Goal: Task Accomplishment & Management: Manage account settings

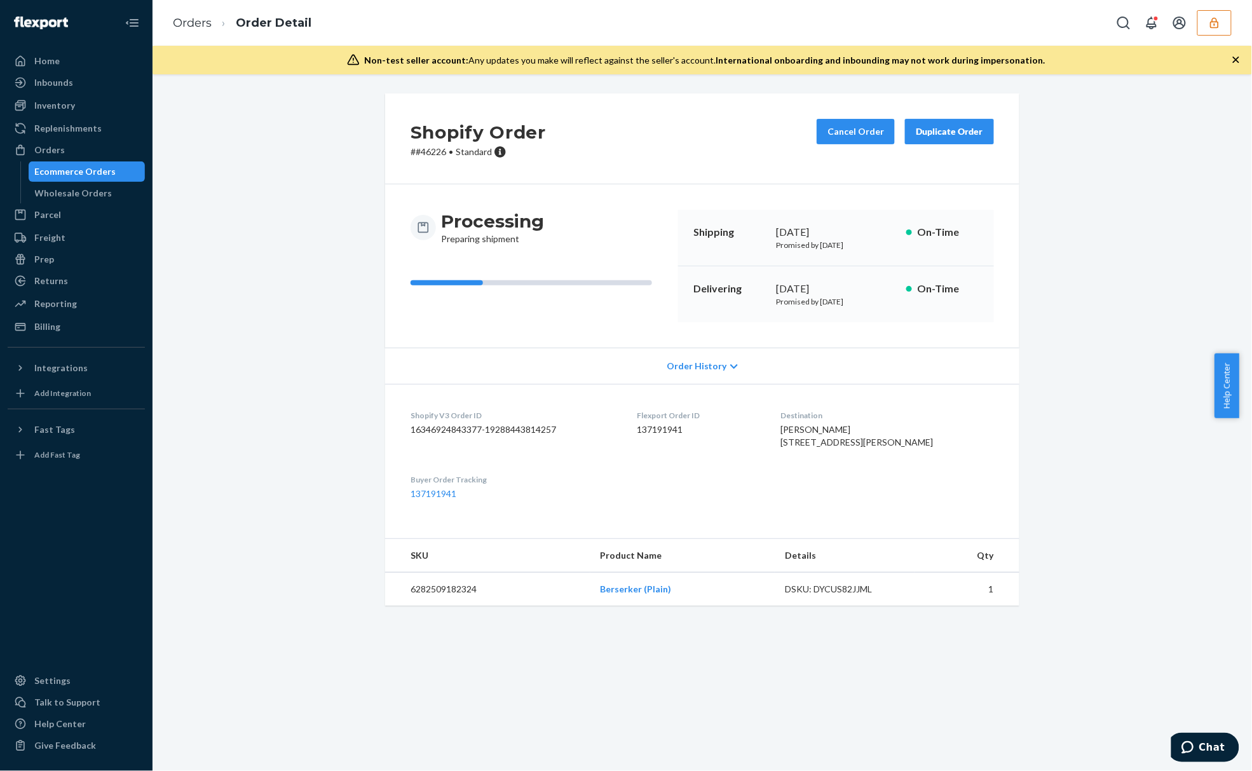
click at [1197, 24] on div at bounding box center [1171, 22] width 121 height 25
drag, startPoint x: 1197, startPoint y: 24, endPoint x: 1208, endPoint y: 24, distance: 10.2
click at [1208, 24] on button "button" at bounding box center [1214, 22] width 34 height 25
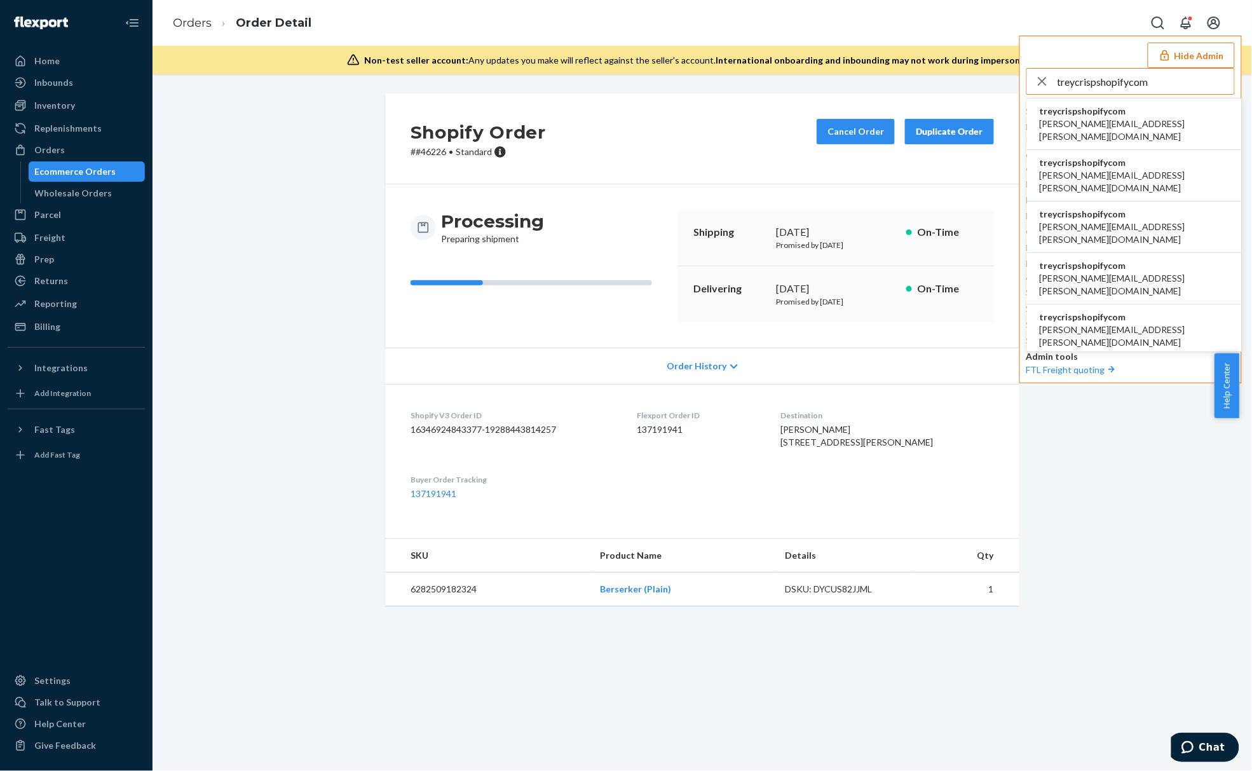
type input "treycrispshopifycom"
click at [1159, 106] on li "treycrispshopifycom [PERSON_NAME][EMAIL_ADDRESS][PERSON_NAME][DOMAIN_NAME]" at bounding box center [1134, 124] width 215 height 51
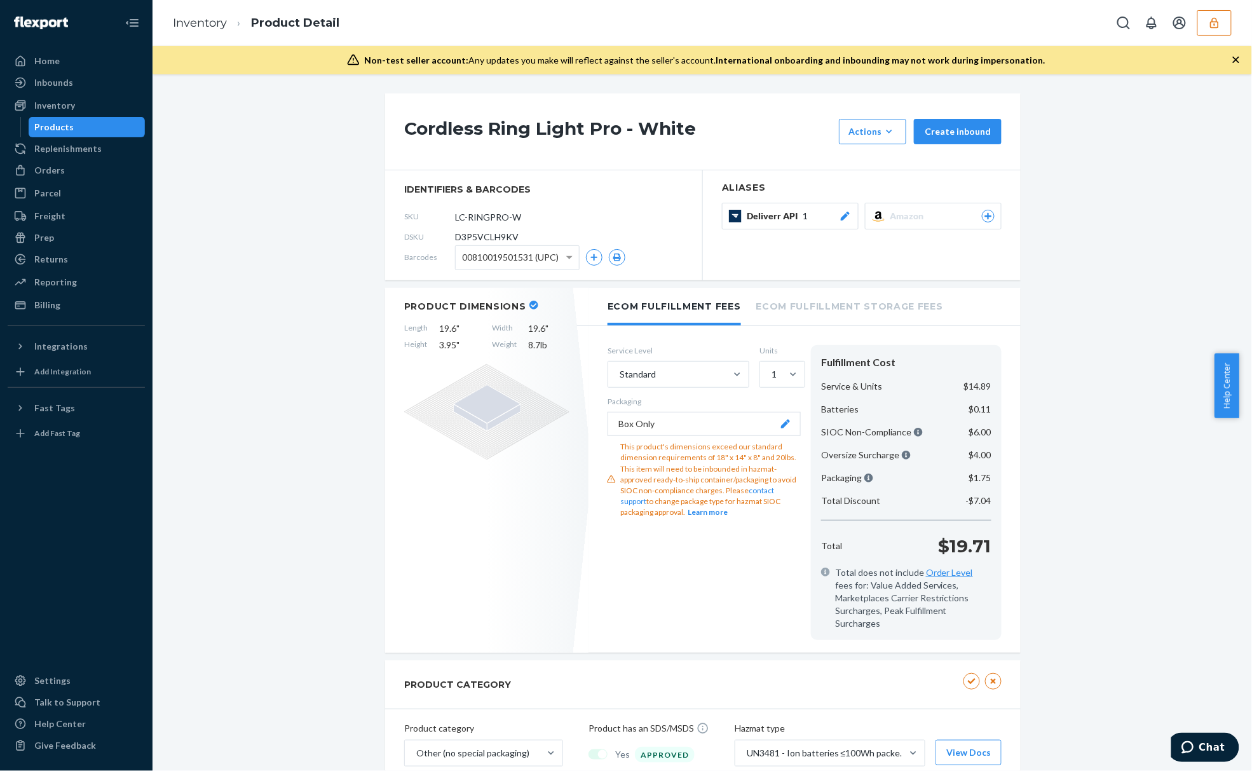
scroll to position [169, 0]
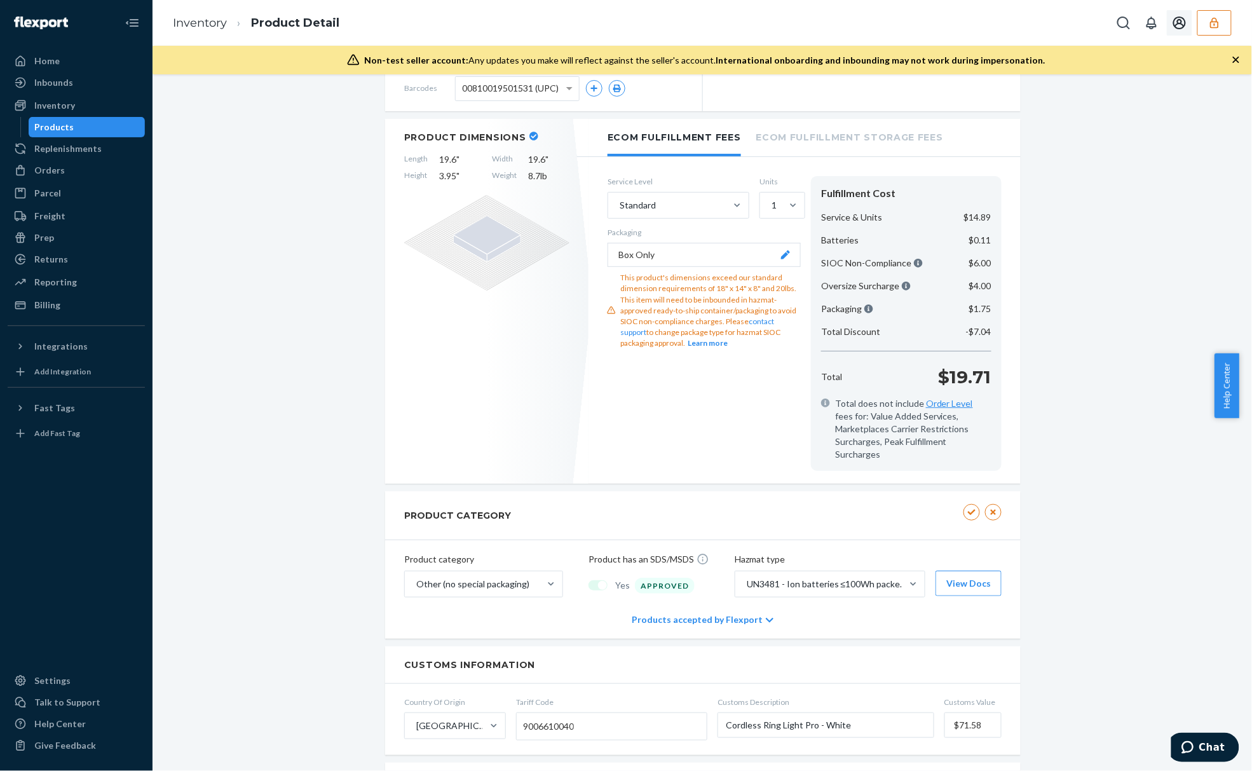
click at [1214, 29] on button "button" at bounding box center [1214, 22] width 34 height 25
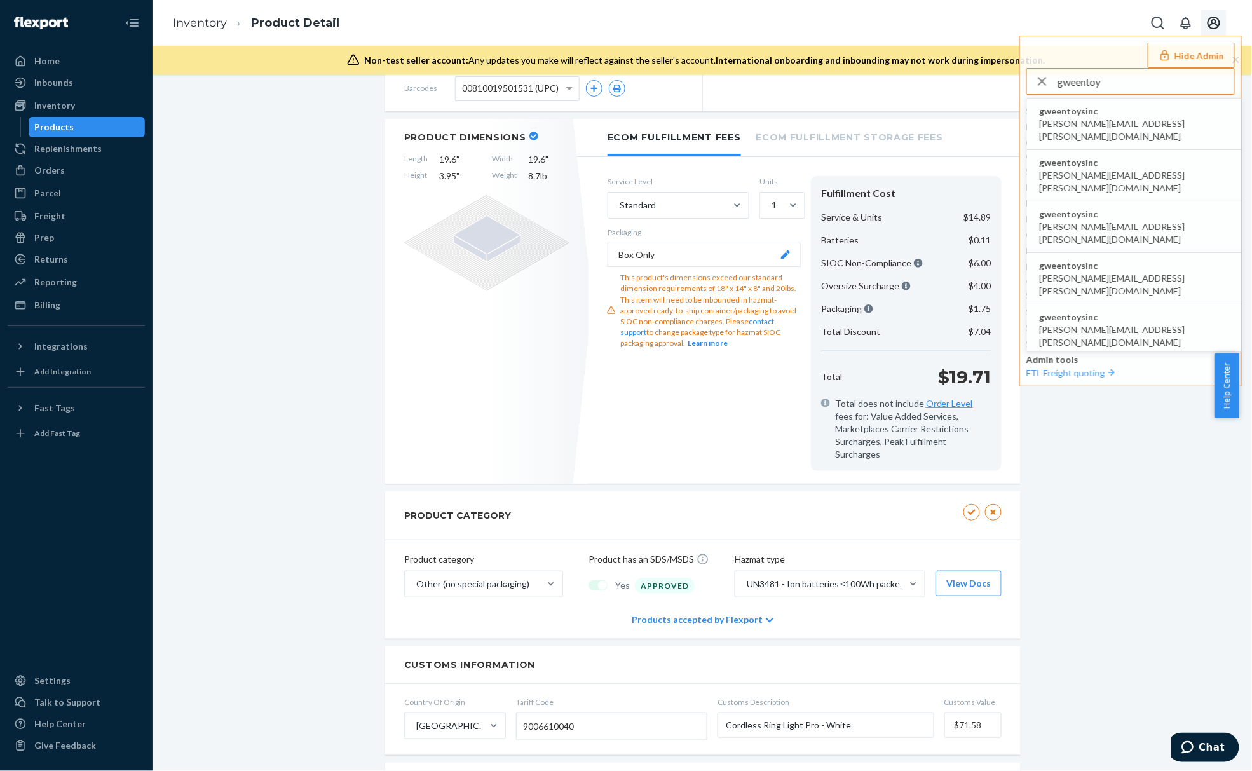
type input "gweentoy"
click at [1117, 118] on span "akanksha.saxena@shopify.com" at bounding box center [1134, 130] width 189 height 25
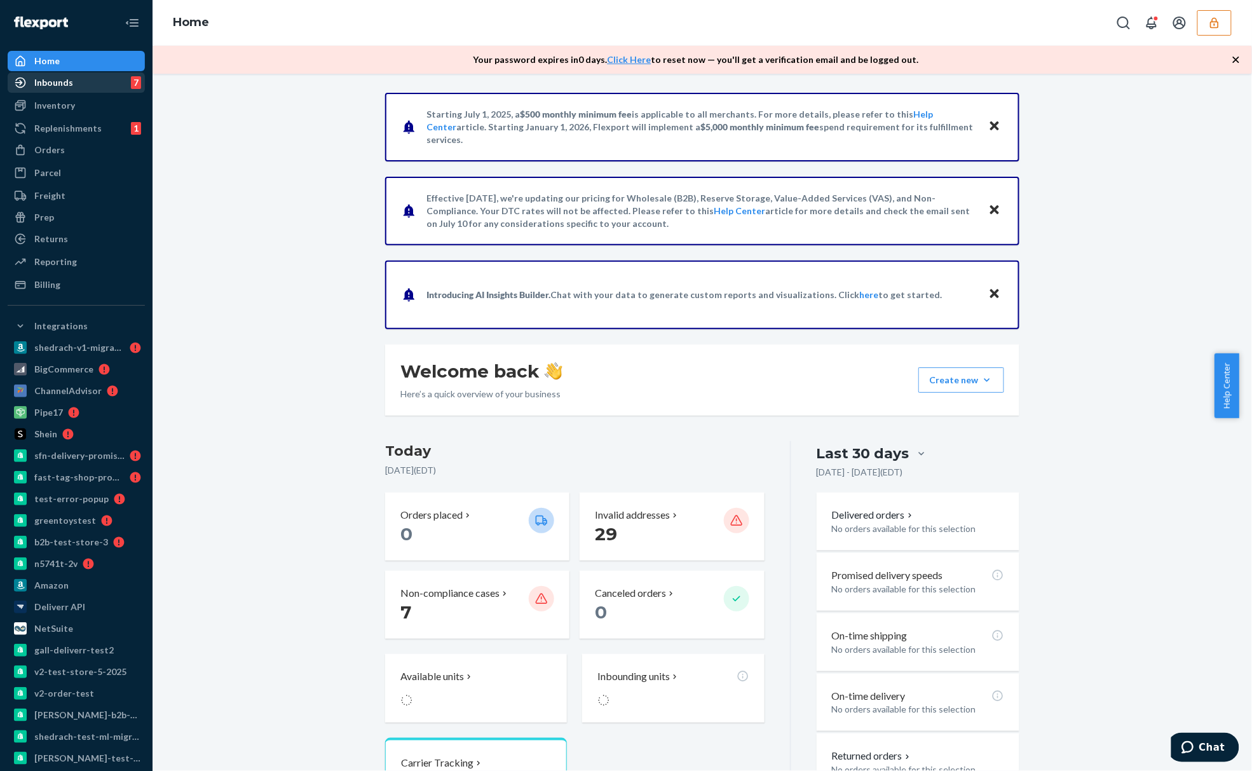
click at [131, 79] on div "7" at bounding box center [136, 82] width 10 height 13
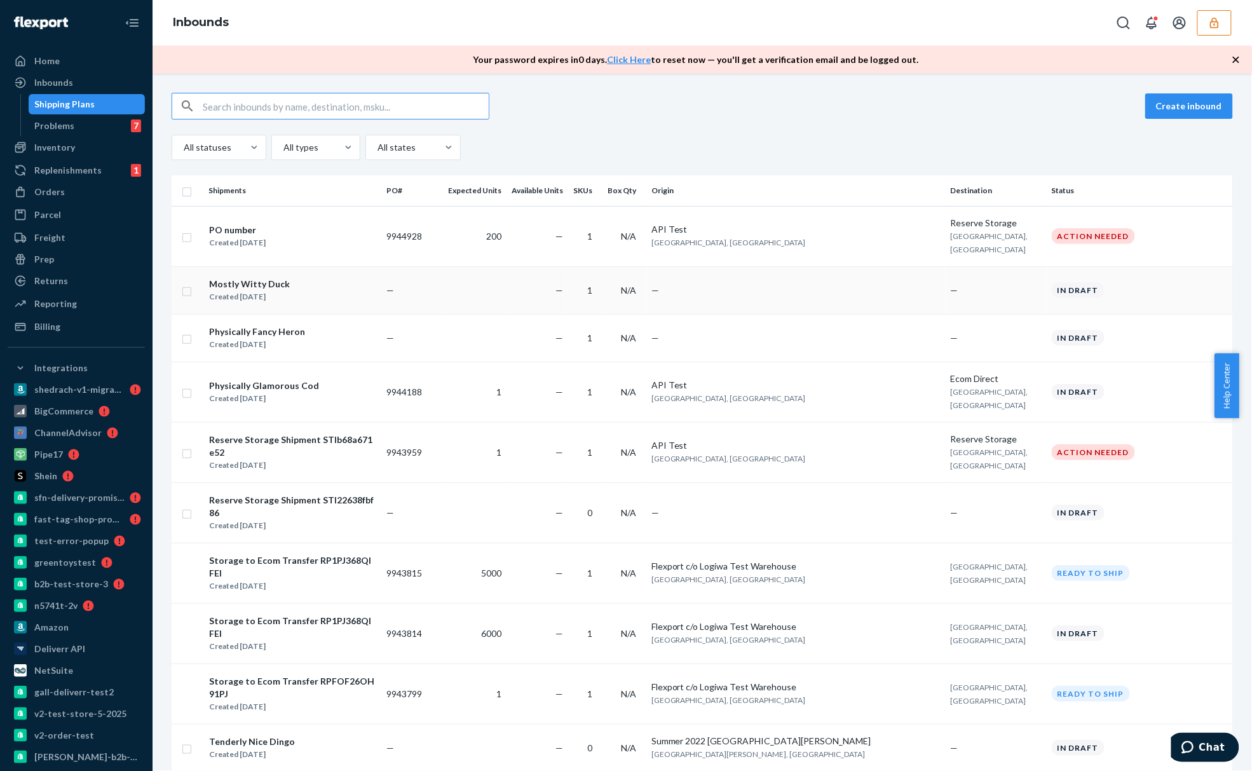
click at [294, 277] on div "Mostly Witty Duck Created Sep 22, 2025" at bounding box center [292, 290] width 168 height 27
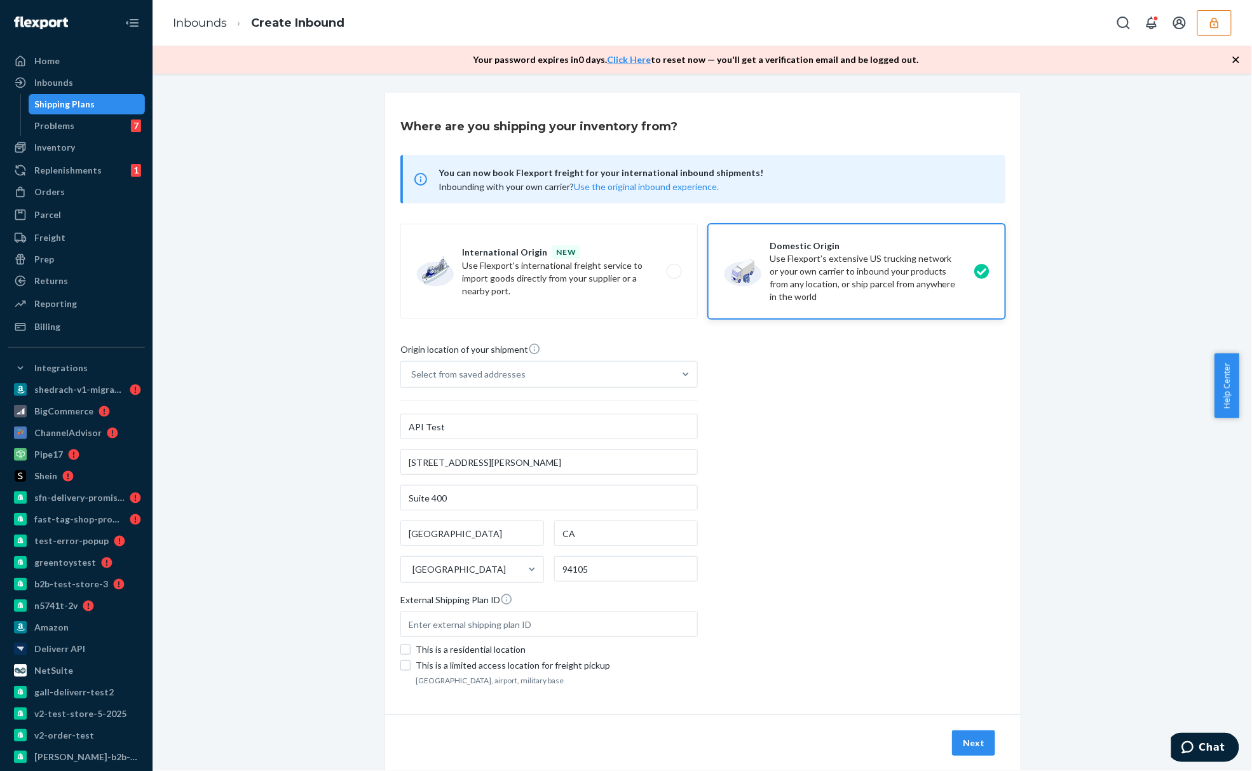
click at [962, 748] on button "Next" at bounding box center [973, 742] width 43 height 25
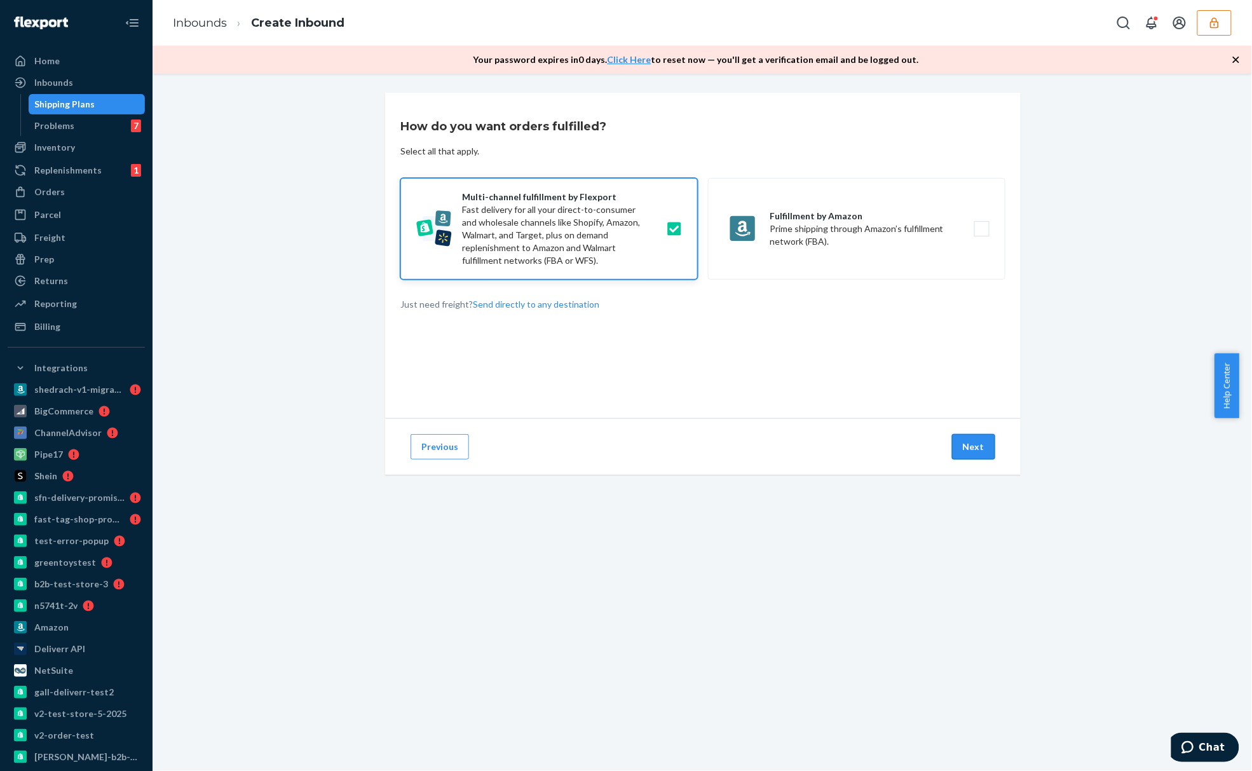
click at [957, 447] on button "Next" at bounding box center [973, 446] width 43 height 25
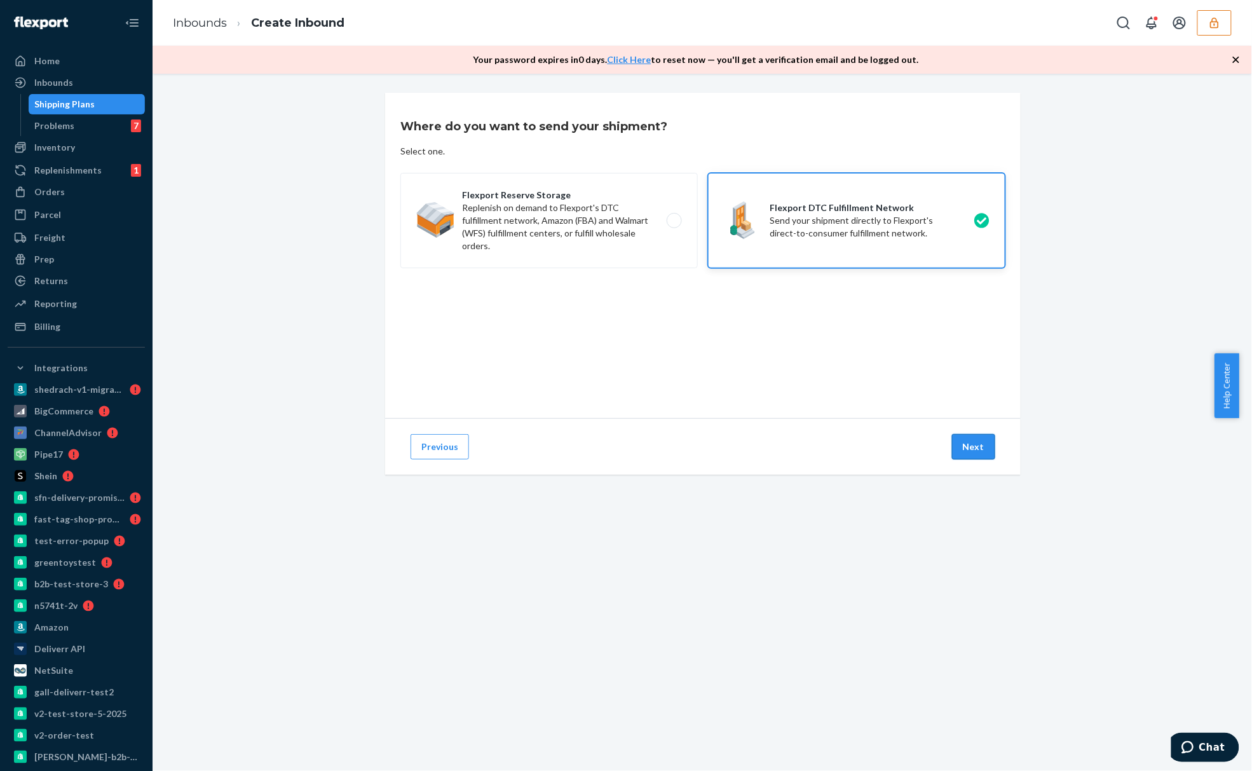
click at [969, 440] on button "Next" at bounding box center [973, 446] width 43 height 25
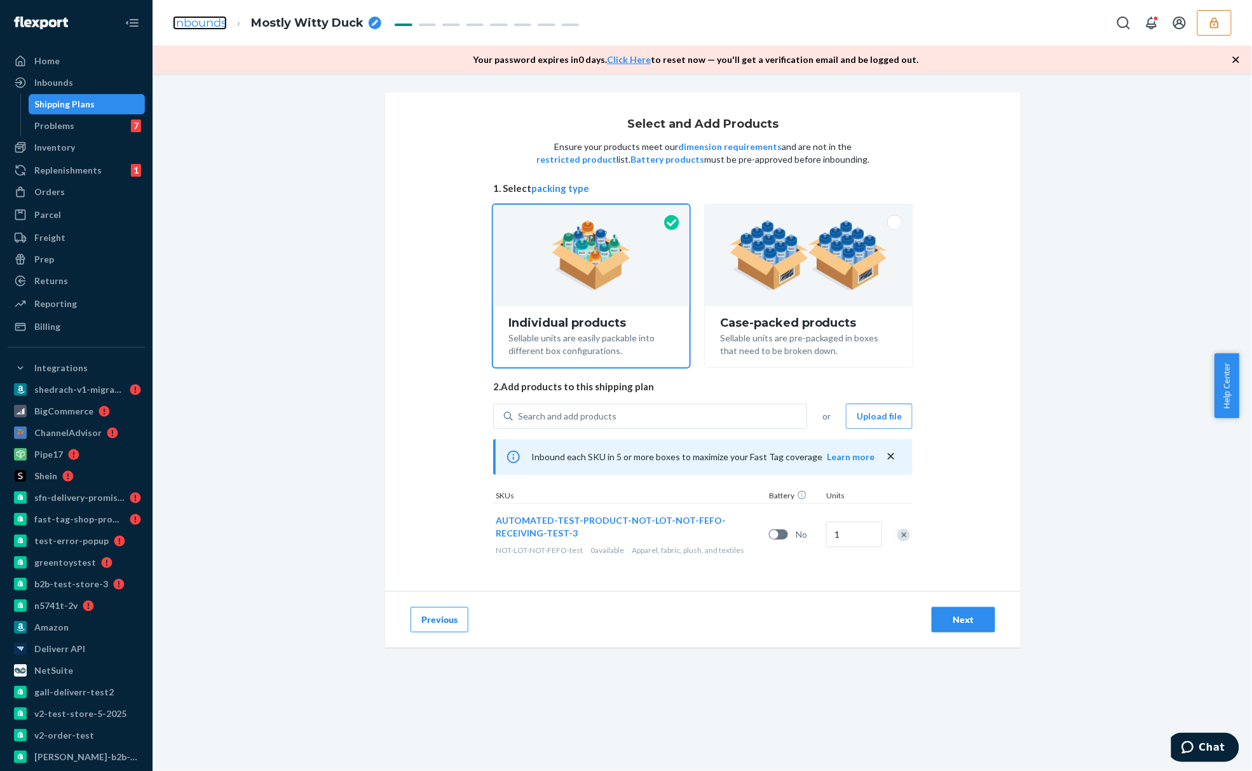
click at [199, 22] on link "Inbounds" at bounding box center [200, 23] width 54 height 14
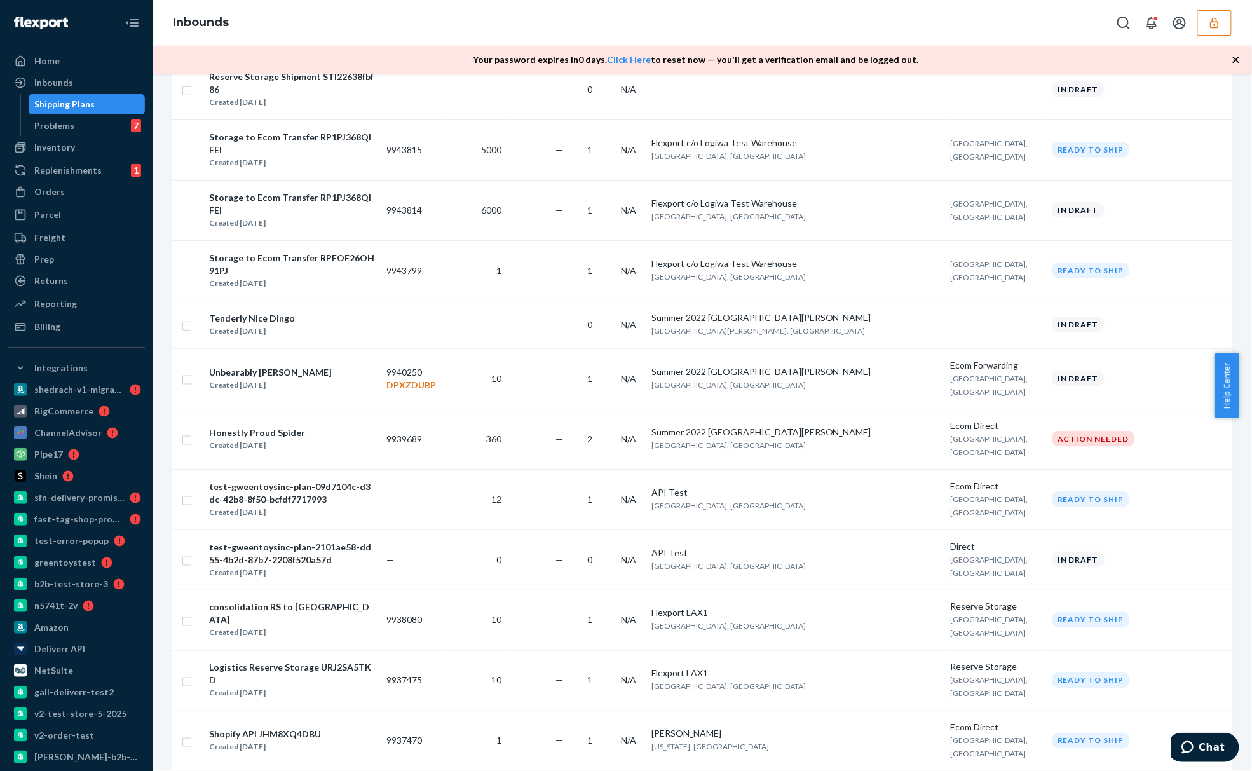
scroll to position [593, 0]
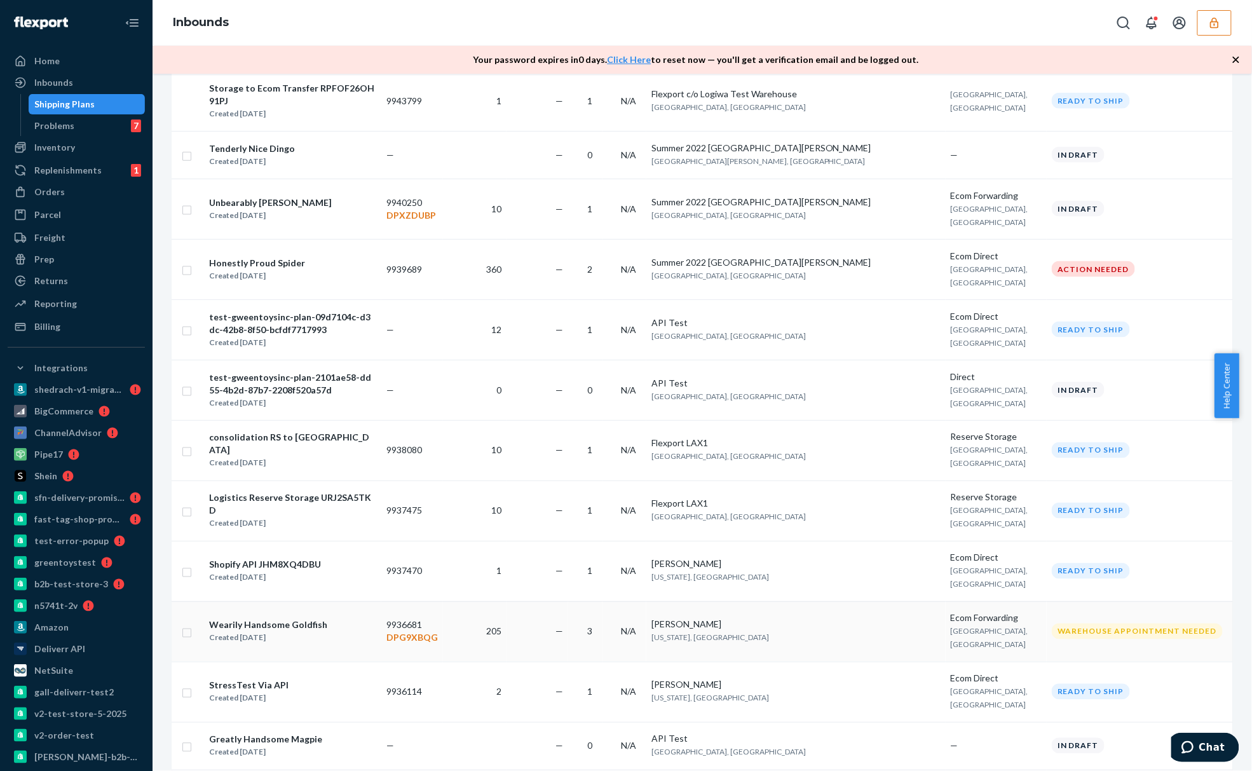
click at [835, 618] on div "John Smith" at bounding box center [796, 624] width 289 height 13
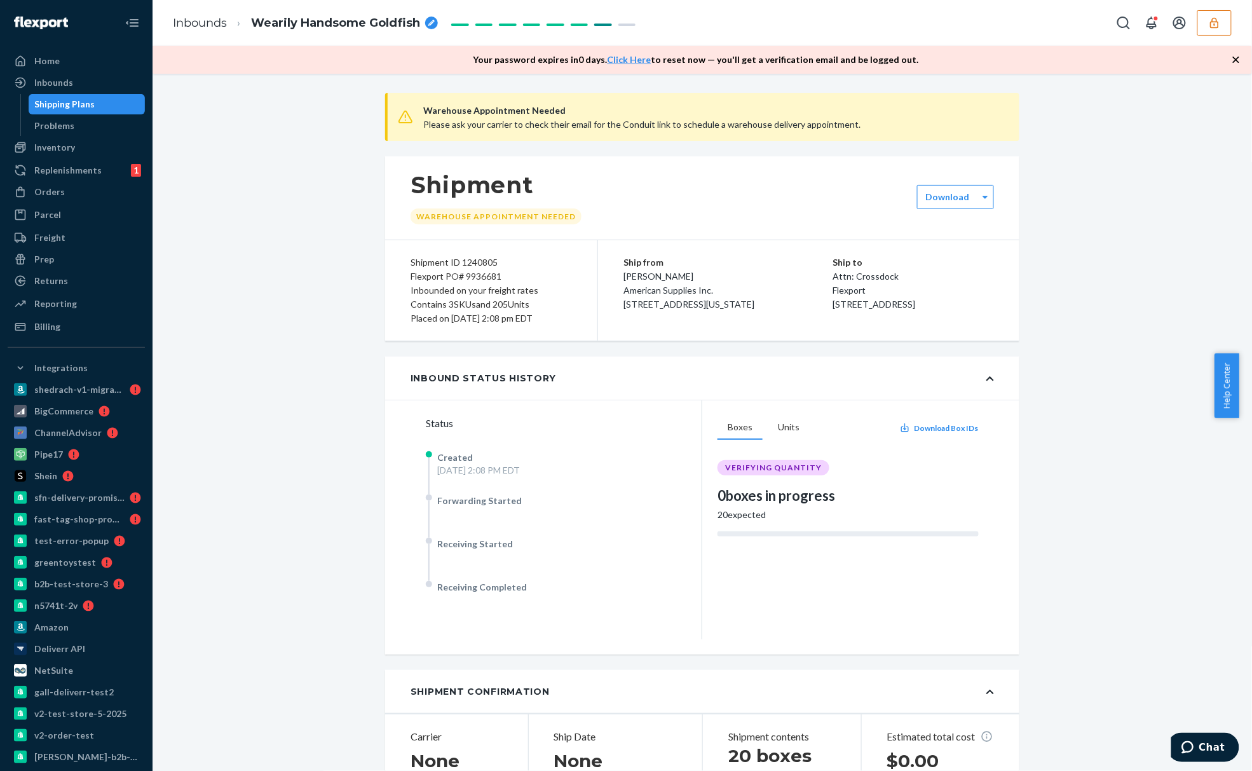
click at [799, 281] on div "Ship from John Smith American Supplies Inc. 456 Elm St Apt 12B New York, NY 100…" at bounding box center [729, 284] width 210 height 56
drag, startPoint x: 847, startPoint y: 285, endPoint x: 802, endPoint y: 278, distance: 44.9
click at [833, 278] on div "Ship to Attn: Crossdock Flexport 3000 Rand Blvd Phillipsburg, NJ 08865" at bounding box center [913, 284] width 161 height 56
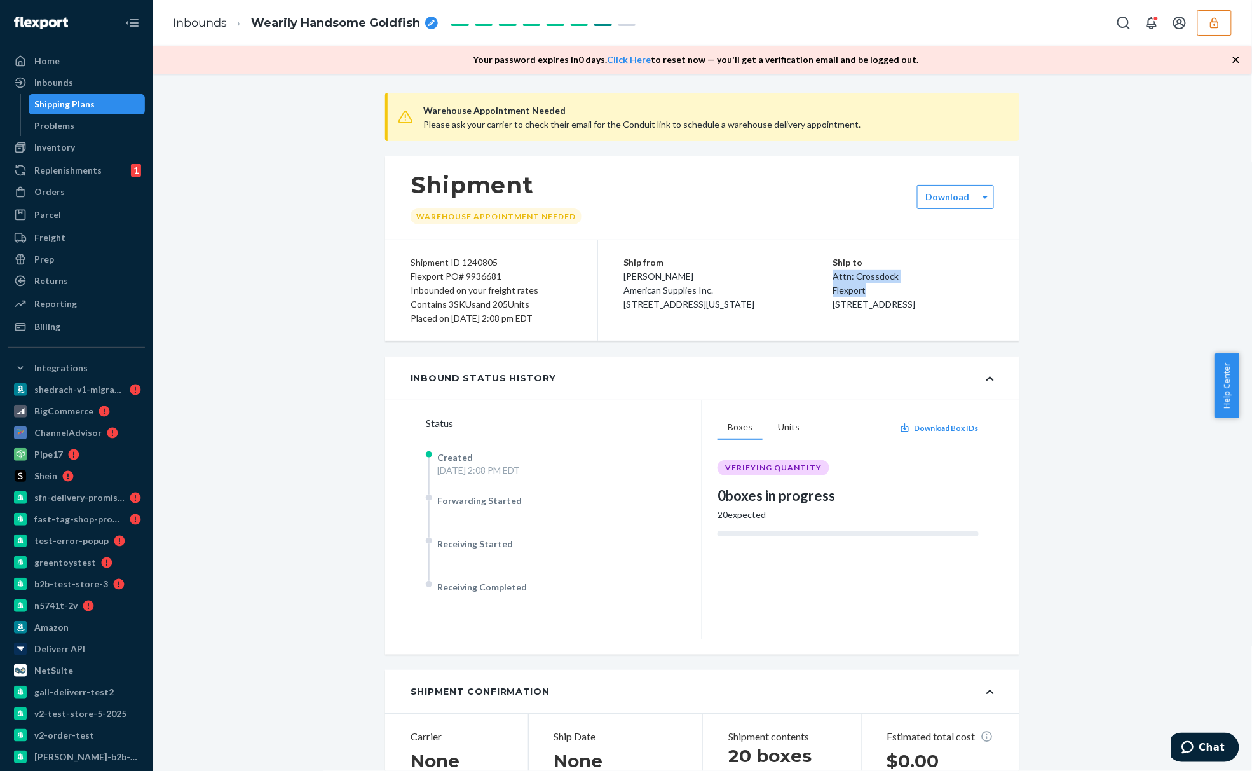
click at [833, 278] on p "Attn: Crossdock" at bounding box center [913, 277] width 161 height 14
drag, startPoint x: 804, startPoint y: 275, endPoint x: 871, endPoint y: 275, distance: 66.7
click at [871, 275] on p "Attn: Crossdock" at bounding box center [913, 277] width 161 height 14
click at [833, 277] on p "Attn: Crossdock" at bounding box center [913, 277] width 161 height 14
click at [849, 275] on p "Attn: Crossdock" at bounding box center [913, 277] width 161 height 14
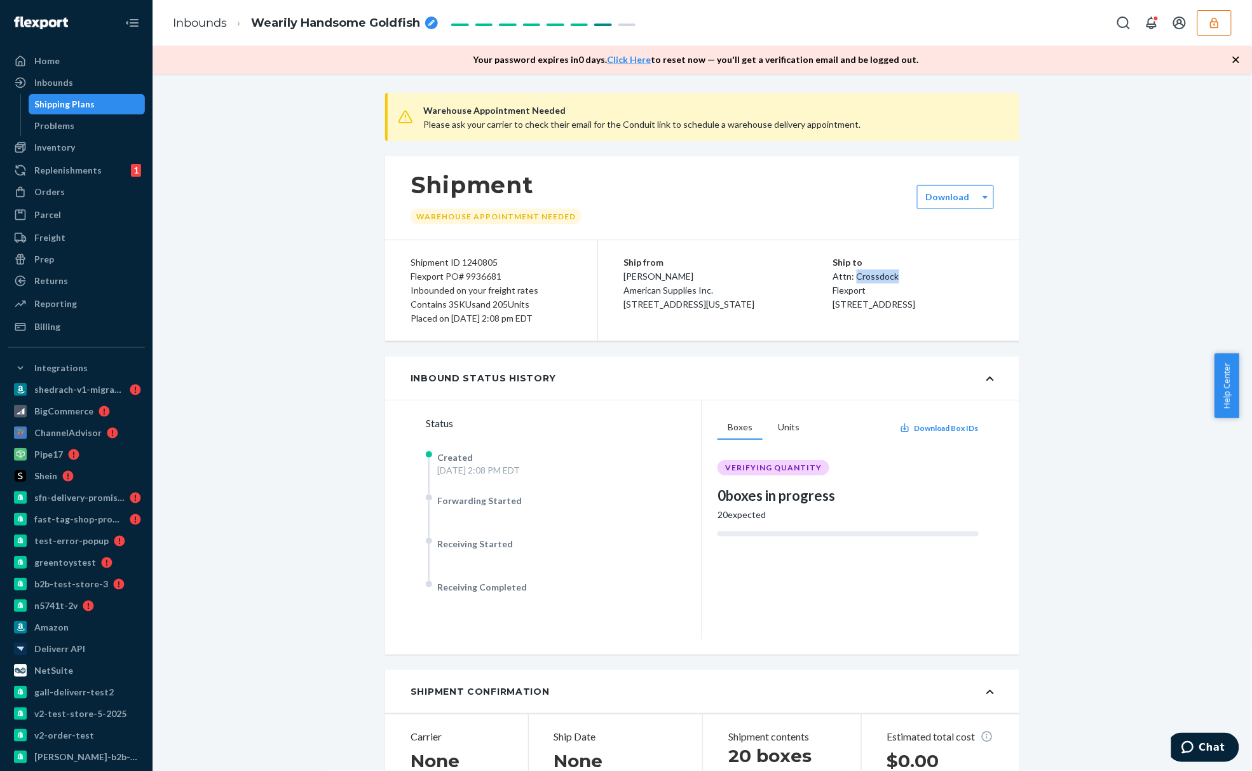
click at [849, 275] on p "Attn: Crossdock" at bounding box center [913, 277] width 161 height 14
click at [857, 286] on p "Flexport" at bounding box center [913, 290] width 161 height 14
click at [108, 100] on div "Shipping Plans" at bounding box center [87, 104] width 114 height 18
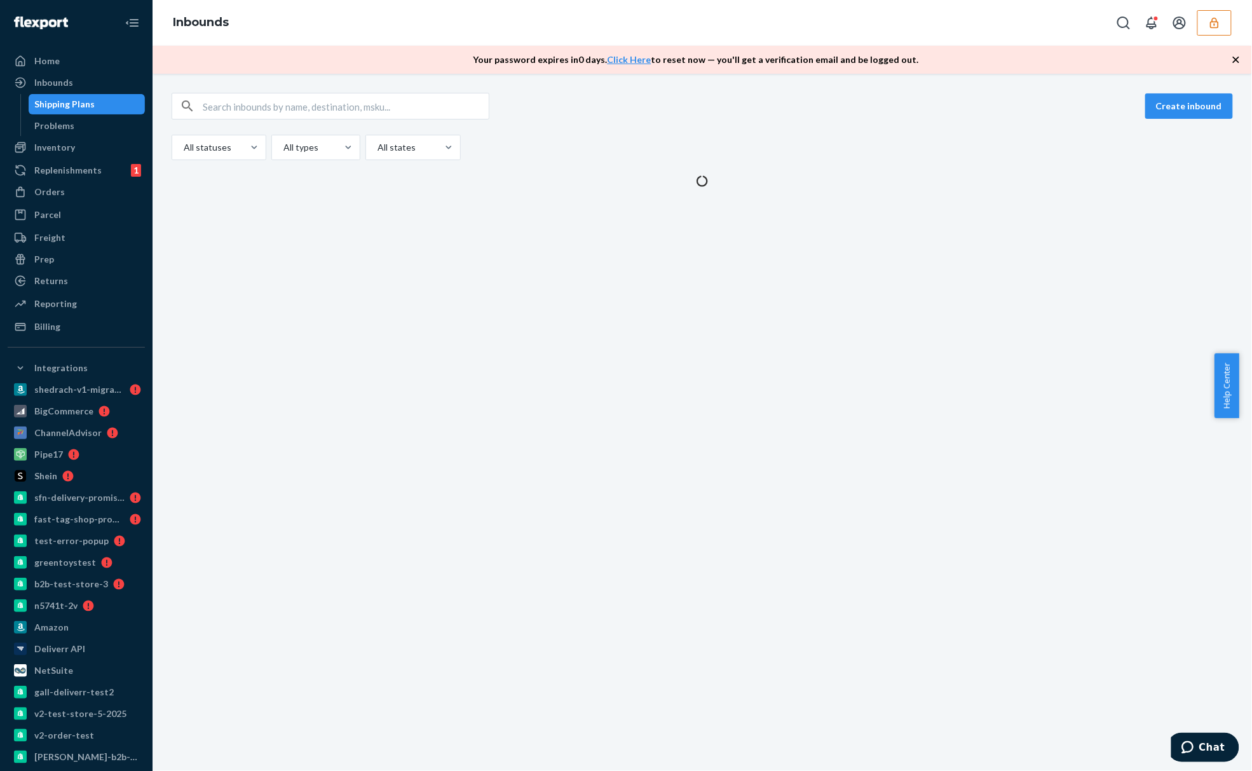
click at [1204, 24] on button "button" at bounding box center [1214, 22] width 34 height 25
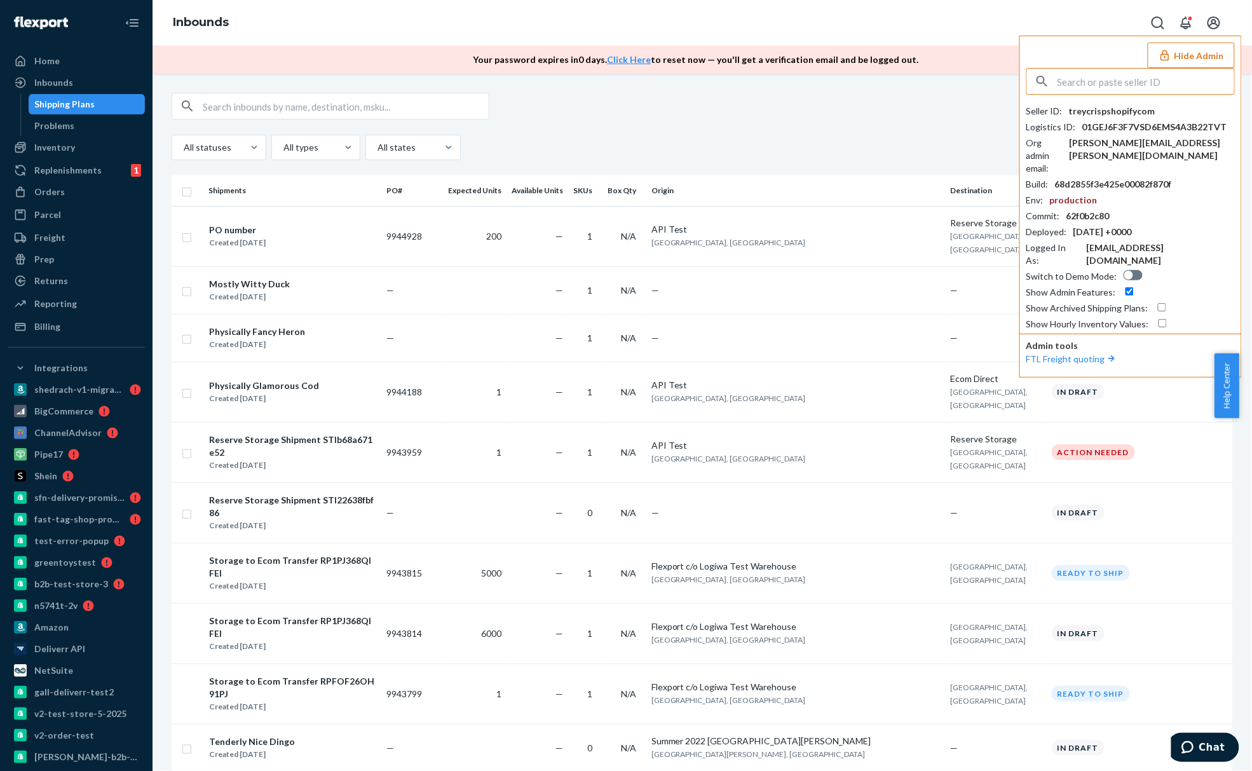
click at [1122, 78] on input "text" at bounding box center [1146, 81] width 177 height 25
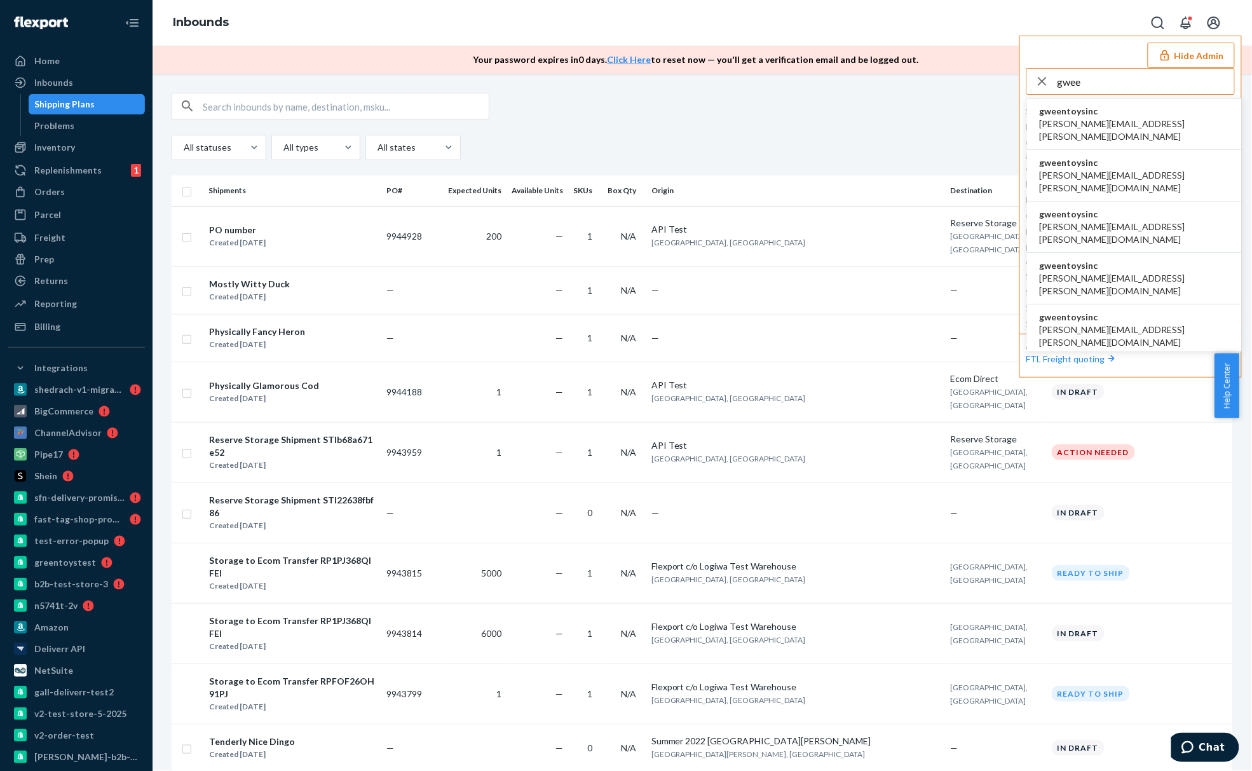
type input "gwee"
click at [1111, 116] on span "gweentoysinc" at bounding box center [1134, 111] width 189 height 13
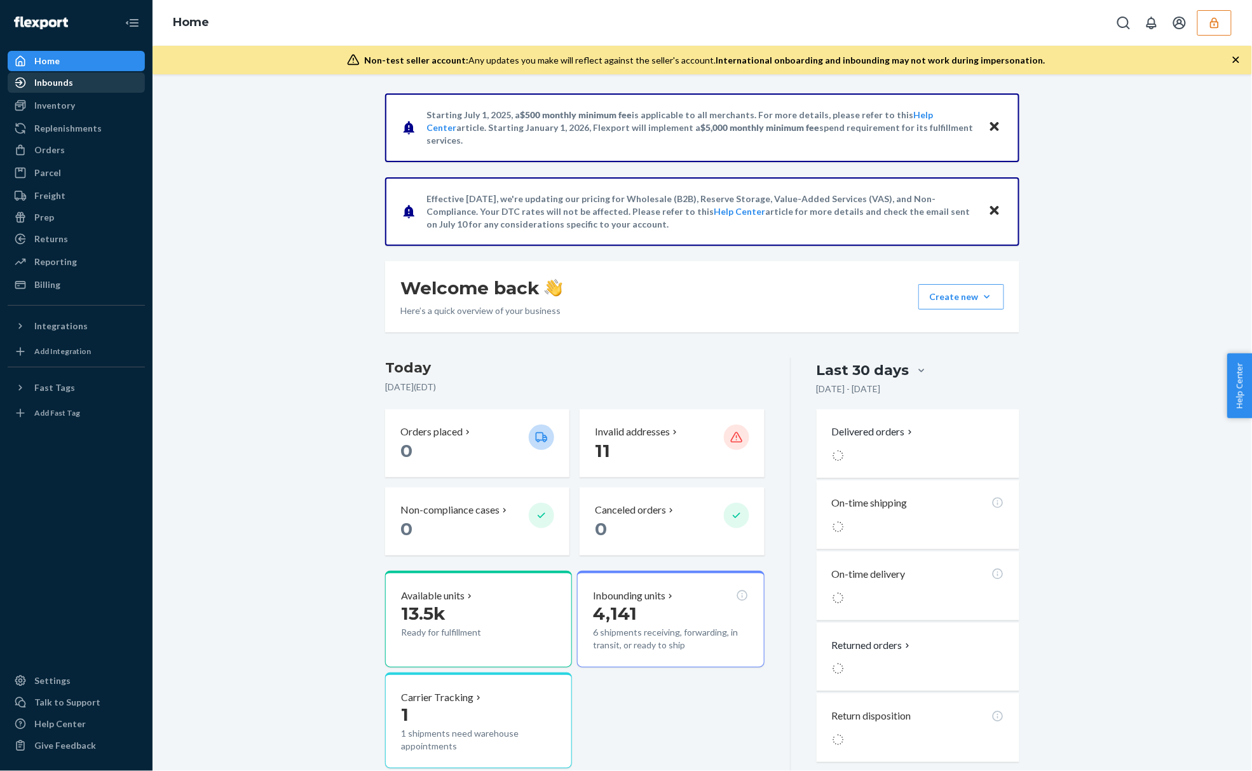
click at [119, 77] on div "Inbounds" at bounding box center [76, 83] width 135 height 18
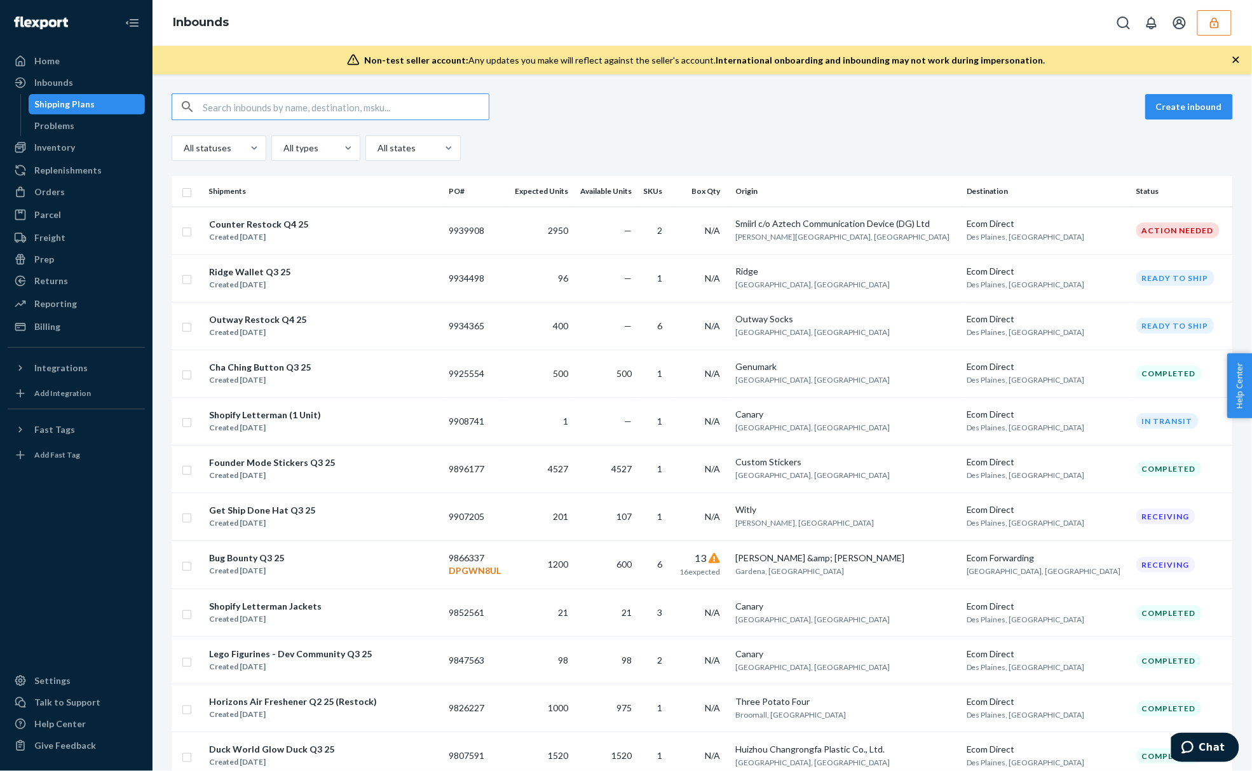
click at [318, 107] on input "text" at bounding box center [346, 106] width 286 height 25
type input "1239438"
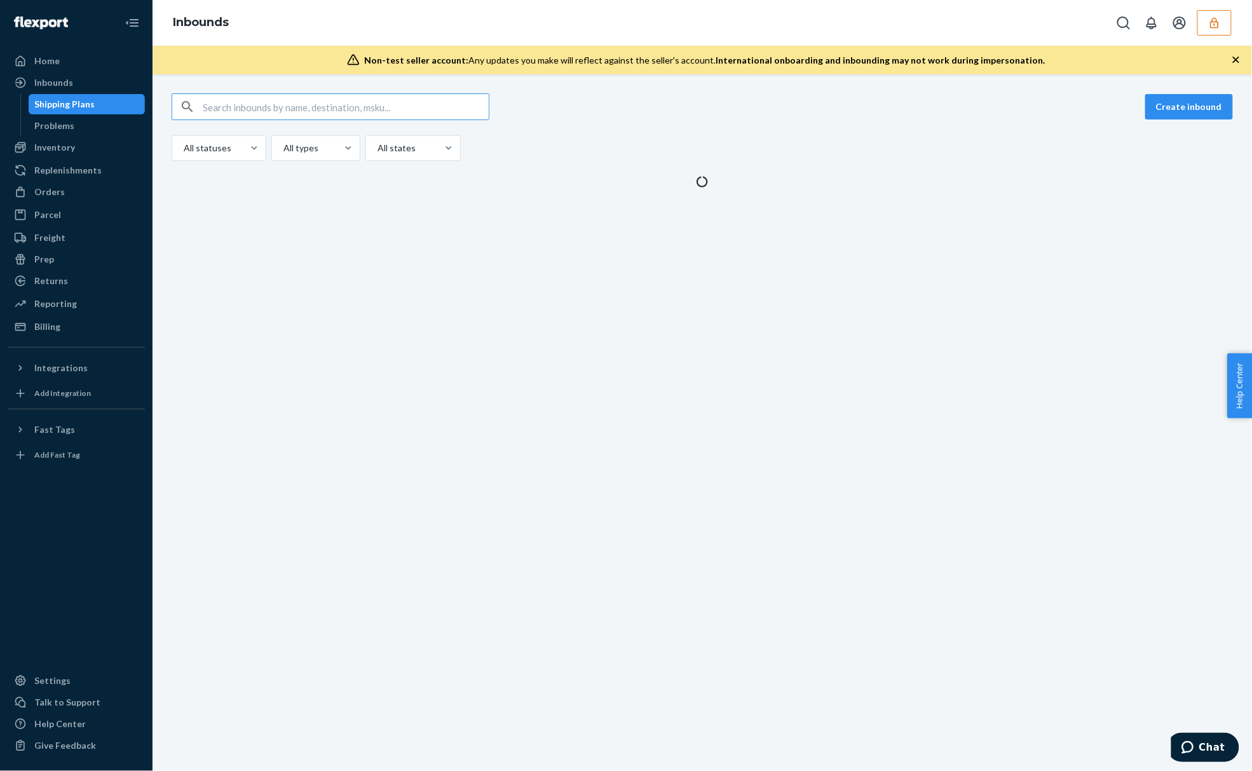
type input "1239438"
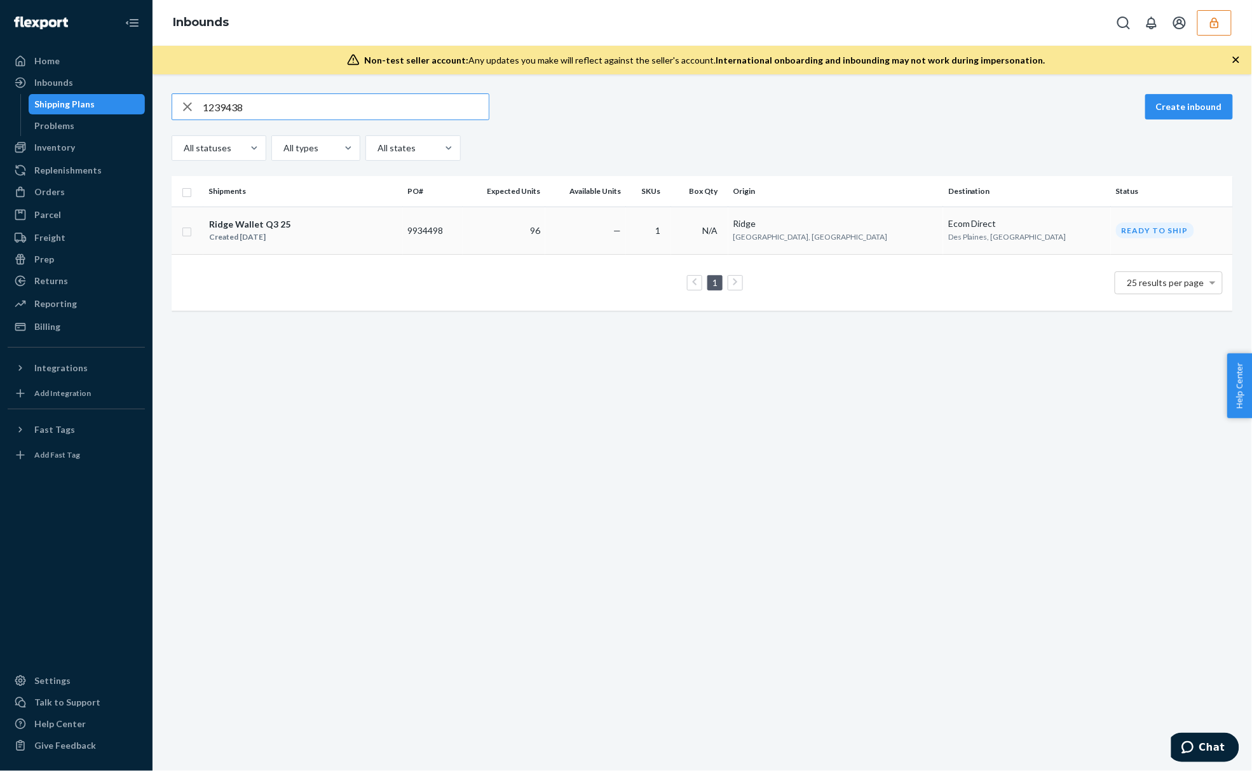
click at [354, 234] on div "Ridge Wallet Q3 25 Created Sep 12, 2025" at bounding box center [302, 230] width 189 height 27
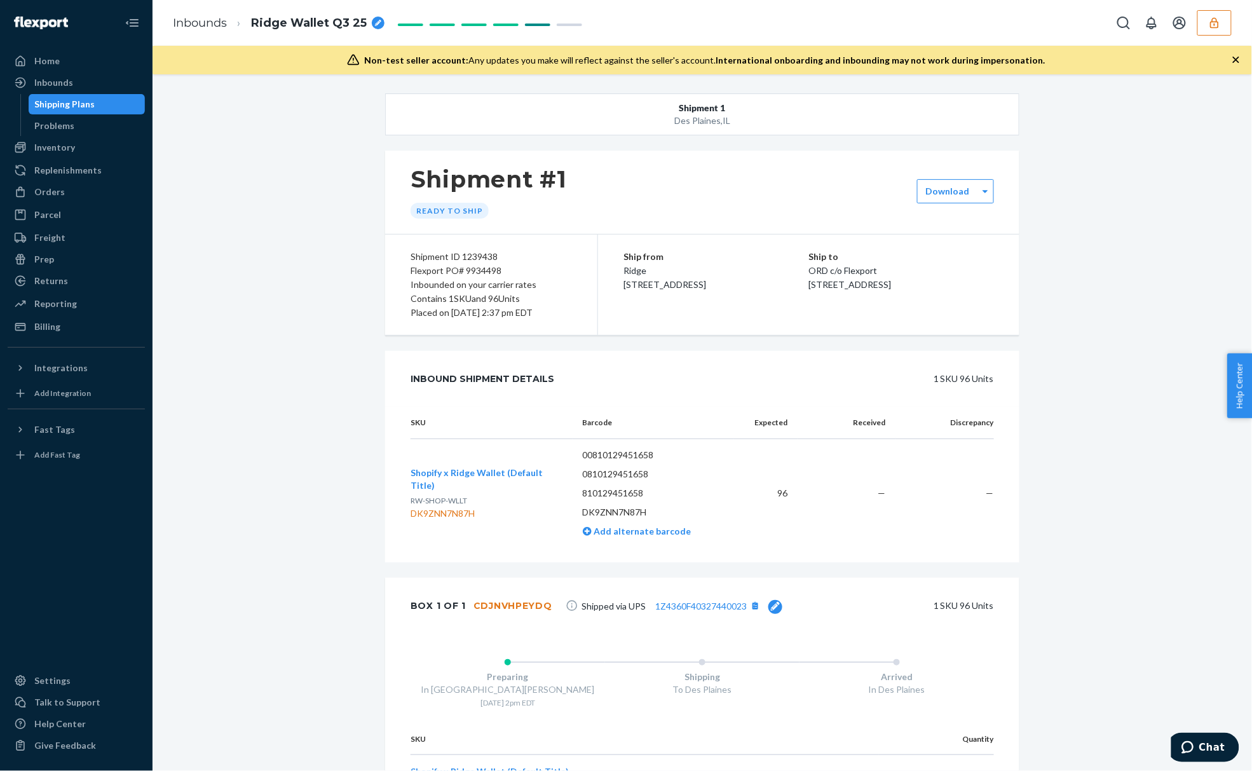
click at [690, 130] on button "Shipment 1 Des Plaines , IL" at bounding box center [702, 114] width 634 height 42
click at [519, 286] on div "Inbounded on your carrier rates" at bounding box center [491, 285] width 161 height 14
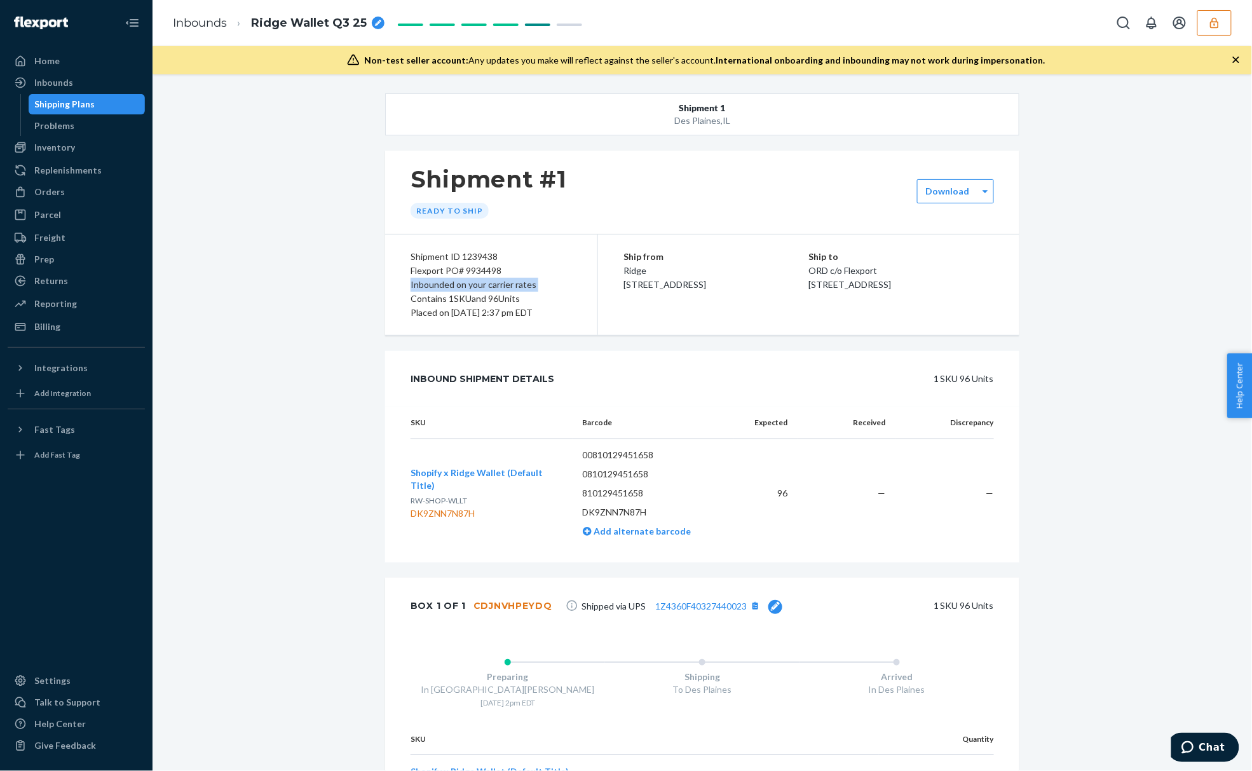
click at [519, 286] on div "Inbounded on your carrier rates" at bounding box center [491, 285] width 161 height 14
click at [733, 247] on div "Ship from Ridge 2448 Main St Santa Monica, CA 90405 Ship to ORD c/o Flexport 57…" at bounding box center [808, 285] width 421 height 100
drag, startPoint x: 723, startPoint y: 145, endPoint x: 723, endPoint y: 131, distance: 14.0
click at [723, 144] on div "Shipment 1 Des Plaines , IL Shipment #1 Ready to ship Download Shipment ID 1239…" at bounding box center [702, 461] width 634 height 737
click at [723, 118] on div "Des Plaines , IL" at bounding box center [702, 120] width 507 height 13
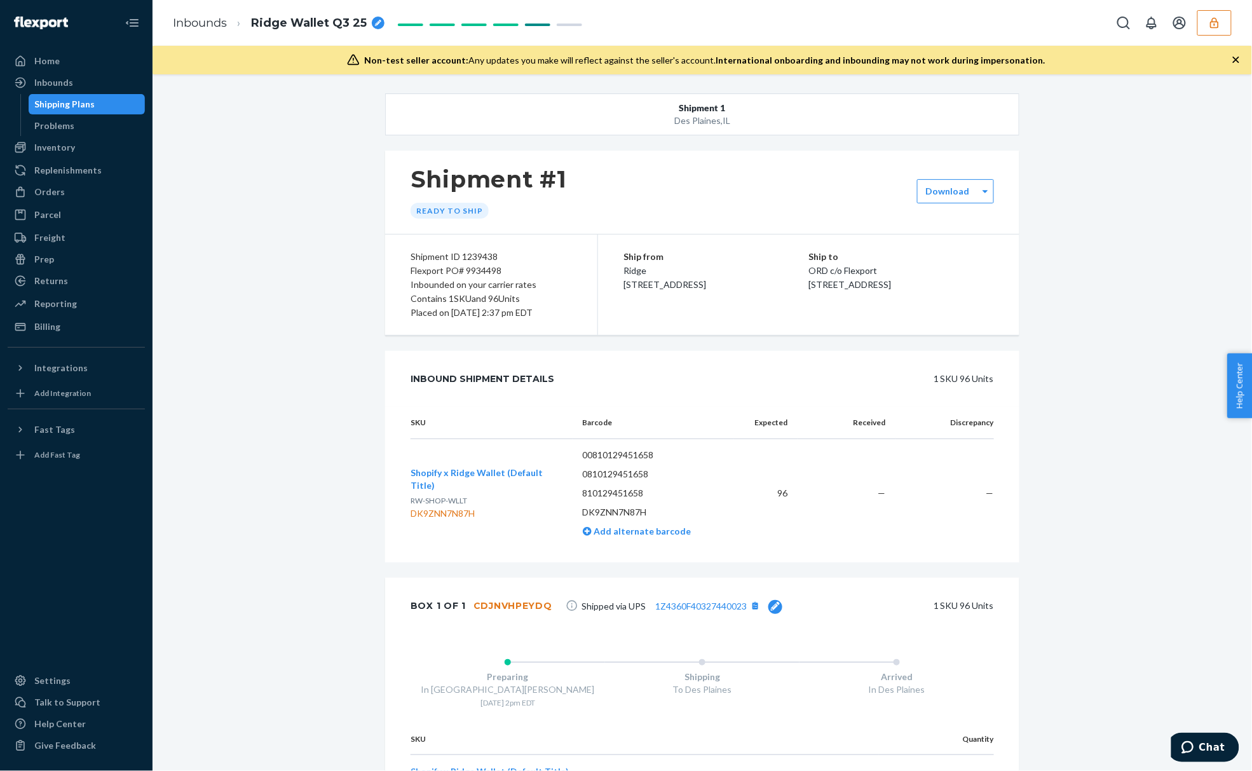
click at [723, 118] on div "Des Plaines , IL" at bounding box center [702, 120] width 507 height 13
click at [712, 608] on link "1Z4360F40327440023" at bounding box center [702, 606] width 92 height 11
click at [743, 290] on div "Ship from Ridge 2448 Main St Santa Monica, CA 90405" at bounding box center [717, 271] width 186 height 42
click at [791, 290] on div "Ship from Ridge 2448 Main St Santa Monica, CA 90405" at bounding box center [717, 271] width 186 height 42
click at [859, 281] on span "575 E. Oakton Street Des Plaines, IL 60018" at bounding box center [850, 284] width 83 height 11
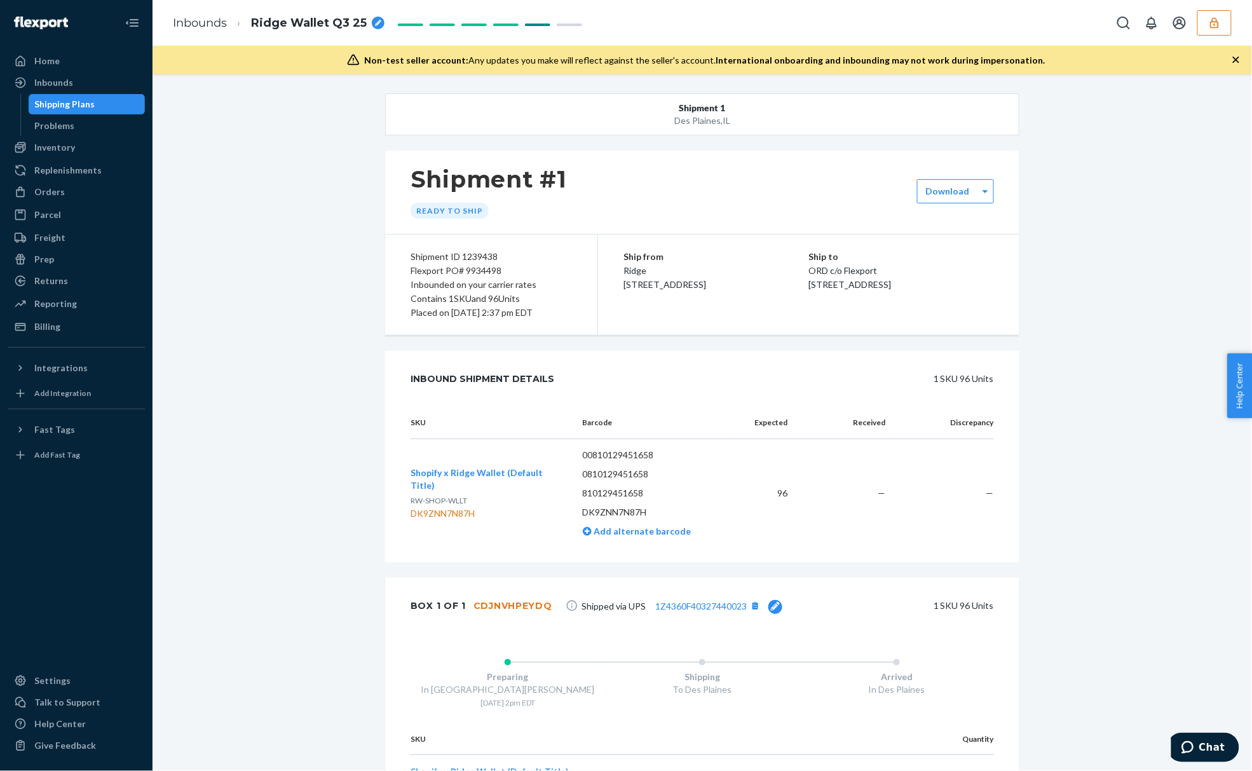
click at [859, 281] on span "575 E. Oakton Street Des Plaines, IL 60018" at bounding box center [850, 284] width 83 height 11
click at [860, 280] on span "575 E. Oakton Street Des Plaines, IL 60018" at bounding box center [850, 284] width 83 height 11
click at [877, 292] on div "Ship to ORD c/o Flexport 575 E. Oakton Street Des Plaines, IL 60018" at bounding box center [902, 271] width 186 height 42
click at [1209, 24] on icon "button" at bounding box center [1214, 23] width 13 height 13
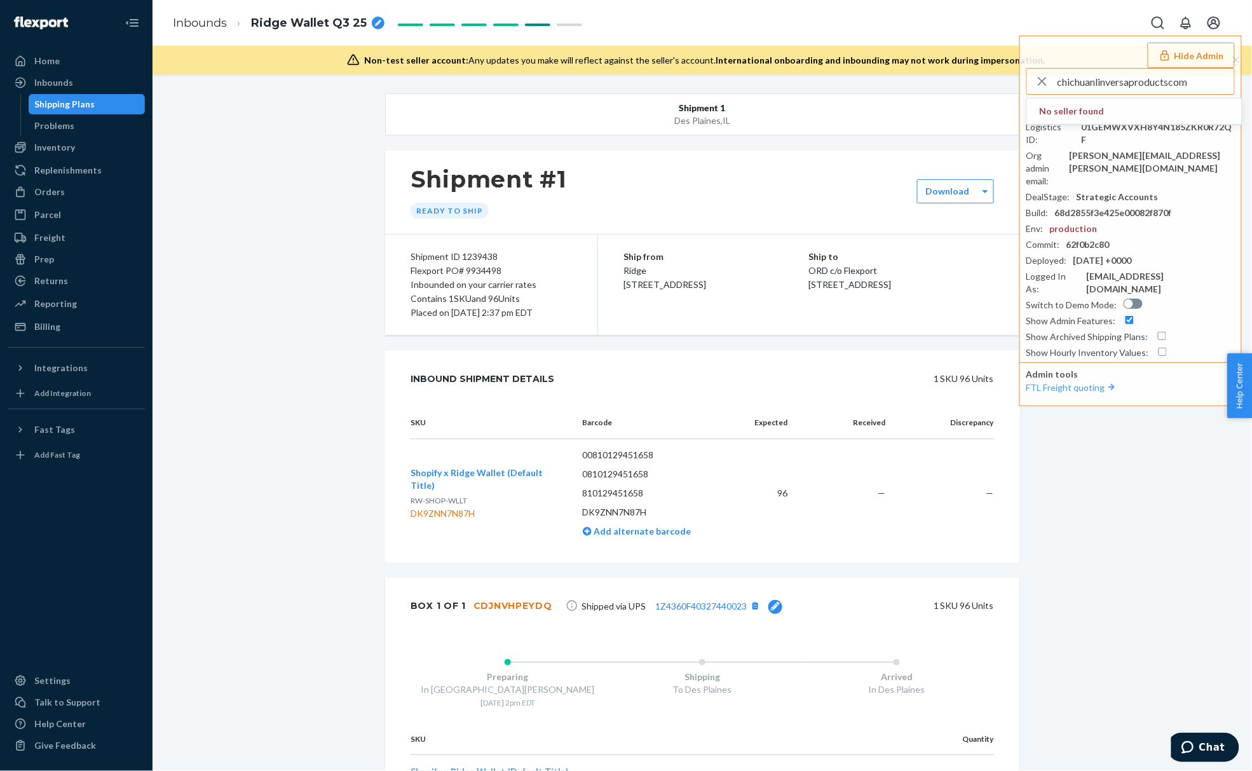
type input "chichuanlinversaproductscom"
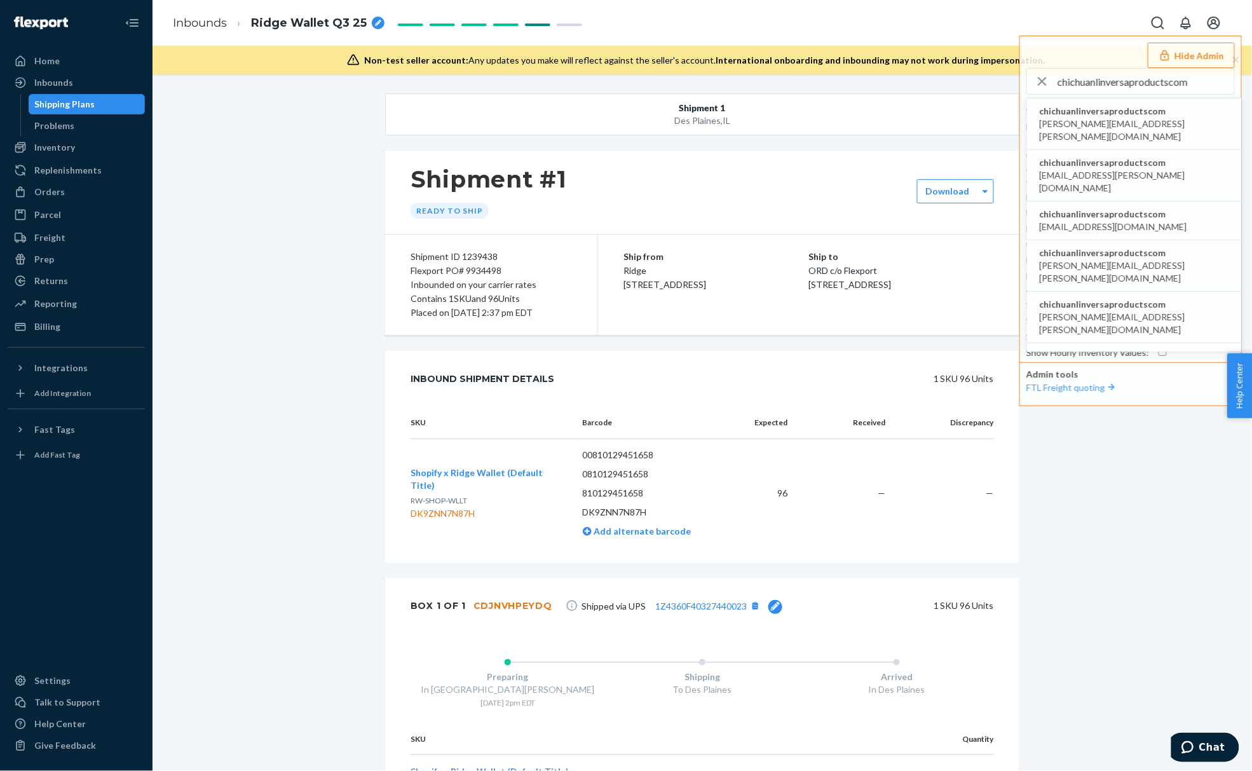
click at [517, 474] on button "Shopify x Ridge Wallet (Default Title)" at bounding box center [487, 479] width 152 height 25
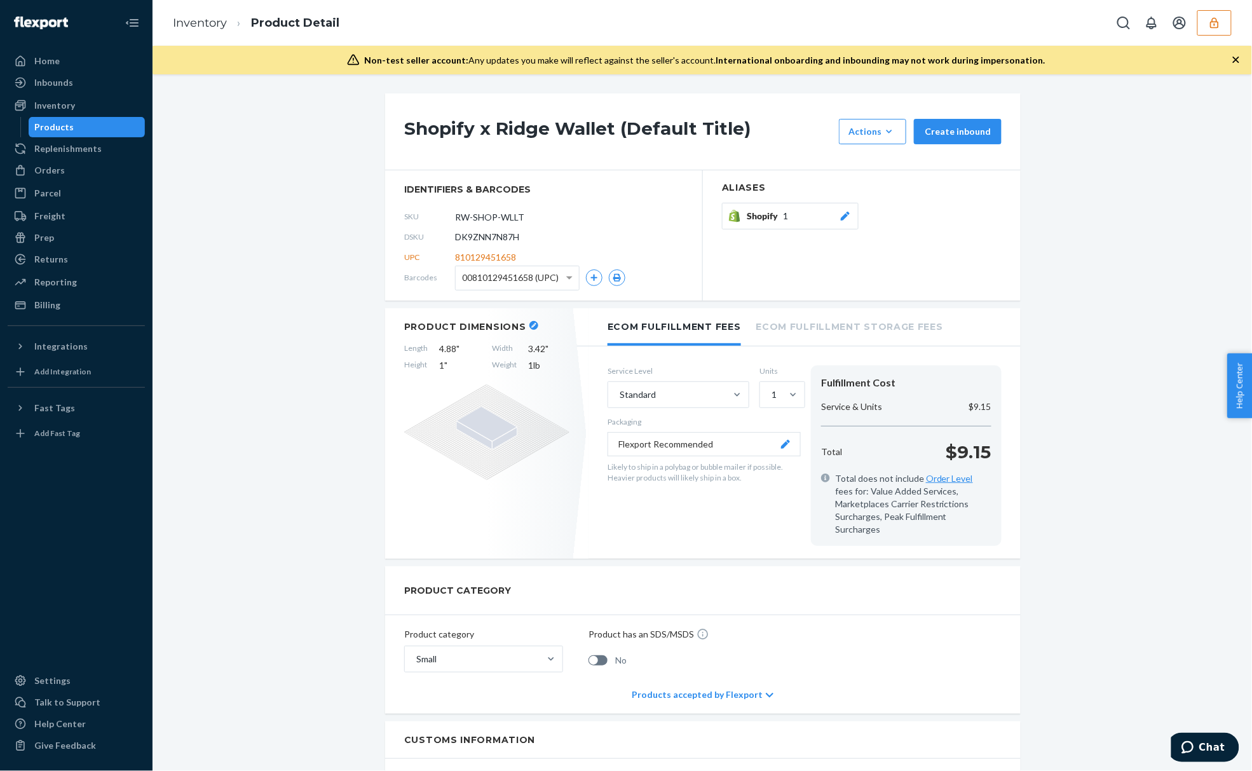
click at [528, 277] on span "00810129451658 (UPC)" at bounding box center [510, 278] width 97 height 22
click at [526, 281] on span "00810129451658 (UPC)" at bounding box center [510, 278] width 97 height 22
click at [524, 275] on span "00810129451658 (UPC)" at bounding box center [510, 278] width 97 height 22
click at [528, 275] on span "00810129451658 (UPC)" at bounding box center [510, 278] width 97 height 22
drag, startPoint x: 959, startPoint y: 444, endPoint x: 971, endPoint y: 455, distance: 16.6
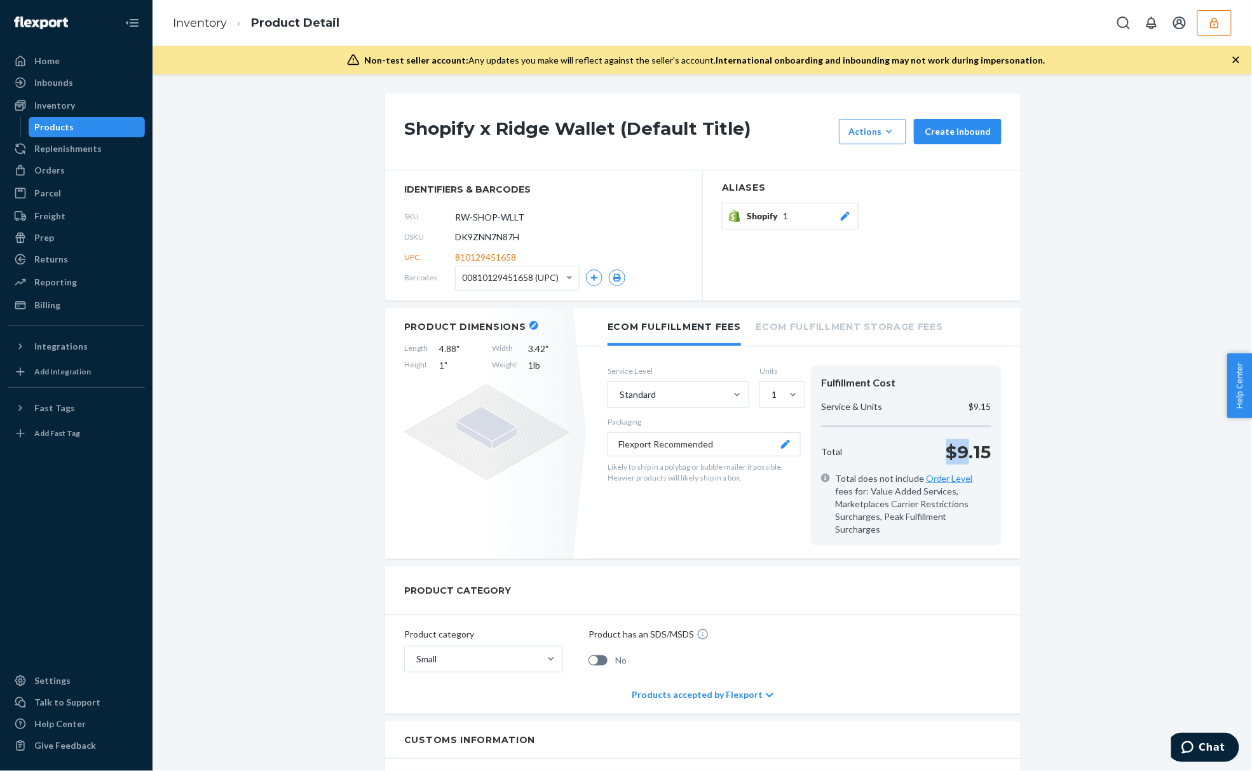
click at [952, 453] on p "$9.15" at bounding box center [968, 451] width 45 height 25
drag, startPoint x: 981, startPoint y: 453, endPoint x: 942, endPoint y: 454, distance: 39.4
click at [946, 454] on p "$9.15" at bounding box center [968, 451] width 45 height 25
click at [962, 453] on p "$9.15" at bounding box center [968, 451] width 45 height 25
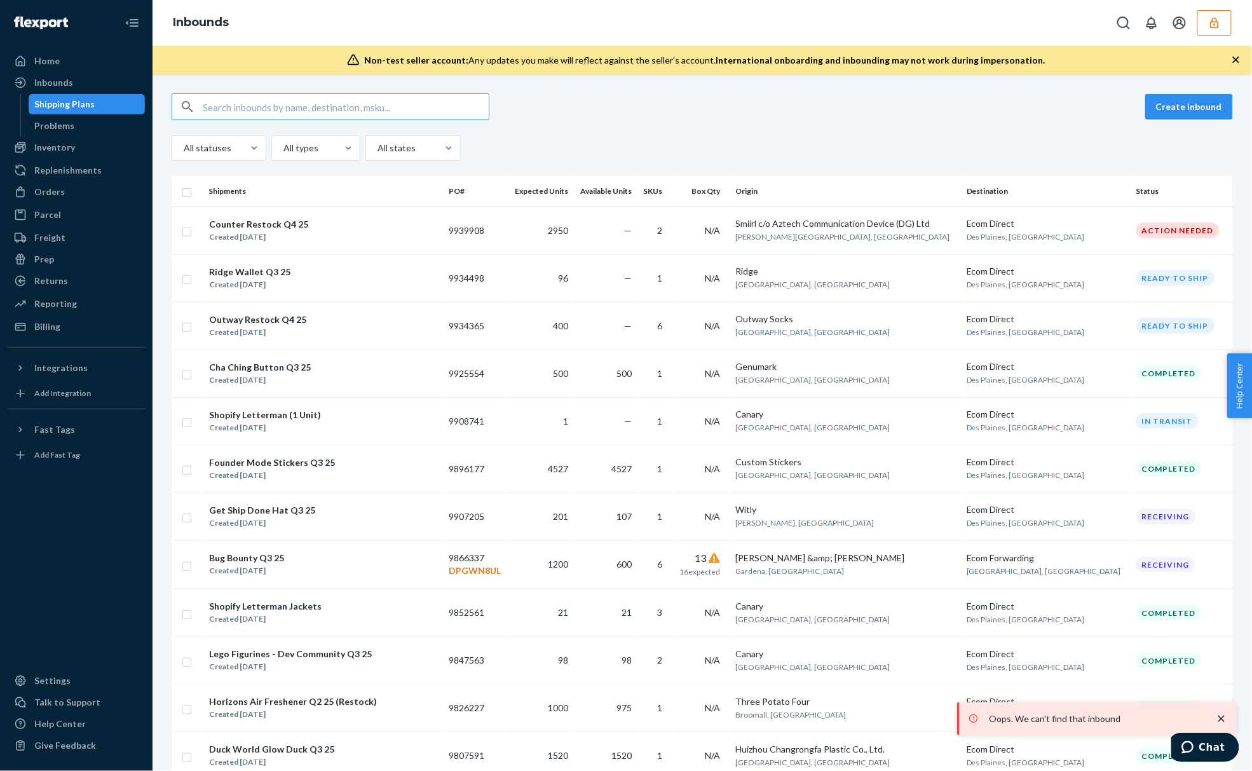
click at [1211, 36] on div "Inbounds" at bounding box center [703, 23] width 1100 height 46
click at [1213, 19] on icon "button" at bounding box center [1214, 23] width 13 height 13
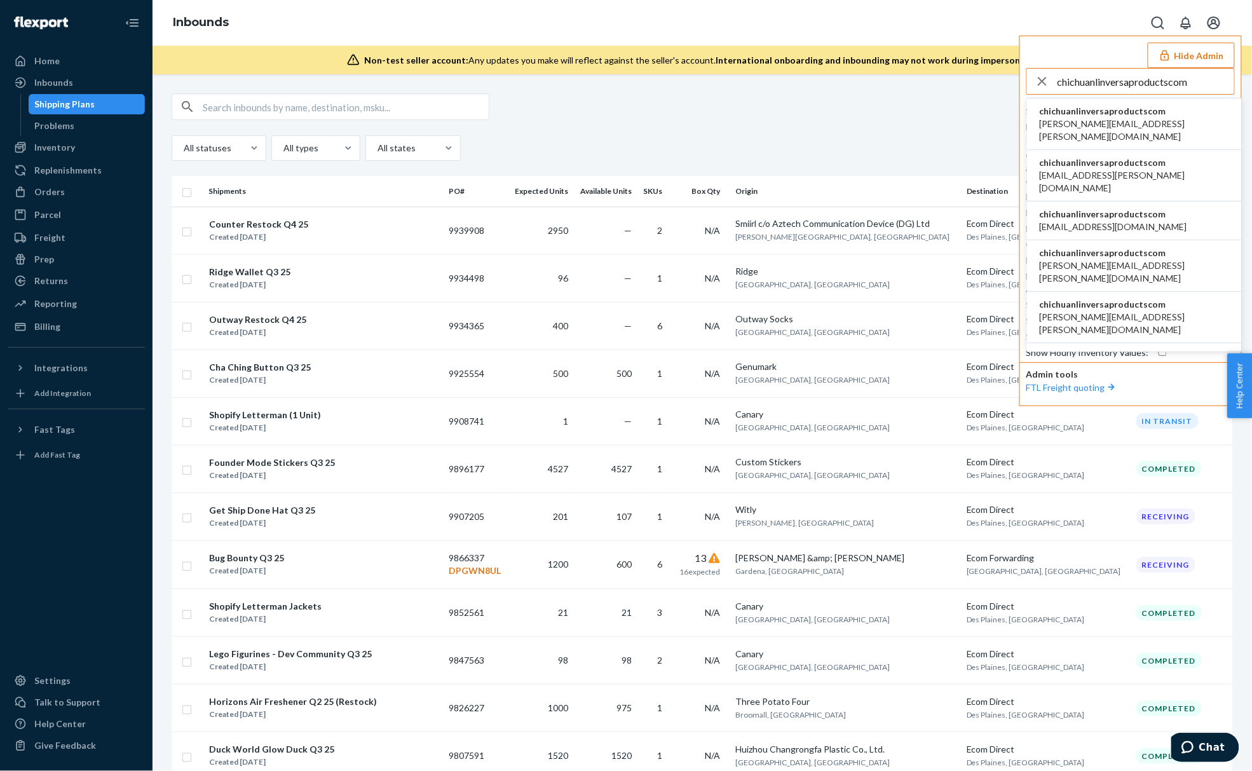
type input "chichuanlinversaproductscom"
click at [1136, 110] on span "chichuanlinversaproductscom" at bounding box center [1134, 111] width 189 height 13
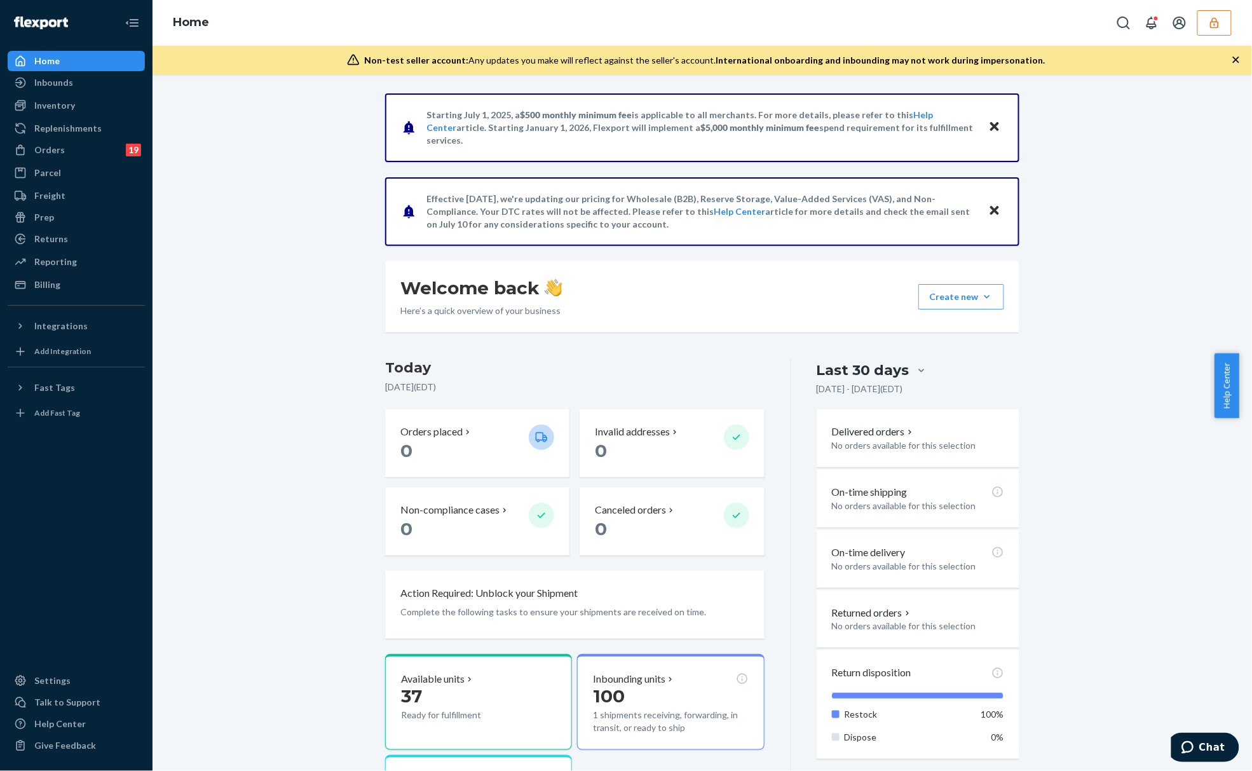
click at [78, 161] on div "Orders 19 Ecommerce Orders Wholesale Orders 19" at bounding box center [76, 151] width 137 height 22
click at [126, 151] on div "19" at bounding box center [133, 150] width 15 height 13
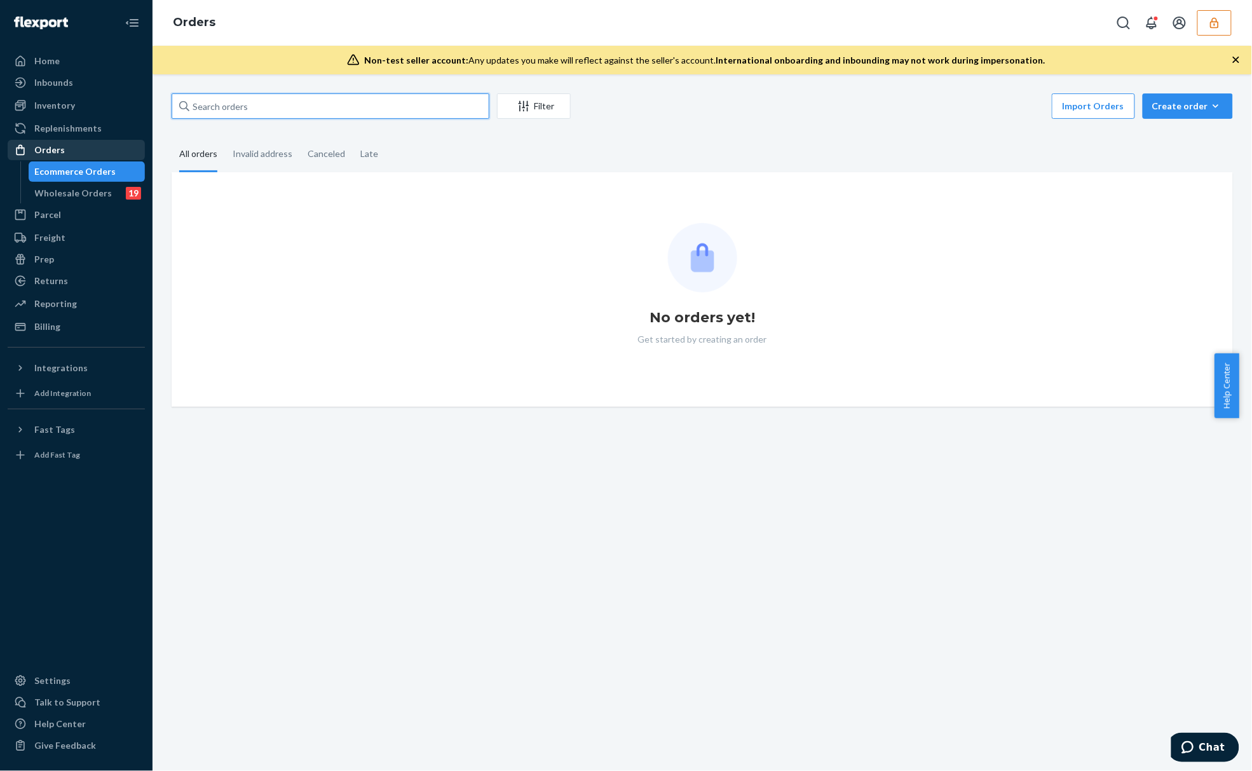
click at [275, 111] on input "text" at bounding box center [331, 105] width 318 height 25
paste input "RPW38HO92CB2S"
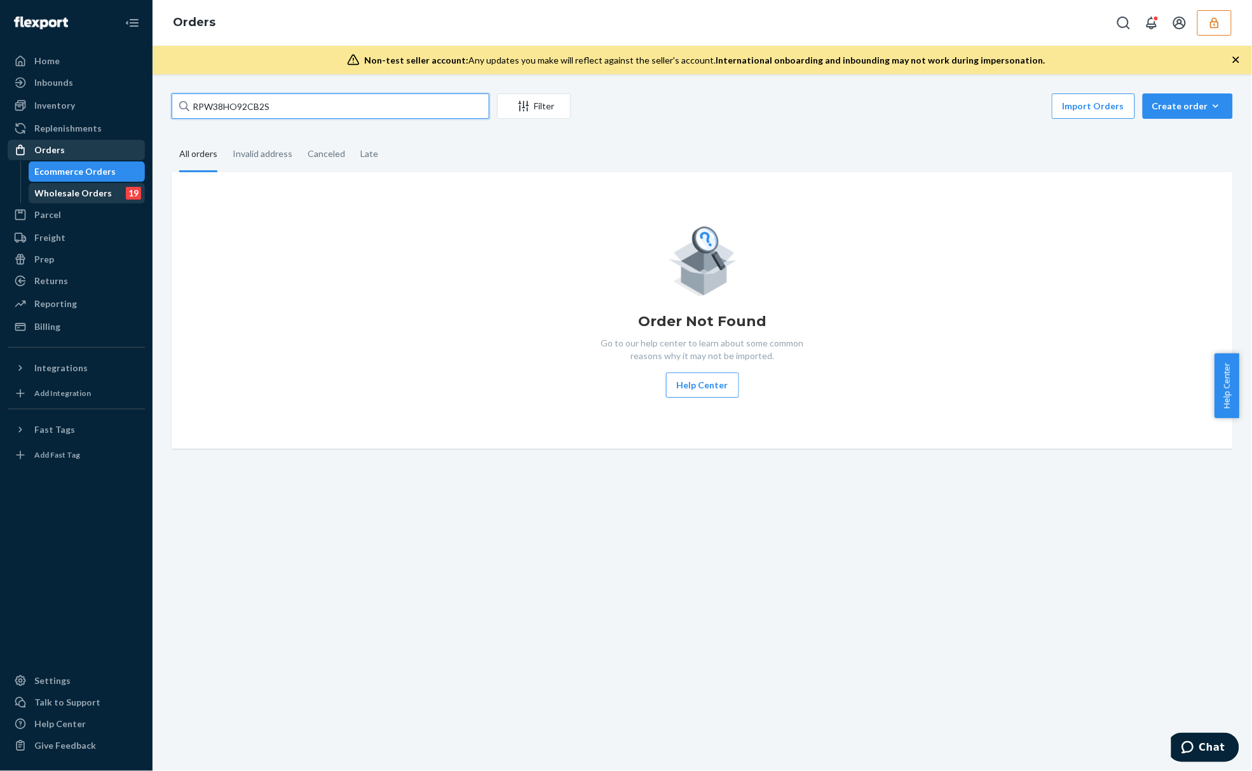
type input "RPW38HO92CB2S"
click at [138, 191] on div "19" at bounding box center [133, 193] width 15 height 13
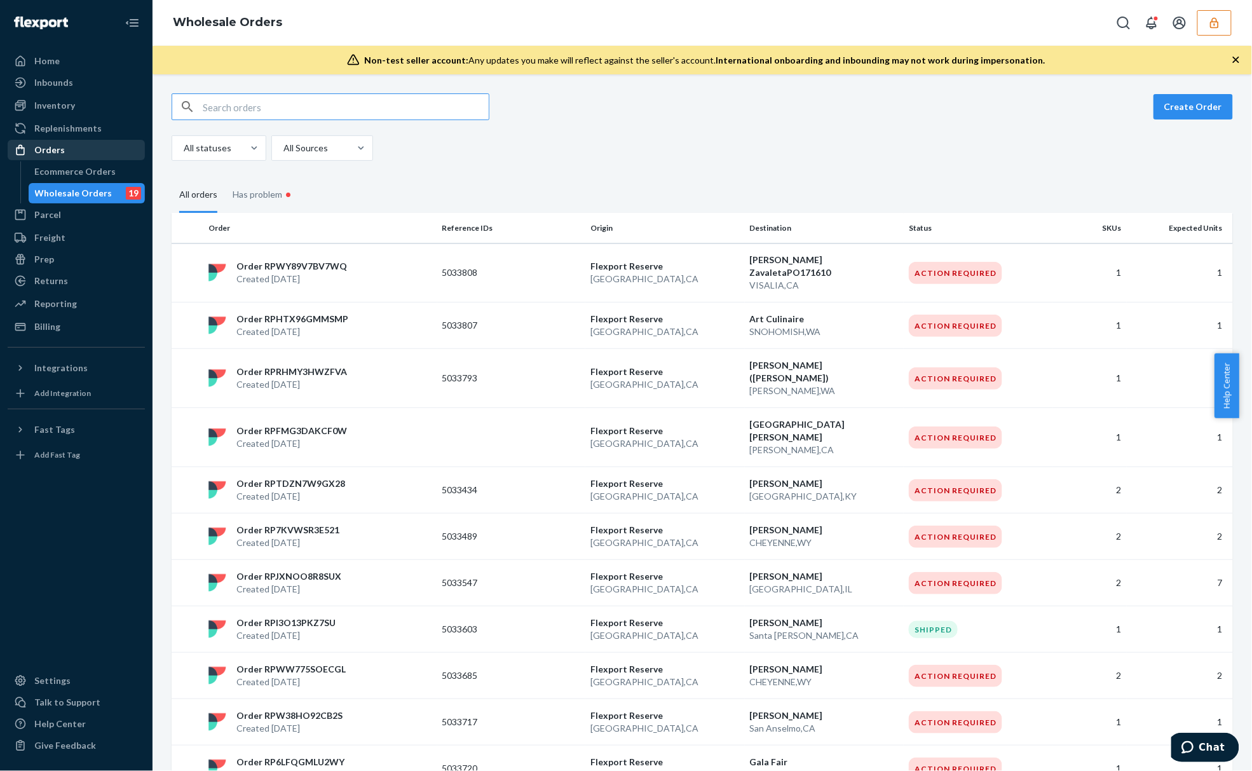
click at [270, 107] on input "text" at bounding box center [346, 106] width 286 height 25
click at [278, 109] on input "text" at bounding box center [346, 106] width 286 height 25
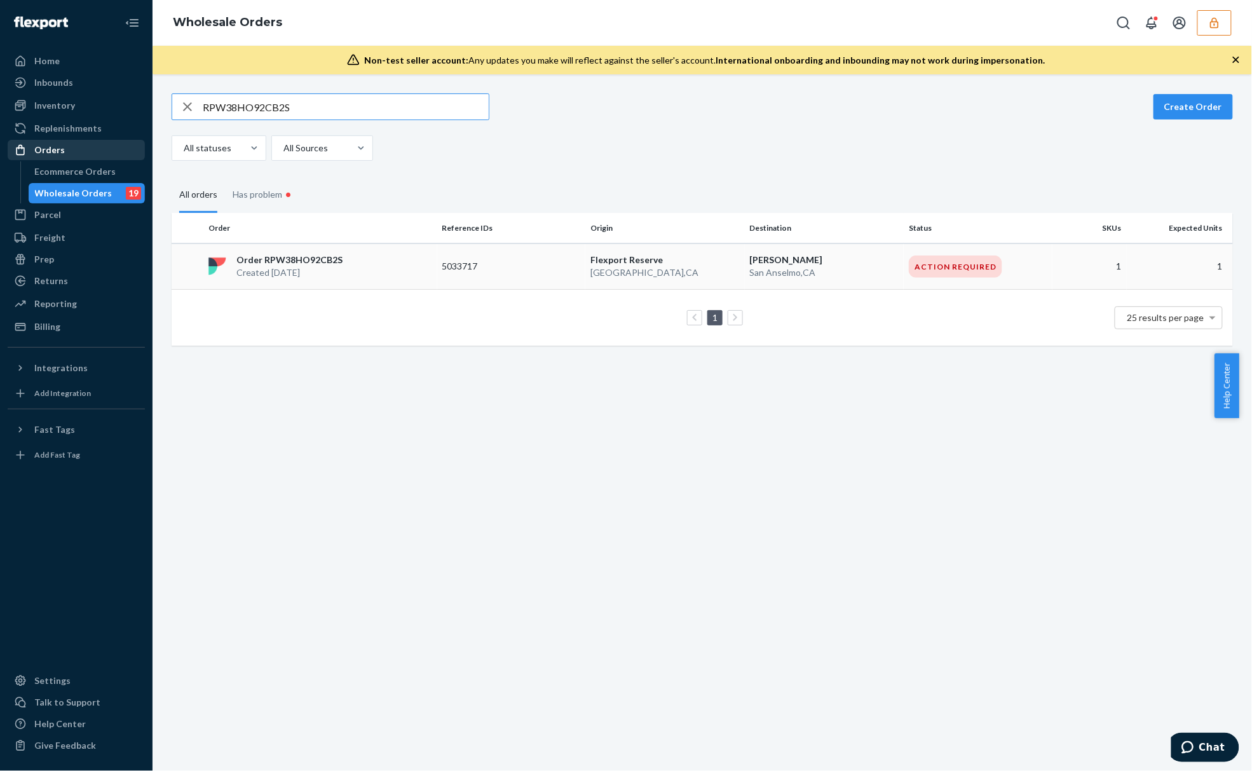
type input "RPW38HO92CB2S"
click at [403, 278] on div "Order RPW38HO92CB2S Created [DATE]" at bounding box center [320, 266] width 234 height 25
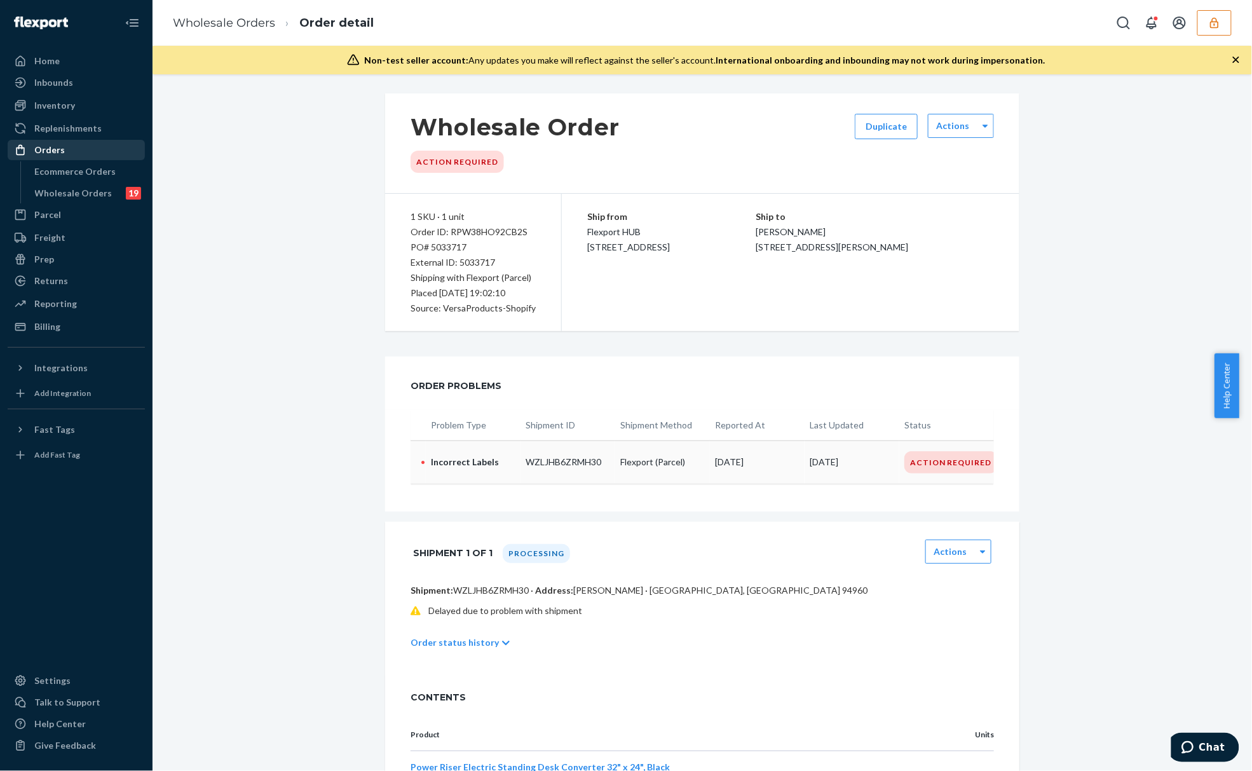
click at [510, 451] on td "Incorrect Labels" at bounding box center [473, 461] width 95 height 43
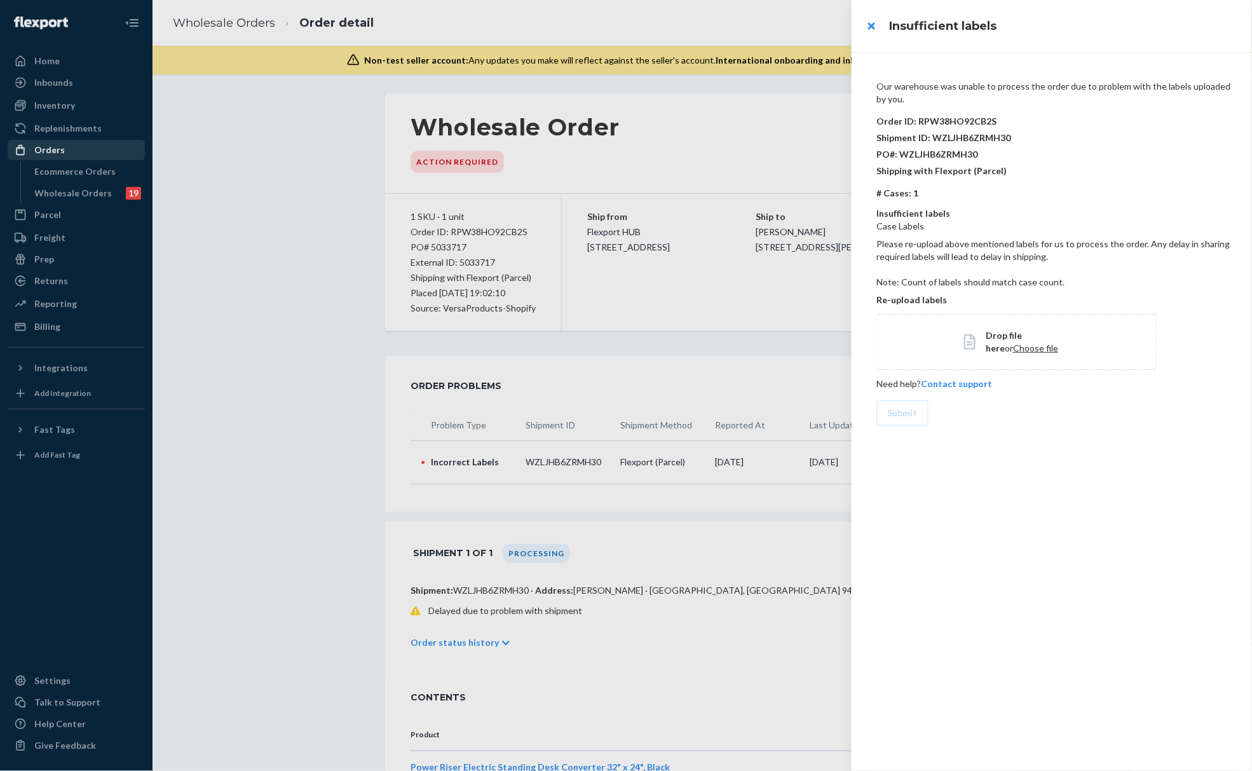
click at [910, 243] on p "Please re-upload above mentioned labels for us to process the order. Any delay …" at bounding box center [1054, 250] width 355 height 25
click at [1028, 244] on p "Please re-upload above mentioned labels for us to process the order. Any delay …" at bounding box center [1054, 250] width 355 height 25
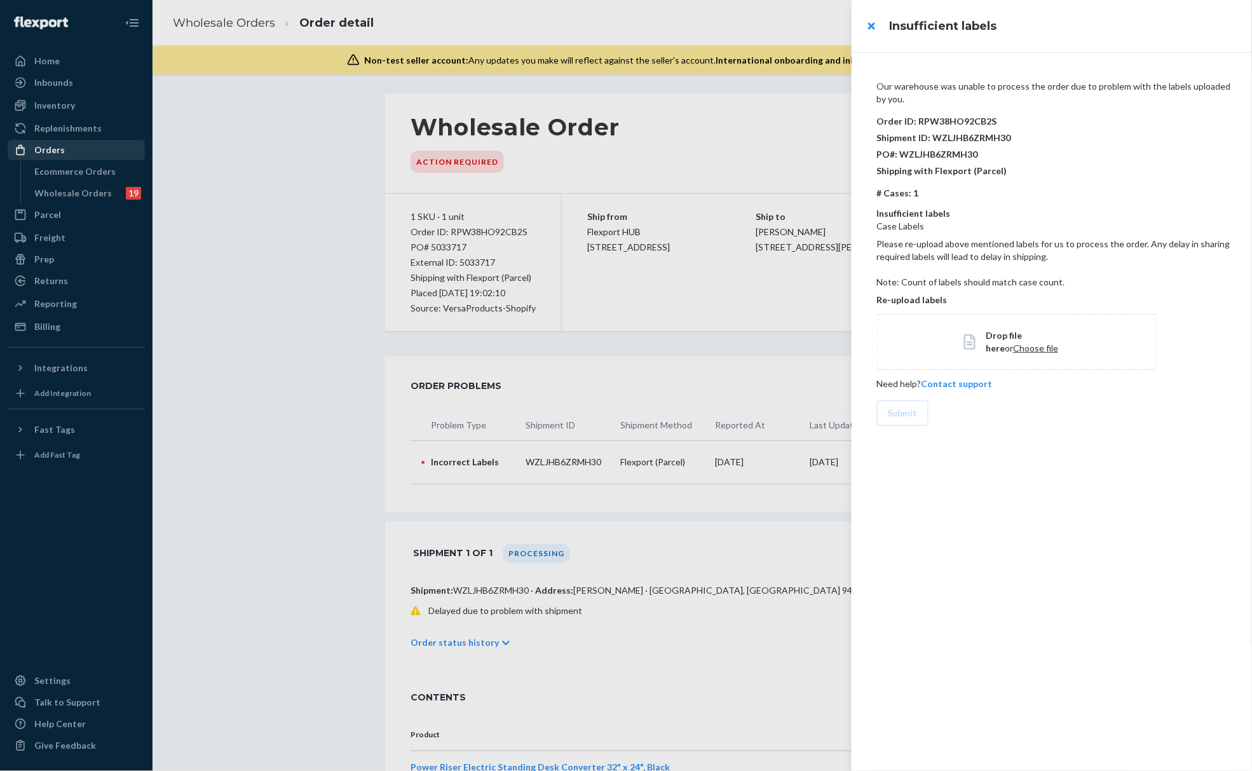
click at [1028, 244] on p "Please re-upload above mentioned labels for us to process the order. Any delay …" at bounding box center [1054, 250] width 355 height 25
click at [980, 86] on p "Our warehouse was unable to process the order due to problem with the labels up…" at bounding box center [1054, 92] width 355 height 25
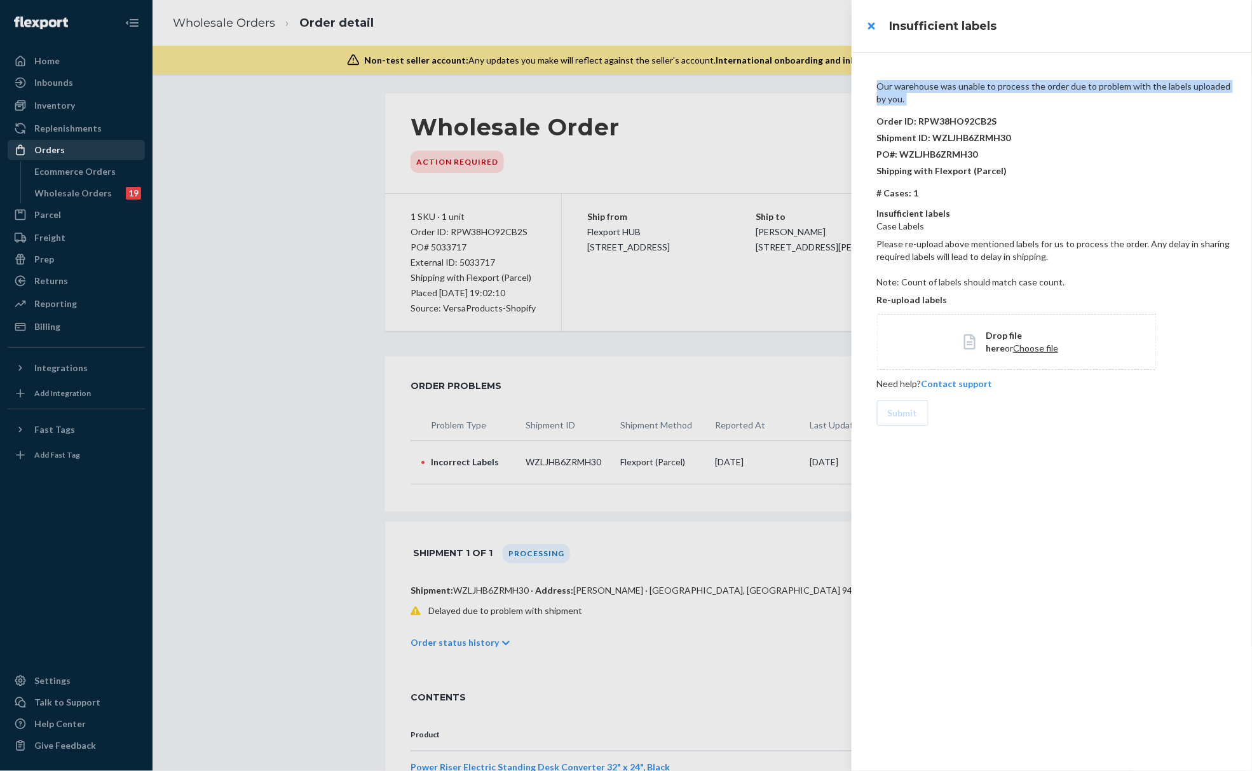
click at [980, 86] on p "Our warehouse was unable to process the order due to problem with the labels up…" at bounding box center [1054, 92] width 355 height 25
click at [552, 179] on div at bounding box center [626, 385] width 1252 height 771
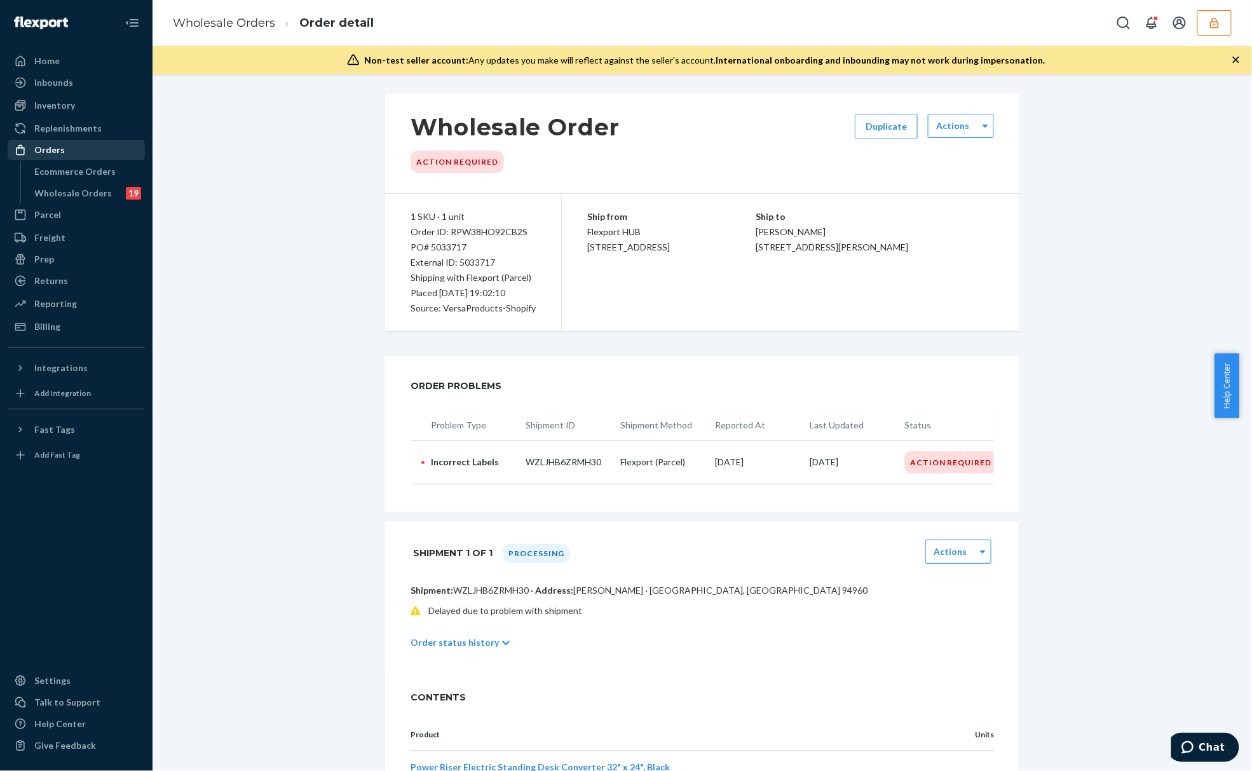
click at [502, 648] on icon at bounding box center [506, 643] width 8 height 9
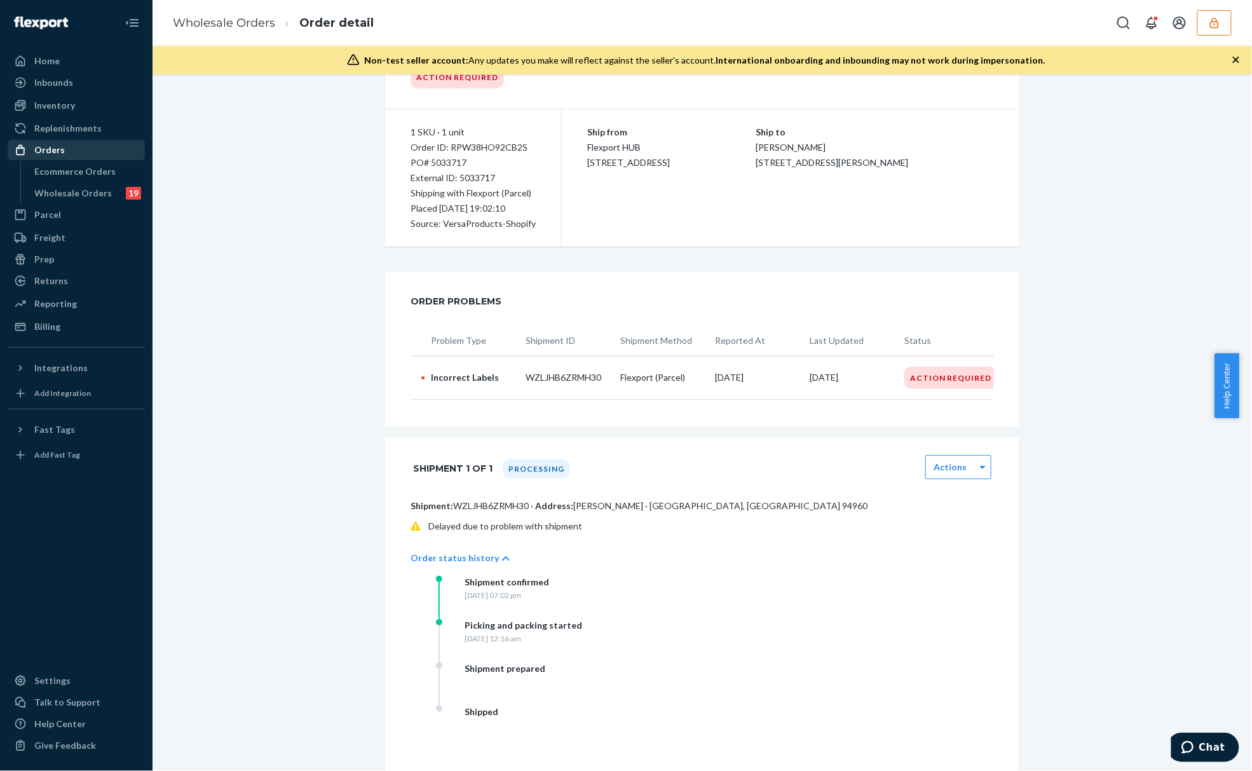
scroll to position [254, 0]
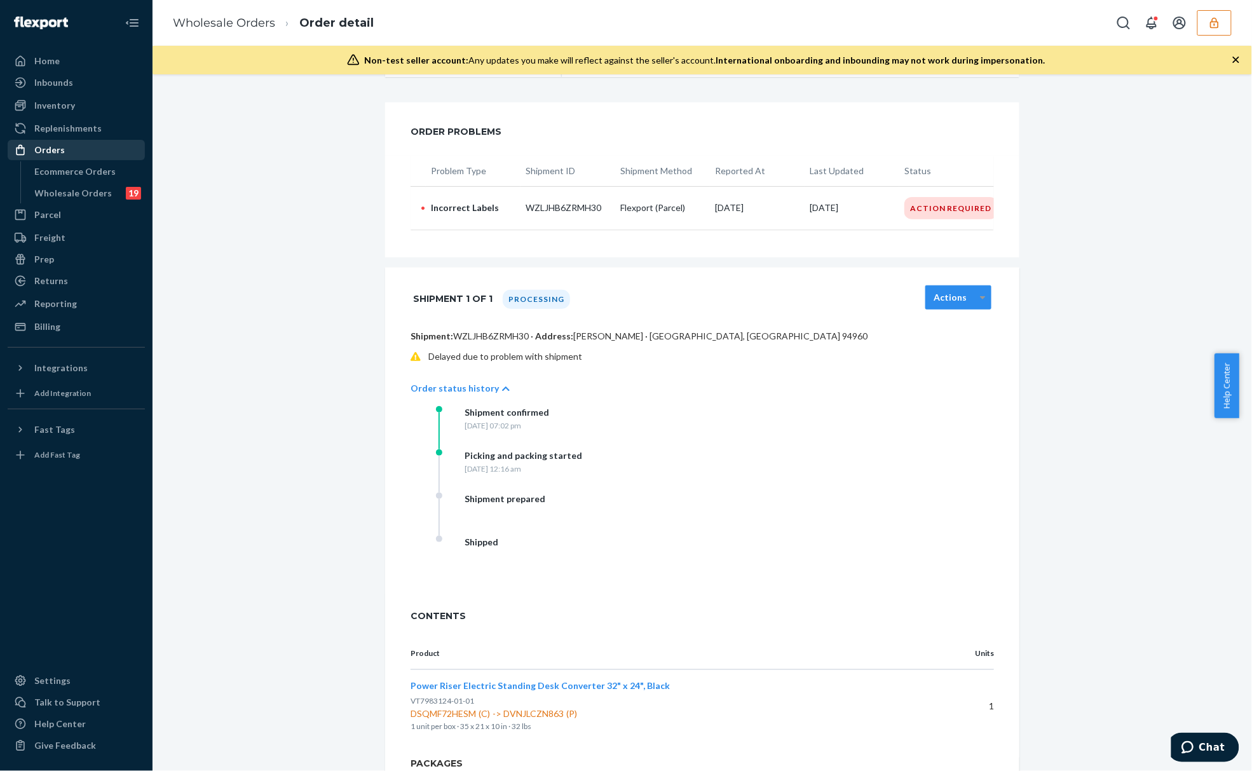
click at [977, 303] on div at bounding box center [983, 297] width 16 height 19
click at [1061, 313] on div "Wholesale Order Action Required Duplicate Actions 1 SKU · 1 unit Order ID: RPW3…" at bounding box center [702, 344] width 1081 height 1011
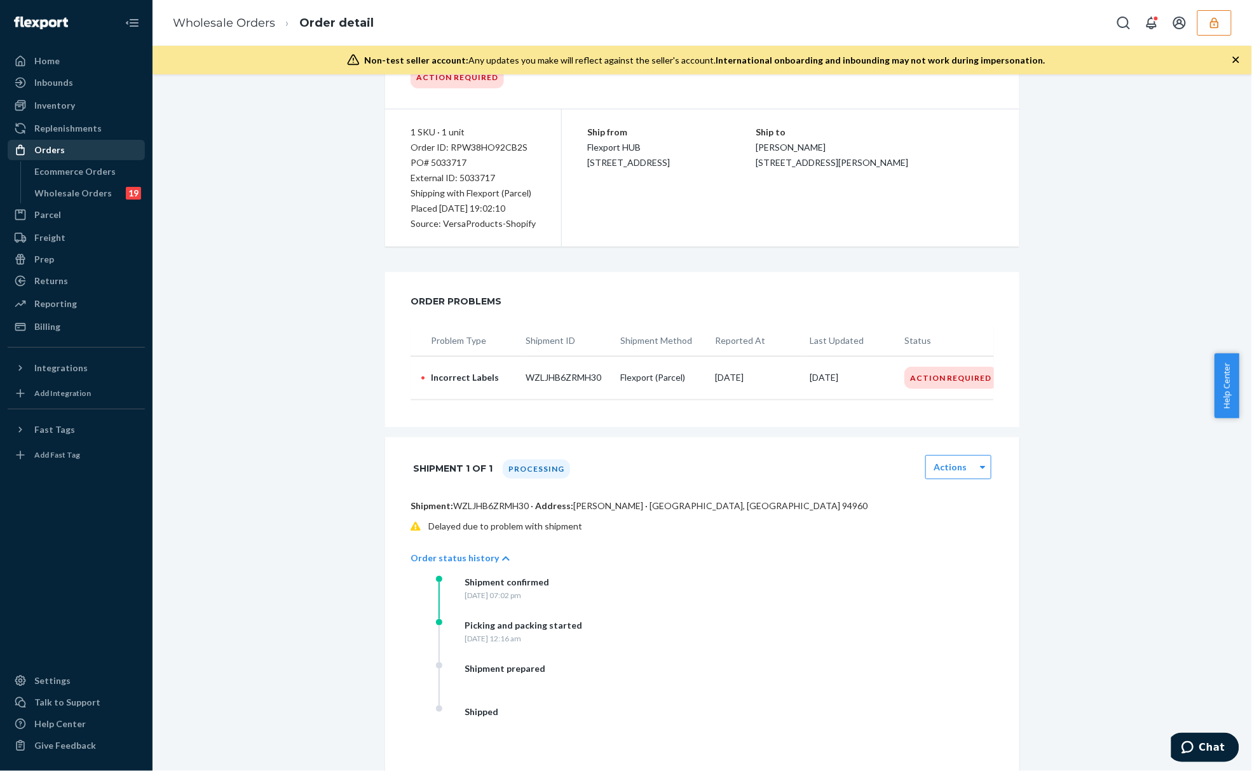
scroll to position [0, 0]
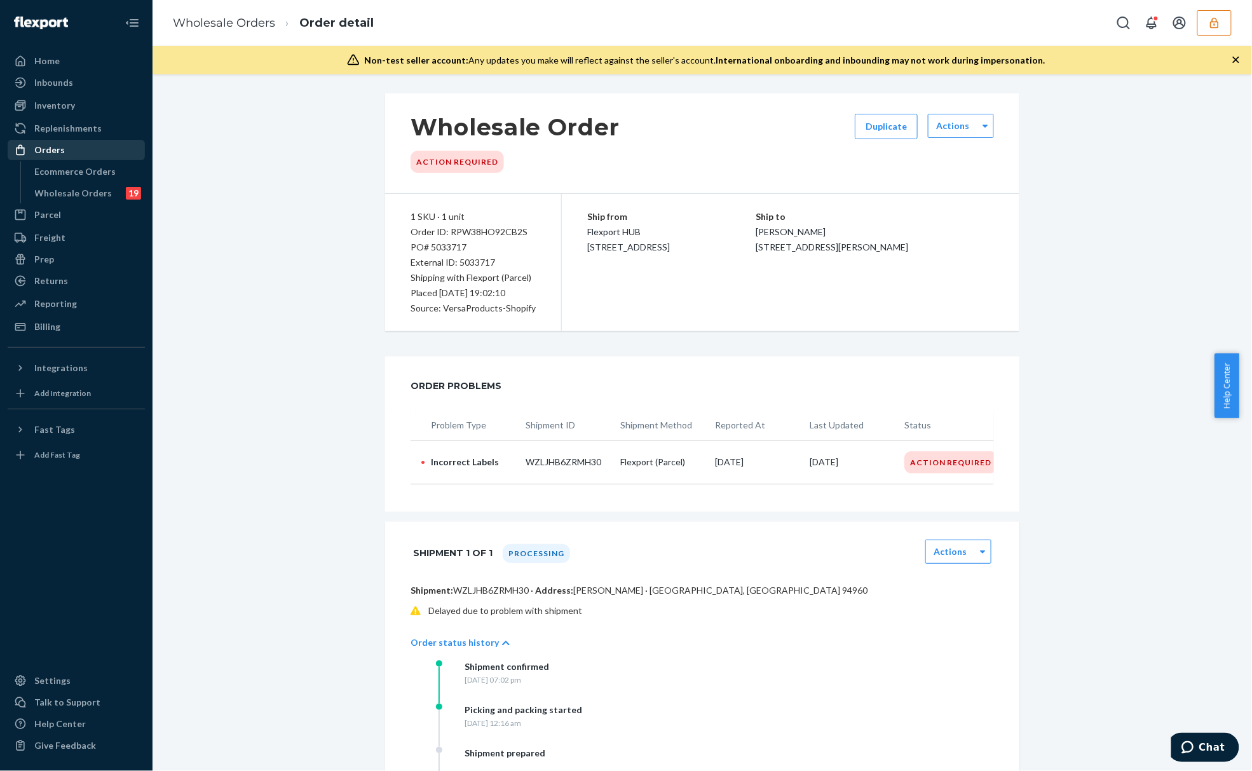
click at [520, 296] on div "Placed 09/22/25, 19:02:10" at bounding box center [473, 292] width 125 height 15
click at [511, 275] on p "Shipping with Flexport (Parcel)" at bounding box center [473, 277] width 125 height 15
click at [922, 468] on div "Action Required" at bounding box center [950, 462] width 93 height 22
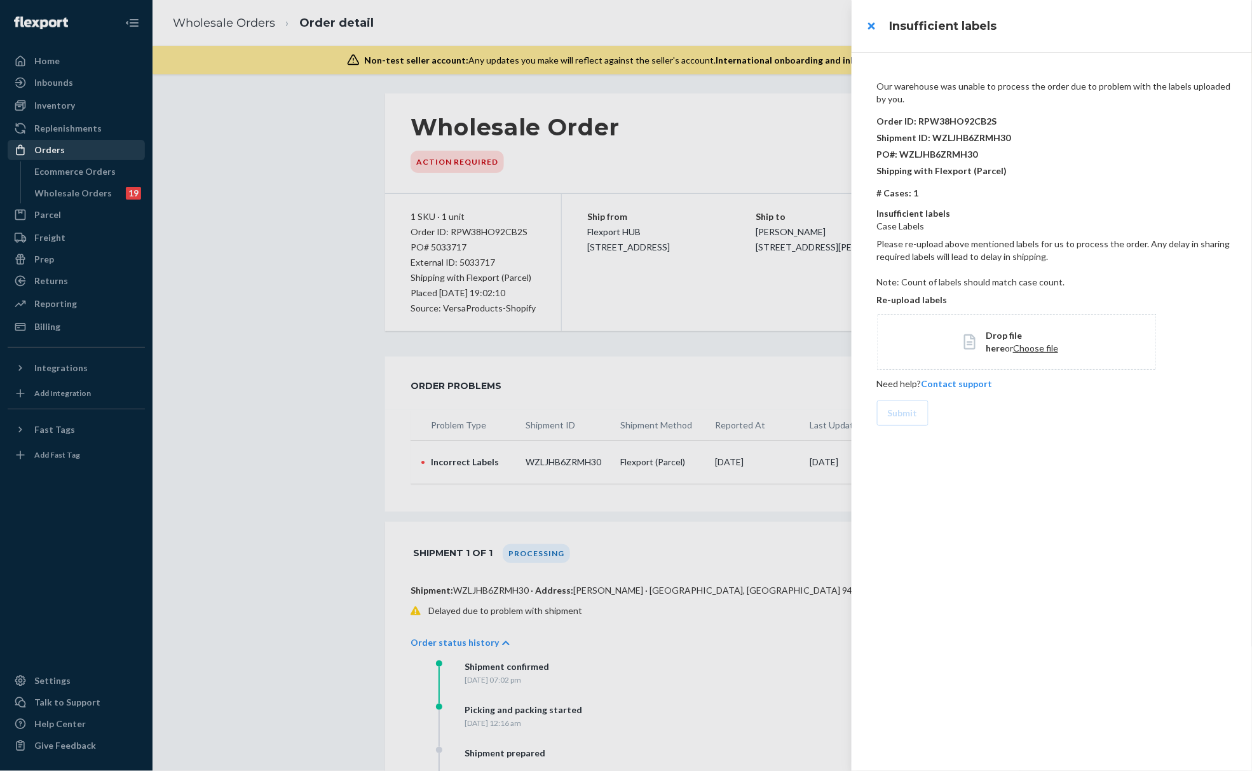
click at [967, 90] on p "Our warehouse was unable to process the order due to problem with the labels up…" at bounding box center [1054, 92] width 355 height 25
click at [967, 143] on p "Shipment ID: WZLJHB6ZRMH30" at bounding box center [1054, 138] width 355 height 17
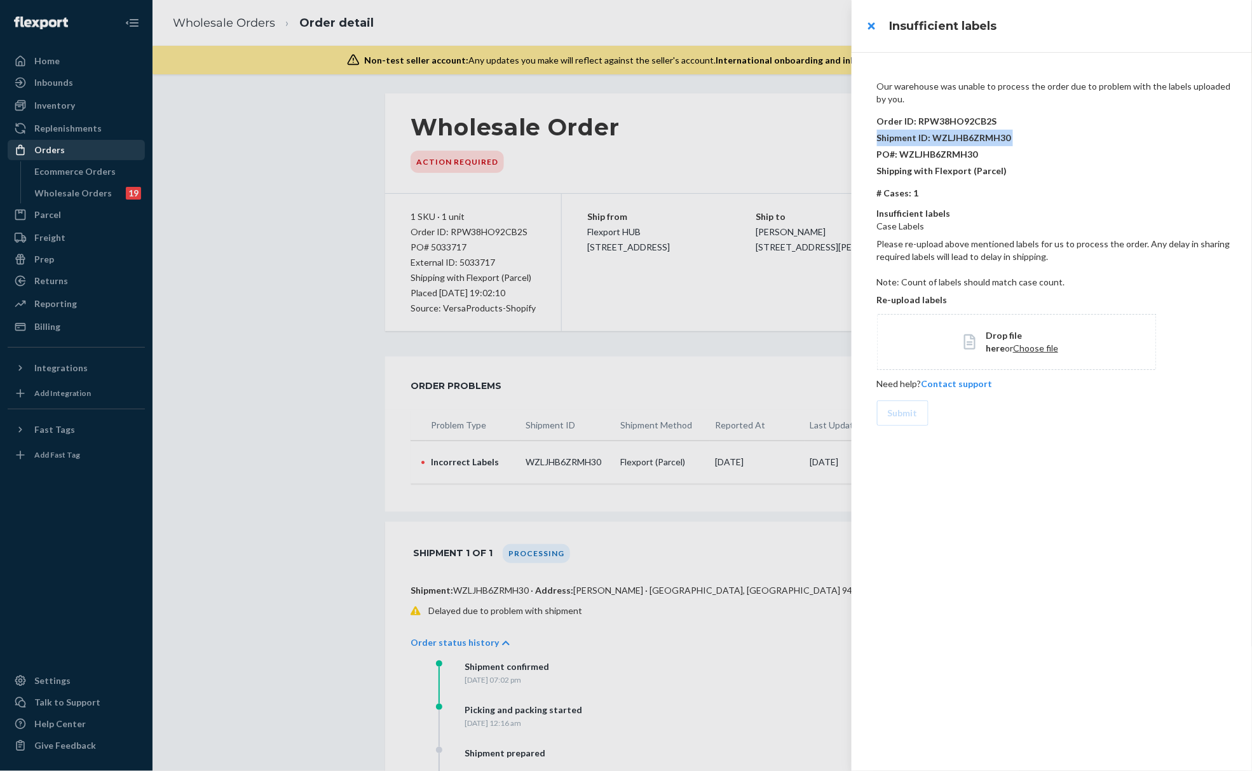
click at [967, 143] on p "Shipment ID: WZLJHB6ZRMH30" at bounding box center [1054, 138] width 355 height 17
click at [916, 196] on p "# Cases: 1" at bounding box center [1054, 193] width 355 height 13
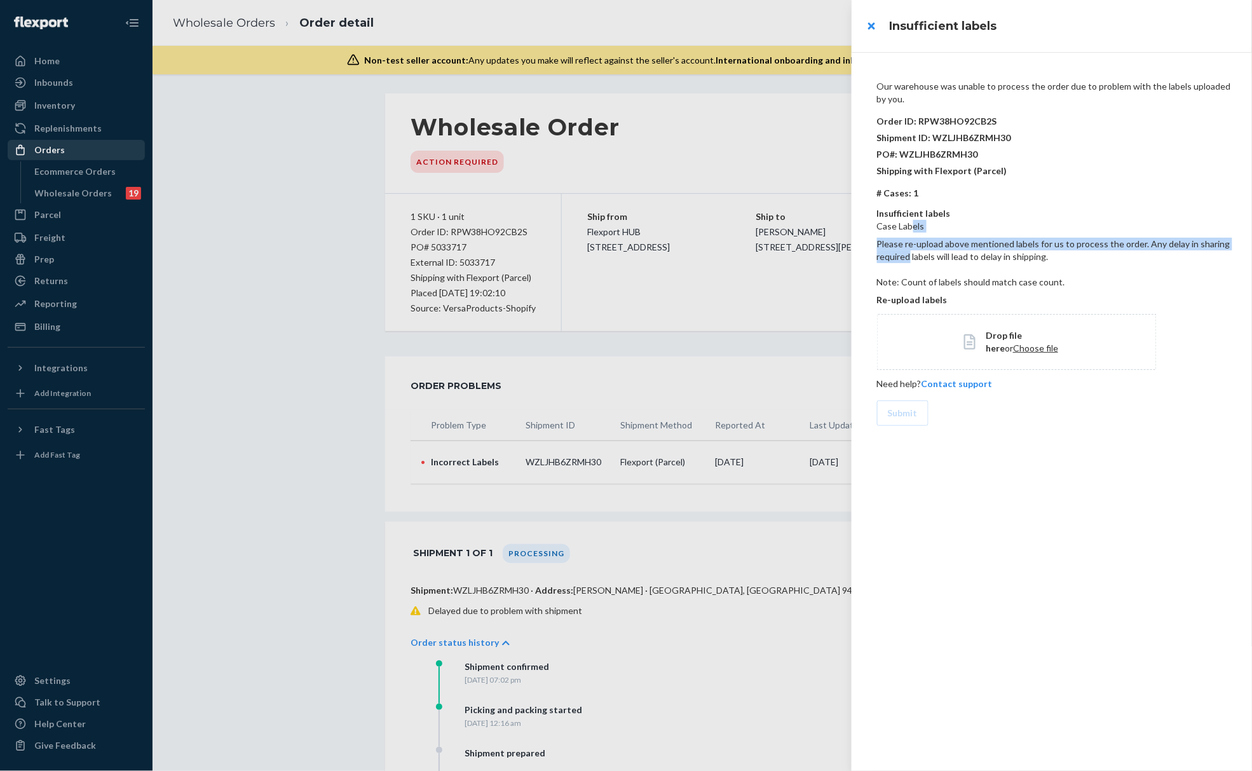
drag, startPoint x: 911, startPoint y: 232, endPoint x: 913, endPoint y: 252, distance: 19.8
click at [911, 252] on div "Our warehouse was unable to process the order due to problem with the labels up…" at bounding box center [1052, 262] width 370 height 364
click at [979, 253] on p "Please re-upload above mentioned labels for us to process the order. Any delay …" at bounding box center [1054, 250] width 355 height 25
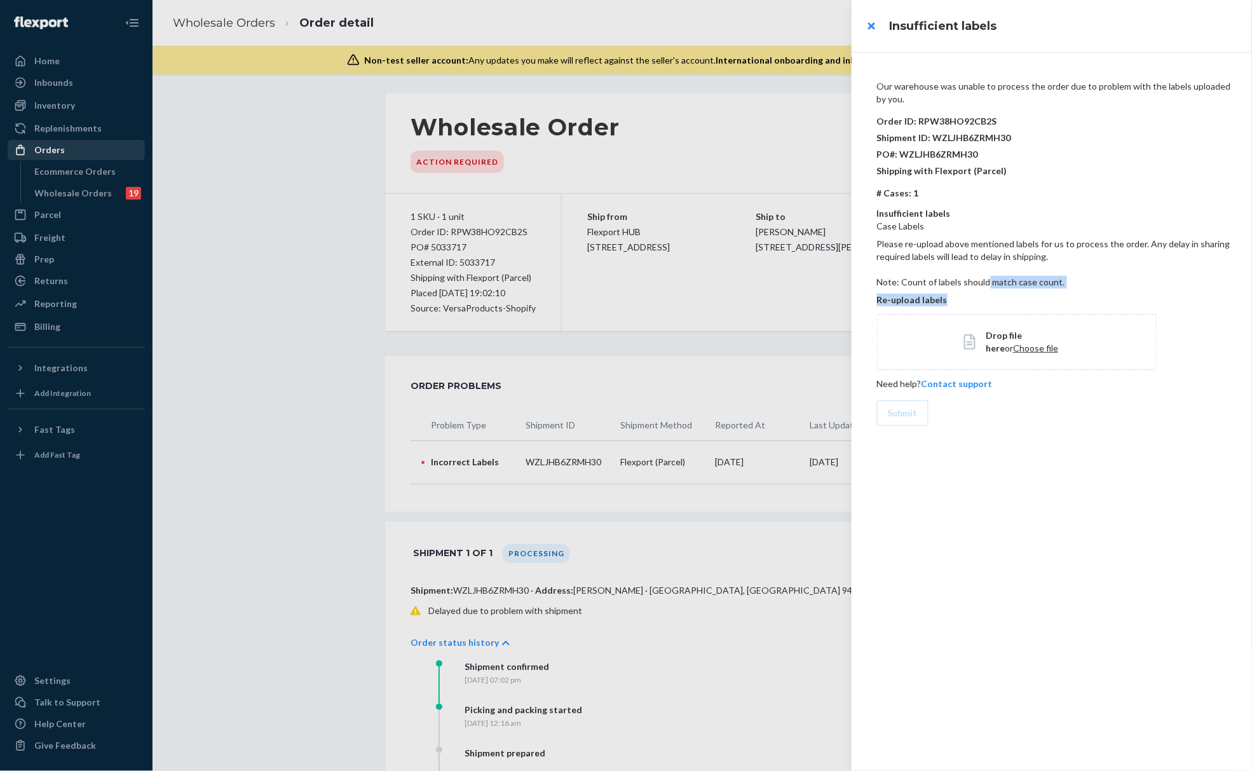
drag, startPoint x: 986, startPoint y: 283, endPoint x: 1079, endPoint y: 296, distance: 93.0
click at [1079, 296] on div "Our warehouse was unable to process the order due to problem with the labels up…" at bounding box center [1052, 262] width 370 height 364
click at [1079, 287] on p "Note: Count of labels should match case count." at bounding box center [1054, 282] width 355 height 13
click at [1005, 290] on div "Re-upload labels" at bounding box center [1054, 301] width 355 height 25
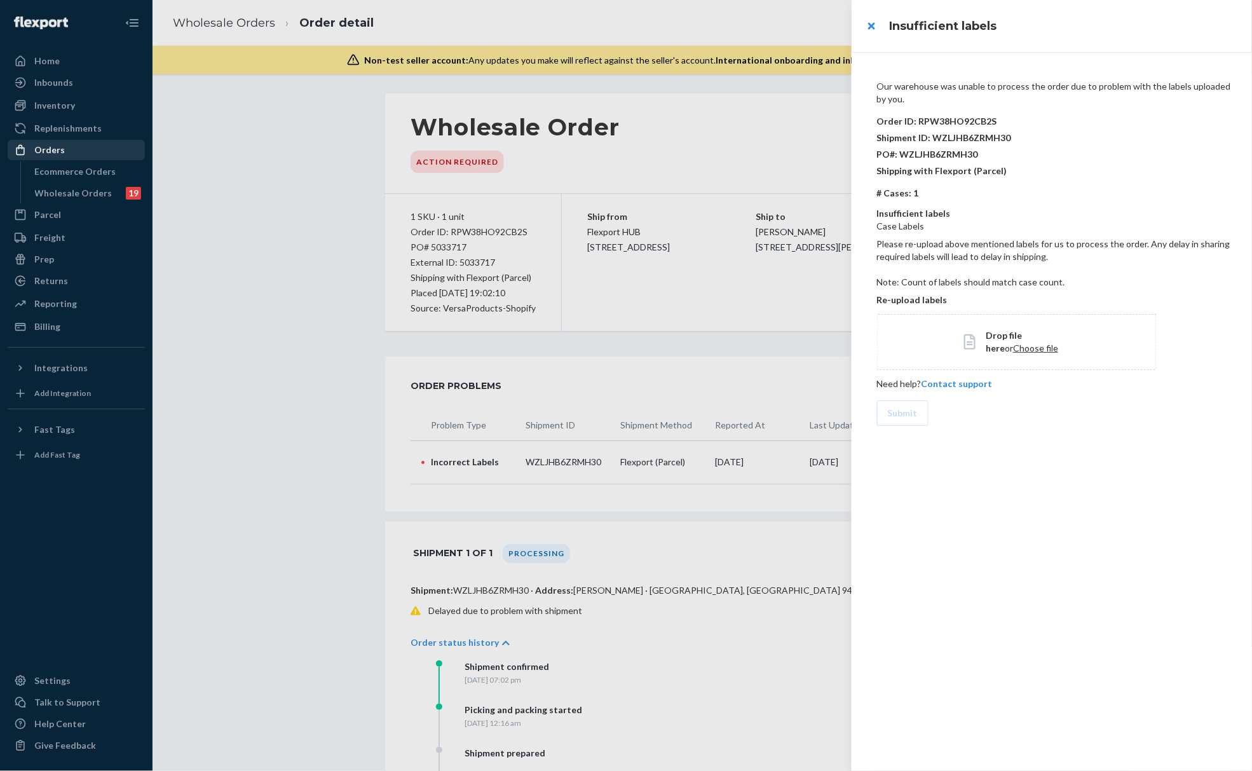
click at [1003, 256] on p "Please re-upload above mentioned labels for us to process the order. Any delay …" at bounding box center [1054, 250] width 355 height 25
click at [731, 413] on div at bounding box center [626, 385] width 1252 height 771
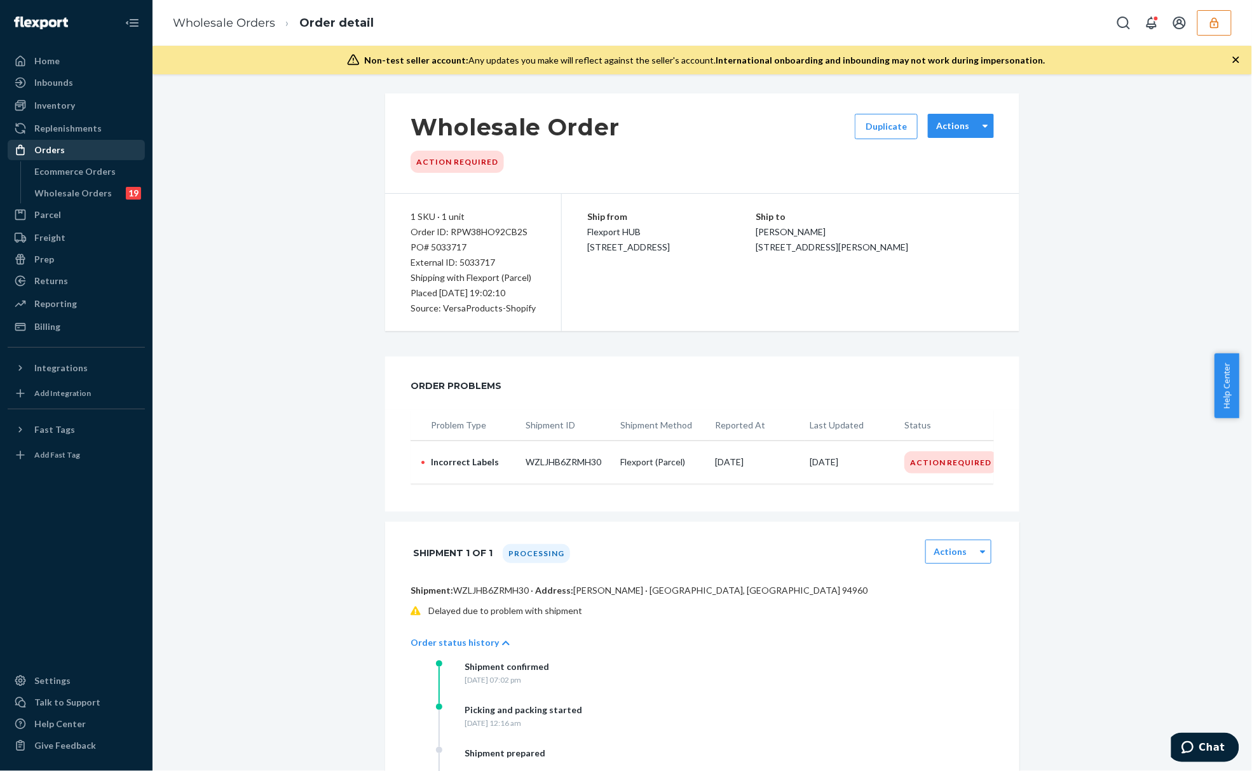
click at [959, 130] on label "Actions" at bounding box center [952, 125] width 33 height 13
click at [960, 126] on label "Actions" at bounding box center [952, 125] width 33 height 13
click at [243, 21] on link "Wholesale Orders" at bounding box center [224, 23] width 102 height 14
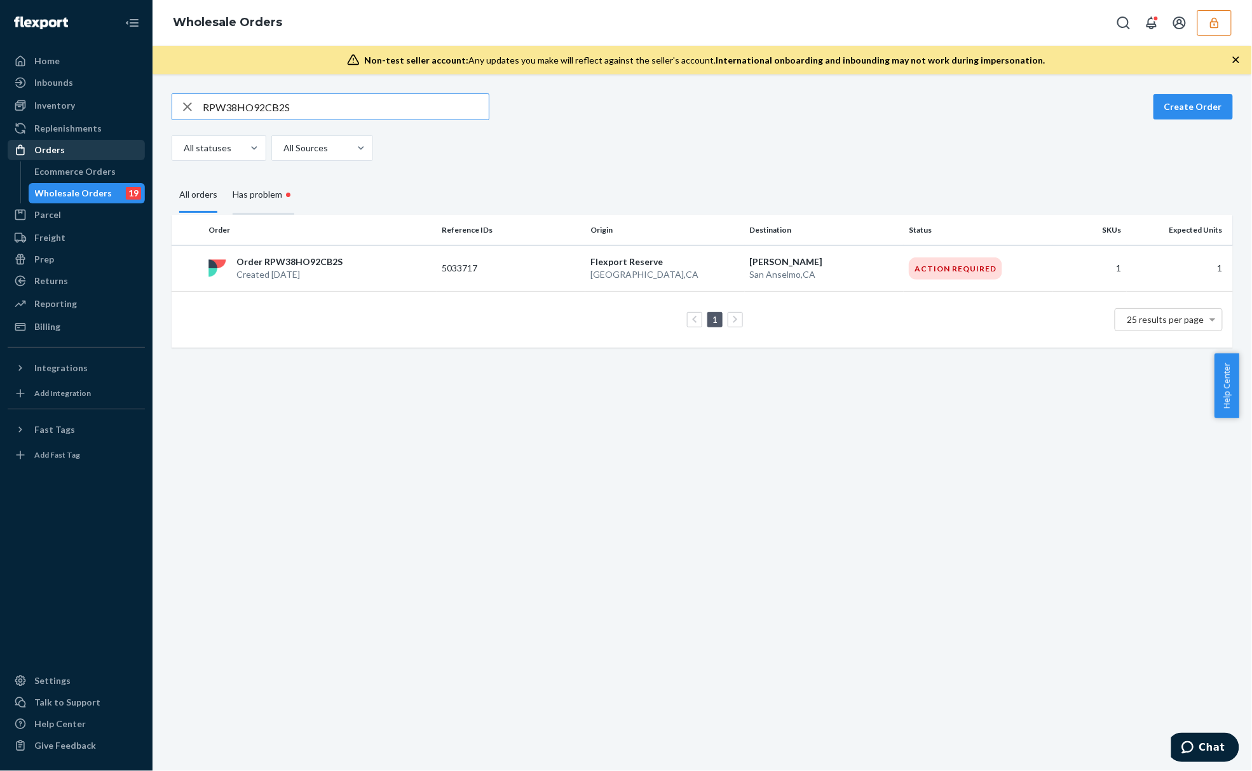
click at [263, 196] on div "Has problem •" at bounding box center [264, 195] width 62 height 39
click at [225, 176] on input "Has problem •" at bounding box center [225, 176] width 0 height 0
click at [207, 199] on div "All orders" at bounding box center [198, 195] width 38 height 35
click at [172, 178] on input "All orders" at bounding box center [172, 178] width 0 height 0
click at [827, 261] on p "Mark Schofield" at bounding box center [824, 260] width 149 height 13
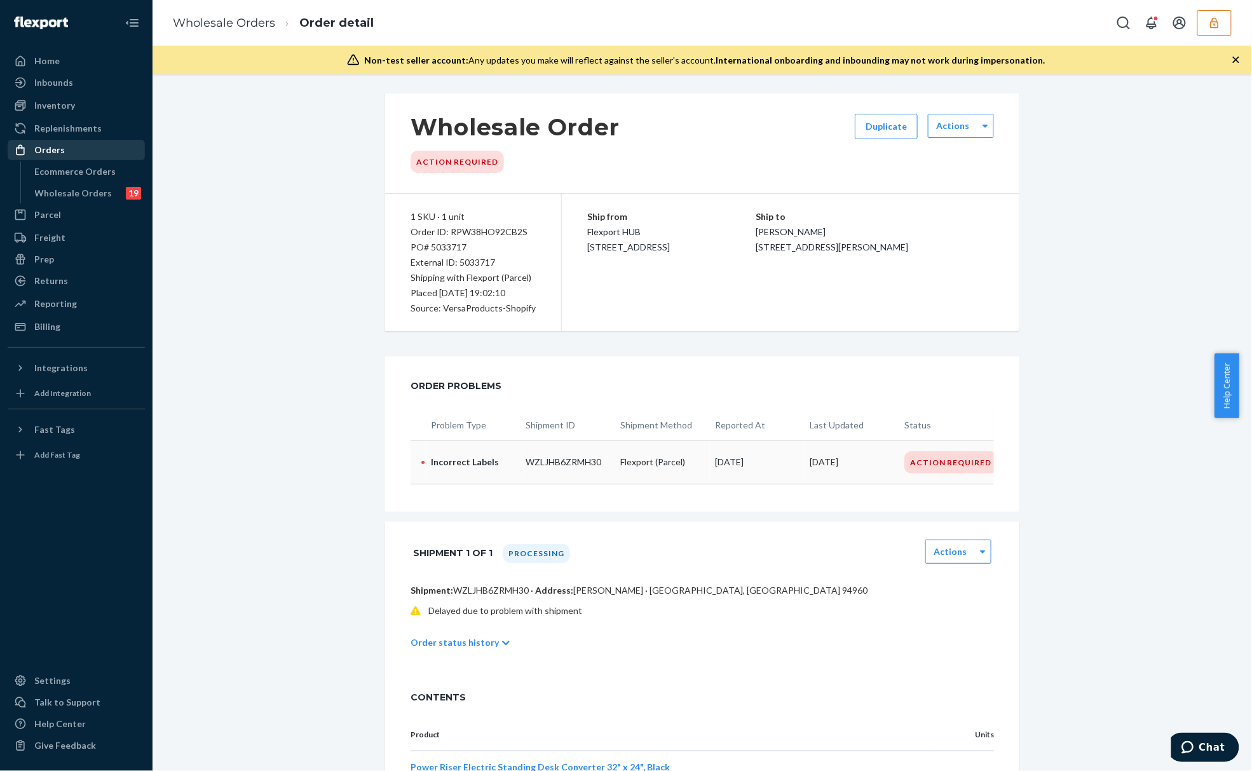
click at [745, 470] on td "09/23/2025" at bounding box center [757, 461] width 95 height 43
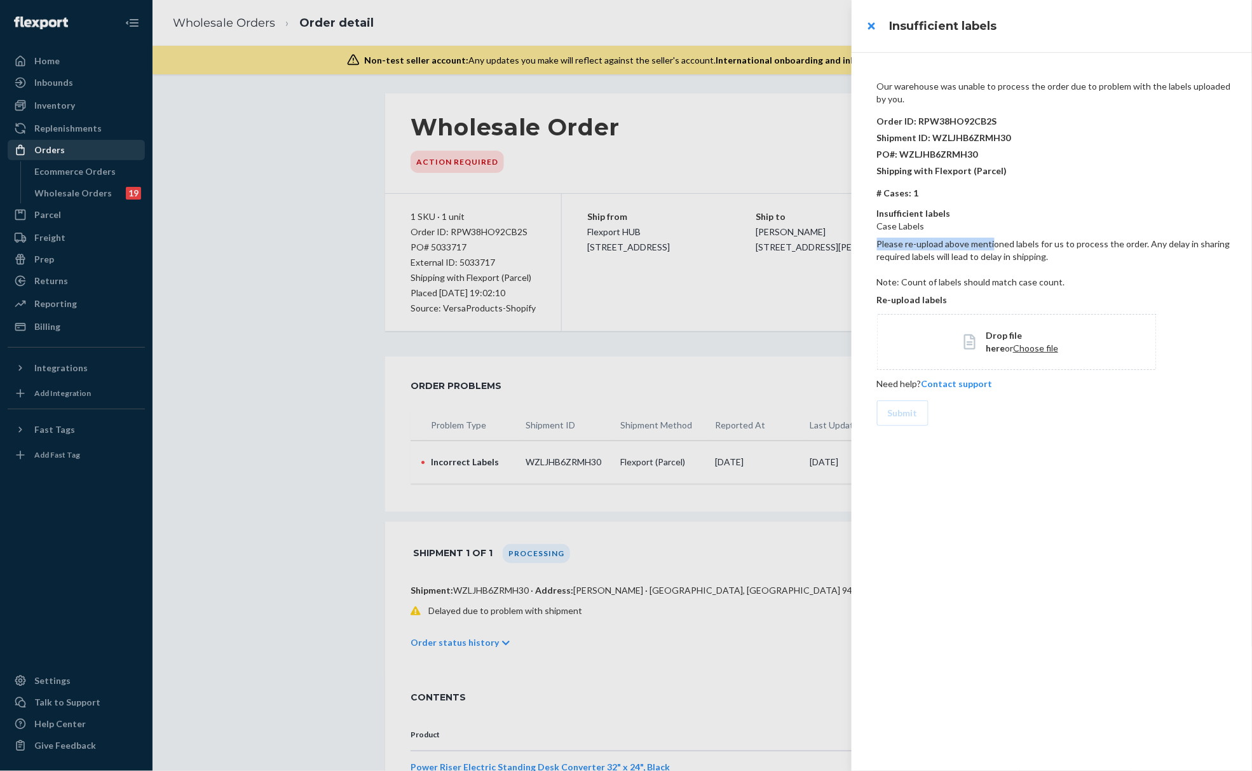
drag, startPoint x: 993, startPoint y: 249, endPoint x: 995, endPoint y: 272, distance: 23.0
click at [995, 272] on div "Please re-upload above mentioned labels for us to process the order. Any delay …" at bounding box center [1054, 261] width 355 height 56
click at [1083, 266] on div "Please re-upload above mentioned labels for us to process the order. Any delay …" at bounding box center [1054, 261] width 355 height 56
click at [1063, 247] on p "Please re-upload above mentioned labels for us to process the order. Any delay …" at bounding box center [1054, 250] width 355 height 25
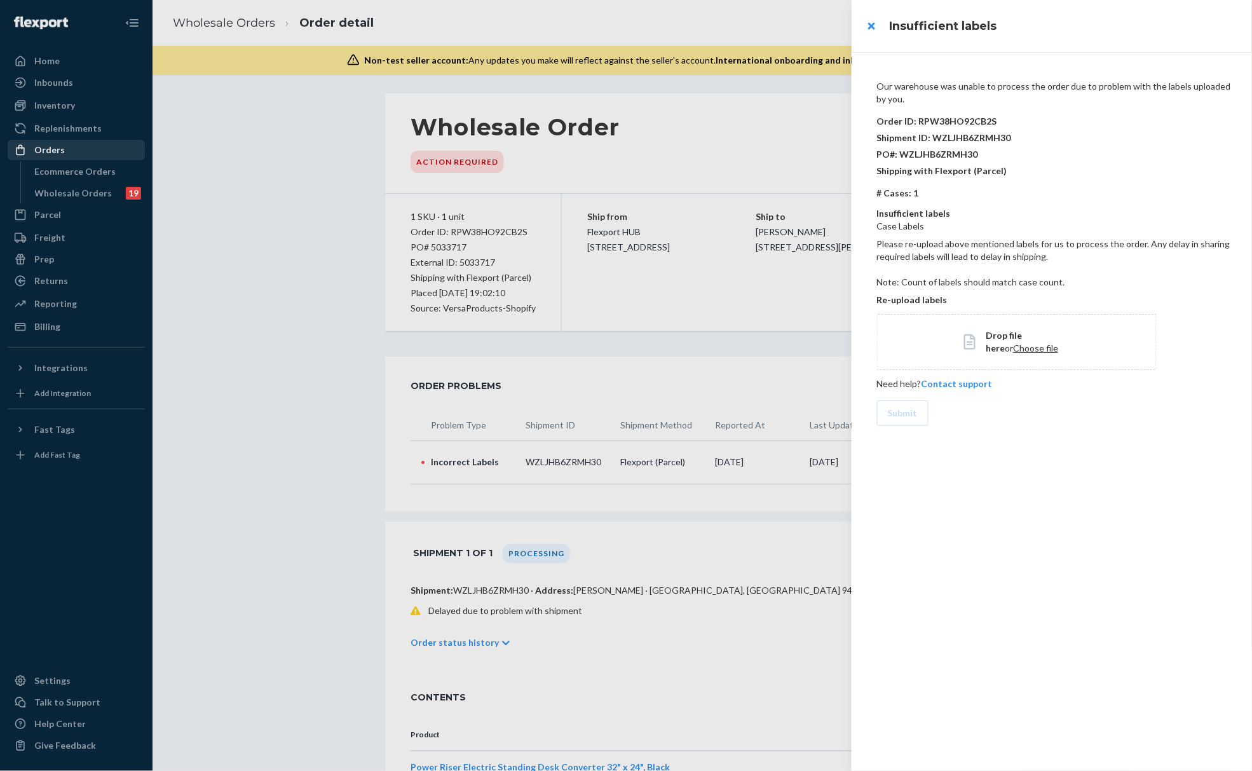
click at [1063, 247] on p "Please re-upload above mentioned labels for us to process the order. Any delay …" at bounding box center [1054, 250] width 355 height 25
click at [961, 247] on p "Please re-upload above mentioned labels for us to process the order. Any delay …" at bounding box center [1054, 250] width 355 height 25
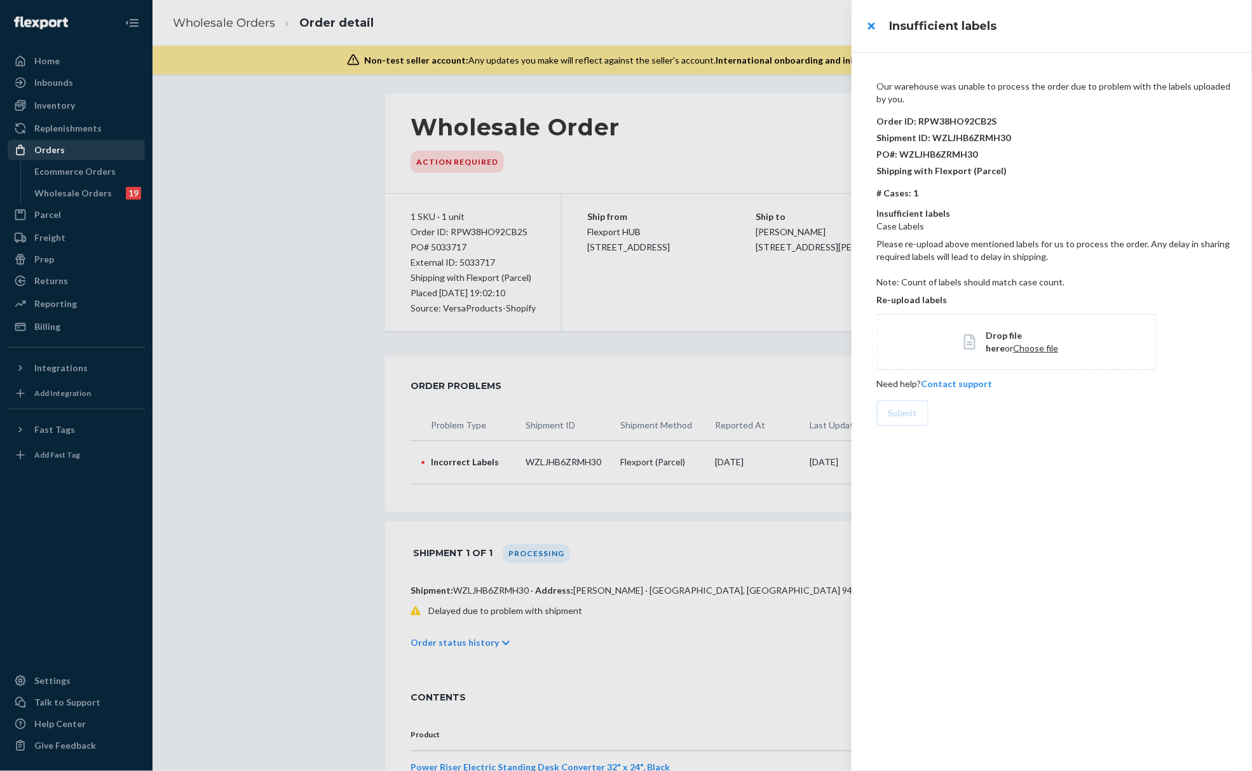
click at [925, 243] on p "Please re-upload above mentioned labels for us to process the order. Any delay …" at bounding box center [1054, 250] width 355 height 25
click at [326, 332] on div at bounding box center [626, 385] width 1252 height 771
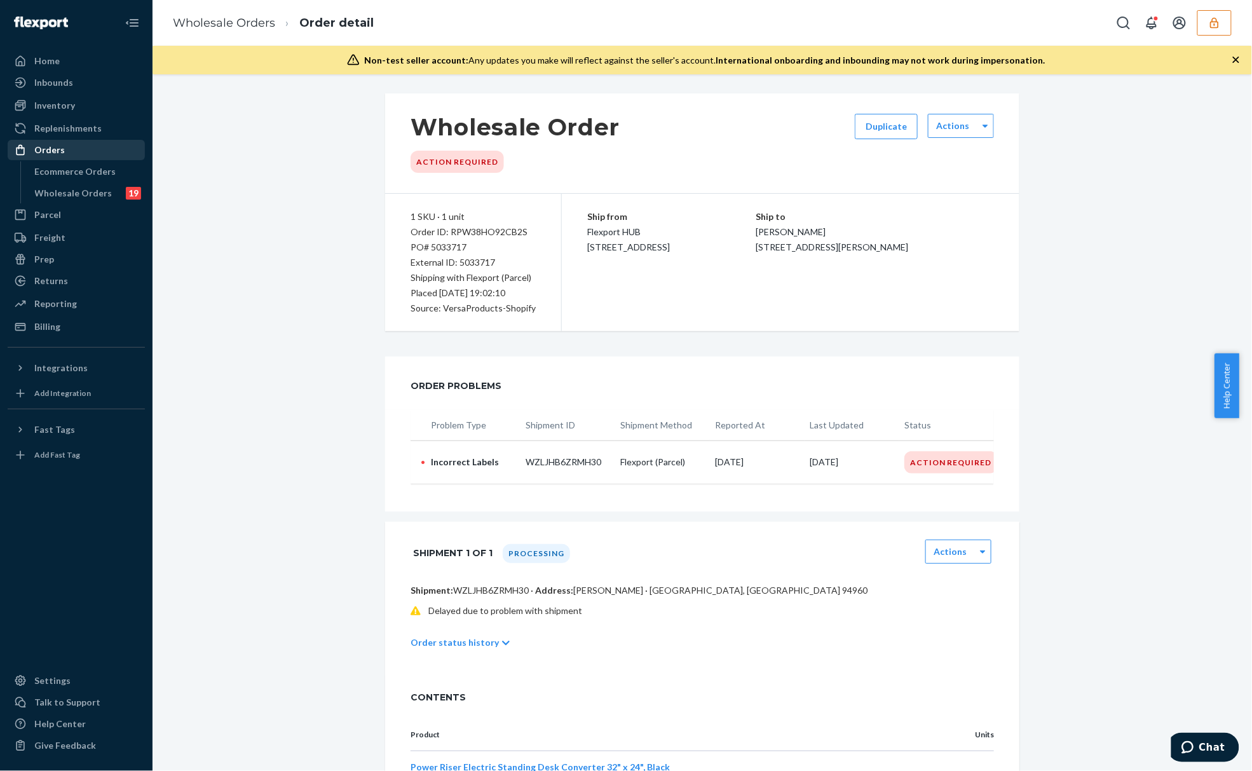
click at [474, 271] on p "Shipping with Flexport (Parcel)" at bounding box center [473, 277] width 125 height 15
click at [825, 463] on p "09/23/2025" at bounding box center [852, 462] width 85 height 13
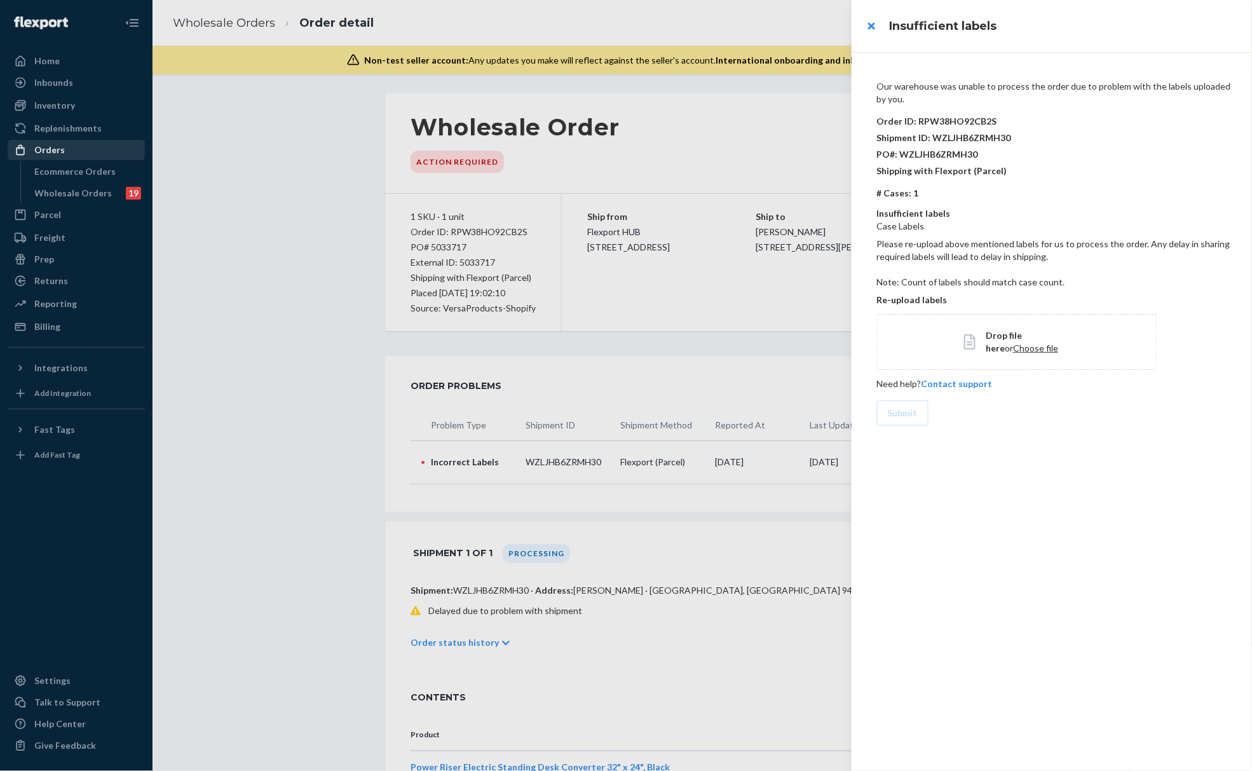
click at [474, 170] on div at bounding box center [626, 385] width 1252 height 771
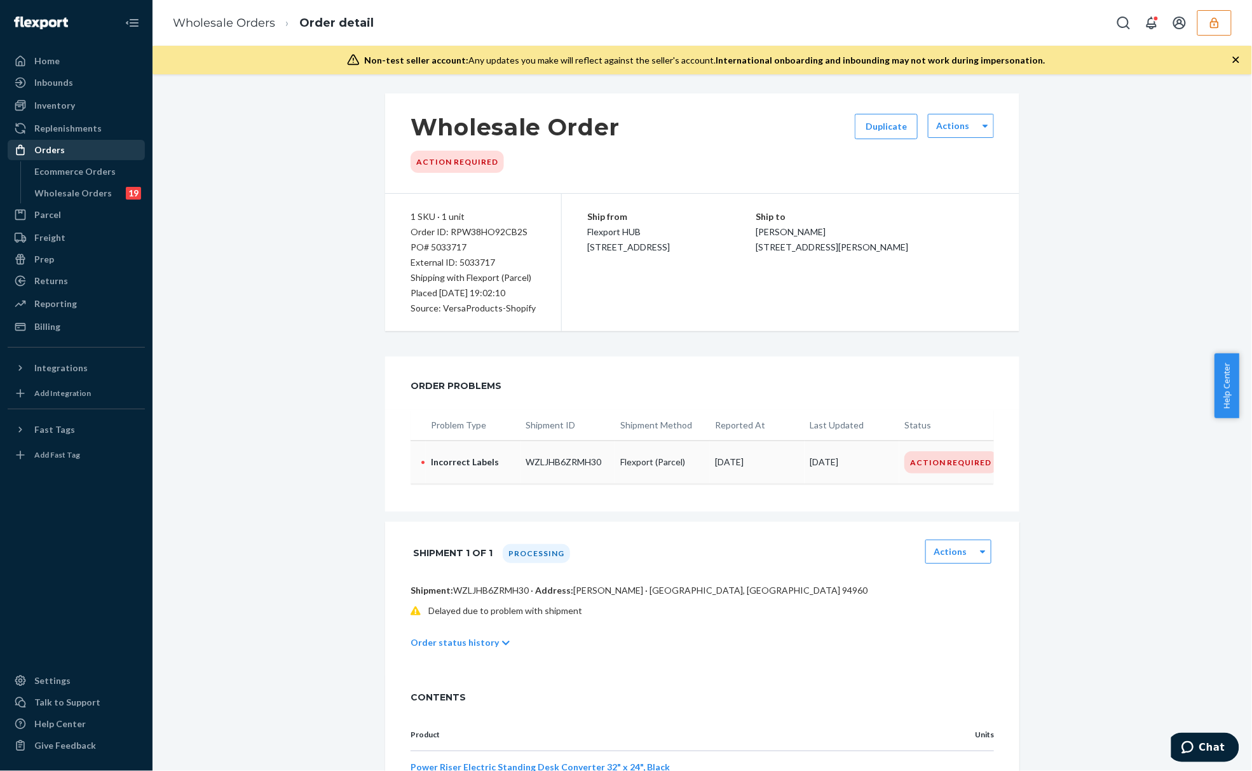
click at [728, 459] on p "09/23/2025" at bounding box center [757, 462] width 85 height 13
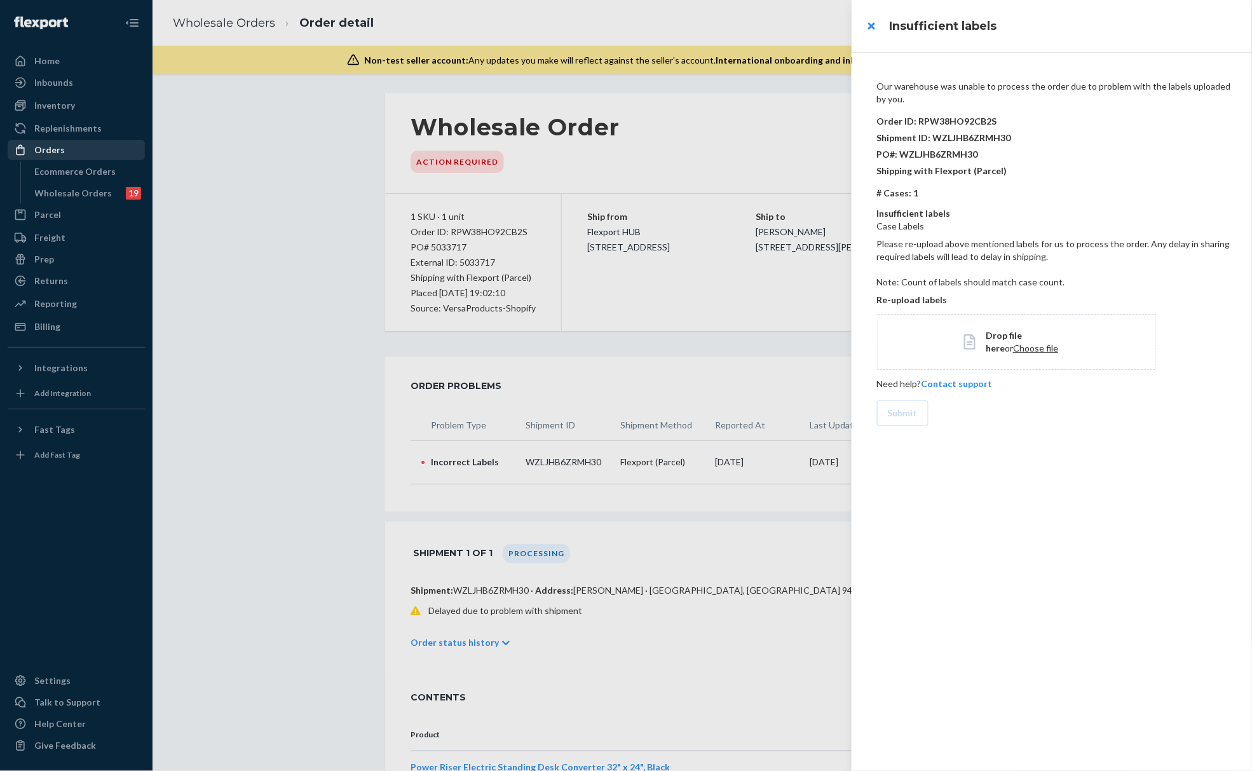
click at [972, 247] on p "Please re-upload above mentioned labels for us to process the order. Any delay …" at bounding box center [1054, 250] width 355 height 25
click at [972, 416] on div "Submit" at bounding box center [1054, 408] width 355 height 36
click at [354, 236] on div at bounding box center [626, 385] width 1252 height 771
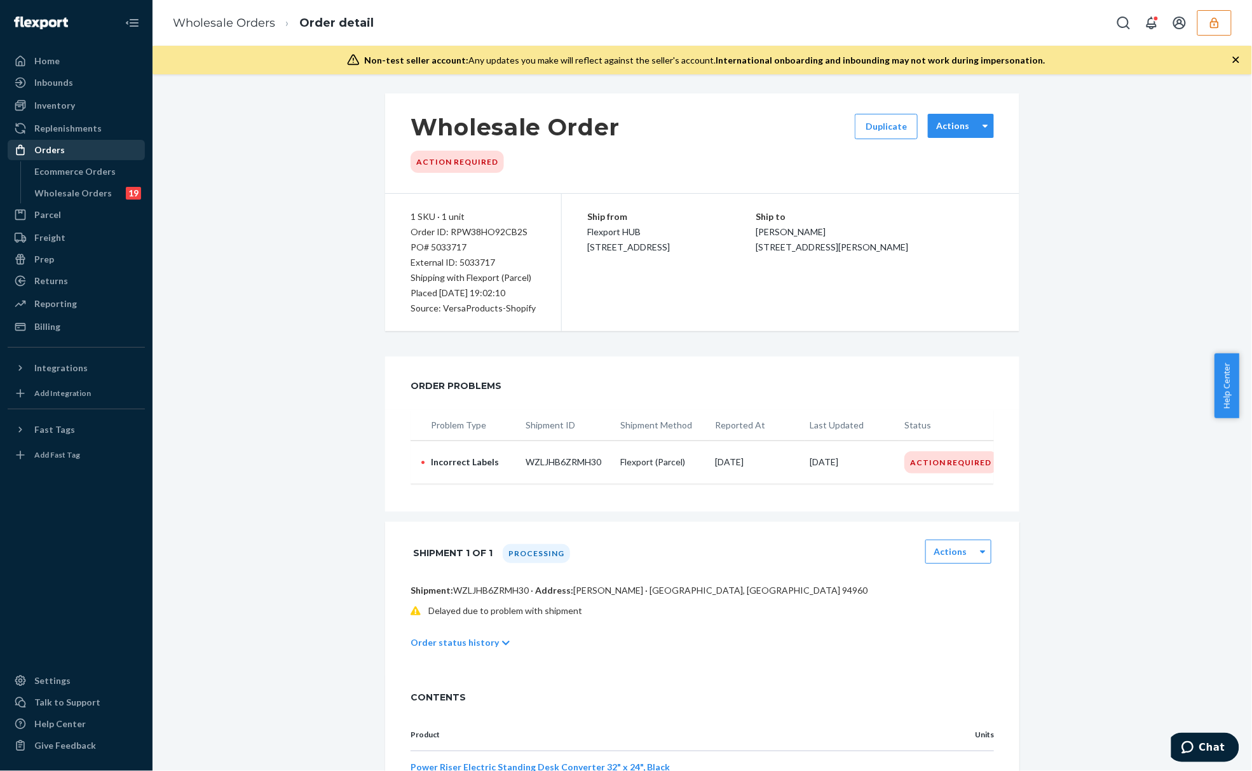
click at [967, 133] on div "Actions" at bounding box center [961, 126] width 66 height 24
click at [1058, 166] on div "Wholesale Order Action Required Duplicate 0 results available. Use Up and Down …" at bounding box center [702, 512] width 1081 height 838
click at [455, 163] on div "Action Required" at bounding box center [457, 162] width 93 height 22
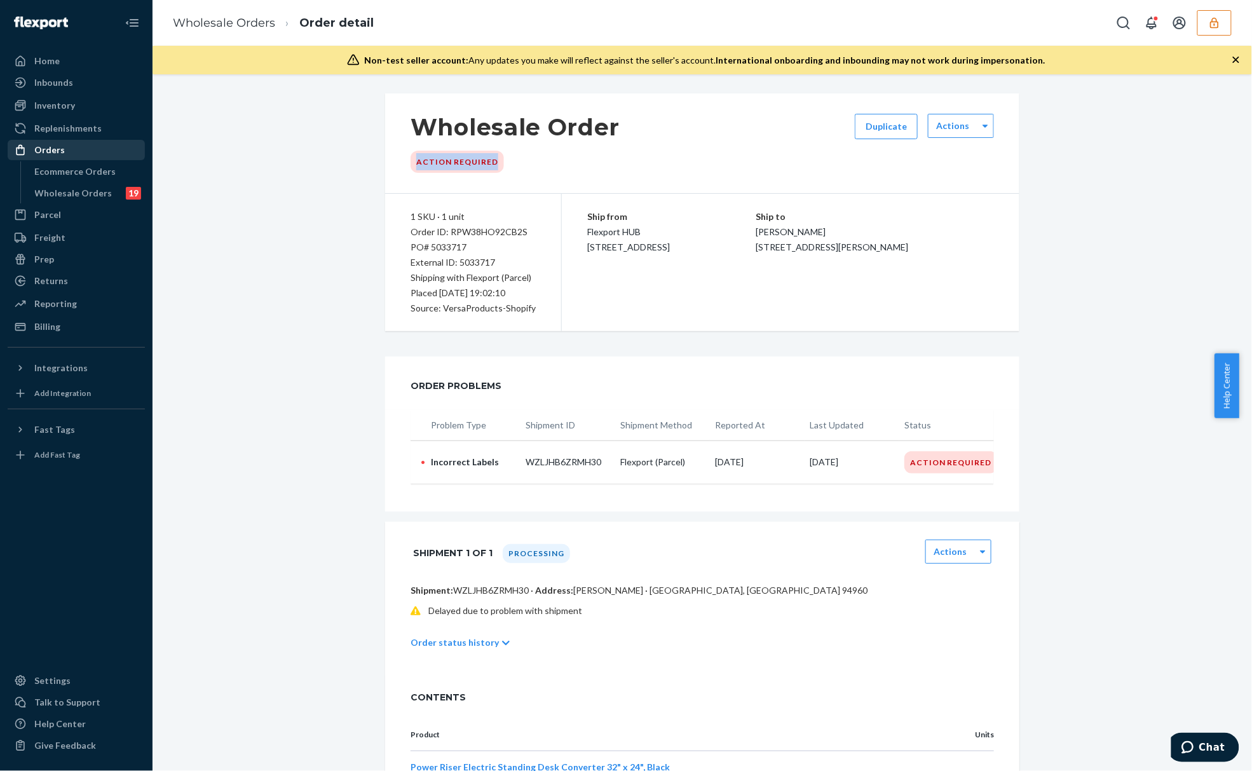
click at [472, 338] on div "Wholesale Order Action Required Duplicate Actions 1 SKU · 1 unit Order ID: RPW3…" at bounding box center [702, 512] width 634 height 838
drag, startPoint x: 832, startPoint y: 322, endPoint x: 726, endPoint y: 300, distance: 108.3
click at [832, 322] on div "Ship from Flexport HUB 2615 E 3rd Street San Bernardino, CA 92408 Ship to Mark …" at bounding box center [791, 262] width 458 height 137
click at [603, 244] on span "Flexport HUB 2615 E 3rd Street San Bernardino, CA 92408" at bounding box center [628, 239] width 83 height 26
click at [914, 474] on div "Action Required" at bounding box center [950, 462] width 93 height 22
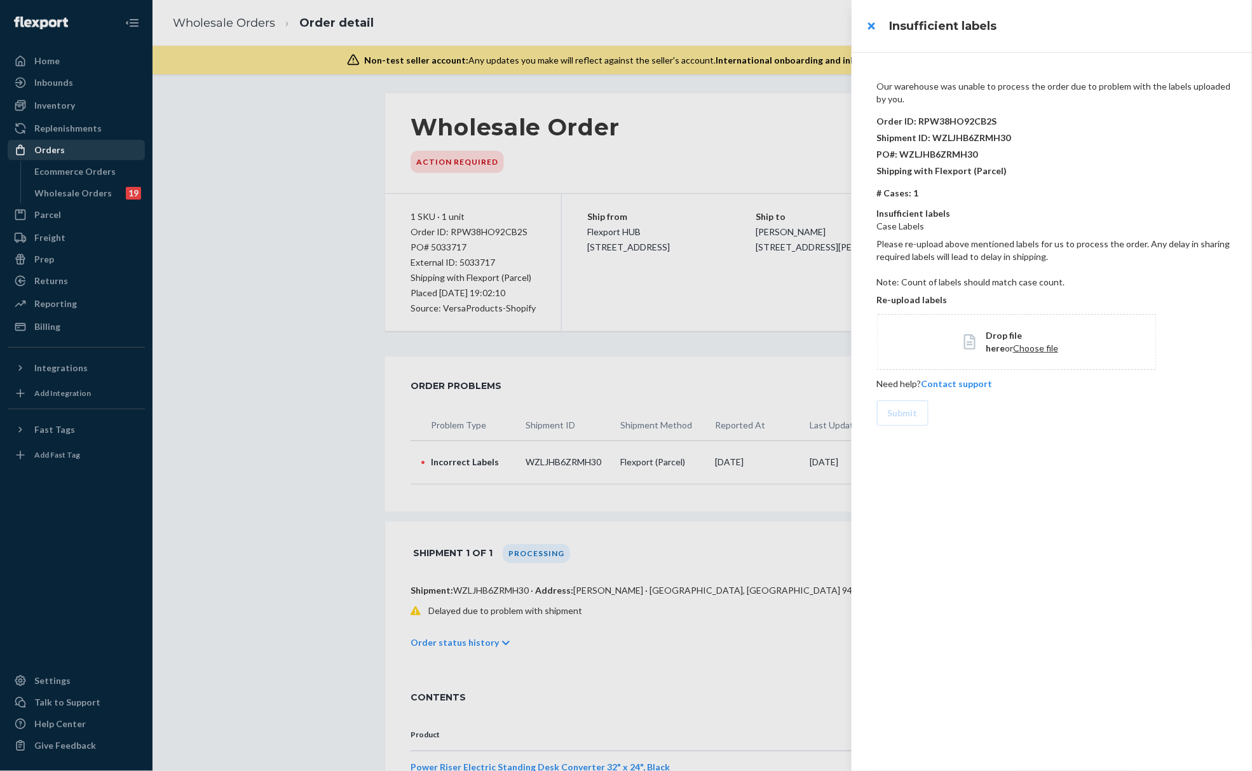
click at [414, 229] on div at bounding box center [626, 385] width 1252 height 771
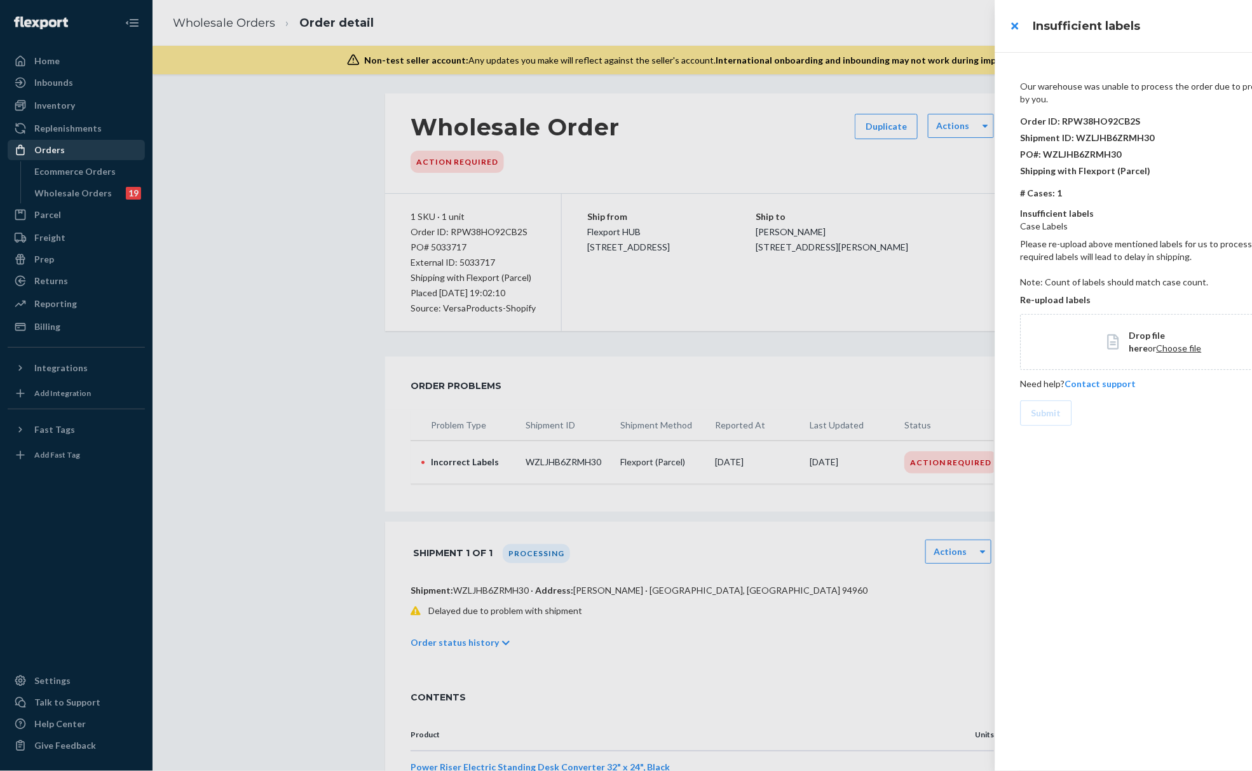
click at [414, 229] on div at bounding box center [626, 385] width 1252 height 771
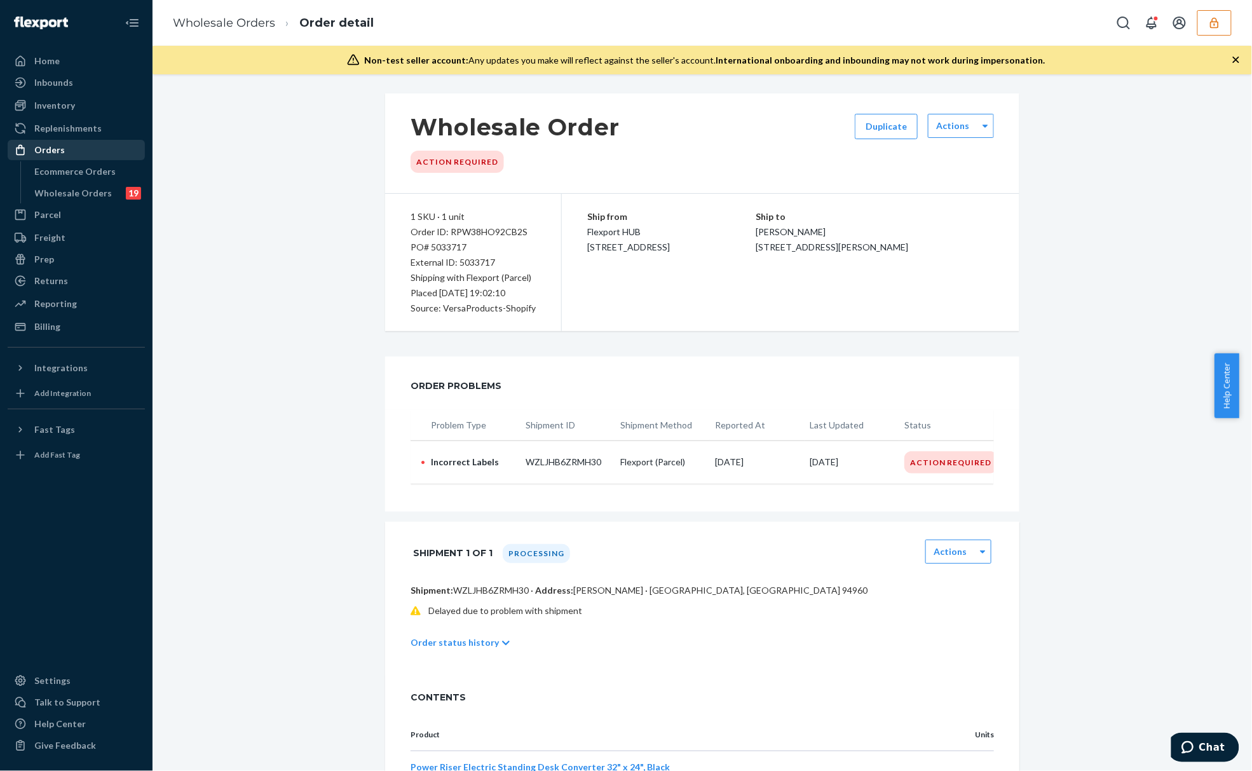
click at [471, 234] on div "Order ID: RPW38HO92CB2S" at bounding box center [473, 231] width 125 height 15
copy div "RPW38HO92CB2S"
click at [435, 231] on div "Order ID: RPW38HO92CB2S" at bounding box center [473, 231] width 125 height 15
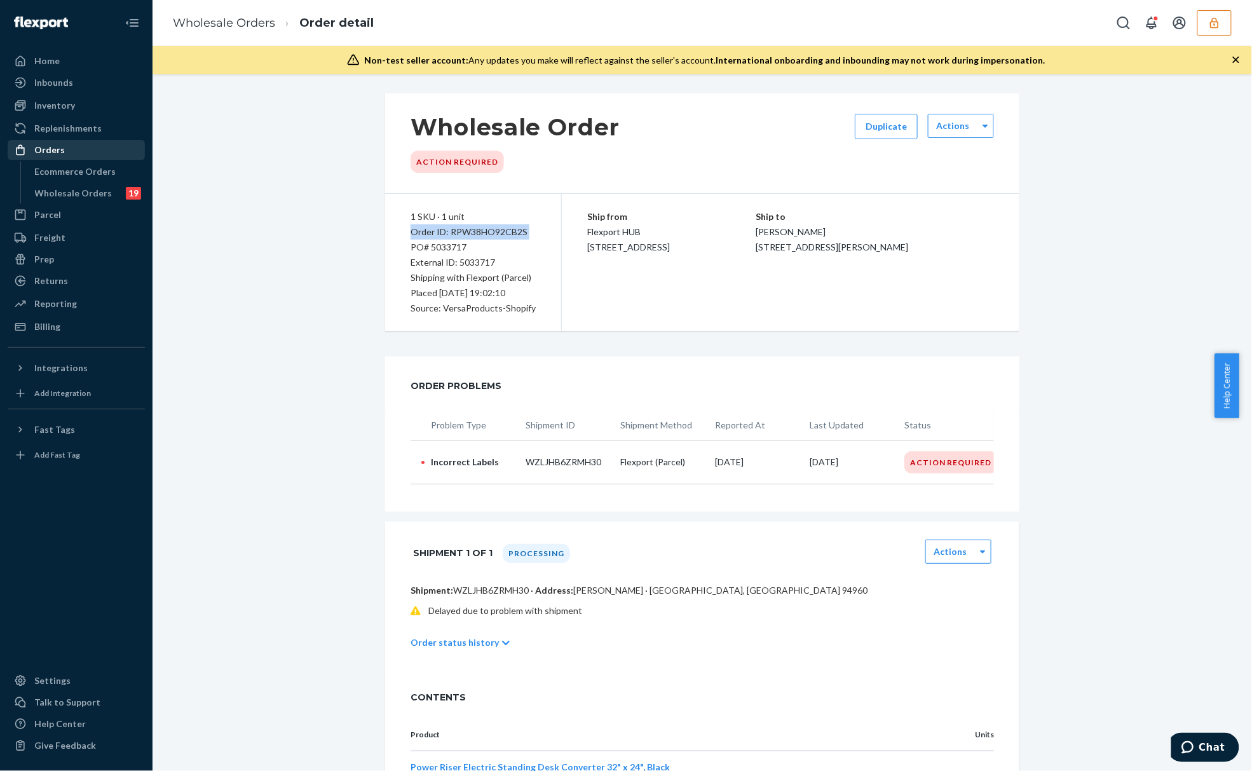
click at [435, 231] on div "Order ID: RPW38HO92CB2S" at bounding box center [473, 231] width 125 height 15
copy div "Order ID: RPW38HO92CB2S"
click at [1201, 28] on button "button" at bounding box center [1214, 22] width 34 height 25
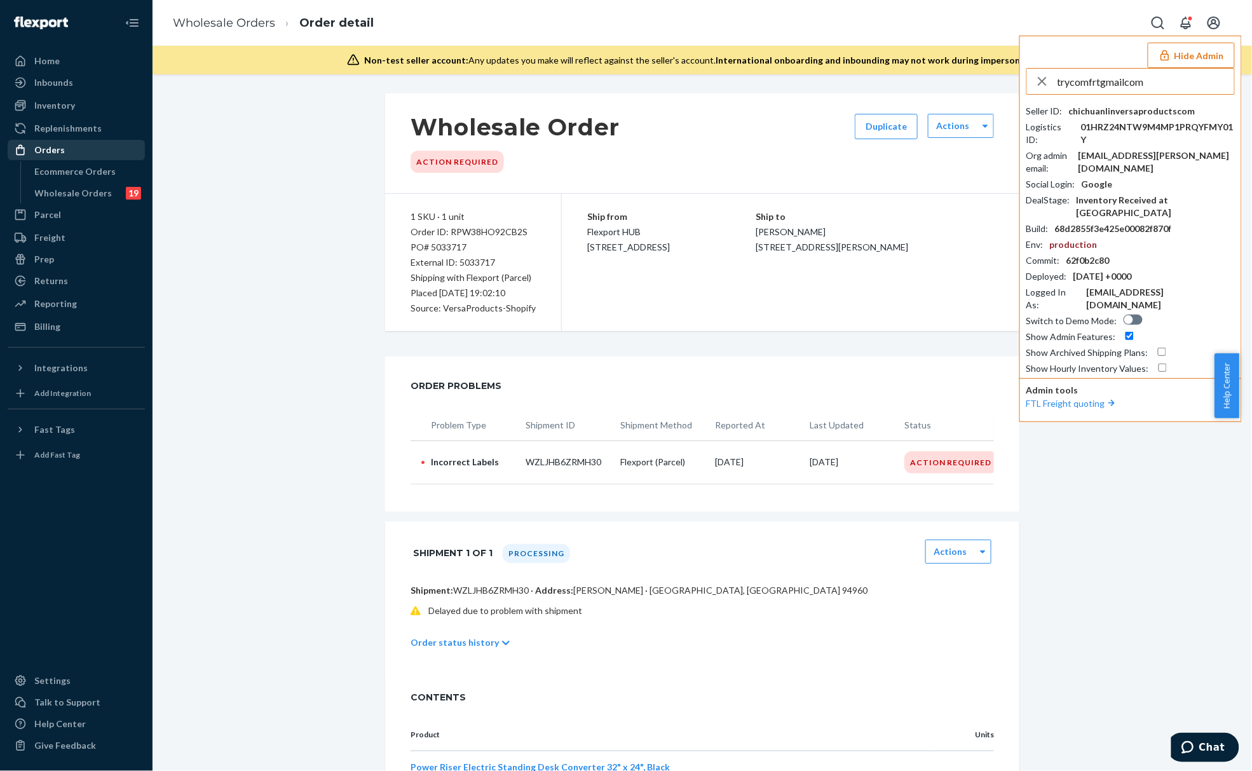
type input "trycomfrtgmailcom"
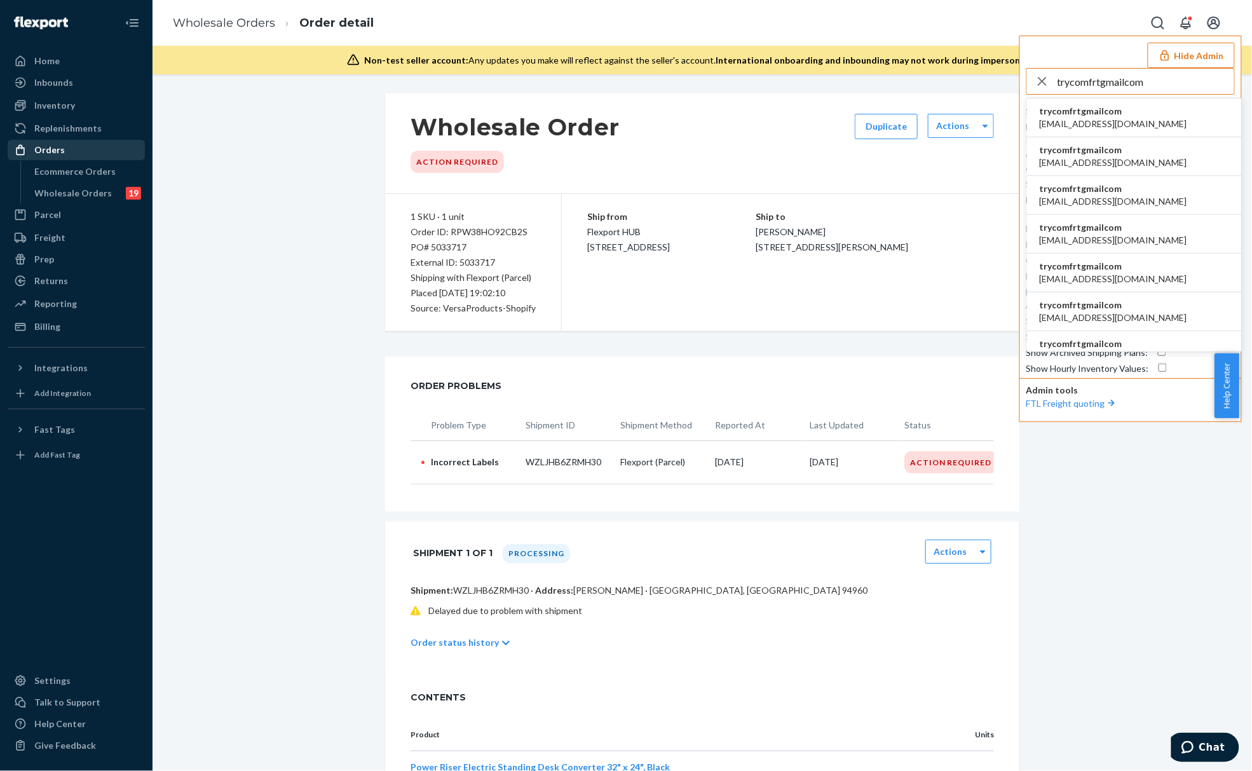
click at [1119, 118] on li "trycomfrtgmailcom abby@sh-shc.com" at bounding box center [1134, 118] width 215 height 39
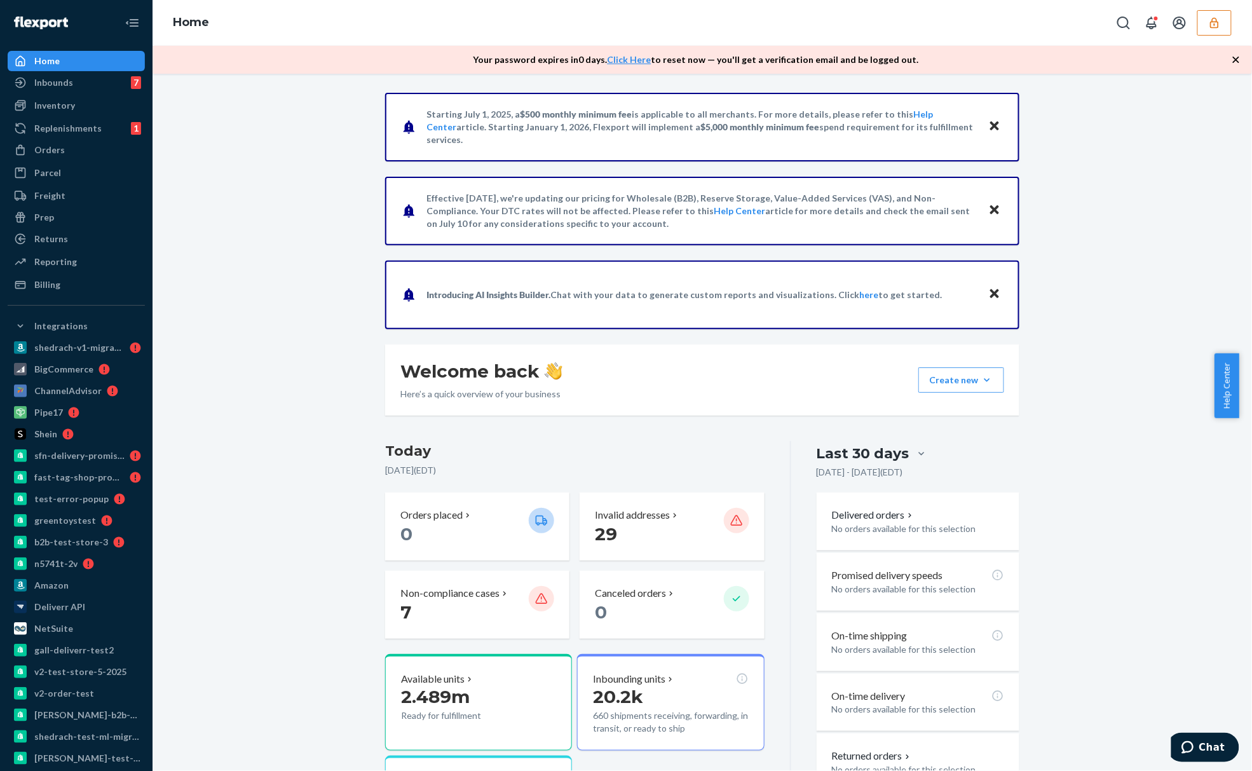
click at [94, 94] on ul "Home Inbounds 7 Shipping Plans Problems 7 Inventory Products Branded Packaging …" at bounding box center [76, 173] width 137 height 244
click at [94, 90] on div "Inbounds 7" at bounding box center [76, 83] width 135 height 18
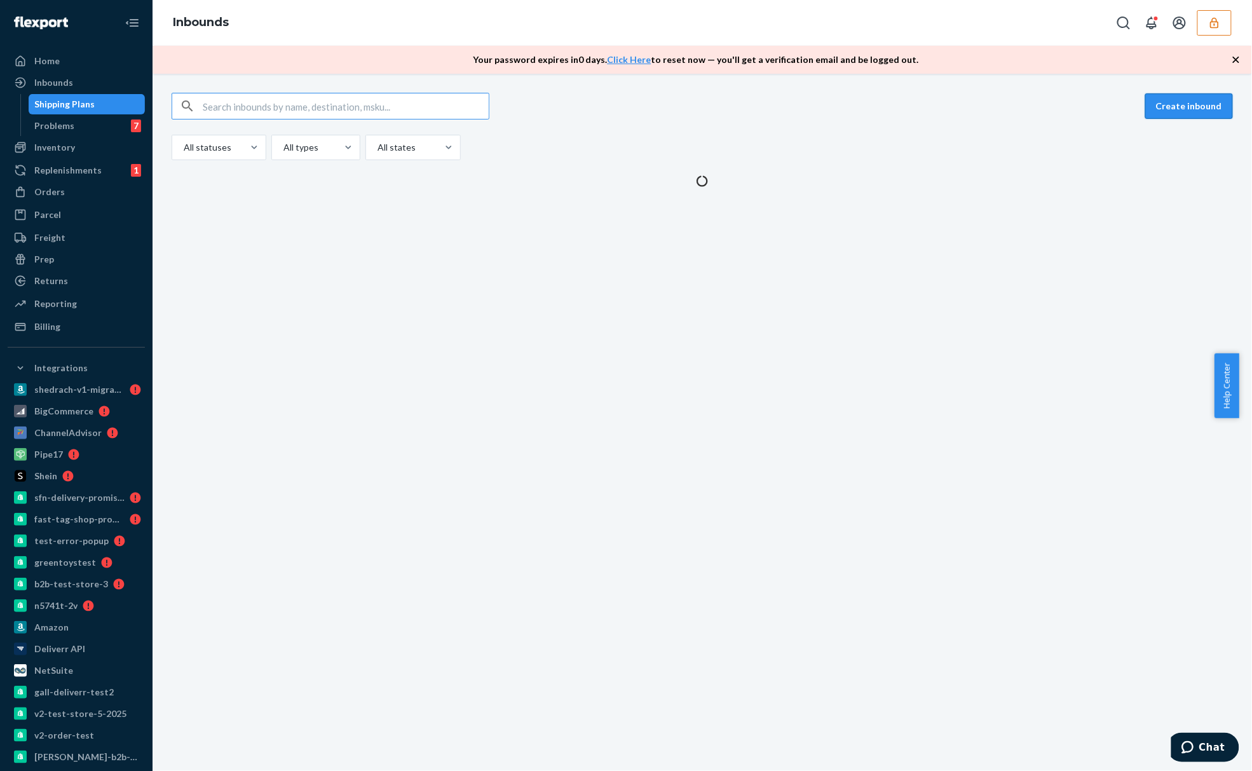
click at [1163, 99] on button "Create inbound" at bounding box center [1189, 105] width 88 height 25
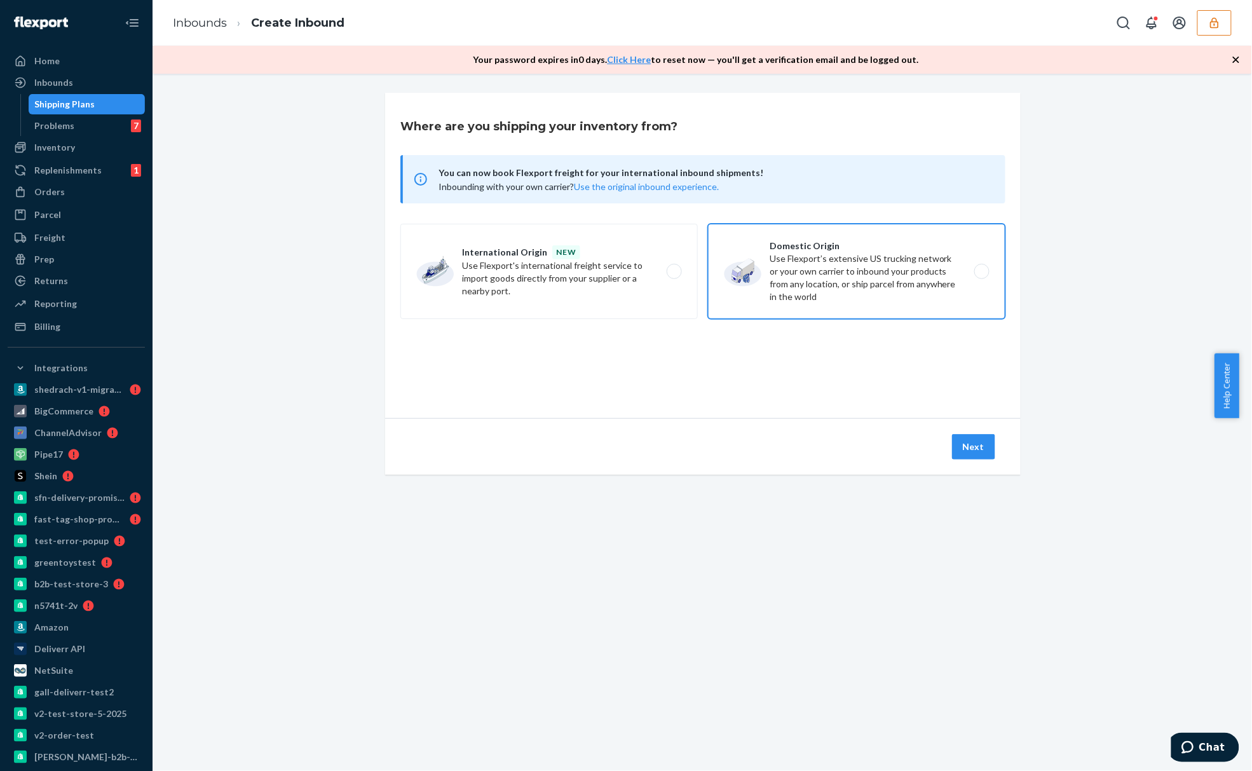
click at [885, 282] on label "Domestic Origin Use Flexport’s extensive US trucking network or your own carrie…" at bounding box center [856, 271] width 297 height 95
click at [981, 276] on input "Domestic Origin Use Flexport’s extensive US trucking network or your own carrie…" at bounding box center [985, 272] width 8 height 8
radio input "true"
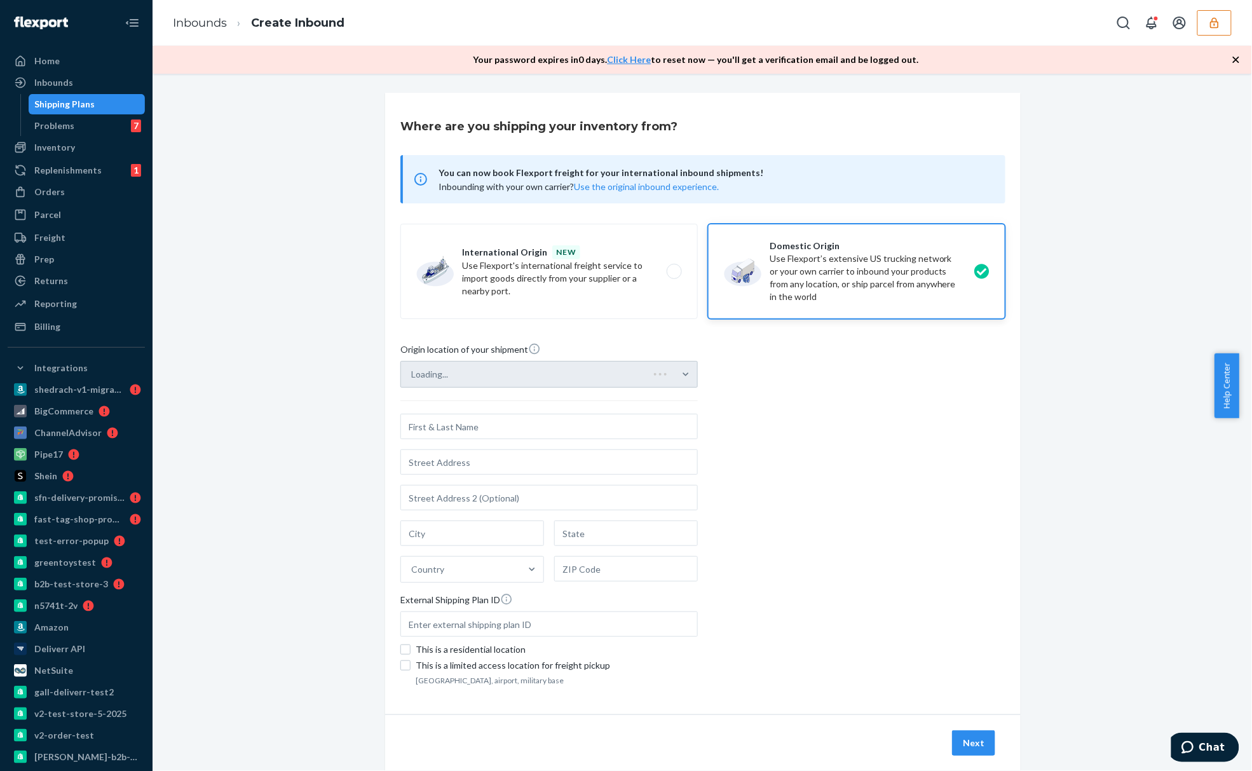
click at [632, 369] on div "Loading..." at bounding box center [548, 374] width 297 height 27
click at [644, 362] on div "Select from saved addresses" at bounding box center [537, 374] width 273 height 25
click at [413, 368] on input "Select from saved addresses" at bounding box center [411, 374] width 1 height 13
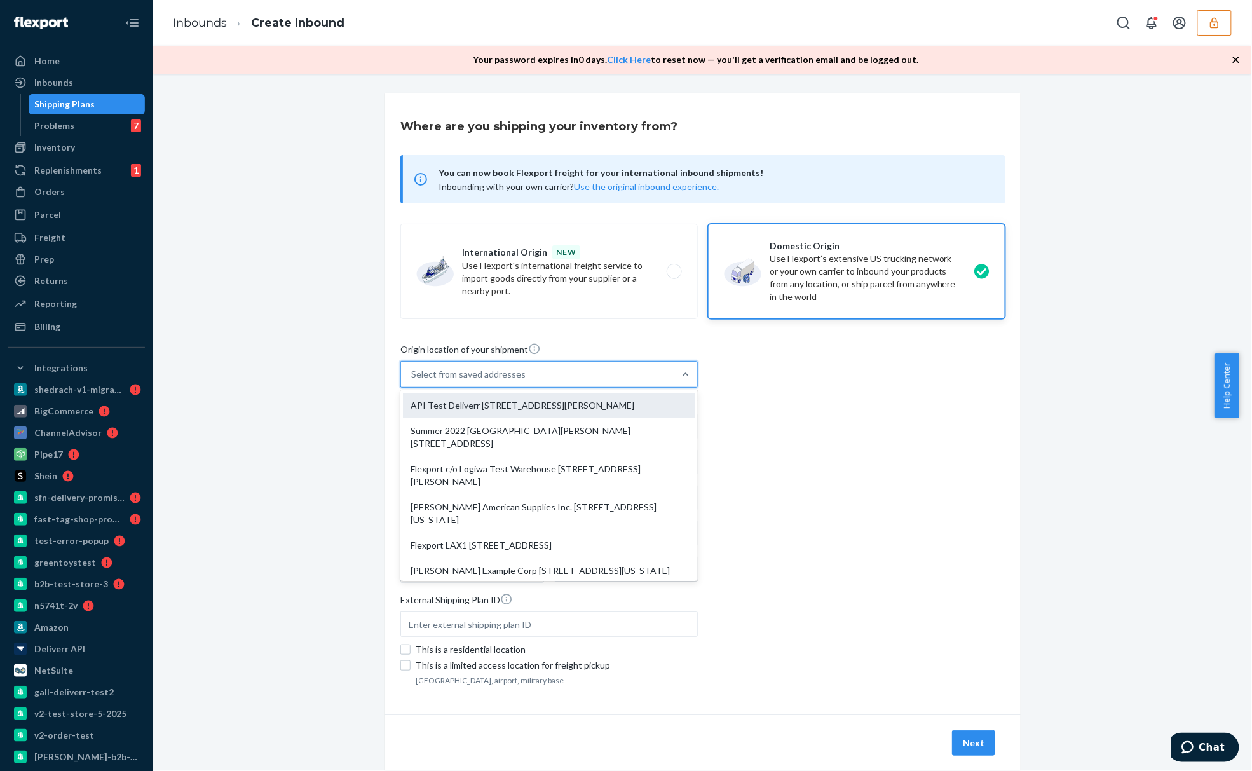
click at [600, 415] on div "API Test Deliverr [STREET_ADDRESS][PERSON_NAME]" at bounding box center [549, 405] width 292 height 25
click at [413, 381] on input "option API Test Deliverr [STREET_ADDRESS][PERSON_NAME] focused, 1 of 10. 10 res…" at bounding box center [411, 374] width 1 height 13
type input "API Test"
type input "Suite 400"
type input "[GEOGRAPHIC_DATA]"
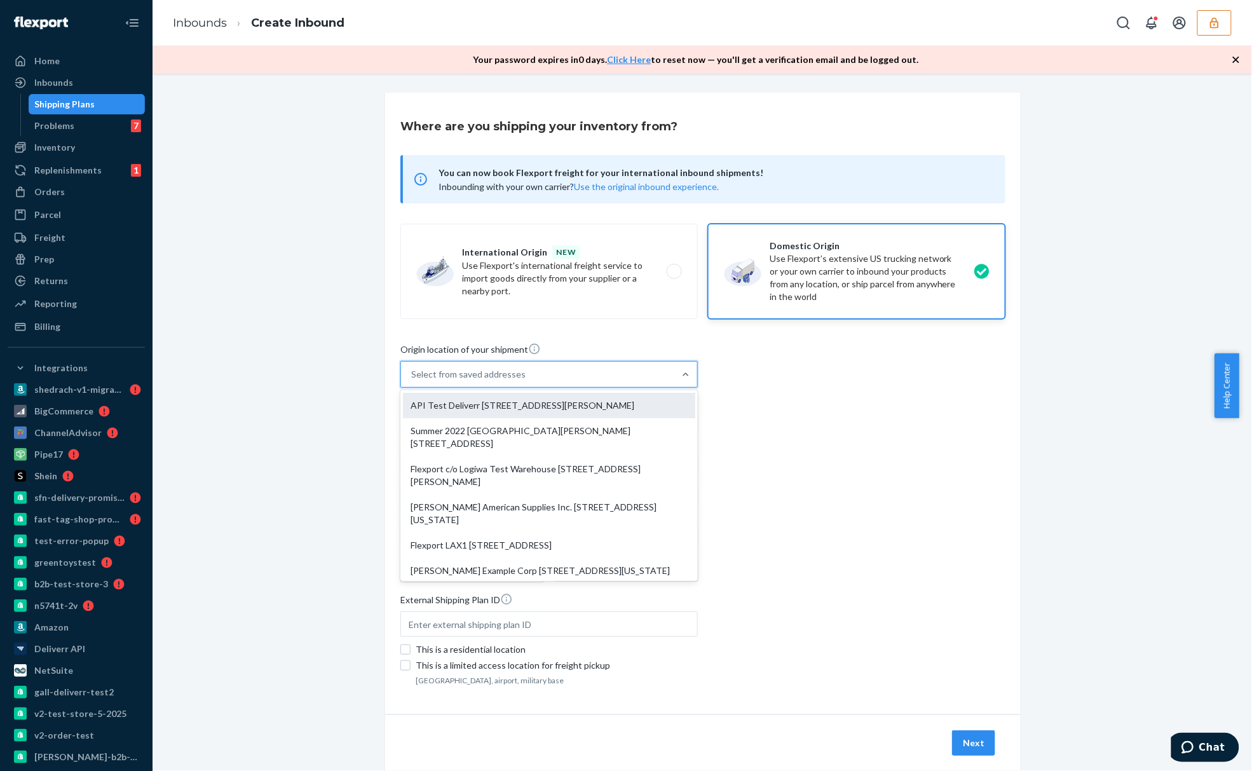
type input "CA"
type input "94105"
type input "[STREET_ADDRESS][PERSON_NAME]"
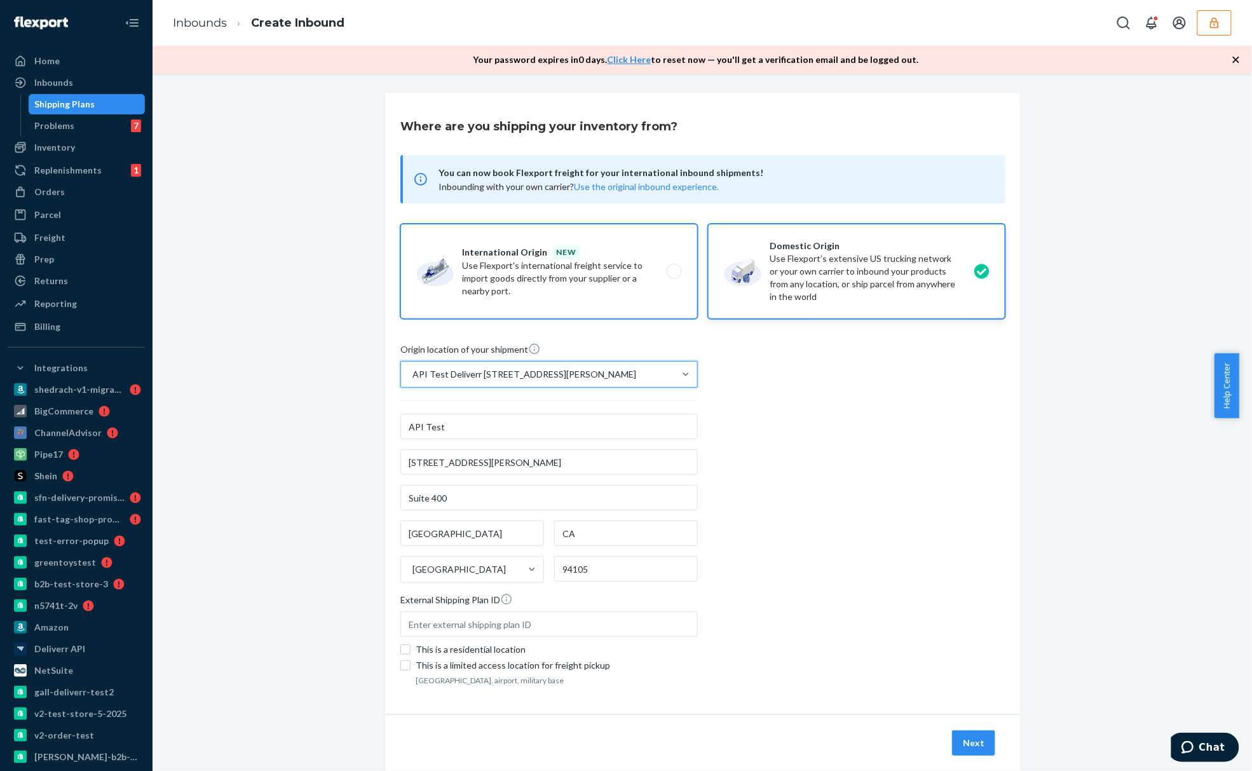
click at [549, 264] on label "International Origin new Use Flexport's international freight service to import…" at bounding box center [548, 271] width 297 height 95
click at [674, 268] on input "International Origin new Use Flexport's international freight service to import…" at bounding box center [678, 272] width 8 height 8
radio input "true"
radio input "false"
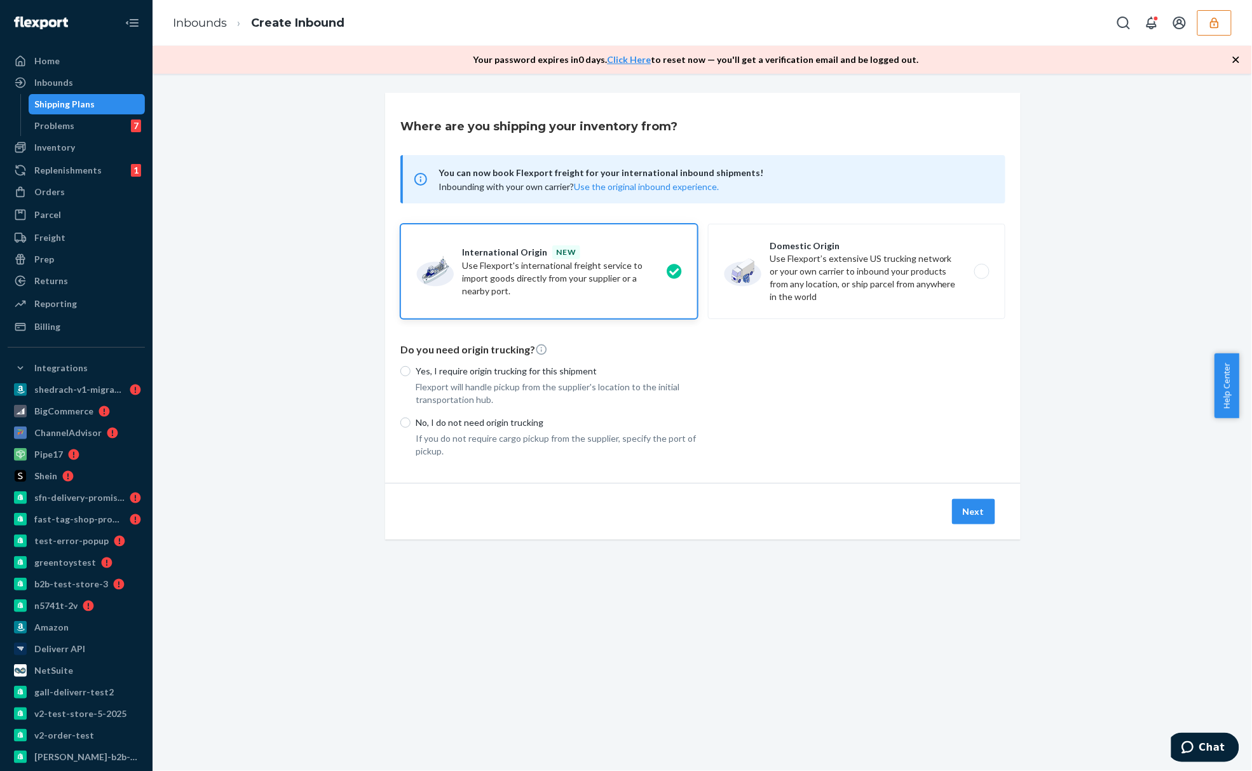
click at [543, 379] on div "Yes, I require origin trucking for this shipment Flexport will handle pickup fr…" at bounding box center [548, 385] width 297 height 41
click at [550, 372] on p "Yes, I require origin trucking for this shipment" at bounding box center [557, 371] width 282 height 13
click at [411, 372] on input "Yes, I require origin trucking for this shipment" at bounding box center [405, 371] width 10 height 10
radio input "true"
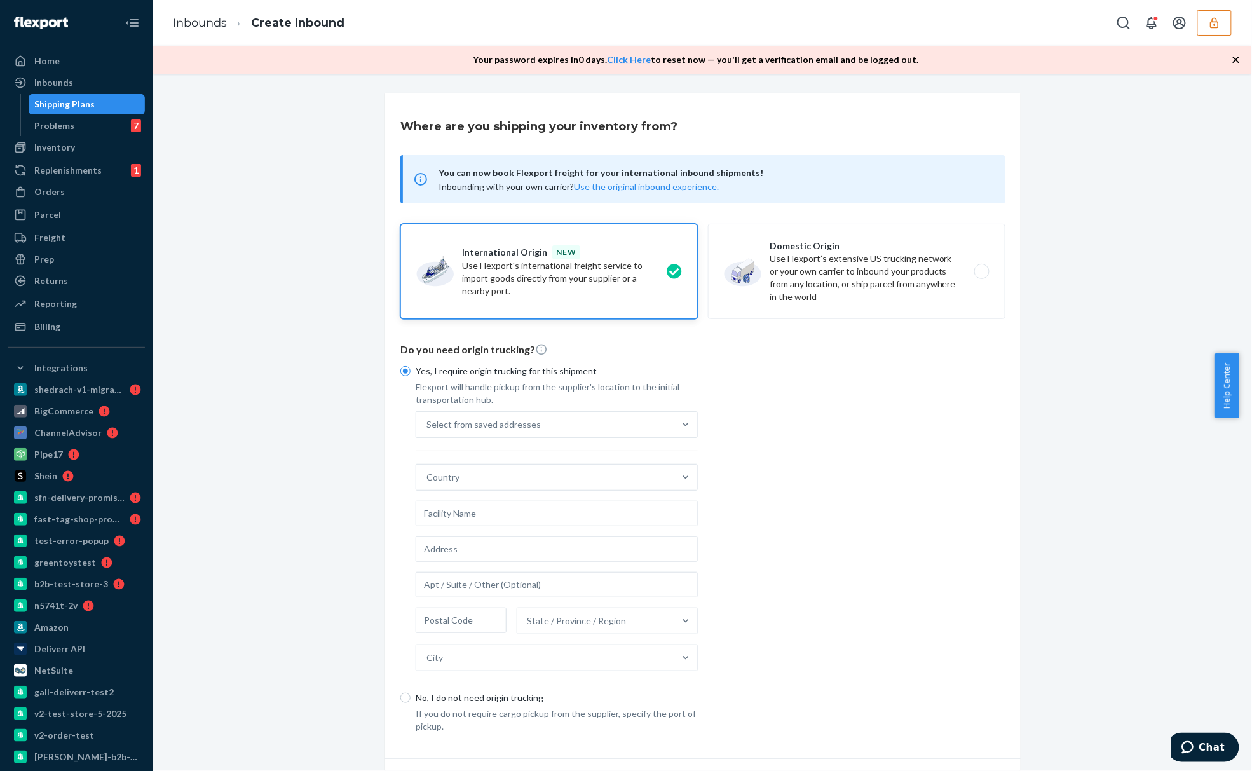
click at [661, 272] on label "International Origin new Use Flexport's international freight service to import…" at bounding box center [548, 271] width 297 height 95
click at [674, 272] on input "International Origin new Use Flexport's international freight service to import…" at bounding box center [678, 272] width 8 height 8
click at [796, 260] on label "Domestic Origin Use Flexport’s extensive US trucking network or your own carrie…" at bounding box center [856, 271] width 297 height 95
click at [981, 268] on input "Domestic Origin Use Flexport’s extensive US trucking network or your own carrie…" at bounding box center [985, 272] width 8 height 8
radio input "true"
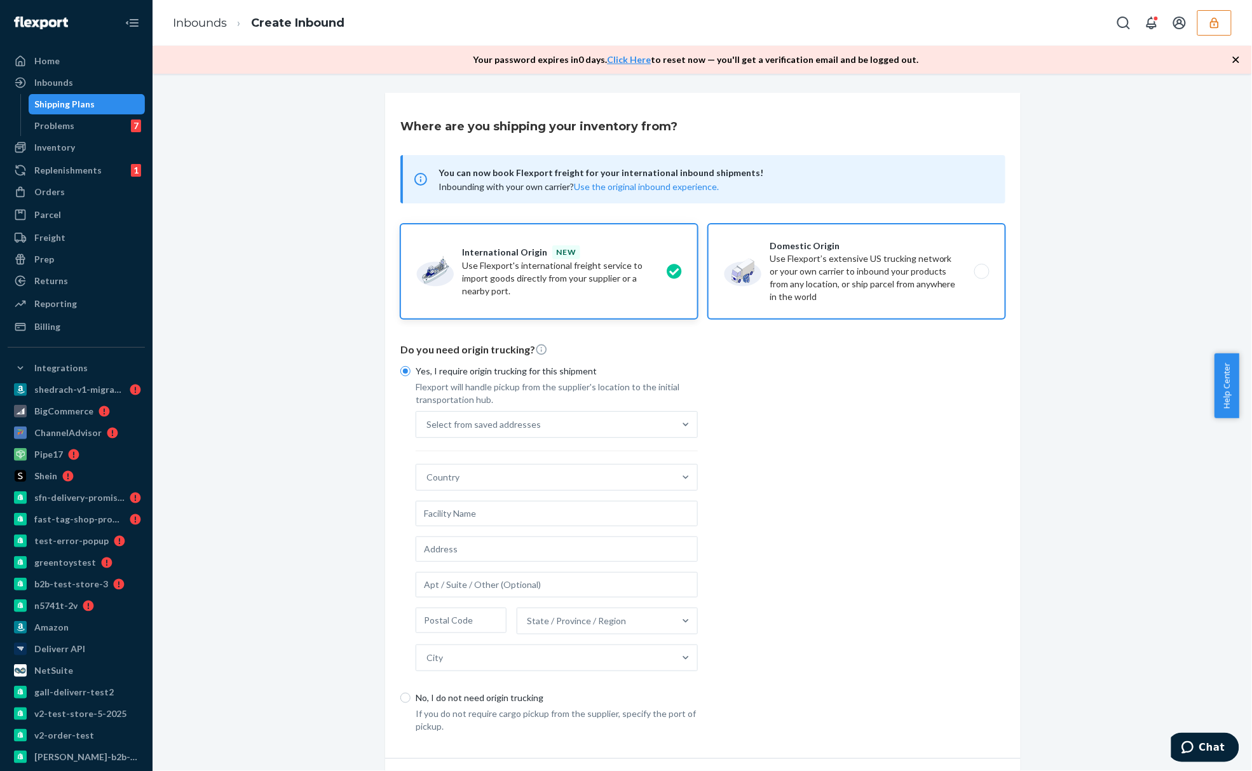
radio input "false"
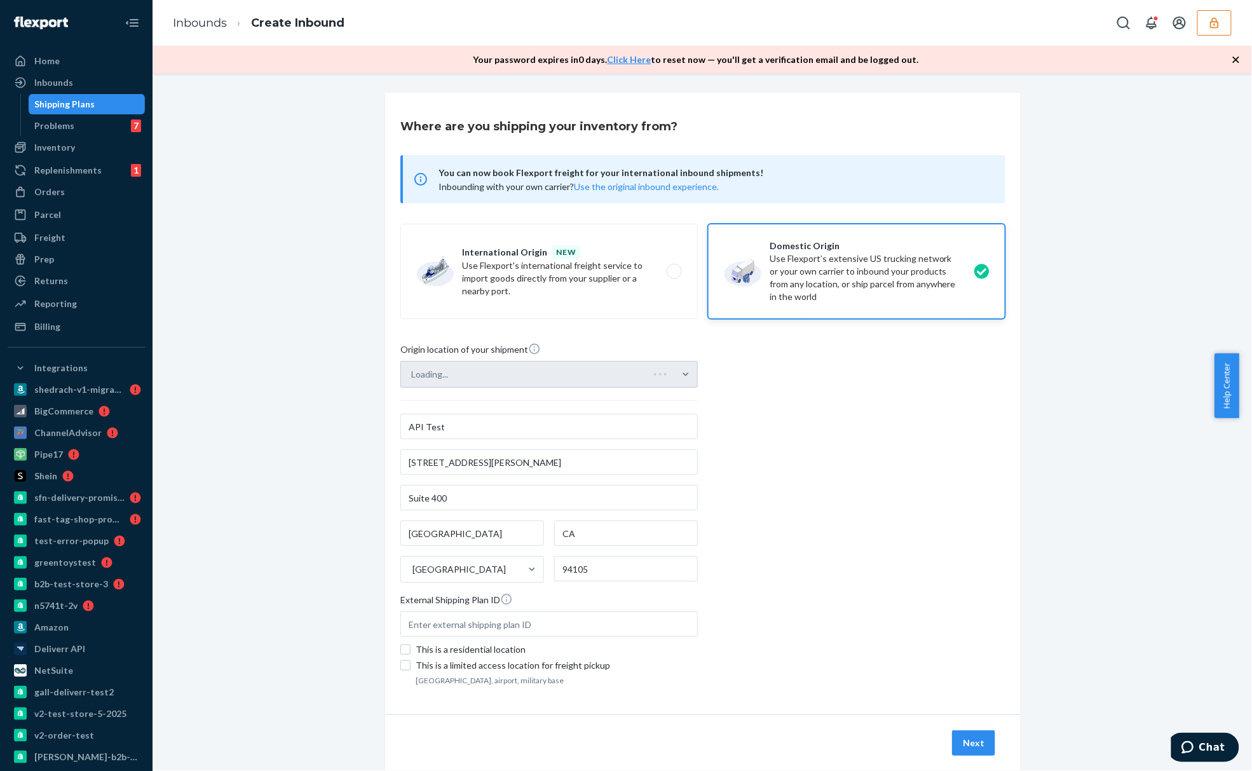
click at [578, 375] on div "Loading..." at bounding box center [548, 374] width 297 height 27
click at [491, 627] on input "text" at bounding box center [548, 623] width 297 height 25
click at [860, 655] on div "Origin location of your shipment Select from saved addresses API Test 577 Howar…" at bounding box center [702, 516] width 605 height 346
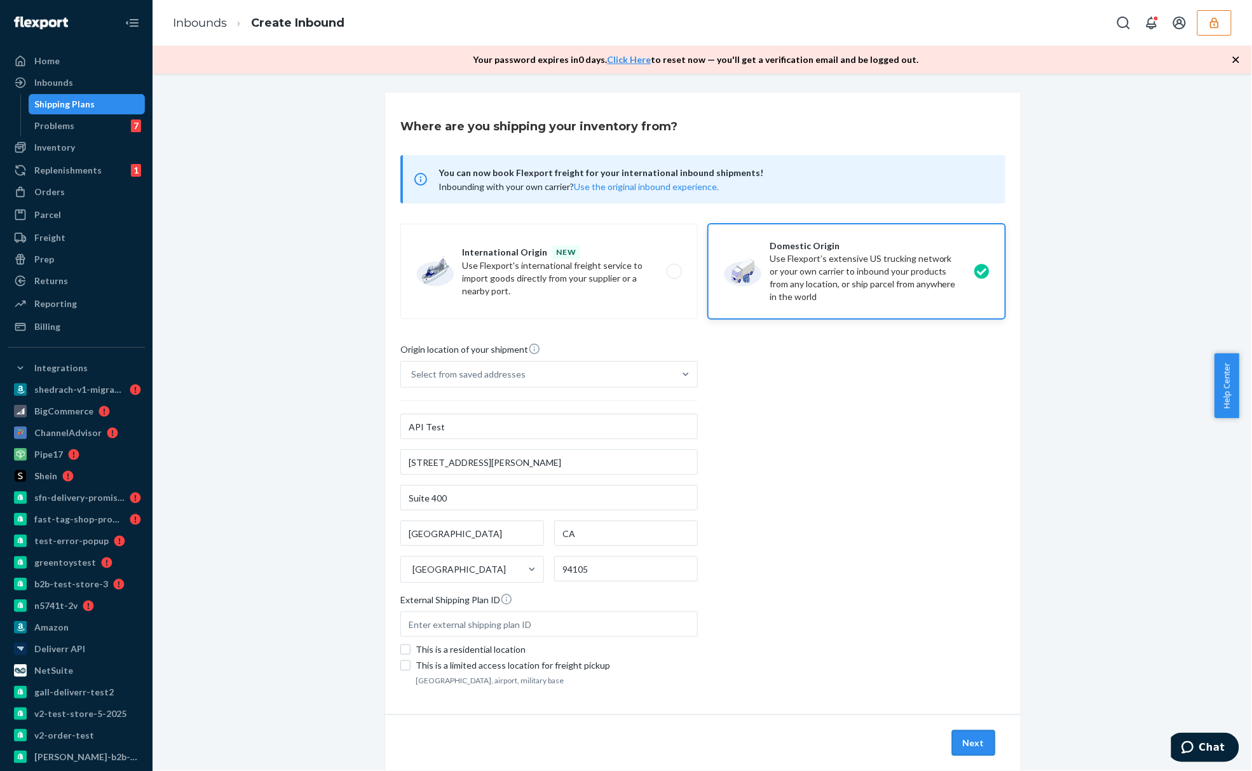
click at [972, 743] on button "Next" at bounding box center [973, 742] width 43 height 25
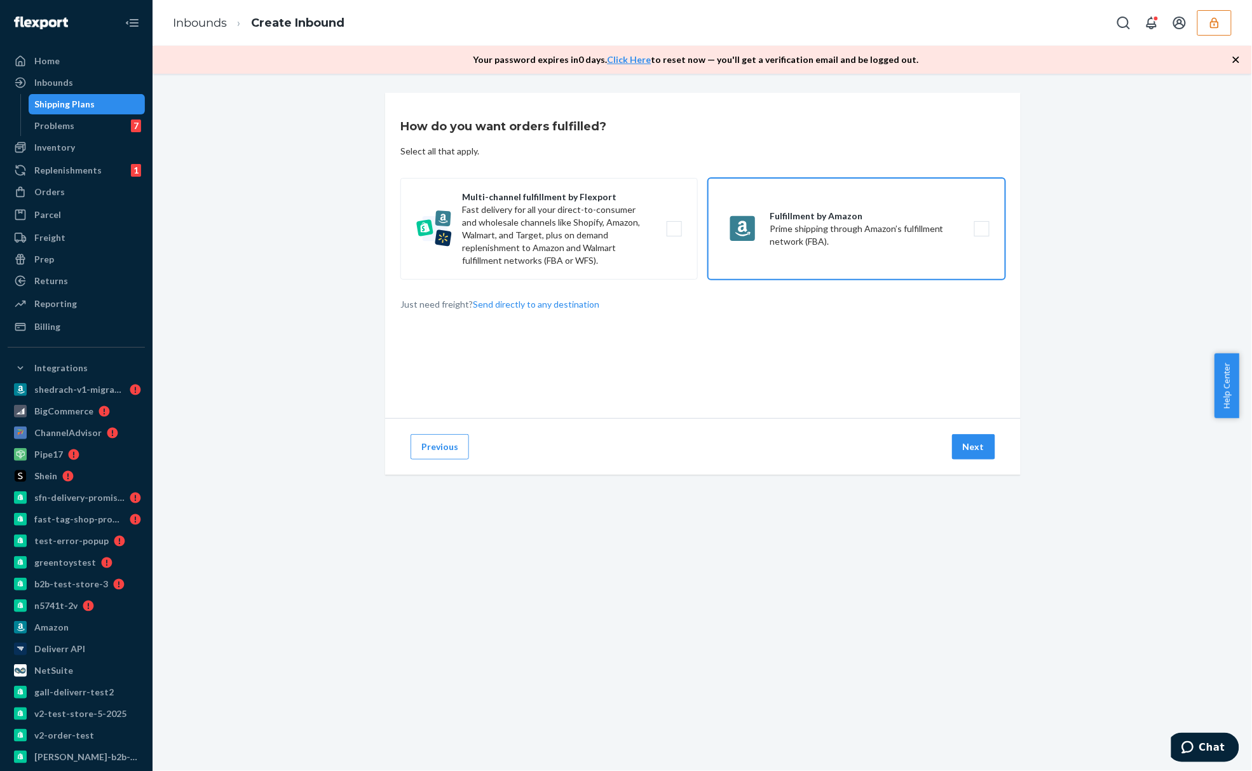
click at [800, 193] on label "Fulfillment by Amazon Prime shipping through Amazon’s fulfillment network (FBA)." at bounding box center [856, 229] width 297 height 102
click at [981, 225] on input "Fulfillment by Amazon Prime shipping through Amazon’s fulfillment network (FBA)." at bounding box center [985, 229] width 8 height 8
checkbox input "true"
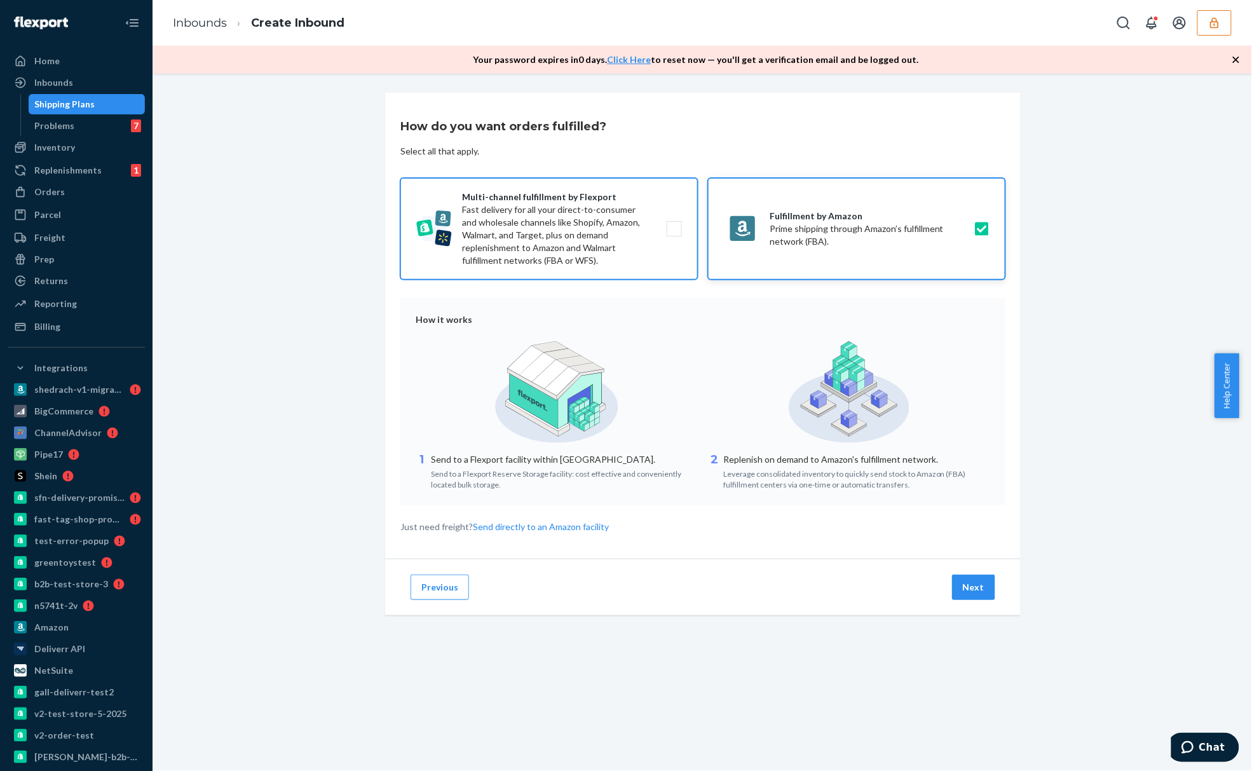
click at [527, 194] on label "Multi-channel fulfillment by Flexport Fast delivery for all your direct-to-cons…" at bounding box center [548, 229] width 297 height 102
click at [674, 225] on input "Multi-channel fulfillment by Flexport Fast delivery for all your direct-to-cons…" at bounding box center [678, 229] width 8 height 8
checkbox input "true"
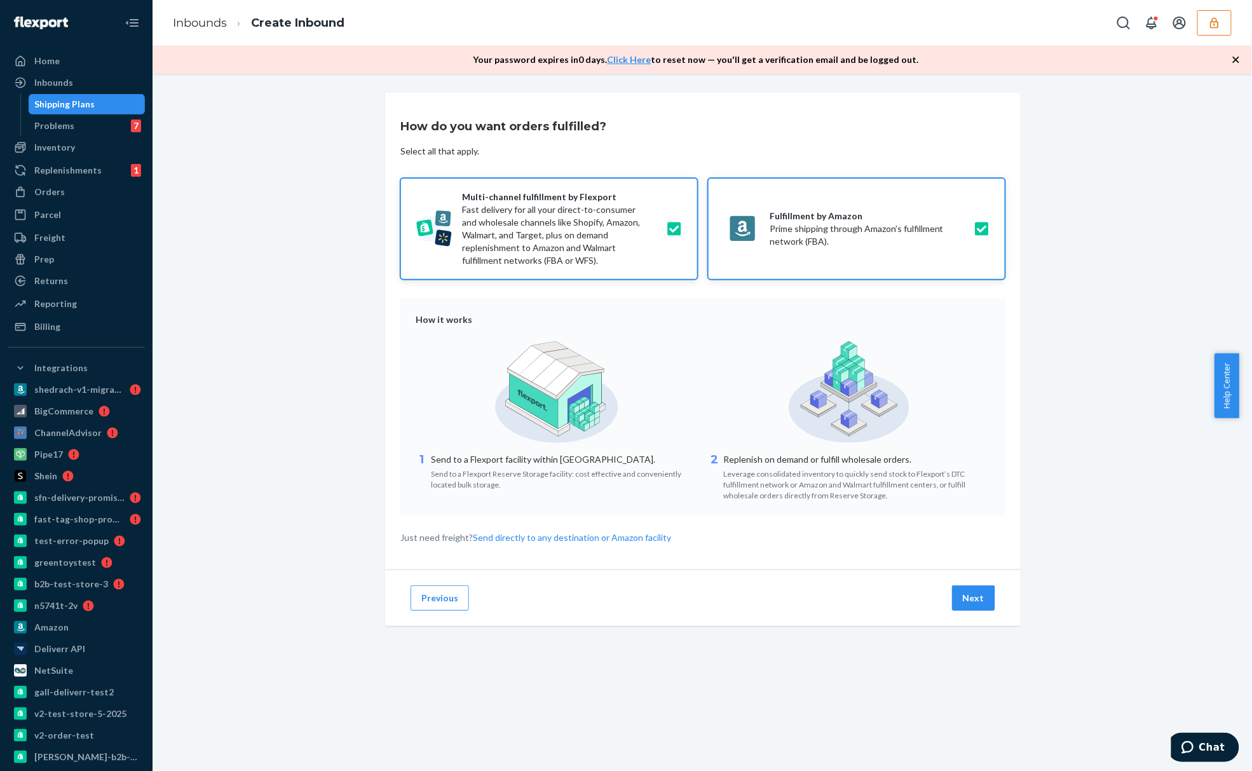
click at [977, 226] on label "Fulfillment by Amazon Prime shipping through Amazon’s fulfillment network (FBA)." at bounding box center [856, 229] width 297 height 102
click at [981, 226] on input "Fulfillment by Amazon Prime shipping through Amazon’s fulfillment network (FBA)." at bounding box center [985, 229] width 8 height 8
checkbox input "false"
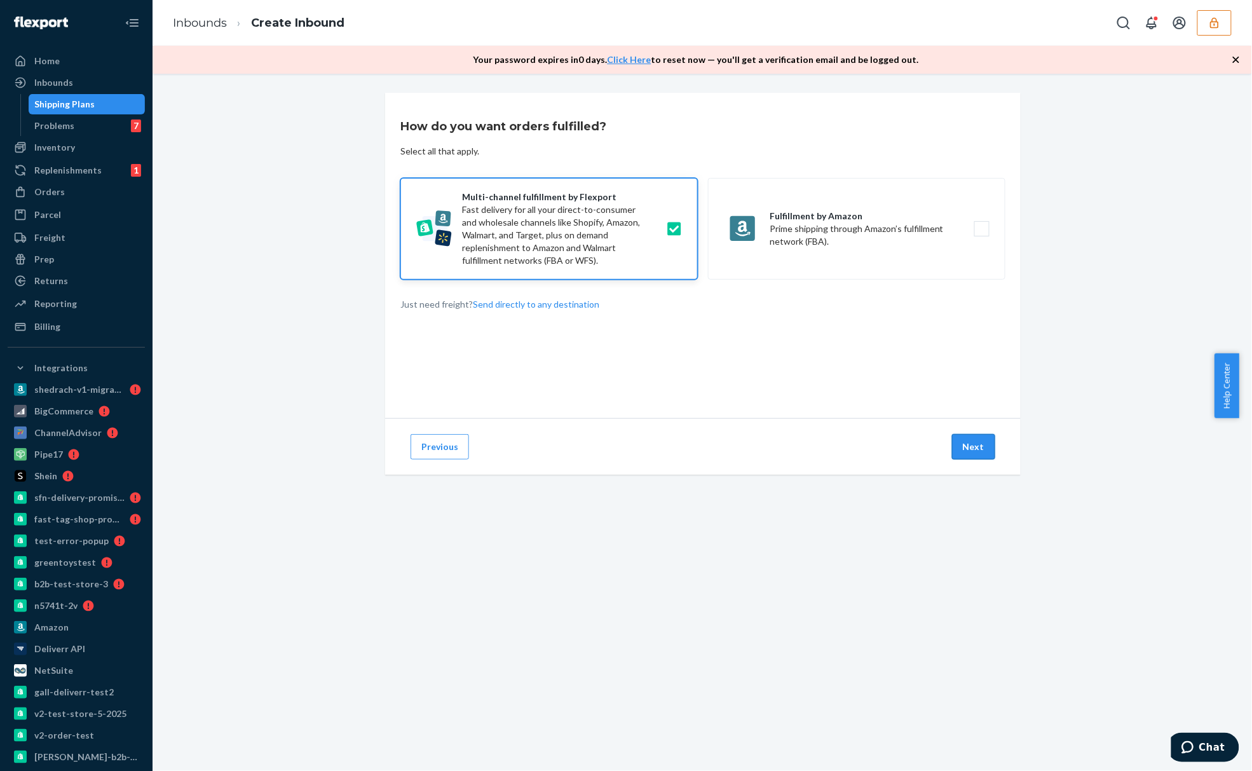
click at [966, 440] on button "Next" at bounding box center [973, 446] width 43 height 25
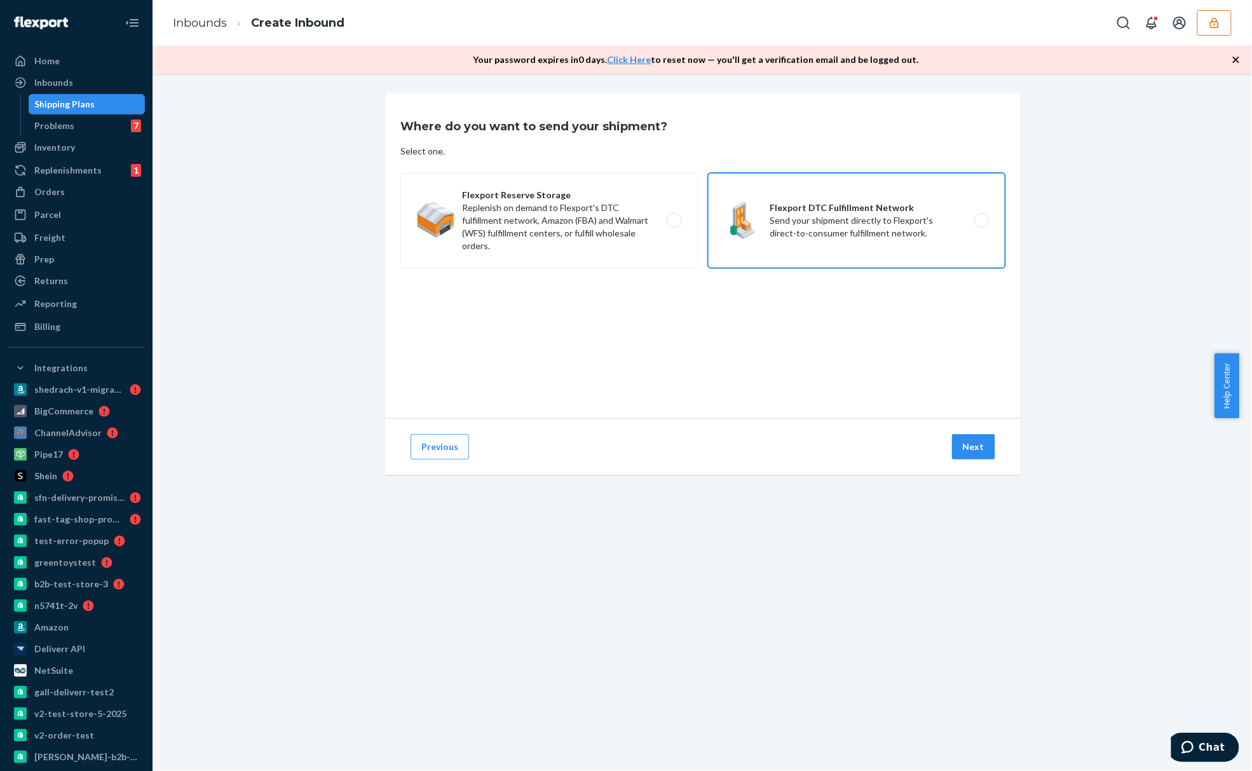
click at [848, 247] on label "Flexport DTC Fulfillment Network Send your shipment directly to Flexport's dire…" at bounding box center [856, 220] width 297 height 95
click at [981, 225] on input "Flexport DTC Fulfillment Network Send your shipment directly to Flexport's dire…" at bounding box center [985, 221] width 8 height 8
radio input "true"
click at [972, 447] on button "Next" at bounding box center [973, 446] width 43 height 25
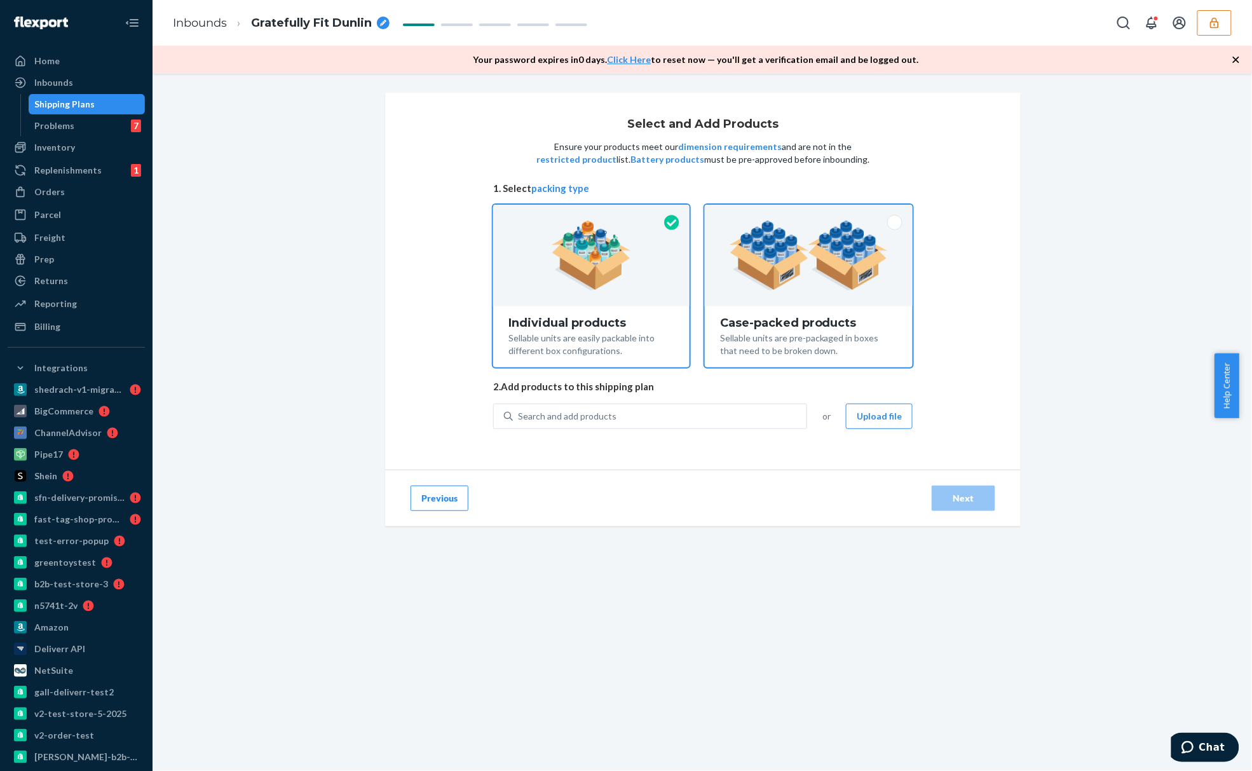
click at [774, 215] on div at bounding box center [809, 256] width 208 height 102
click at [805, 213] on input "Case-packed products Sellable units are pre-packaged in boxes that need to be b…" at bounding box center [809, 209] width 8 height 8
radio input "true"
radio input "false"
click at [850, 290] on div at bounding box center [809, 256] width 208 height 102
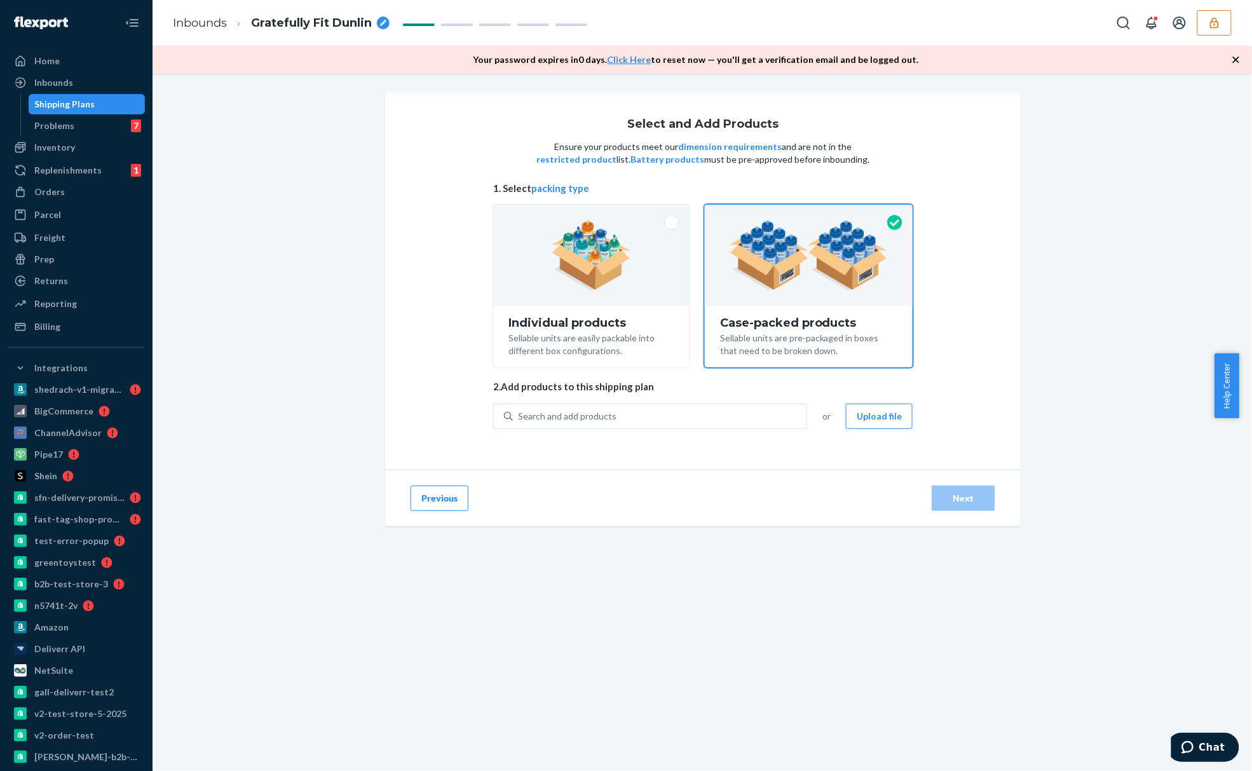
click at [813, 213] on input "Case-packed products Sellable units are pre-packaged in boxes that need to be b…" at bounding box center [809, 209] width 8 height 8
click at [625, 422] on div "Search and add products" at bounding box center [660, 416] width 294 height 23
click at [519, 422] on input "0 results available. Use Up and Down to choose options, press Enter to select t…" at bounding box center [518, 416] width 1 height 13
type input "hy"
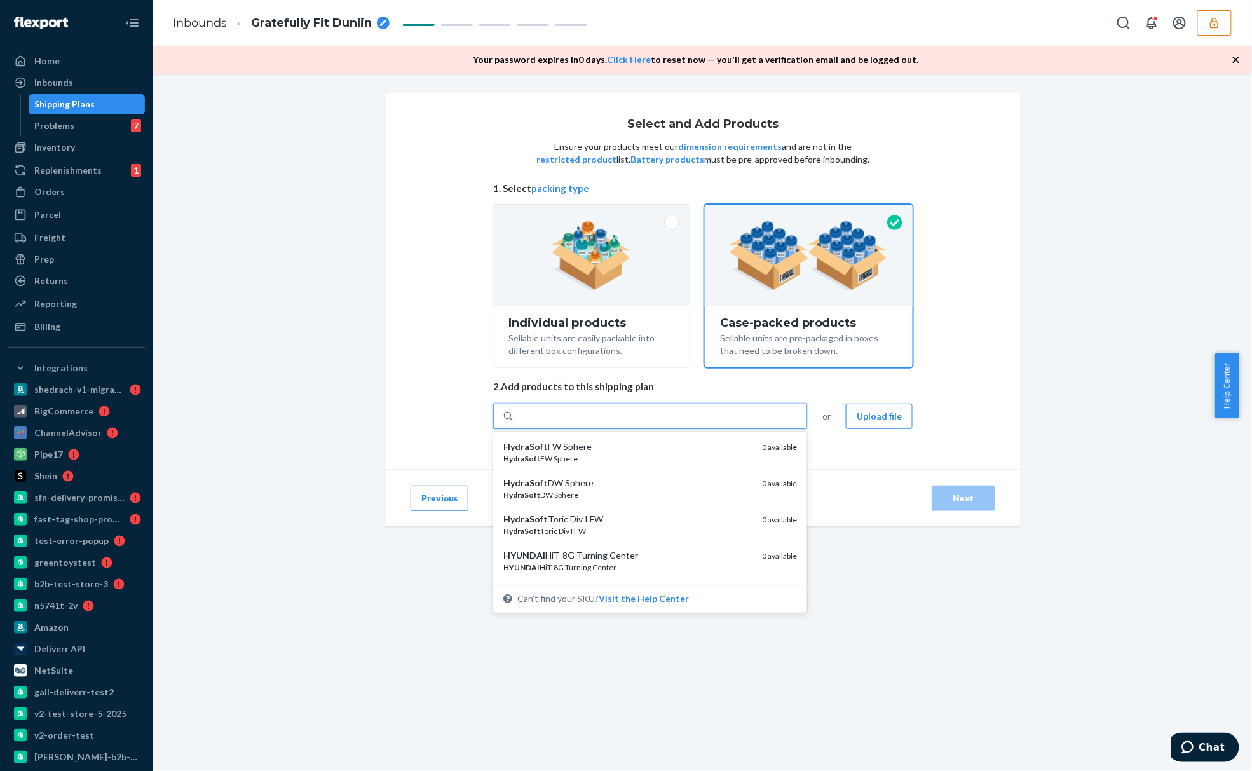
click at [687, 423] on div "hy" at bounding box center [660, 416] width 294 height 23
click at [529, 423] on input "option undefined focused, 1 of 15. 15 results available for search term hy. Use…" at bounding box center [523, 416] width 11 height 13
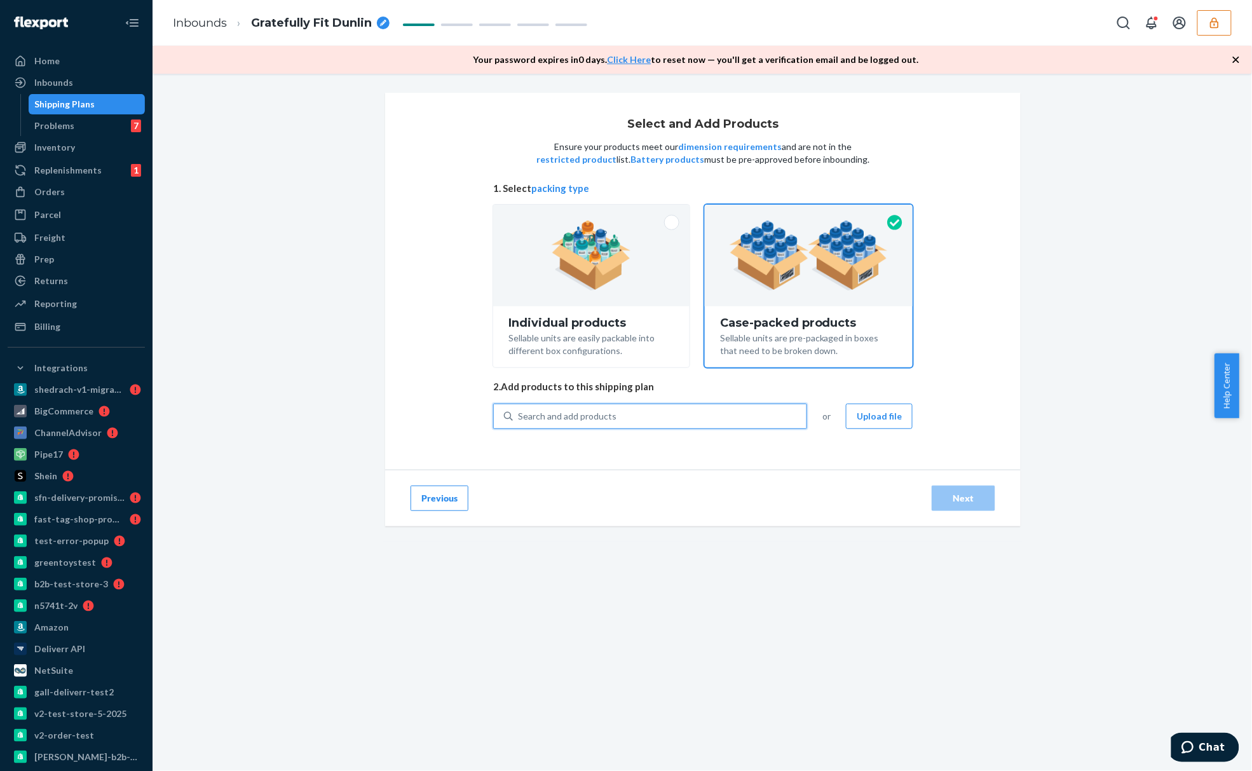
click at [692, 418] on div "Search and add products" at bounding box center [660, 416] width 294 height 23
click at [519, 418] on input "0 results available. Select is focused ,type to refine list, press Down to open…" at bounding box center [518, 416] width 1 height 13
type input "g"
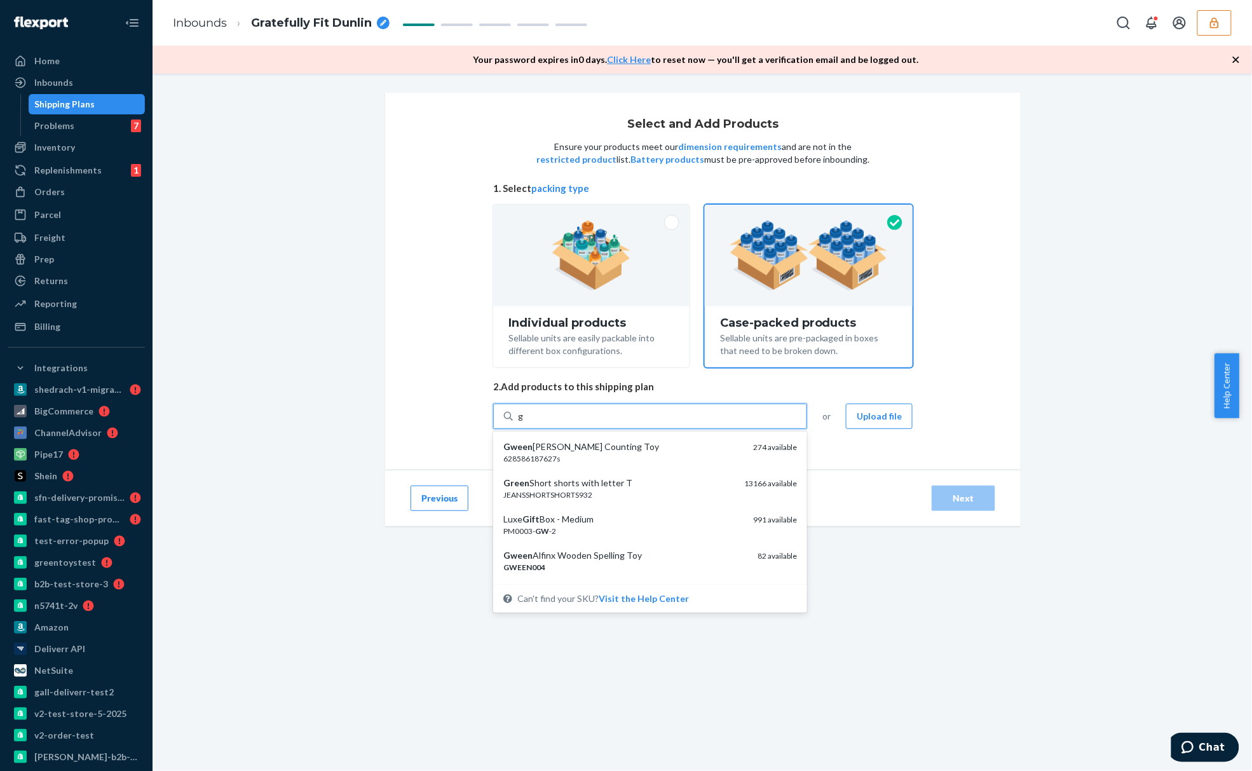
click at [636, 450] on div "Gween Zarafu Wooden Counting Toy" at bounding box center [623, 446] width 240 height 13
click at [524, 423] on input "g" at bounding box center [521, 416] width 6 height 13
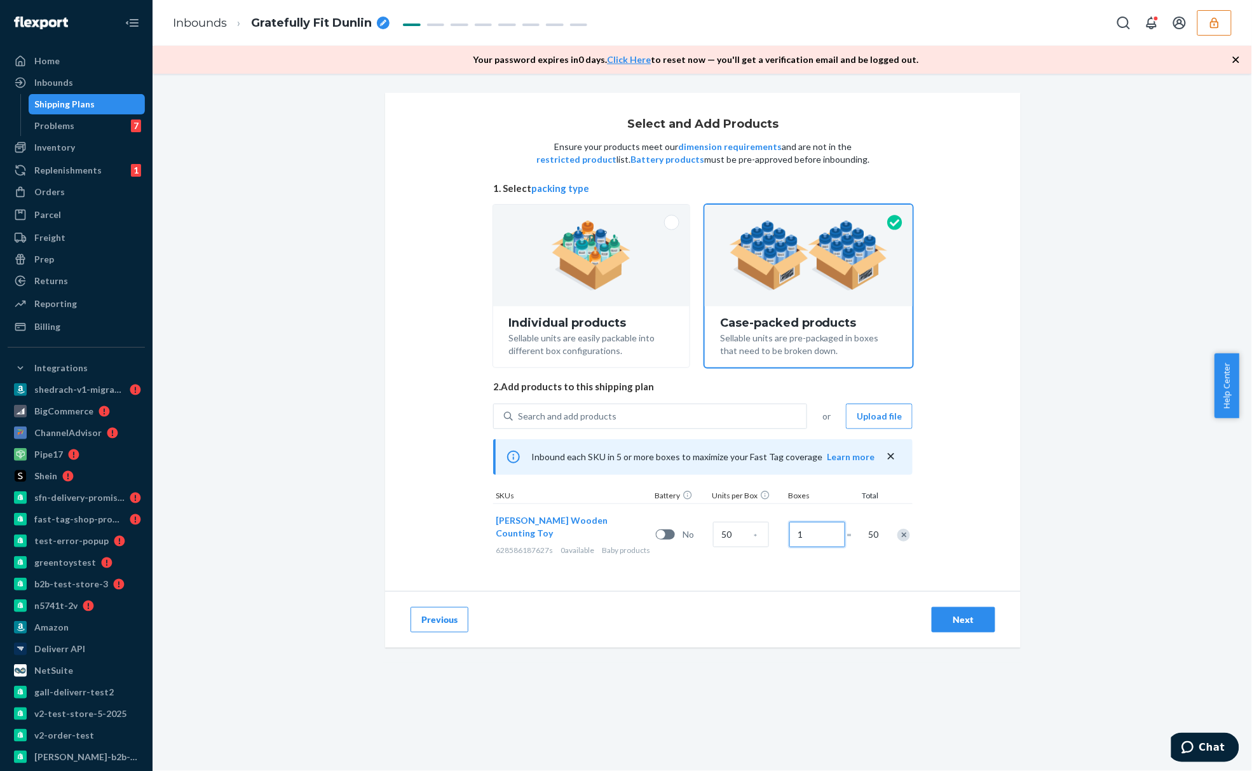
click at [817, 529] on input "1" at bounding box center [817, 534] width 56 height 25
click at [811, 542] on input "1" at bounding box center [817, 534] width 56 height 25
click at [810, 542] on input "1" at bounding box center [817, 534] width 56 height 25
click at [731, 540] on input "50" at bounding box center [741, 534] width 56 height 25
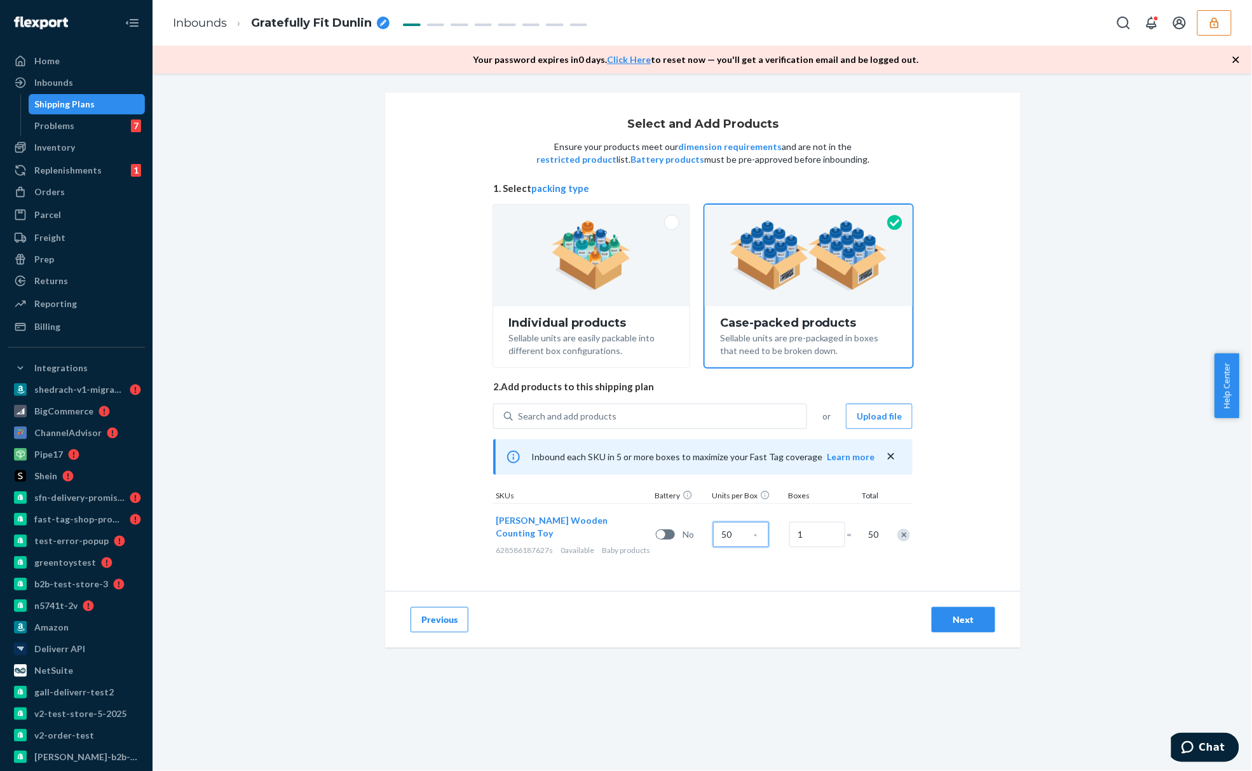
click at [731, 540] on input "50" at bounding box center [741, 534] width 56 height 25
type input "25"
type input "8"
click at [620, 285] on img at bounding box center [591, 256] width 79 height 70
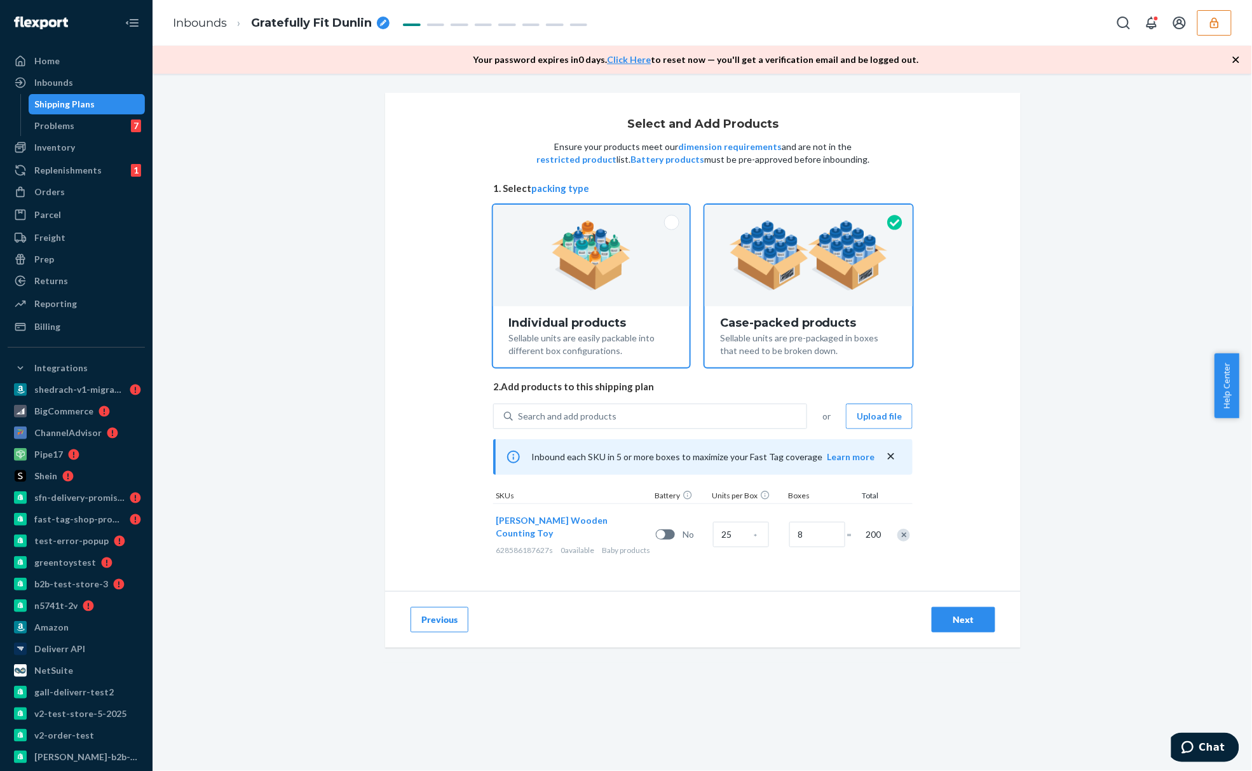
click at [596, 213] on input "Individual products Sellable units are easily packable into different box confi…" at bounding box center [591, 209] width 8 height 8
radio input "true"
radio input "false"
type input "50"
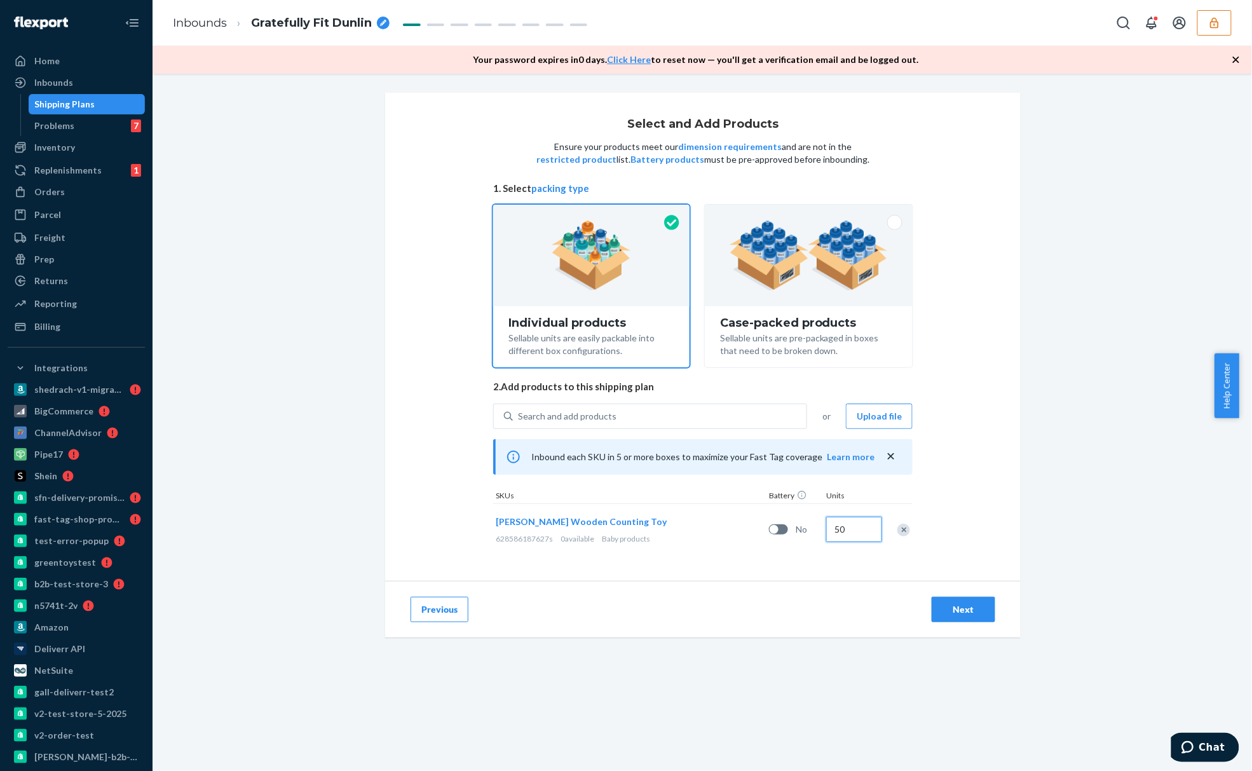
click at [848, 529] on input "50" at bounding box center [854, 529] width 56 height 25
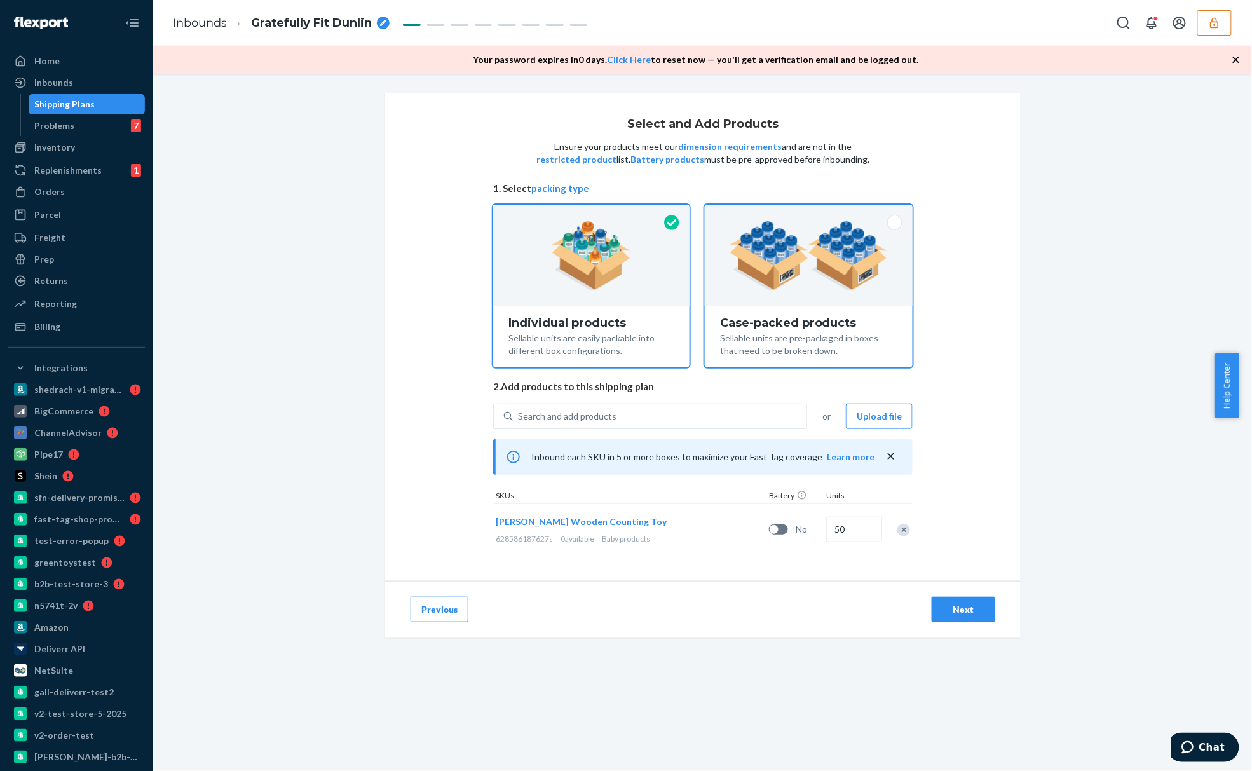
click at [786, 283] on img at bounding box center [809, 256] width 158 height 70
click at [805, 213] on input "Case-packed products Sellable units are pre-packaged in boxes that need to be b…" at bounding box center [809, 209] width 8 height 8
radio input "true"
radio input "false"
type input "8"
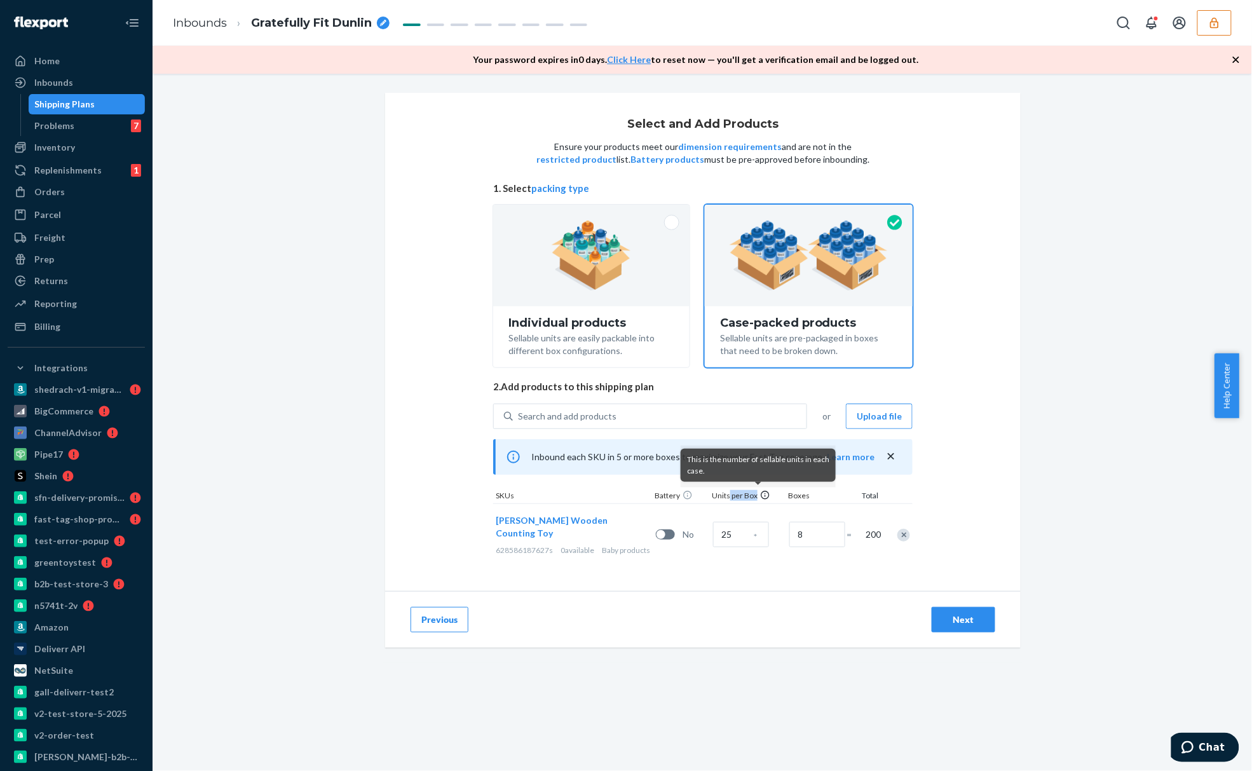
drag, startPoint x: 723, startPoint y: 496, endPoint x: 761, endPoint y: 492, distance: 39.0
click at [761, 492] on div "Units per Box" at bounding box center [747, 496] width 76 height 13
click at [761, 492] on icon at bounding box center [765, 495] width 10 height 10
click at [800, 500] on div "Boxes" at bounding box center [818, 496] width 64 height 13
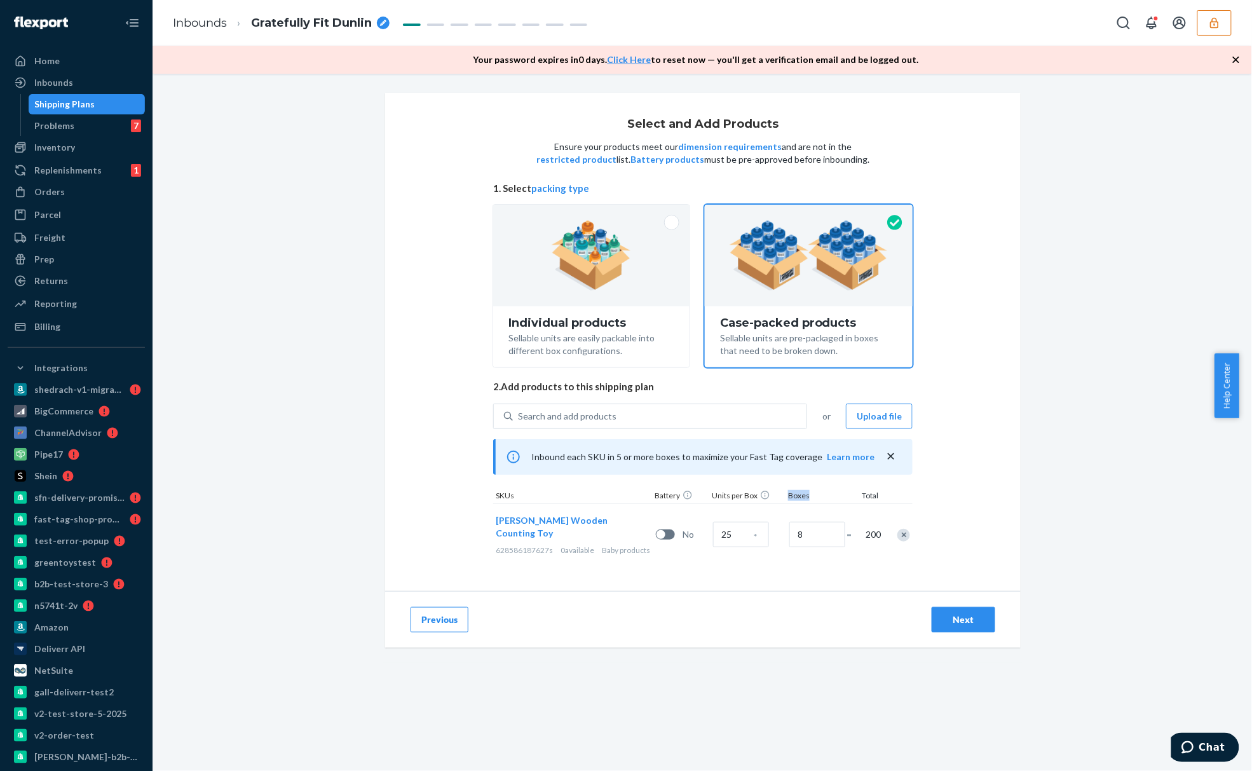
click at [800, 500] on div "Boxes" at bounding box center [818, 496] width 64 height 13
click at [618, 308] on div "Individual products Sellable units are easily packable into different box confi…" at bounding box center [591, 336] width 196 height 61
click at [596, 213] on input "Individual products Sellable units are easily packable into different box confi…" at bounding box center [591, 209] width 8 height 8
radio input "true"
radio input "false"
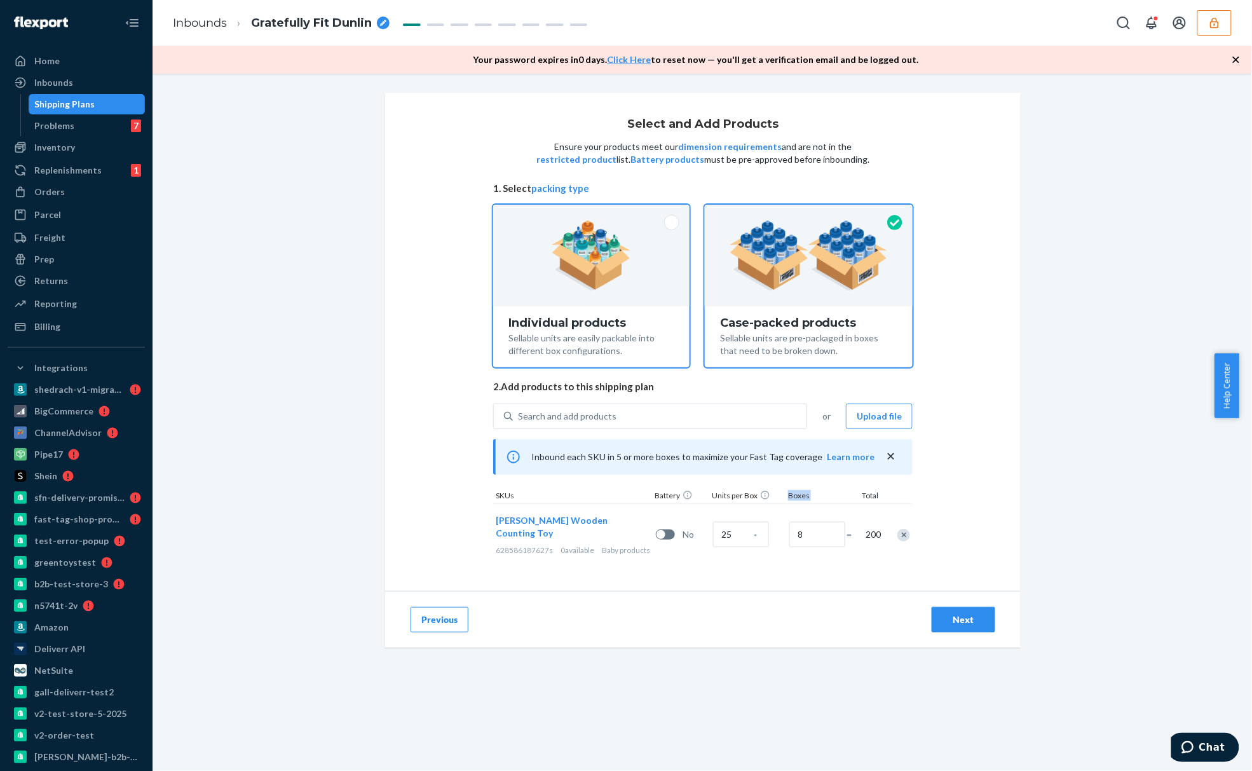
type input "50"
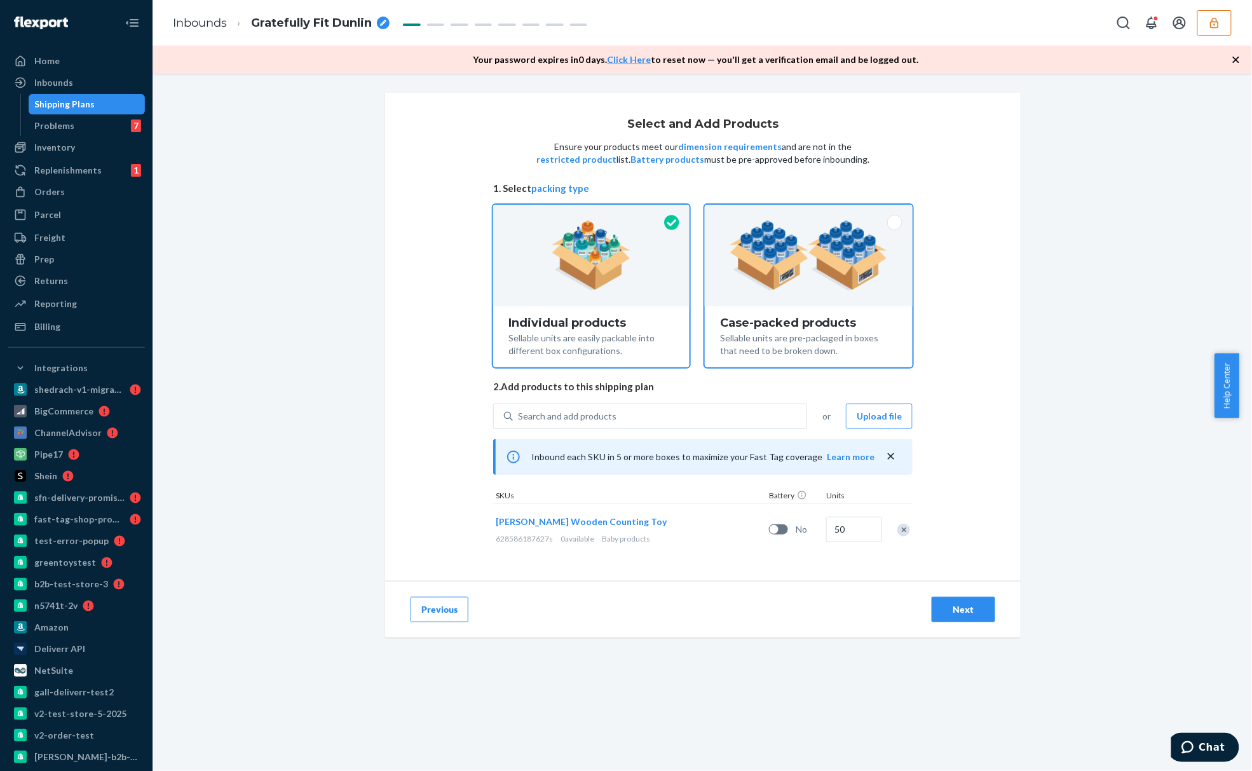
click at [840, 359] on div "Case-packed products Sellable units are pre-packaged in boxes that need to be b…" at bounding box center [809, 336] width 208 height 61
click at [813, 213] on input "Case-packed products Sellable units are pre-packaged in boxes that need to be b…" at bounding box center [809, 209] width 8 height 8
radio input "true"
radio input "false"
type input "8"
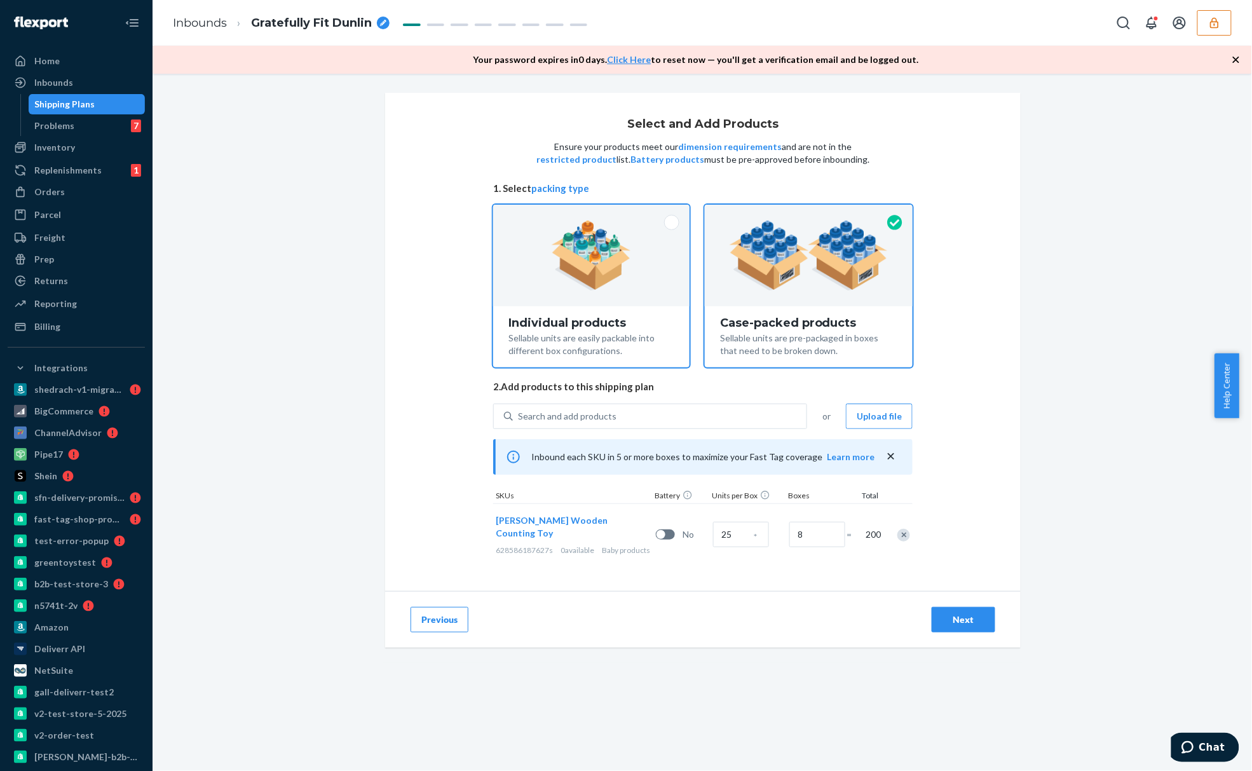
click at [587, 250] on img at bounding box center [591, 256] width 79 height 70
click at [587, 213] on input "Individual products Sellable units are easily packable into different box confi…" at bounding box center [591, 209] width 8 height 8
radio input "true"
radio input "false"
type input "50"
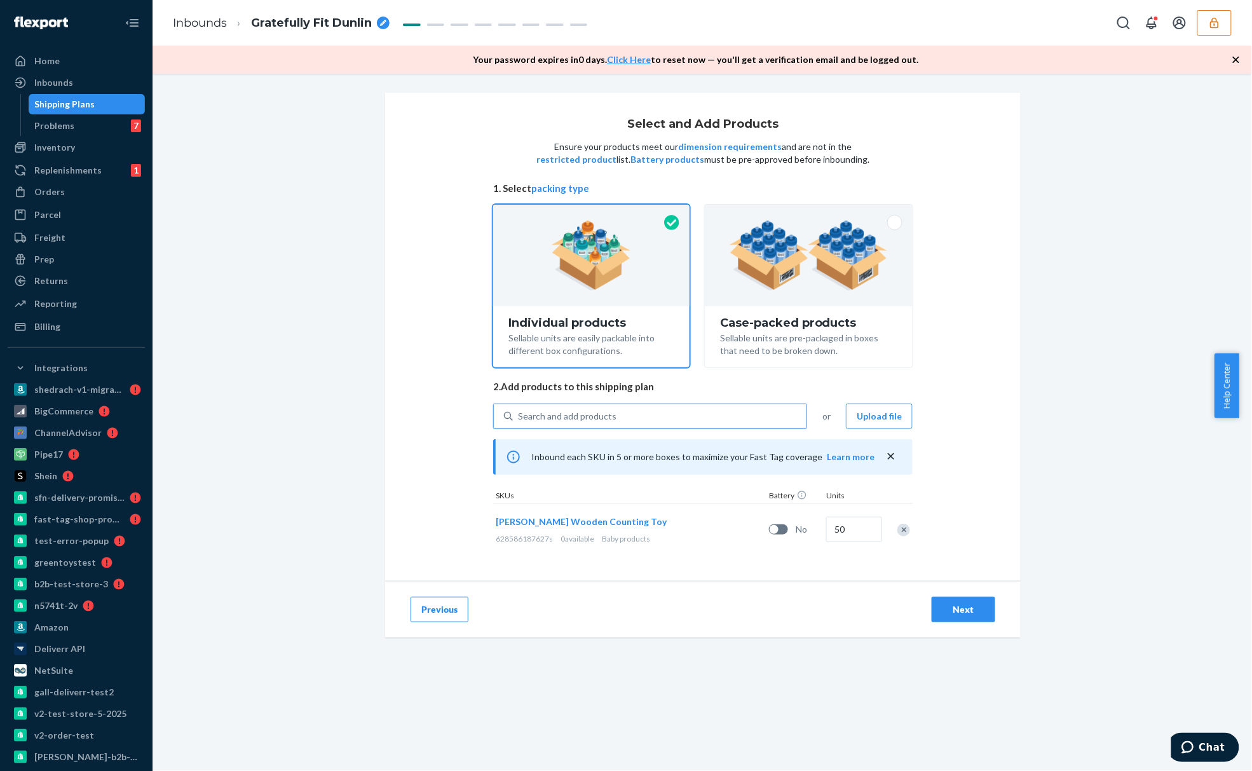
click at [624, 412] on div "Search and add products" at bounding box center [660, 416] width 294 height 23
click at [519, 412] on input "Search and add products" at bounding box center [518, 416] width 1 height 13
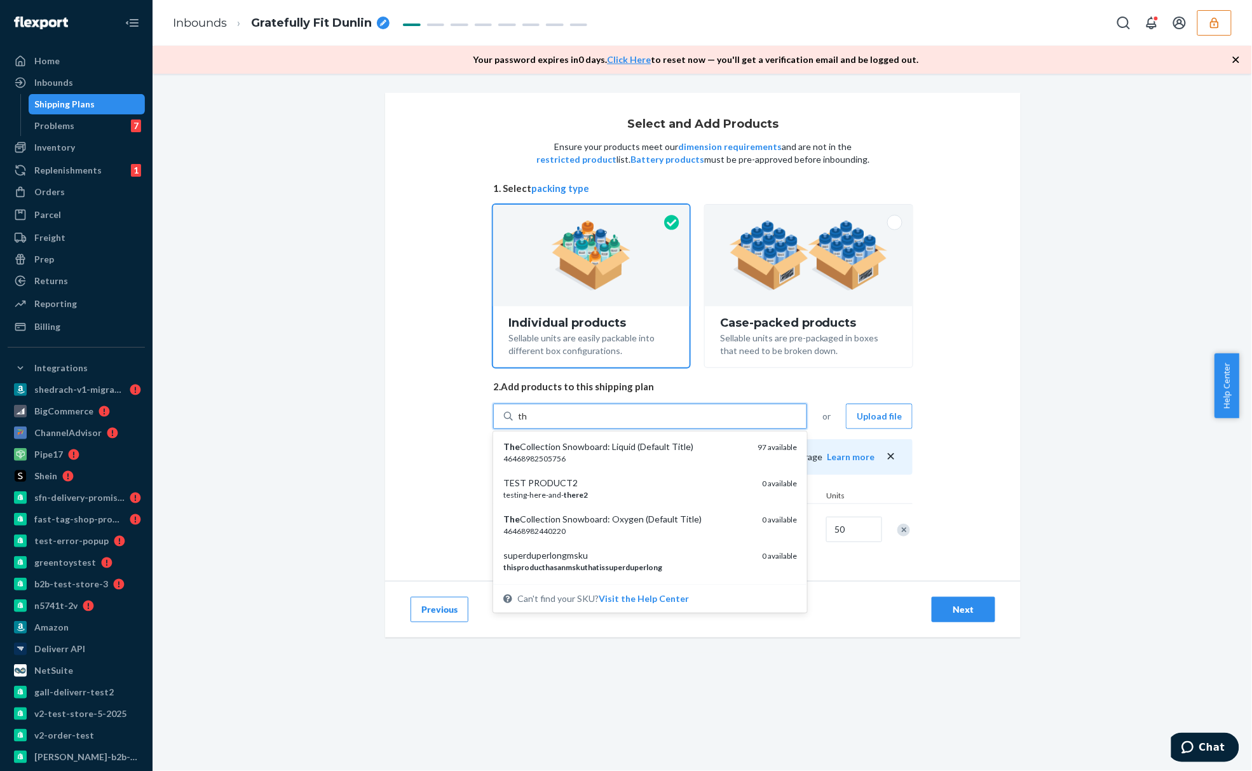
type input "t"
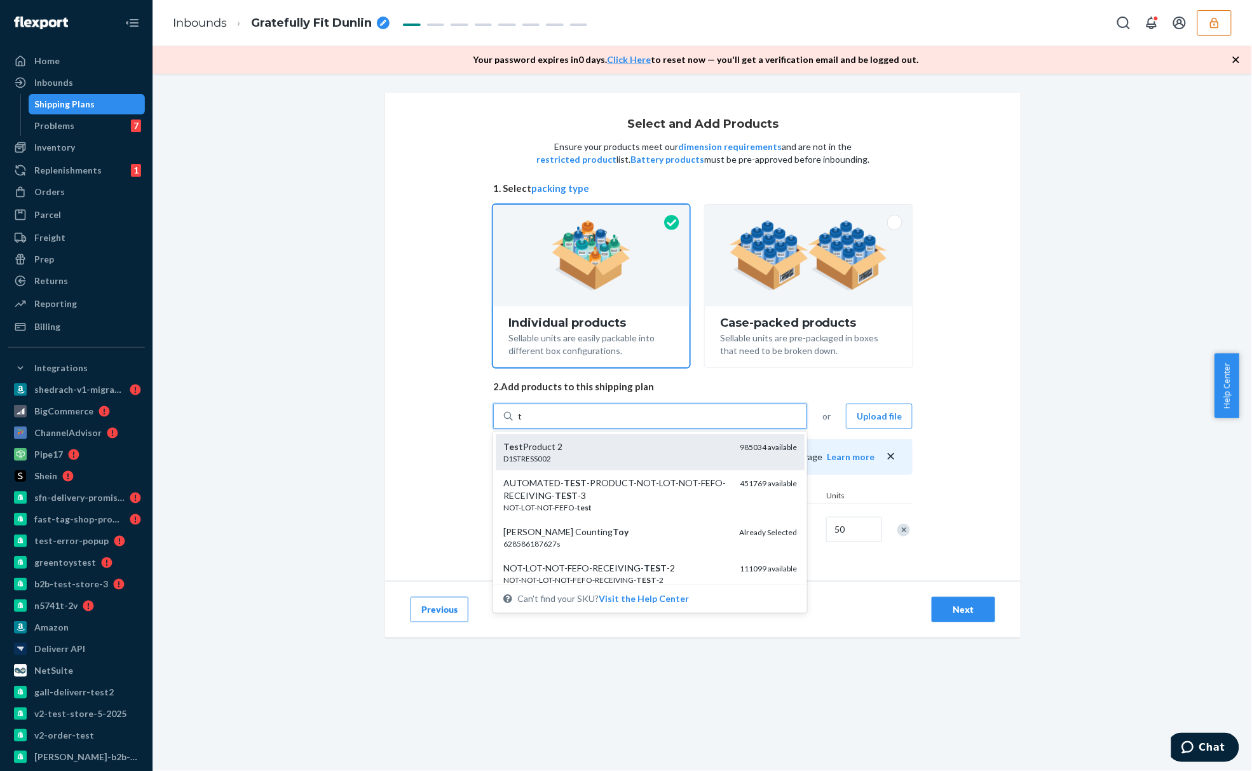
click at [629, 458] on div "D1STRESS002" at bounding box center [616, 458] width 226 height 11
click at [522, 423] on input "t" at bounding box center [520, 416] width 4 height 13
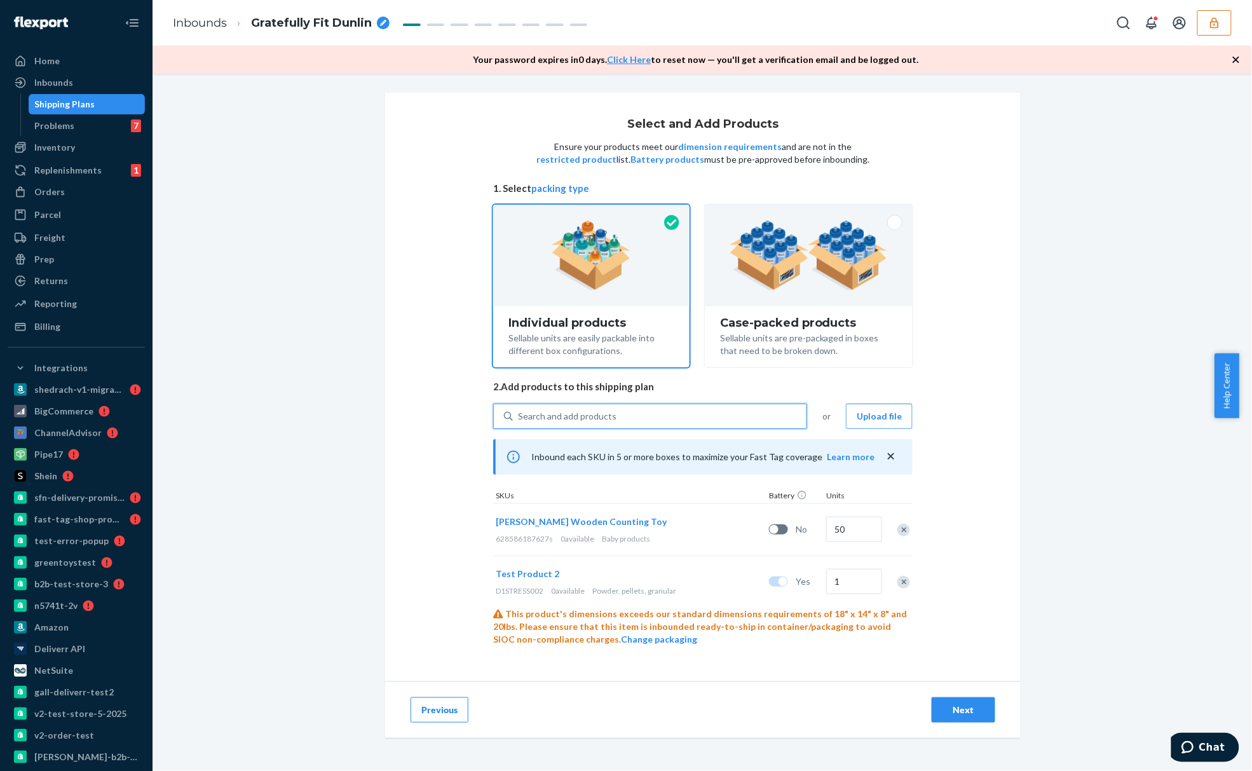
click at [897, 580] on div "Remove Item" at bounding box center [903, 582] width 13 height 13
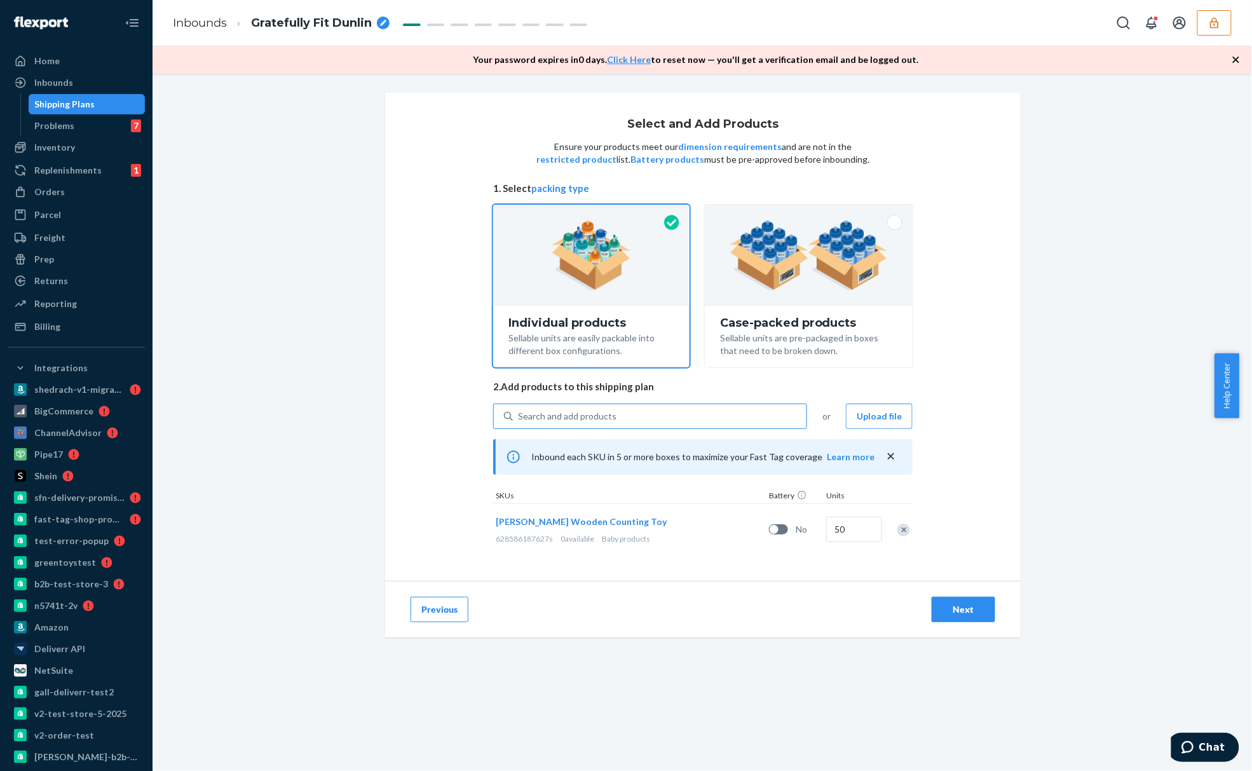
click at [657, 412] on div "Search and add products" at bounding box center [660, 416] width 294 height 23
click at [519, 412] on input "Search and add products" at bounding box center [518, 416] width 1 height 13
type input "h"
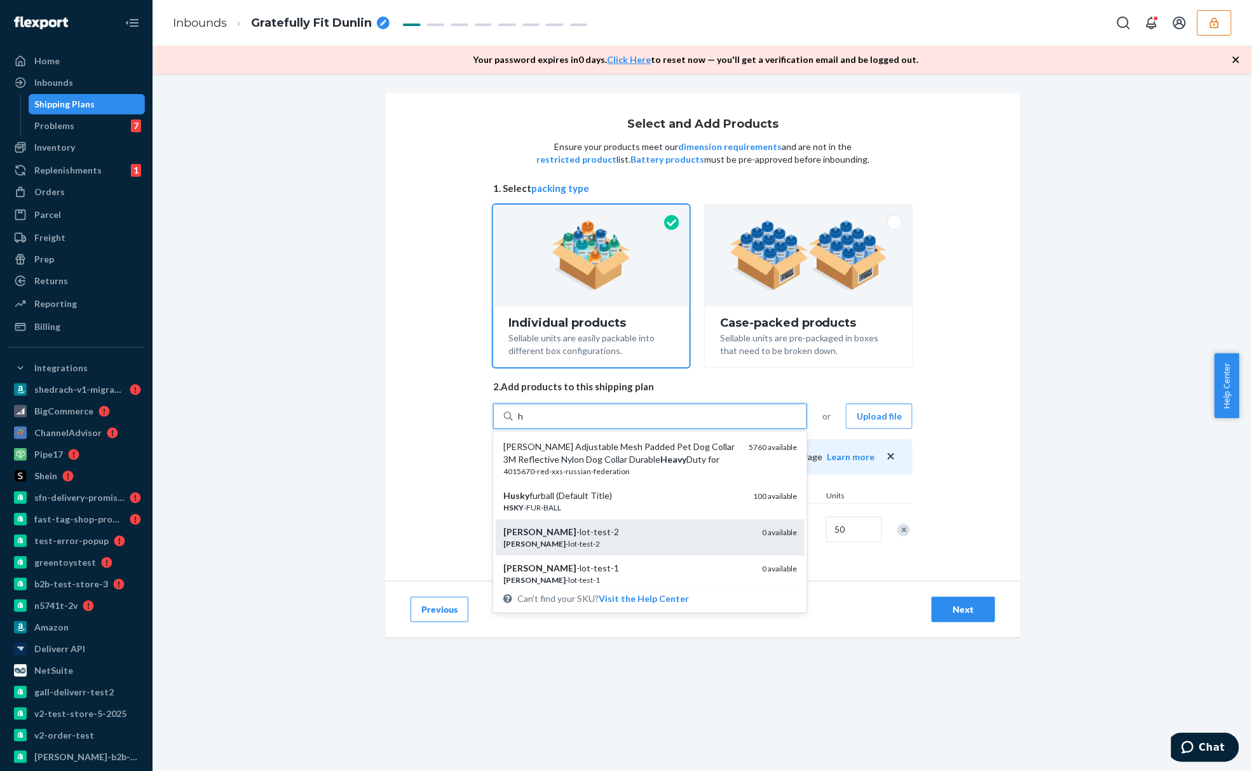
click at [647, 535] on div "hardik -lot-test-2" at bounding box center [627, 532] width 249 height 13
click at [524, 423] on input "h" at bounding box center [521, 416] width 6 height 13
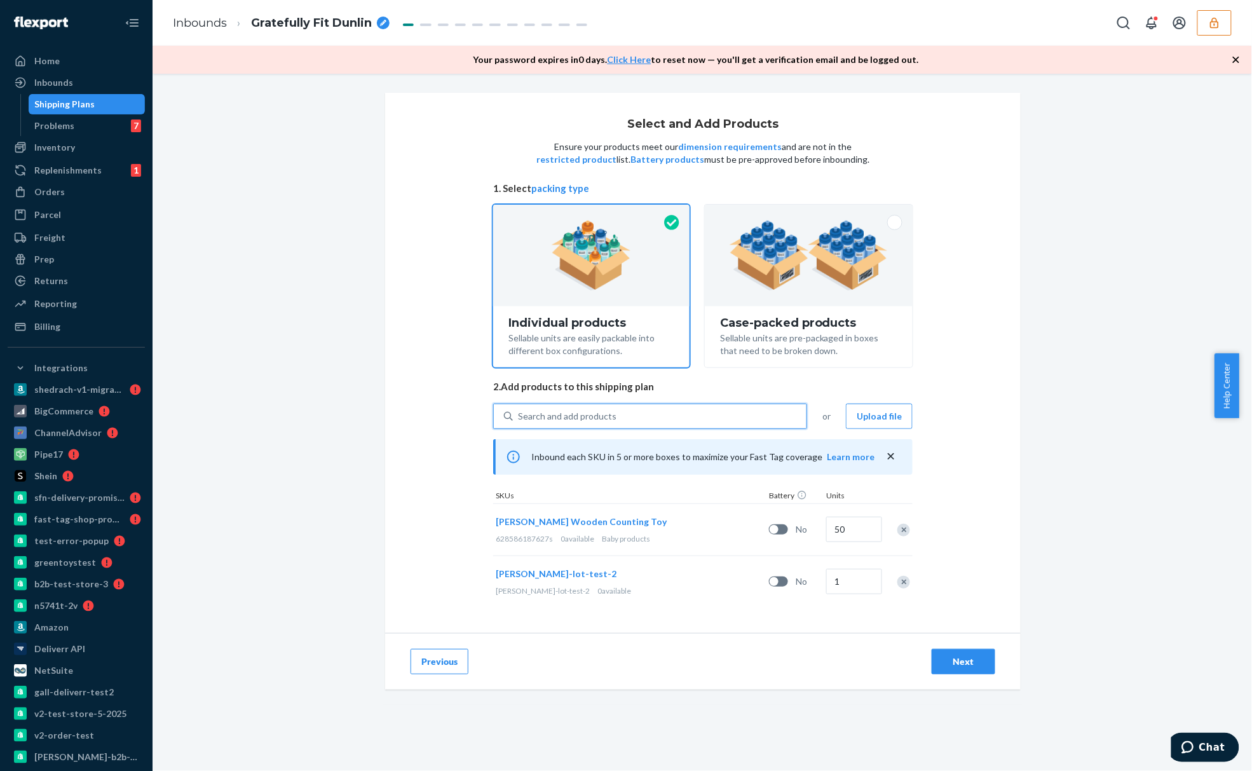
click at [646, 408] on div "Search and add products" at bounding box center [660, 416] width 294 height 23
click at [519, 410] on input "0 results available. Use Up and Down to choose options, press Enter to select t…" at bounding box center [518, 416] width 1 height 13
type input "b"
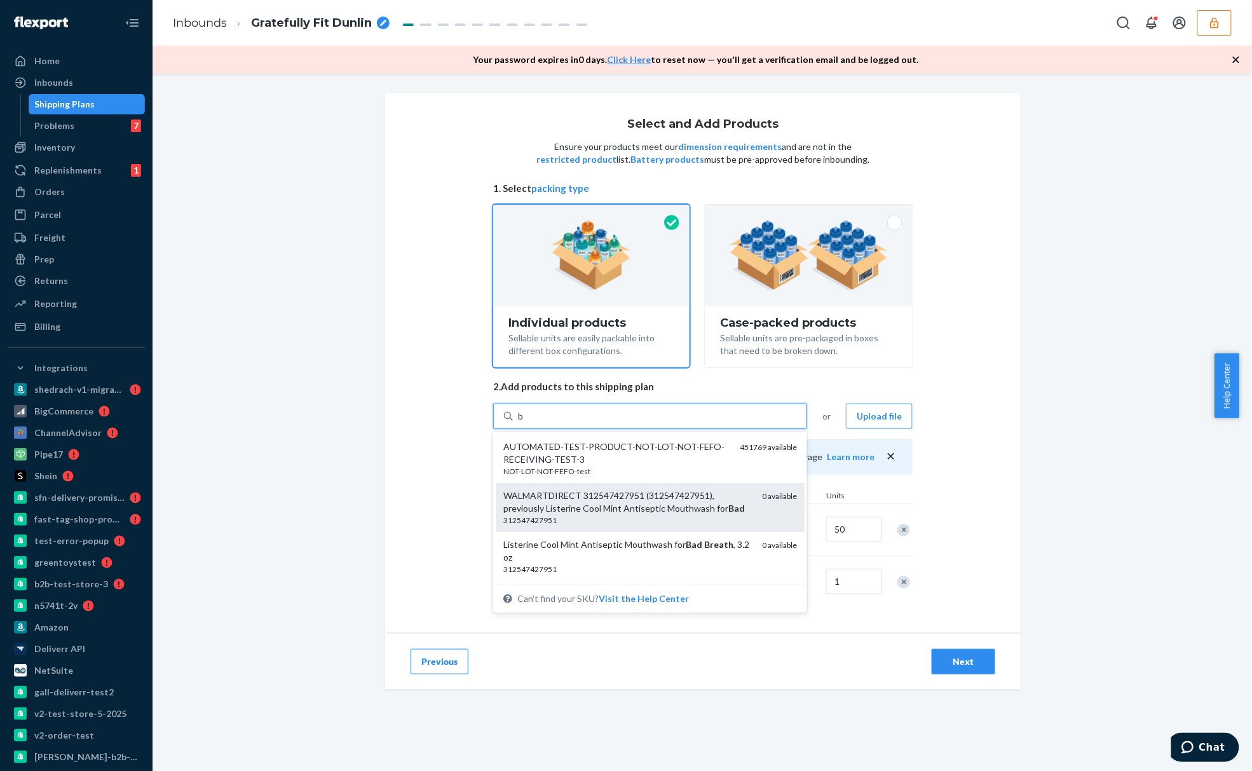
click at [621, 526] on div "312547427951" at bounding box center [627, 520] width 249 height 11
click at [524, 423] on input "b" at bounding box center [521, 416] width 6 height 13
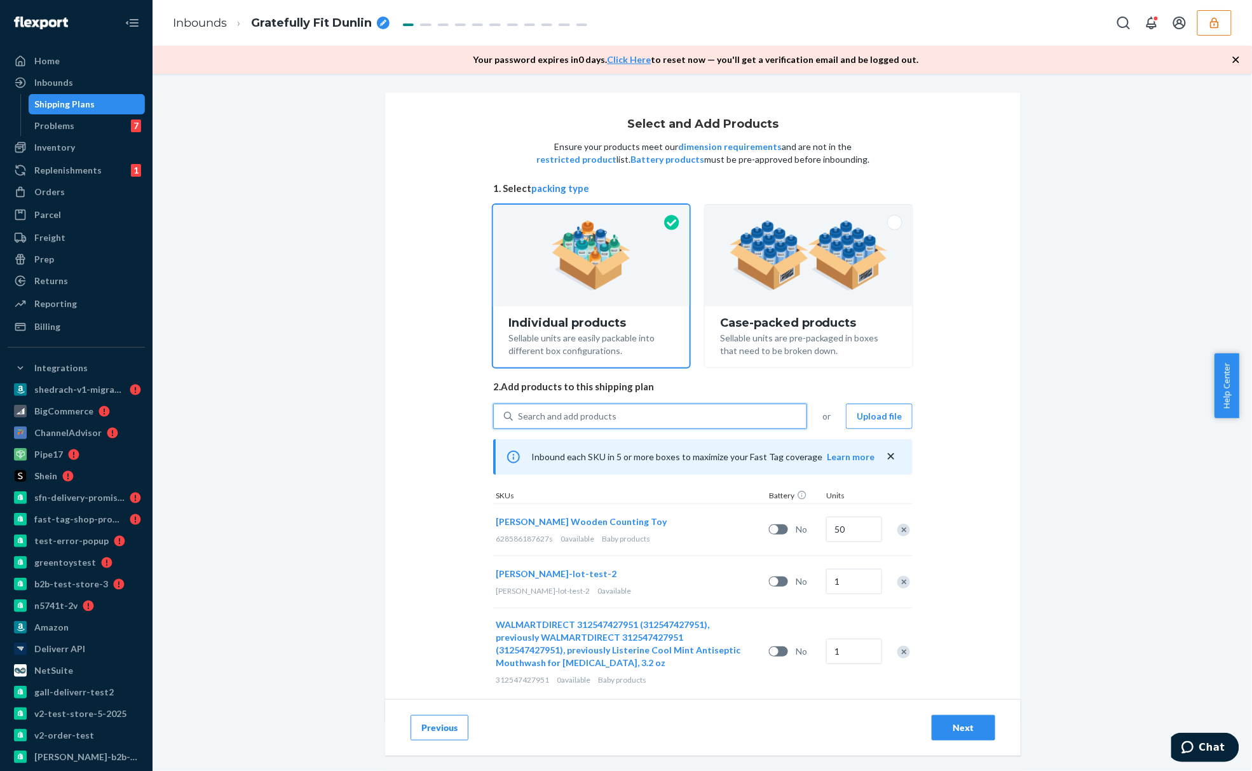
click at [897, 583] on div "Remove Item" at bounding box center [903, 582] width 13 height 13
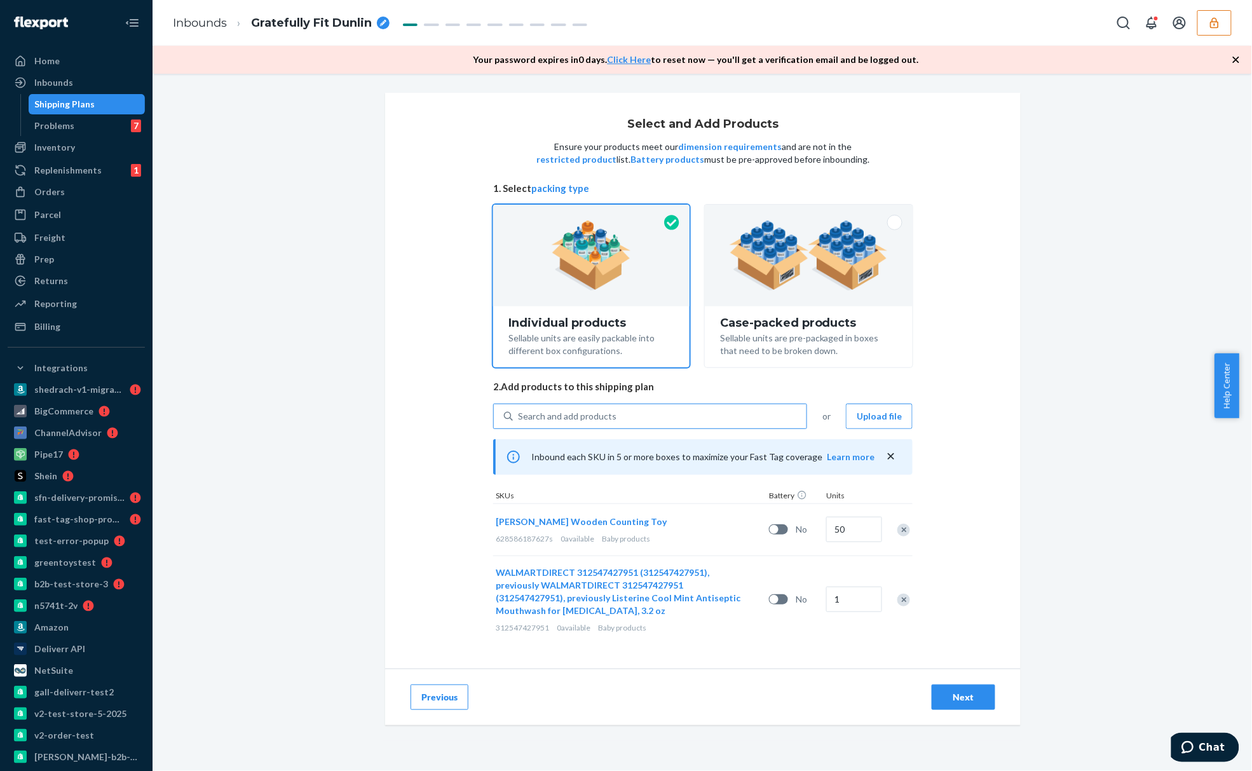
click at [599, 414] on div "Search and add products" at bounding box center [567, 416] width 99 height 13
click at [519, 414] on input "Search and add products" at bounding box center [518, 416] width 1 height 13
type input "b"
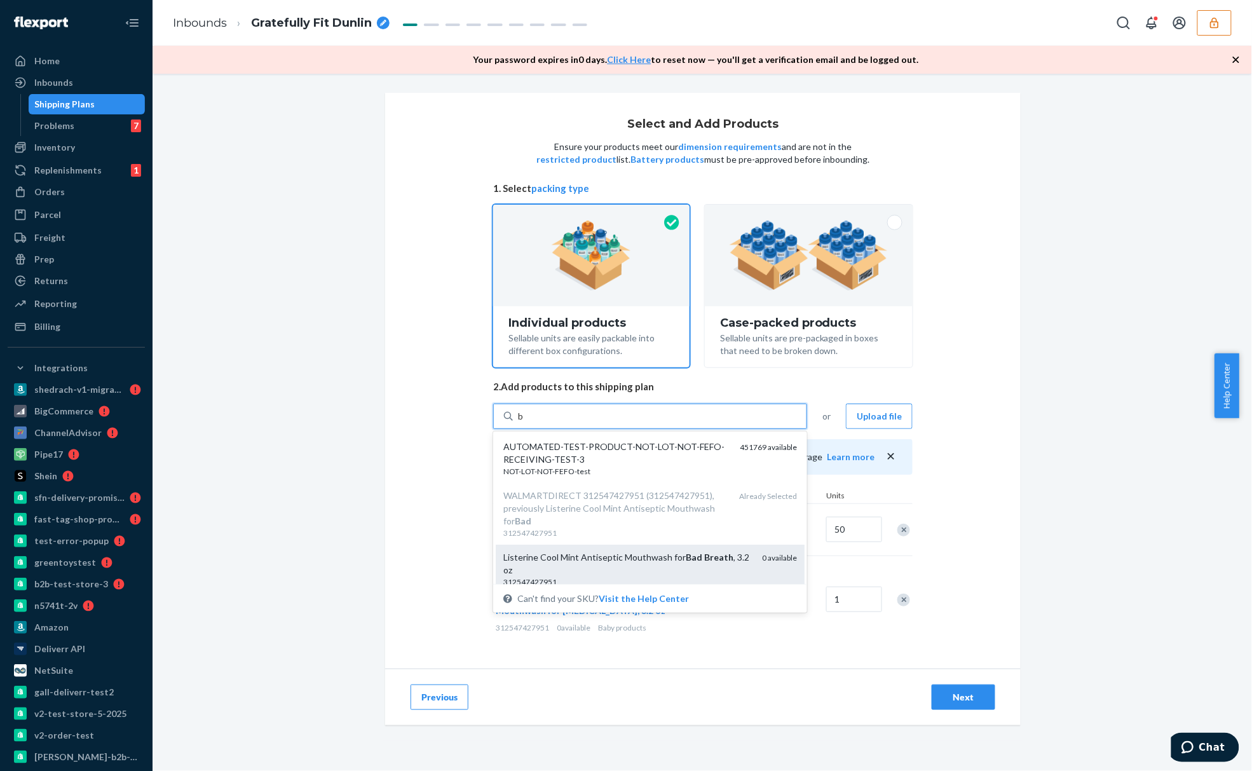
click at [693, 563] on div "Listerine Cool Mint Antiseptic Mouthwash for Bad Breath , 3.2 oz" at bounding box center [627, 563] width 249 height 25
click at [524, 423] on input "b" at bounding box center [521, 416] width 6 height 13
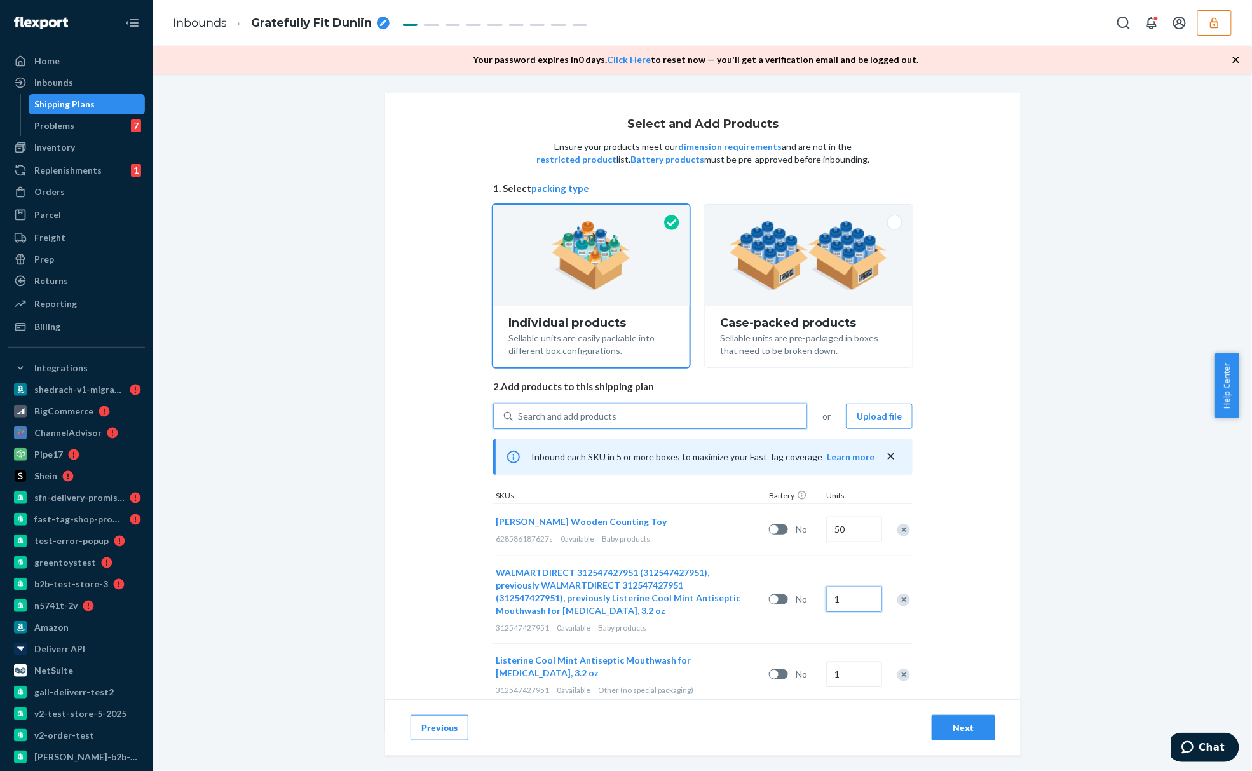
click at [862, 594] on input "1" at bounding box center [854, 599] width 56 height 25
type input "50"
click at [847, 662] on input "1" at bounding box center [854, 674] width 56 height 25
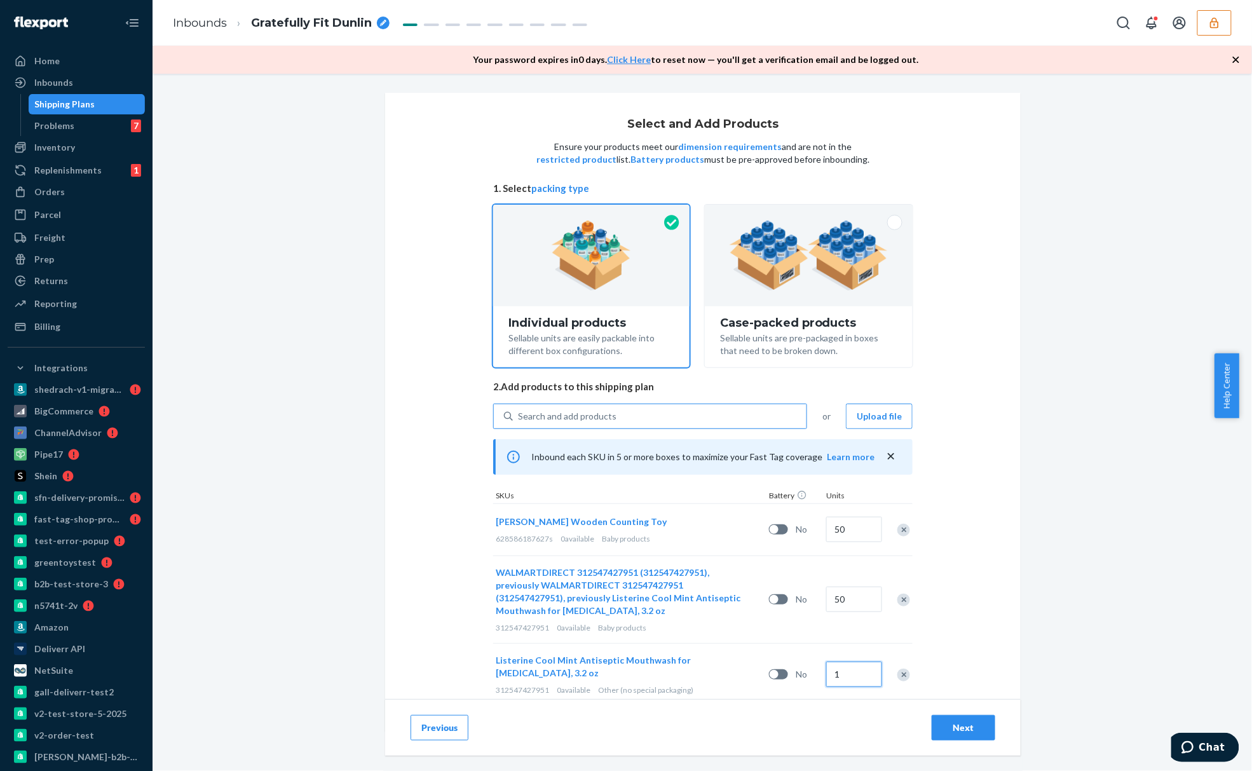
click at [847, 662] on input "1" at bounding box center [854, 674] width 56 height 25
type input "35"
click at [966, 604] on div "Select and Add Products Ensure your products meet our dimension requirements an…" at bounding box center [703, 412] width 636 height 638
click at [953, 732] on div "Next" at bounding box center [964, 727] width 42 height 13
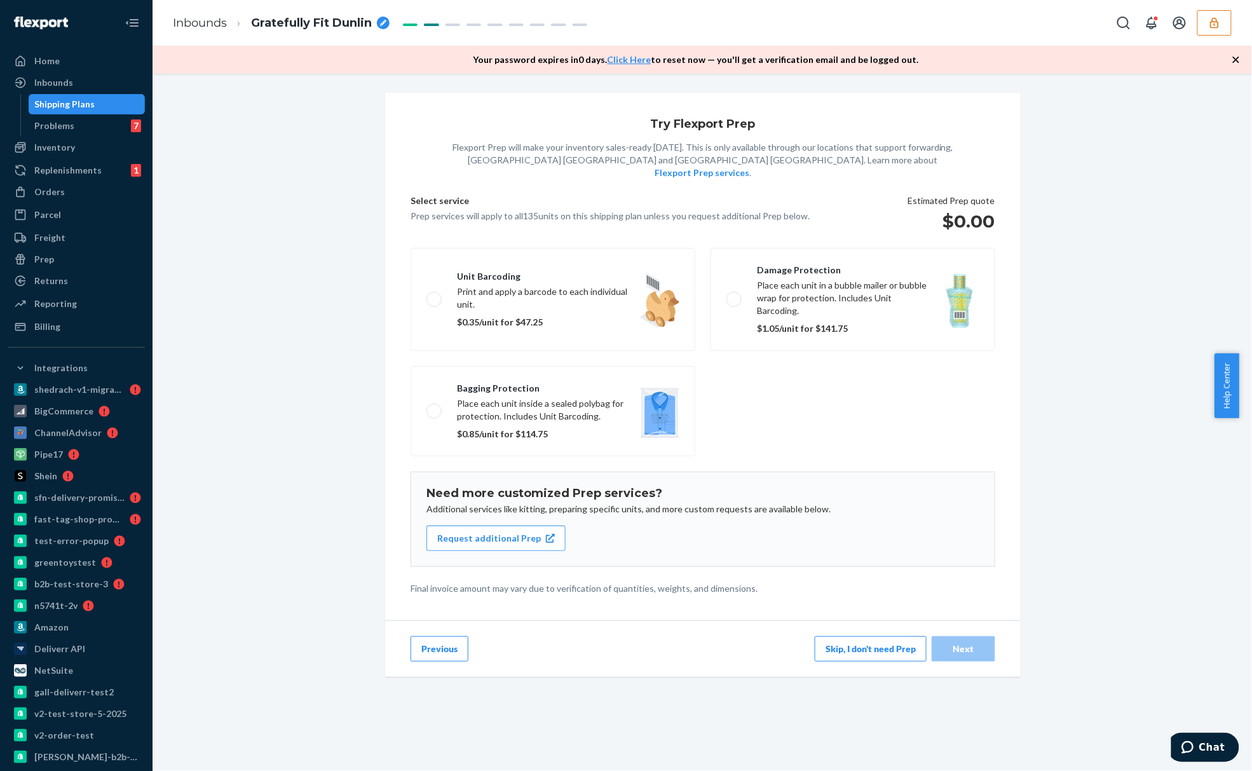
click at [793, 378] on fieldset "Unit barcoding Print and apply a barcode to each individual unit. $0.35/unit fo…" at bounding box center [703, 352] width 600 height 219
click at [455, 261] on label "Unit barcoding Print and apply a barcode to each individual unit. $0.35/unit fo…" at bounding box center [553, 299] width 285 height 103
click at [435, 295] on input "Unit barcoding Print and apply a barcode to each individual unit. $0.35/unit fo…" at bounding box center [430, 299] width 8 height 8
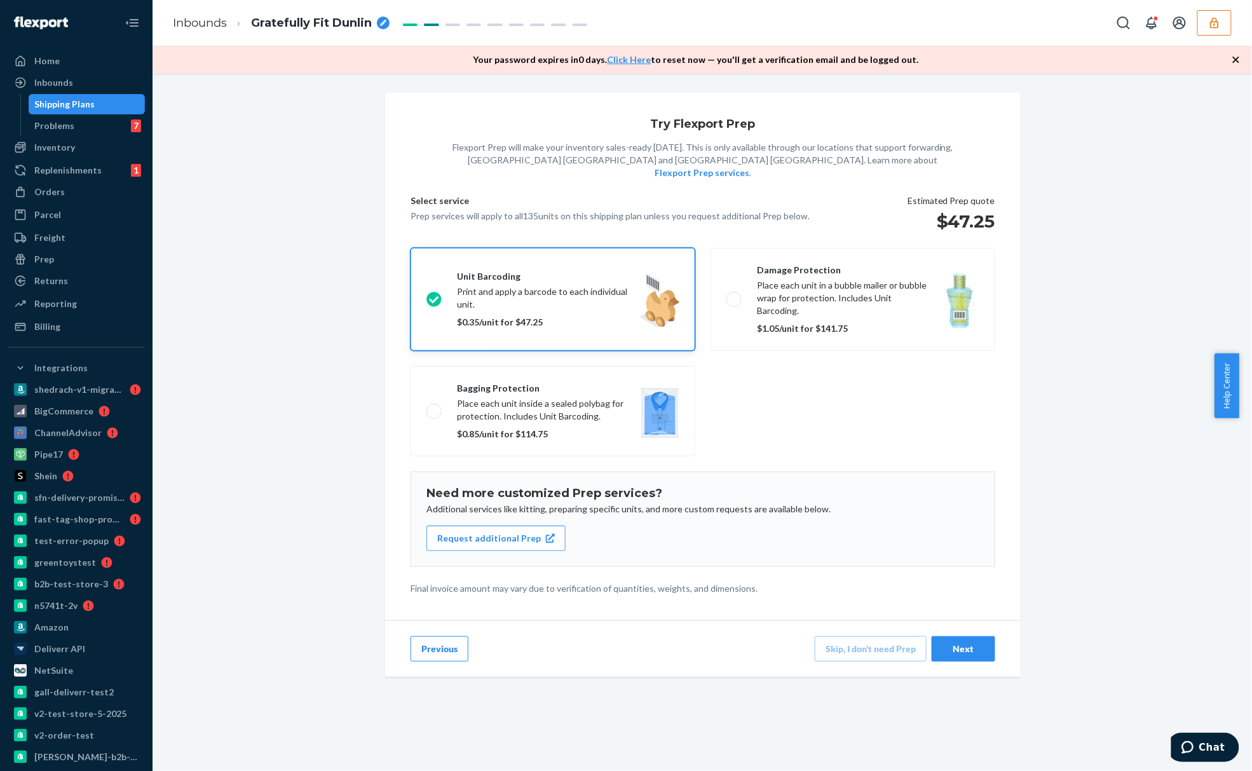
click at [613, 256] on label "Unit barcoding Print and apply a barcode to each individual unit. $0.35/unit fo…" at bounding box center [553, 299] width 285 height 103
click at [435, 295] on input "Unit barcoding Print and apply a barcode to each individual unit. $0.35/unit fo…" at bounding box center [430, 299] width 8 height 8
checkbox input "false"
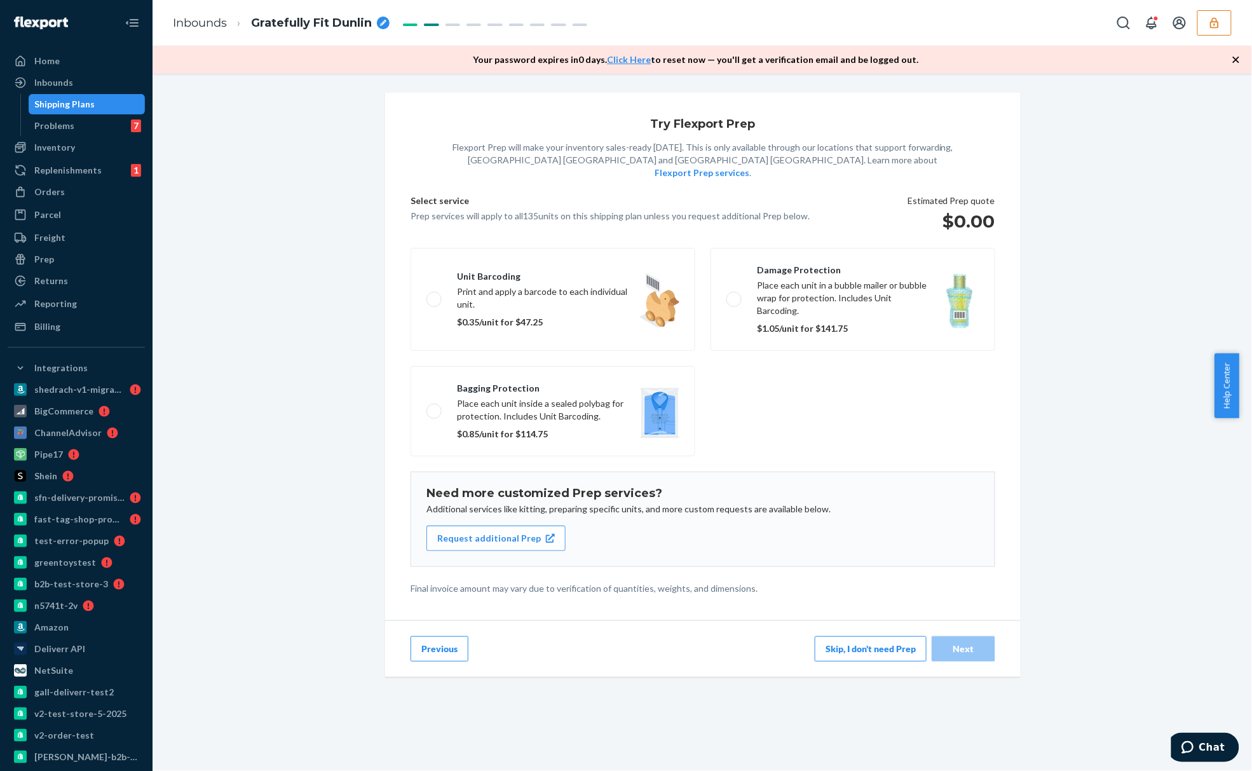
click at [895, 636] on button "Skip, I don't need Prep" at bounding box center [871, 648] width 112 height 25
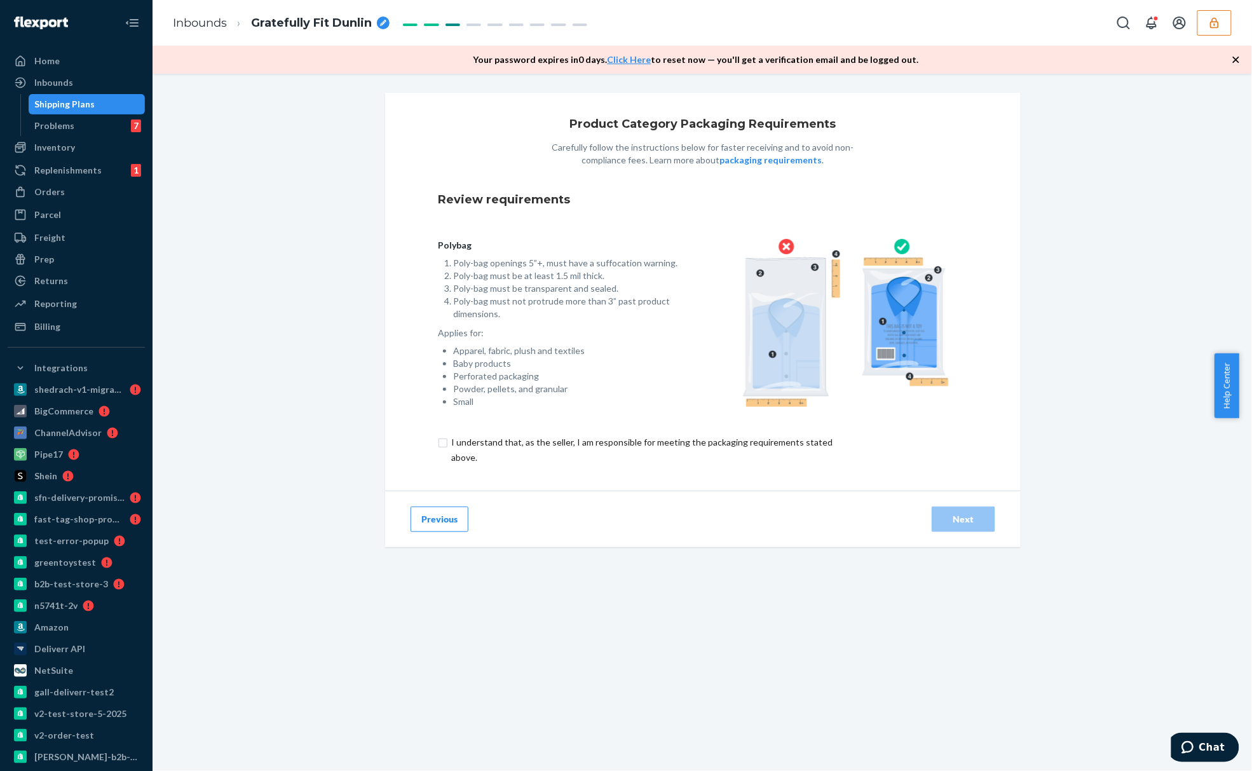
click at [439, 444] on input "checkbox" at bounding box center [649, 450] width 423 height 31
checkbox input "true"
click at [943, 519] on div "Next" at bounding box center [964, 519] width 42 height 13
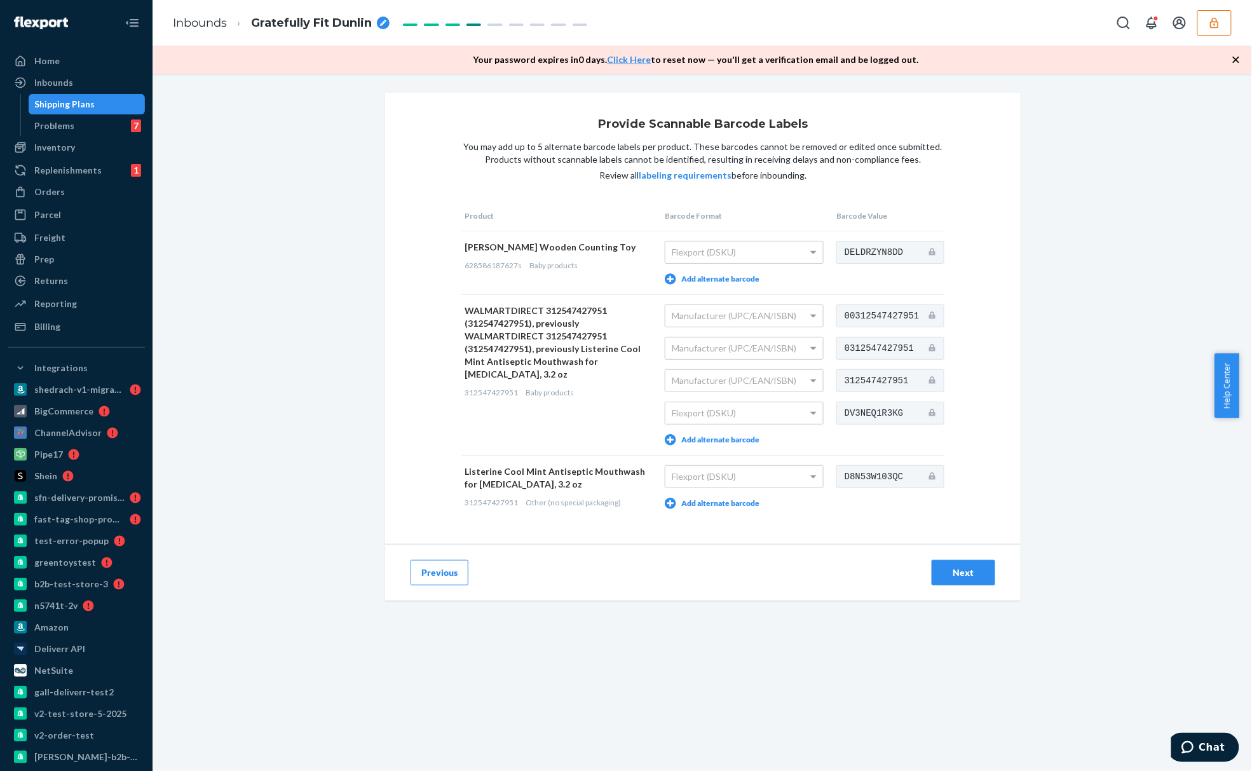
click at [965, 570] on div "Next" at bounding box center [964, 572] width 42 height 13
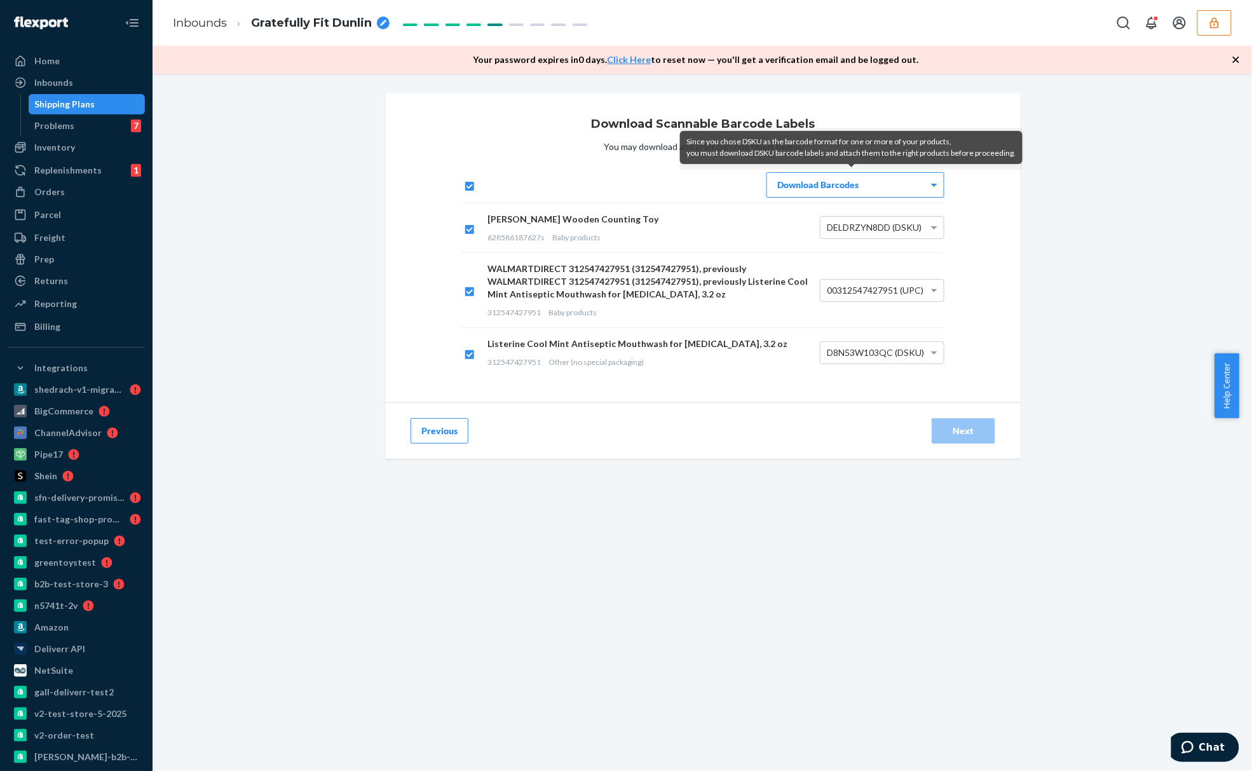
click at [895, 182] on div "Download Barcodes" at bounding box center [855, 185] width 177 height 24
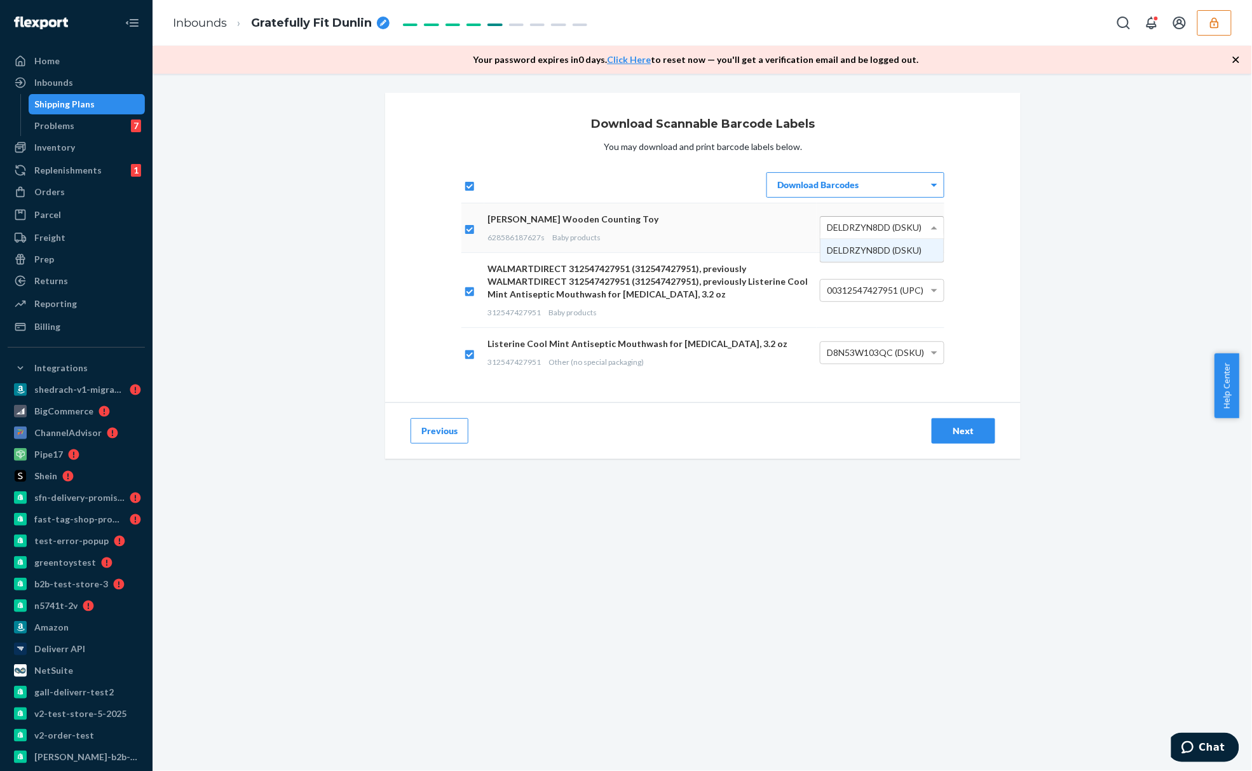
click at [896, 225] on span "DELDRZYN8DD (DSKU)" at bounding box center [874, 227] width 95 height 11
click at [967, 437] on div "Next" at bounding box center [964, 431] width 42 height 13
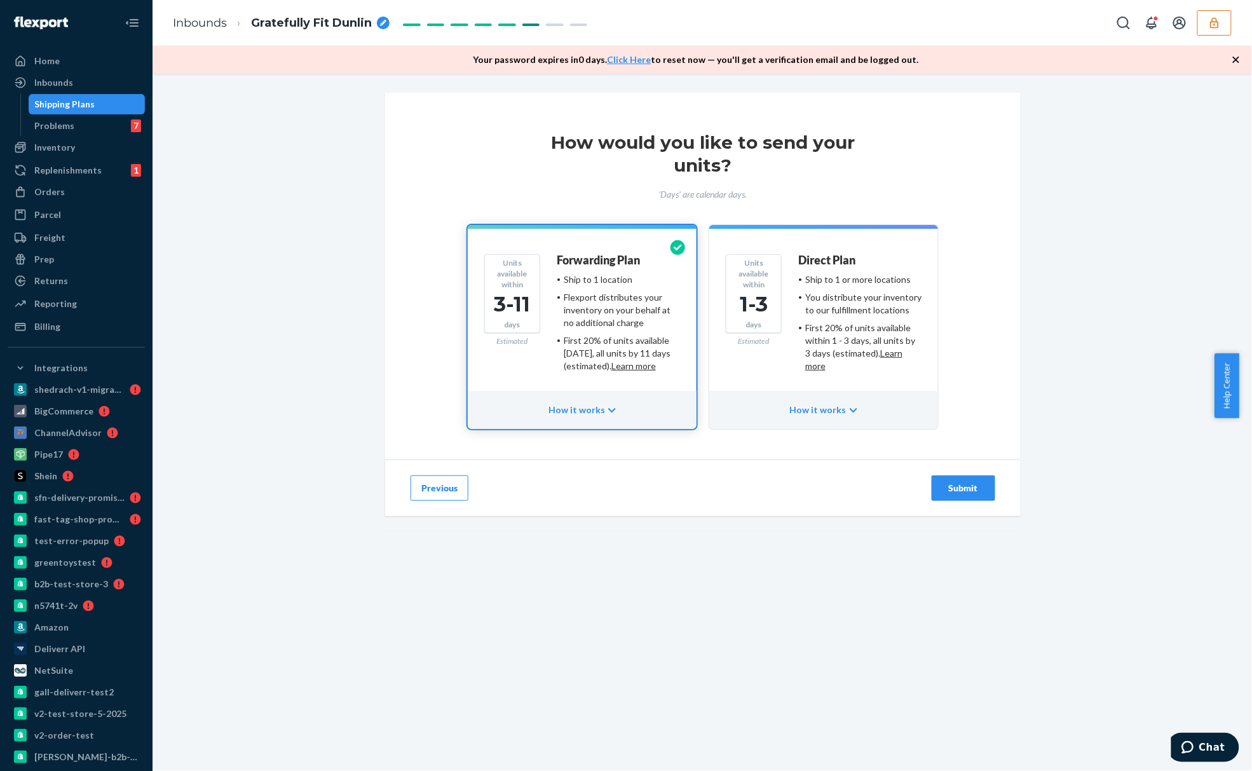
click at [575, 414] on div "How it works" at bounding box center [582, 410] width 229 height 38
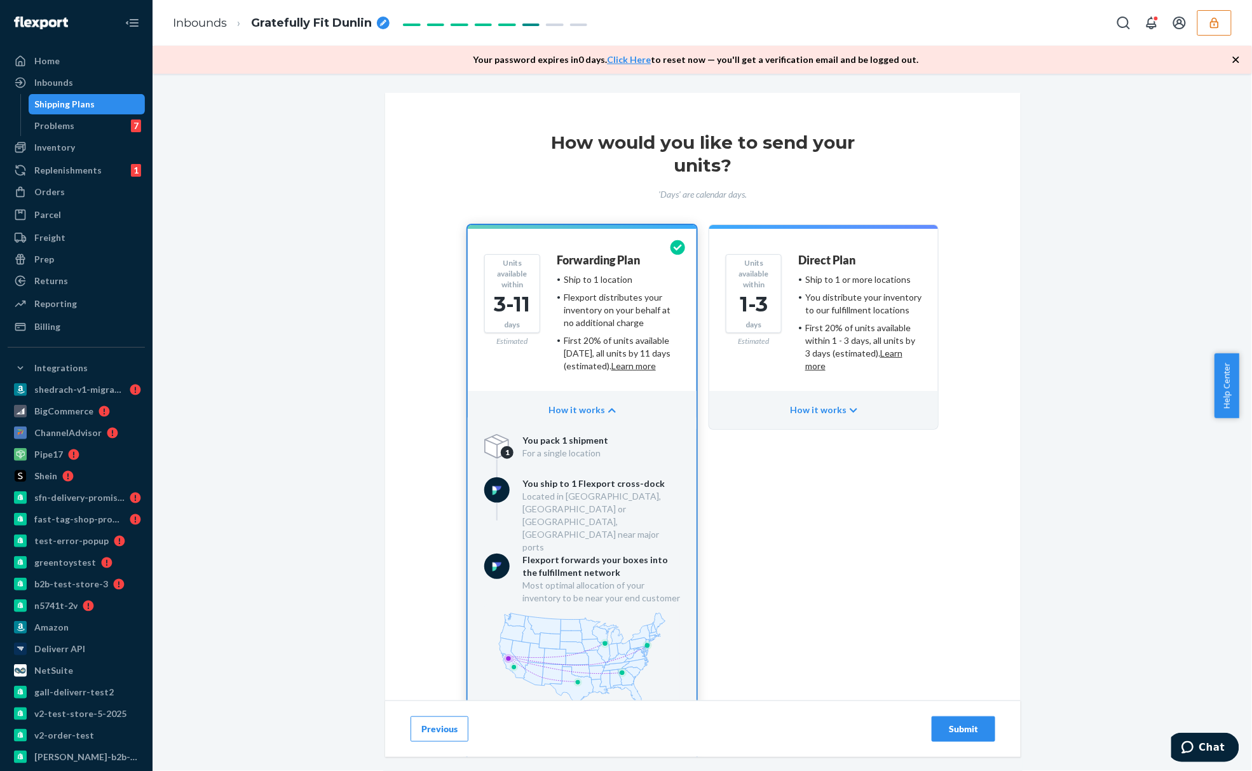
scroll to position [118, 0]
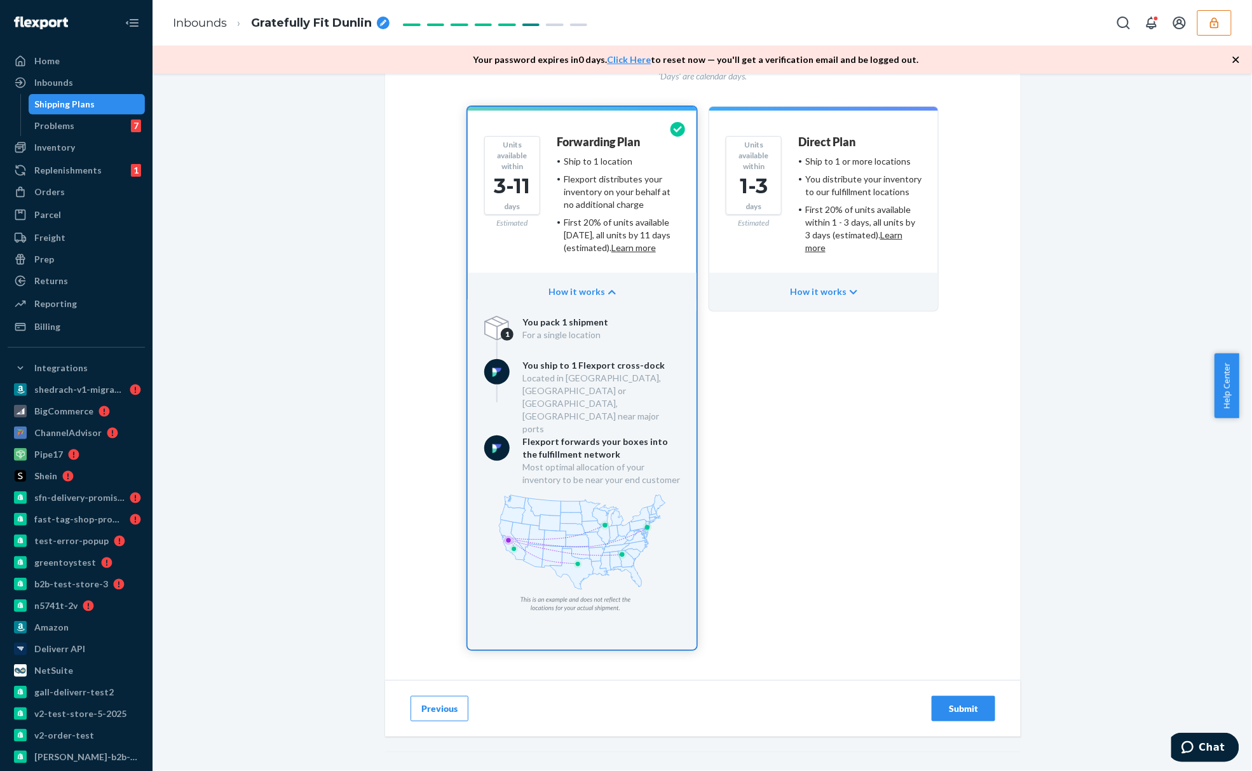
click at [811, 293] on div "How it works" at bounding box center [823, 292] width 229 height 38
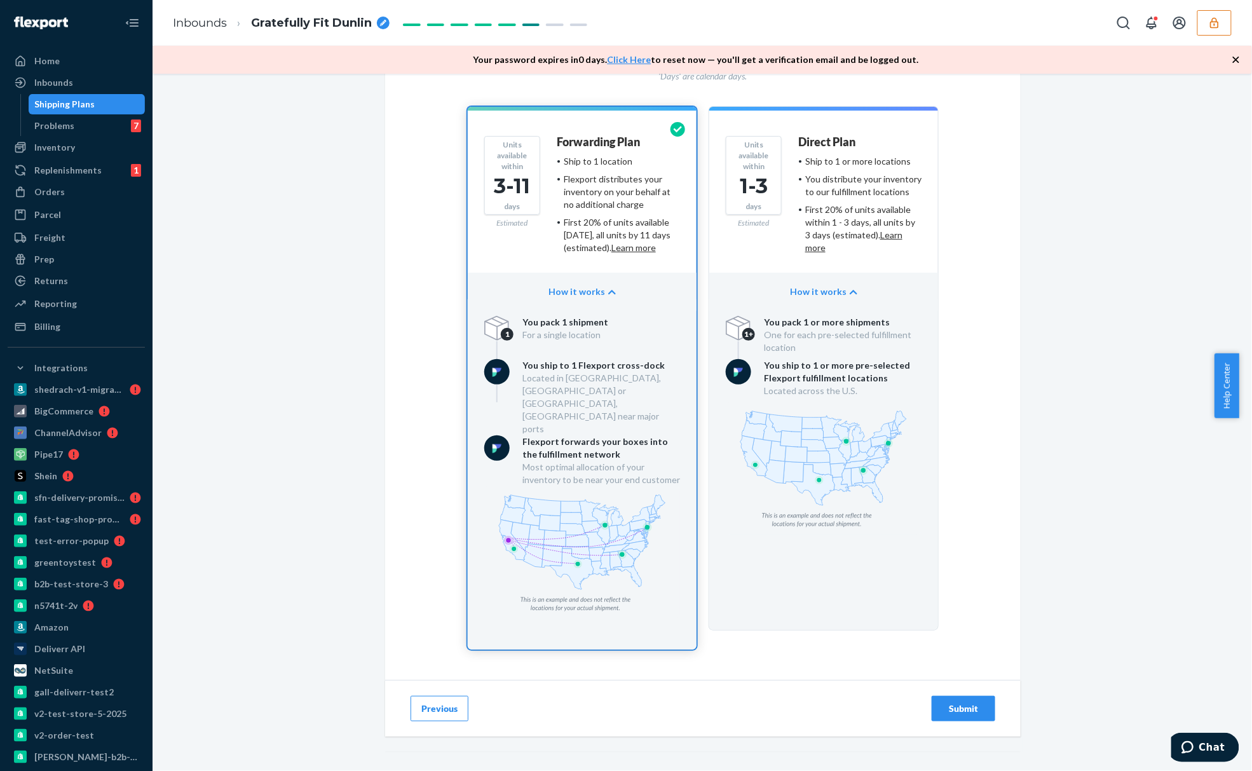
click at [815, 298] on div "How it works" at bounding box center [823, 292] width 229 height 38
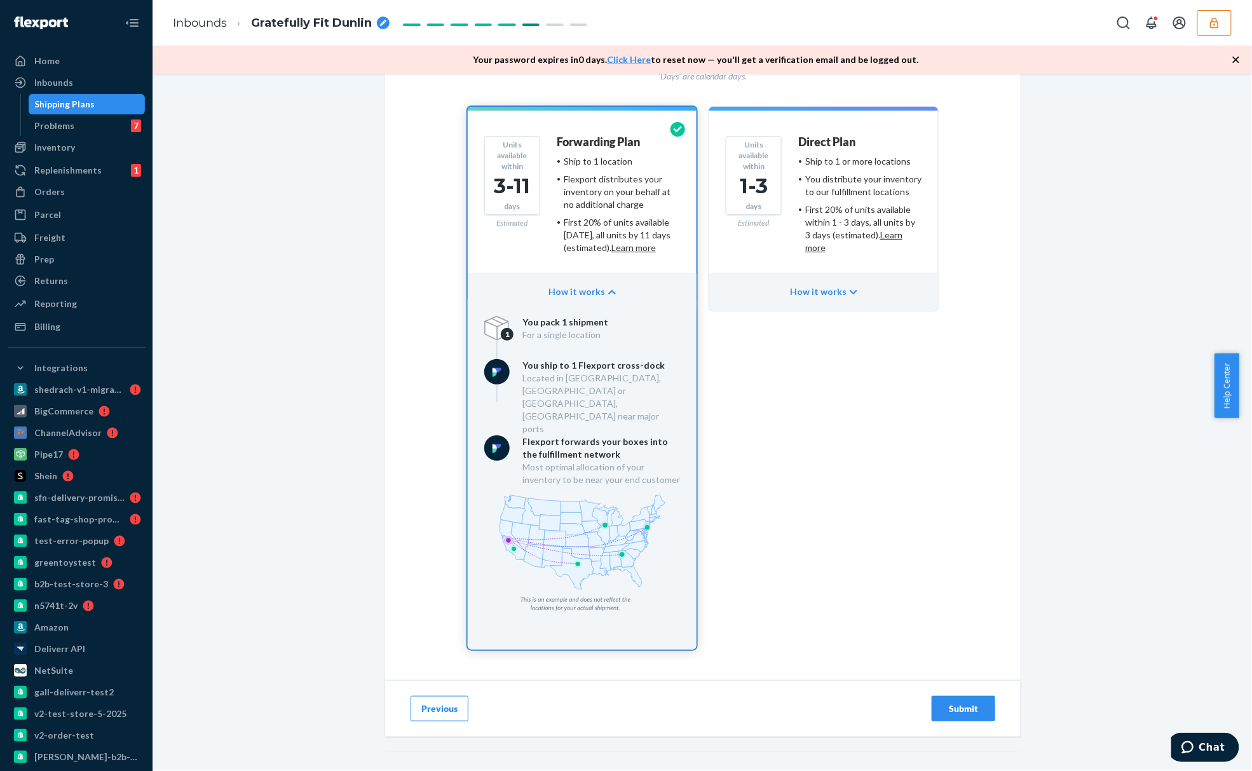
click at [608, 288] on icon "button" at bounding box center [612, 292] width 8 height 9
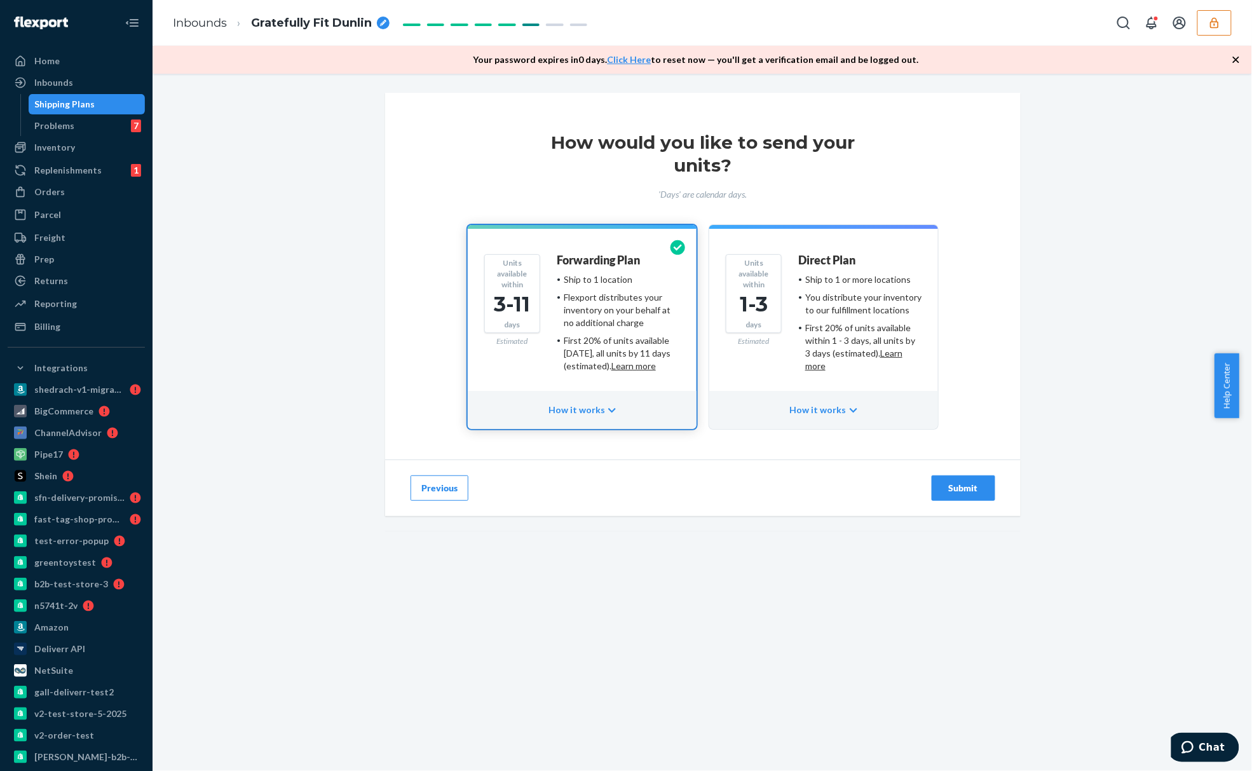
click at [952, 494] on button "Submit" at bounding box center [964, 487] width 64 height 25
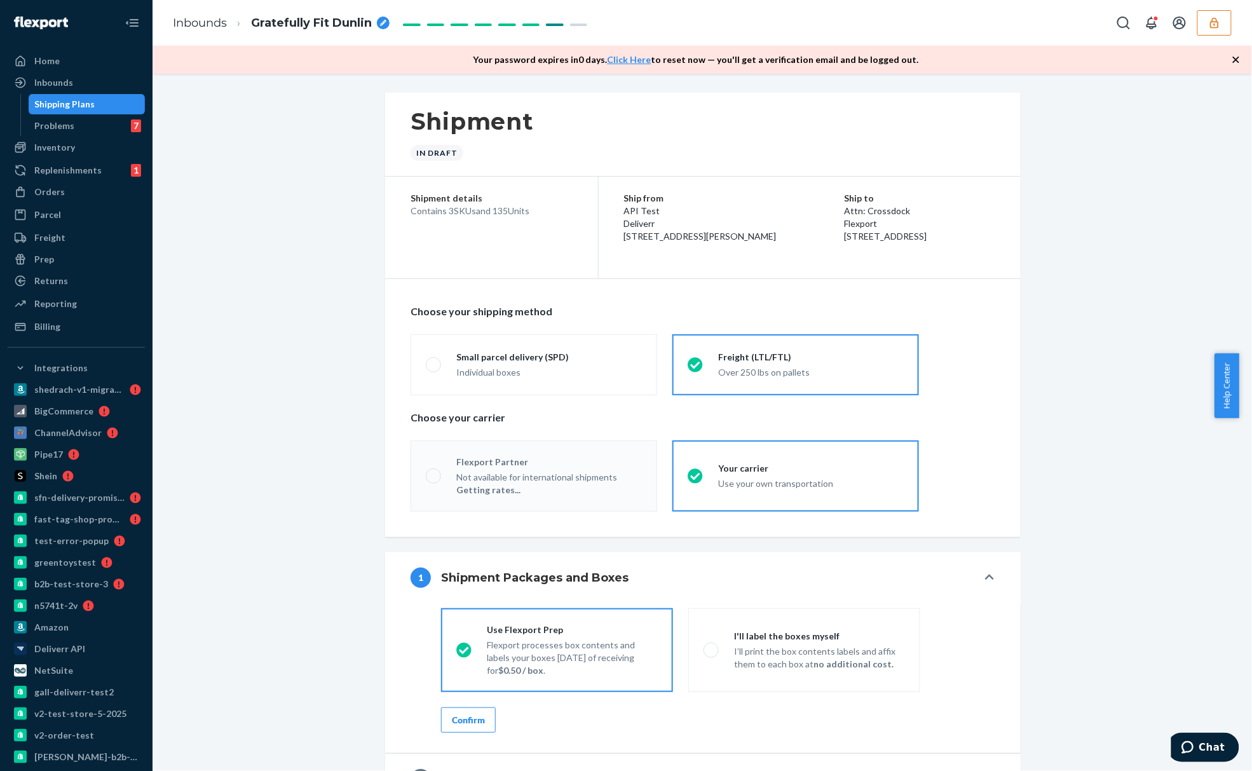
radio input "true"
radio input "false"
radio input "true"
radio input "false"
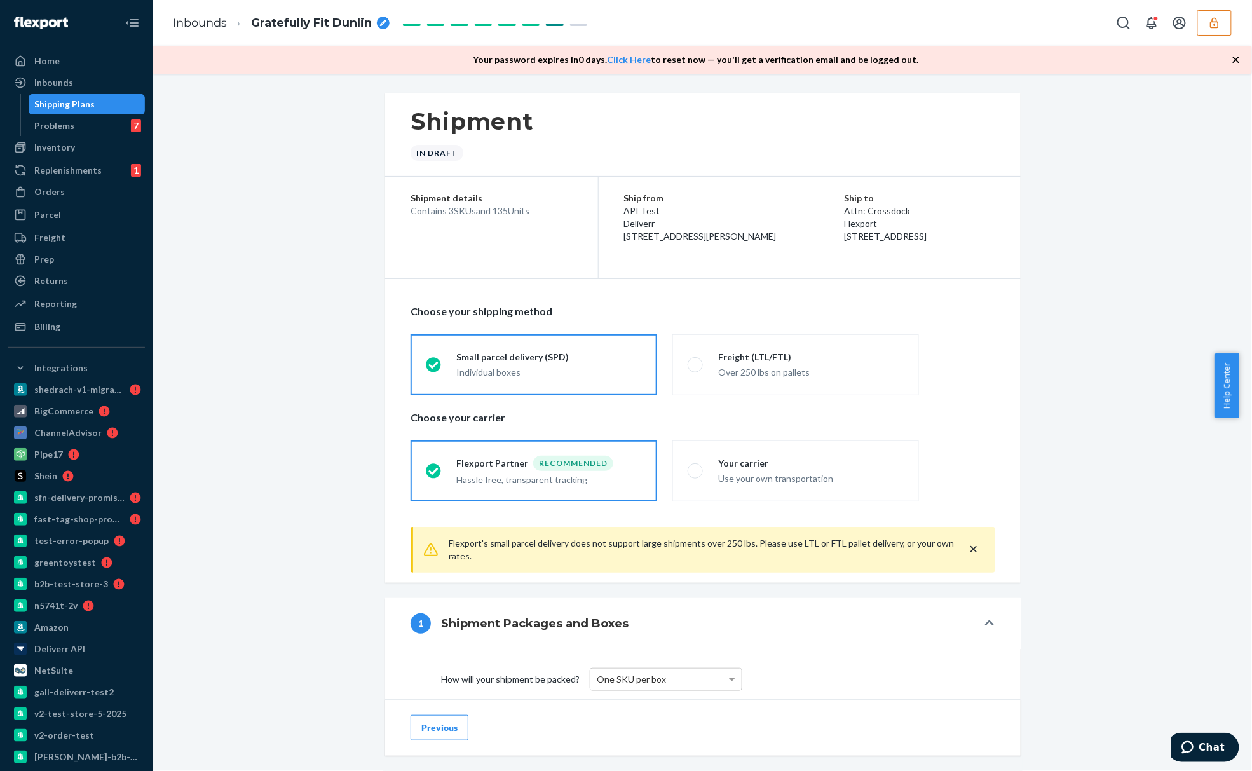
drag, startPoint x: 621, startPoint y: 197, endPoint x: 689, endPoint y: 270, distance: 99.8
click at [689, 258] on div "Ship from API Test Deliverr 577 Howard St Suite 400 San Francisco, CA 94105 Shi…" at bounding box center [810, 217] width 422 height 81
click at [845, 221] on p "Flexport" at bounding box center [920, 223] width 151 height 13
drag, startPoint x: 871, startPoint y: 245, endPoint x: 789, endPoint y: 234, distance: 82.2
click at [789, 234] on div "Ship from API Test Deliverr 577 Howard St Suite 400 San Francisco, CA 94105 Shi…" at bounding box center [810, 217] width 422 height 81
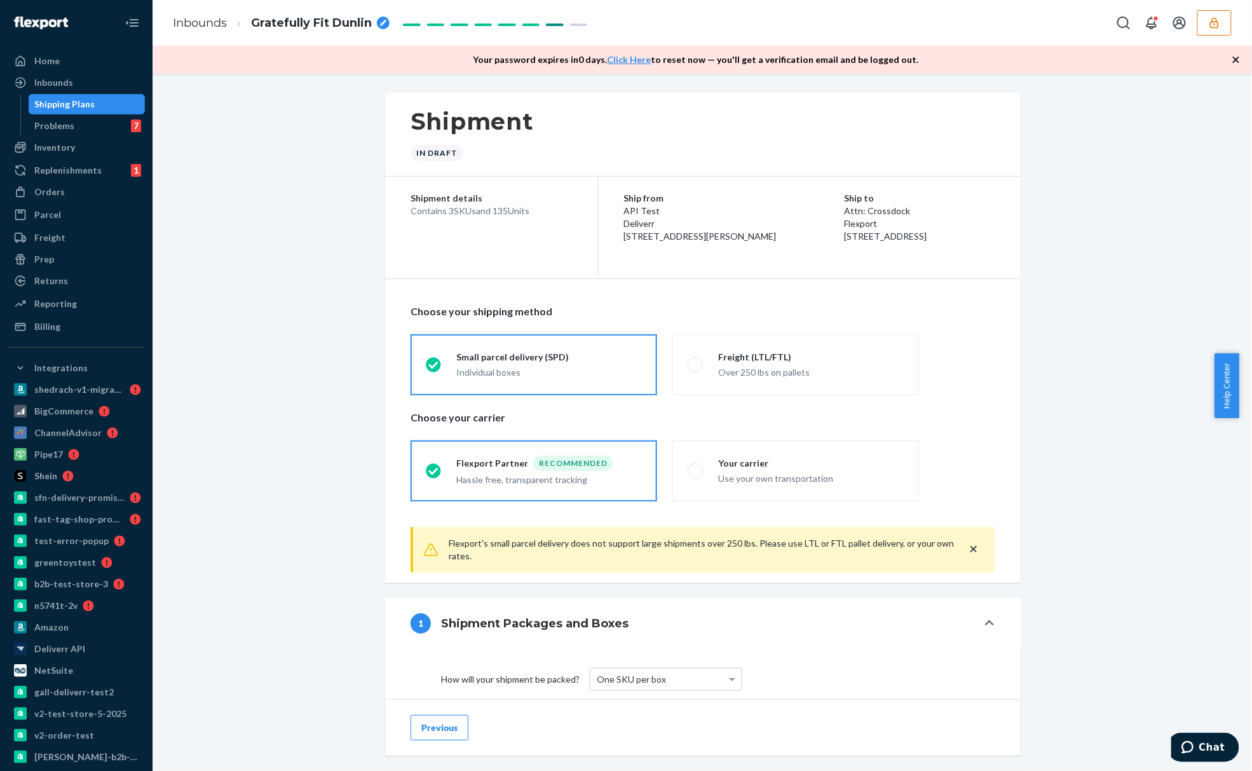
click at [845, 232] on span "2615 E 3rd Street San Bernardino, CA 92408" at bounding box center [886, 236] width 83 height 11
click at [845, 236] on span "2615 E 3rd Street San Bernardino, CA 92408" at bounding box center [886, 236] width 83 height 11
click at [845, 242] on span "2615 E 3rd Street San Bernardino, CA 92408" at bounding box center [886, 236] width 83 height 11
drag, startPoint x: 804, startPoint y: 243, endPoint x: 1163, endPoint y: 252, distance: 358.6
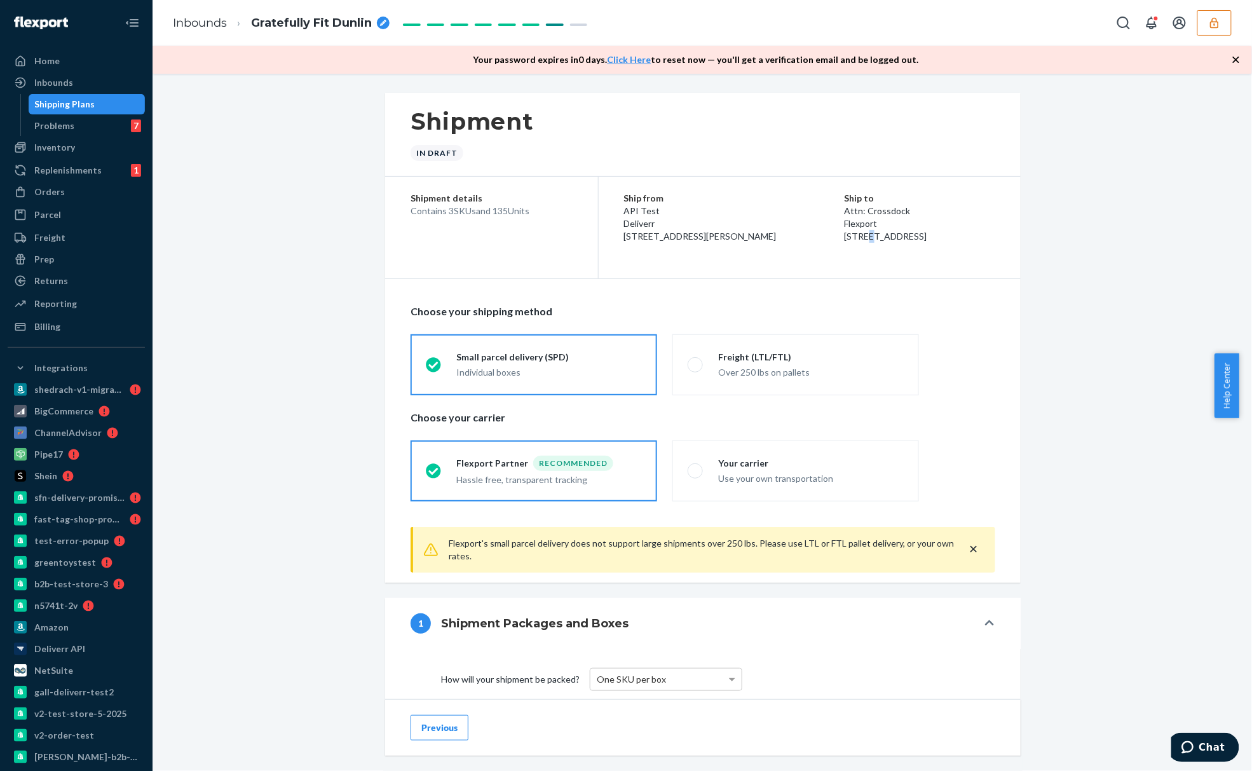
click at [888, 189] on div "Ship from API Test Deliverr 577 Howard St Suite 400 San Francisco, CA 94105 Shi…" at bounding box center [810, 217] width 422 height 81
drag, startPoint x: 390, startPoint y: 212, endPoint x: 539, endPoint y: 211, distance: 148.7
click at [539, 211] on div "Shipment details Contains 3 SKUs and 135 Units" at bounding box center [491, 209] width 213 height 64
click at [478, 317] on p "Choose your shipping method" at bounding box center [703, 311] width 585 height 15
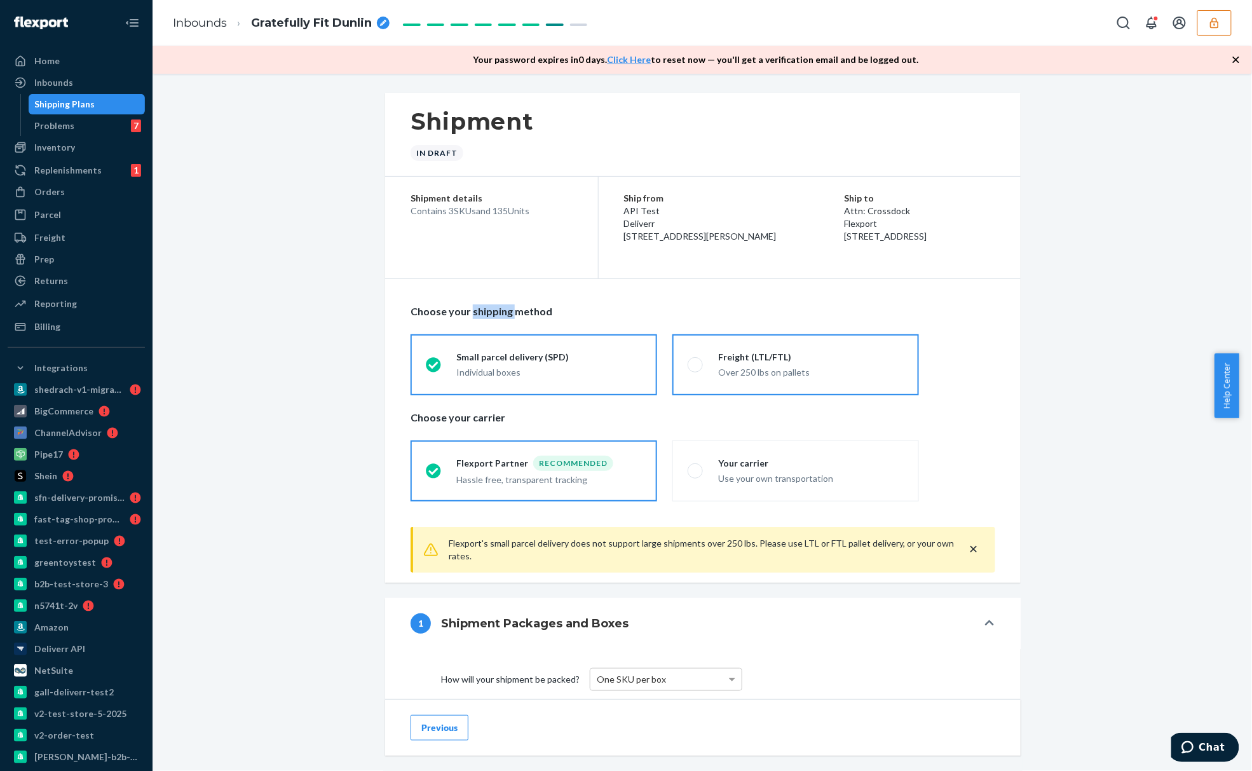
click at [796, 379] on div "Over 250 lbs on pallets" at bounding box center [811, 372] width 186 height 13
click at [696, 369] on input "Freight (LTL/FTL) Over 250 lbs on pallets" at bounding box center [692, 364] width 8 height 8
radio input "true"
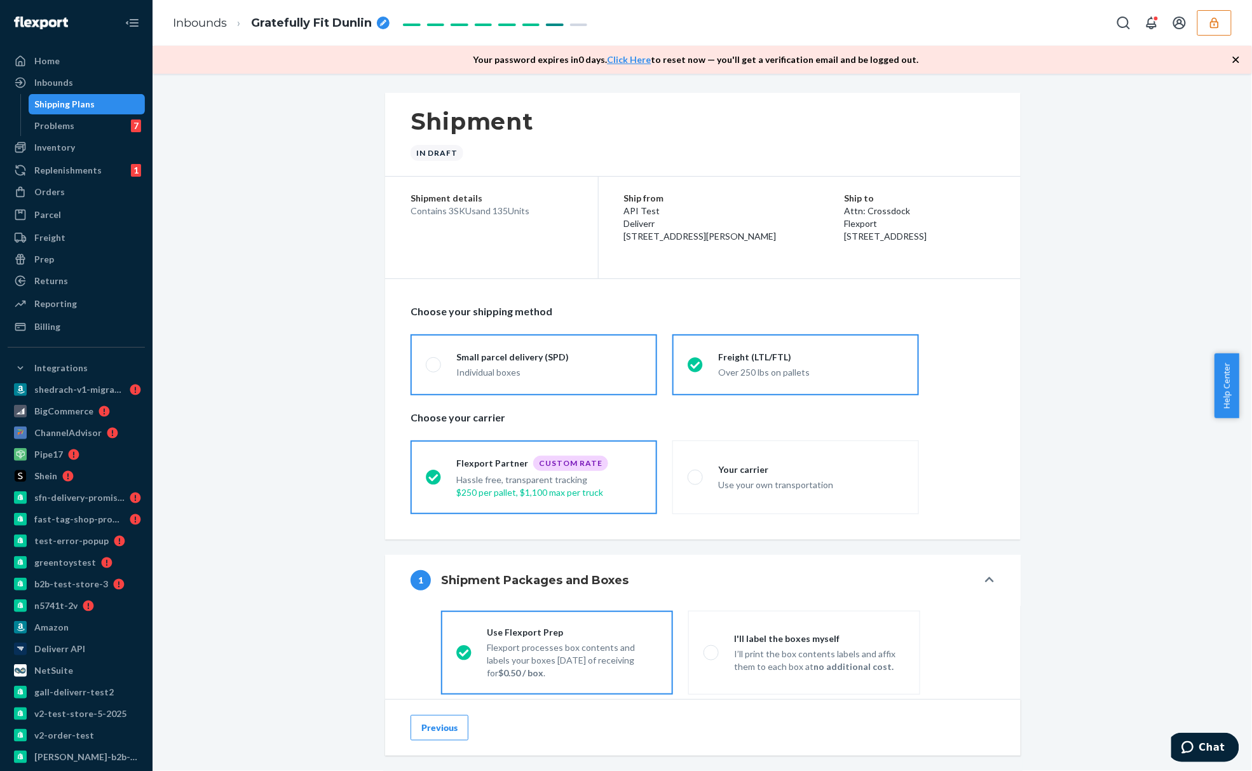
click at [411, 359] on label "Small parcel delivery (SPD) Individual boxes" at bounding box center [534, 364] width 247 height 61
click at [426, 360] on input "Small parcel delivery (SPD) Individual boxes" at bounding box center [430, 364] width 8 height 8
radio input "true"
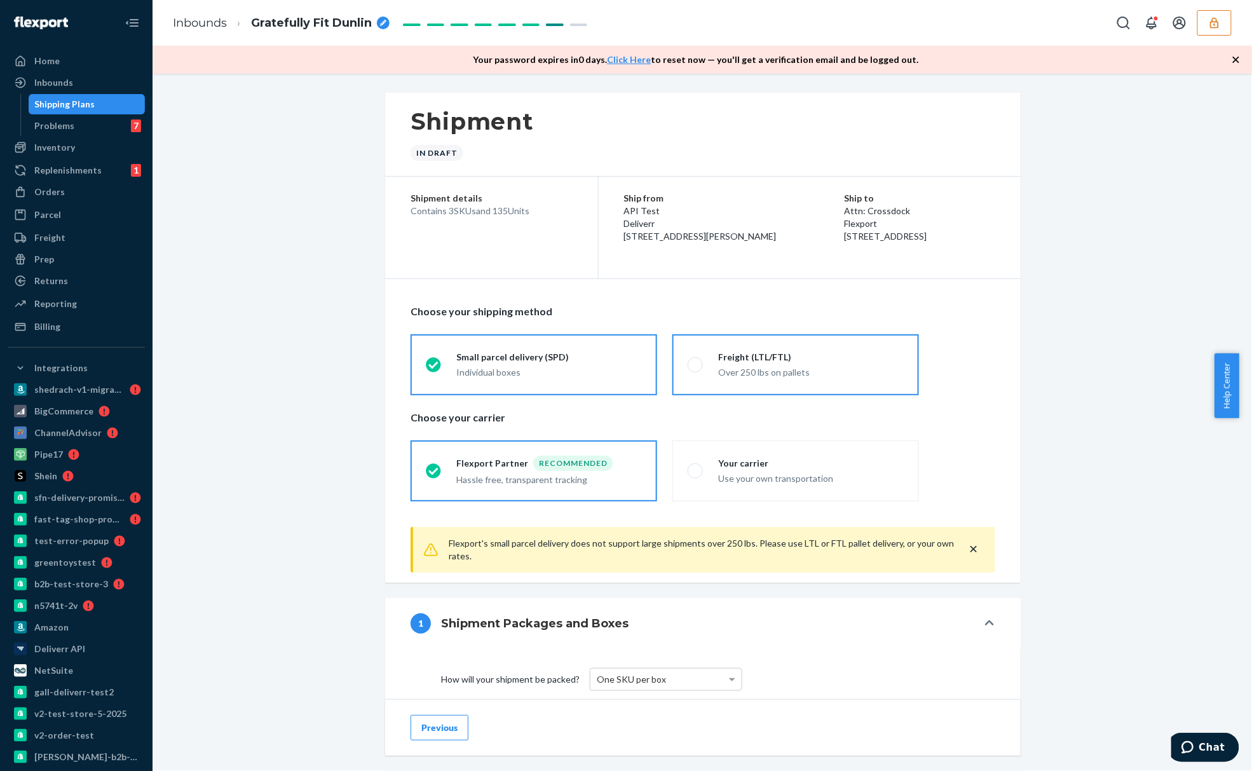
click at [801, 370] on div "Over 250 lbs on pallets" at bounding box center [811, 371] width 186 height 15
click at [696, 369] on input "Freight (LTL/FTL) Over 250 lbs on pallets" at bounding box center [692, 364] width 8 height 8
radio input "true"
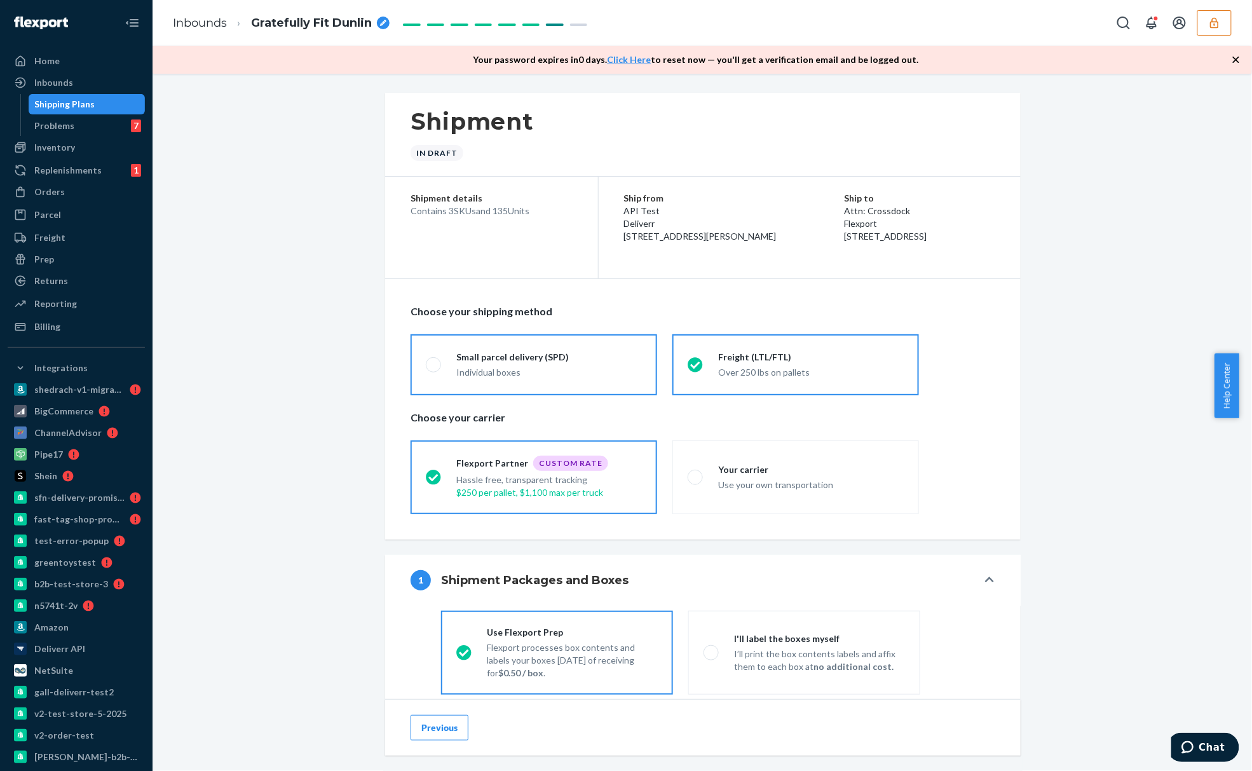
click at [487, 344] on label "Small parcel delivery (SPD) Individual boxes" at bounding box center [534, 364] width 247 height 61
click at [434, 360] on input "Small parcel delivery (SPD) Individual boxes" at bounding box center [430, 364] width 8 height 8
radio input "true"
radio input "false"
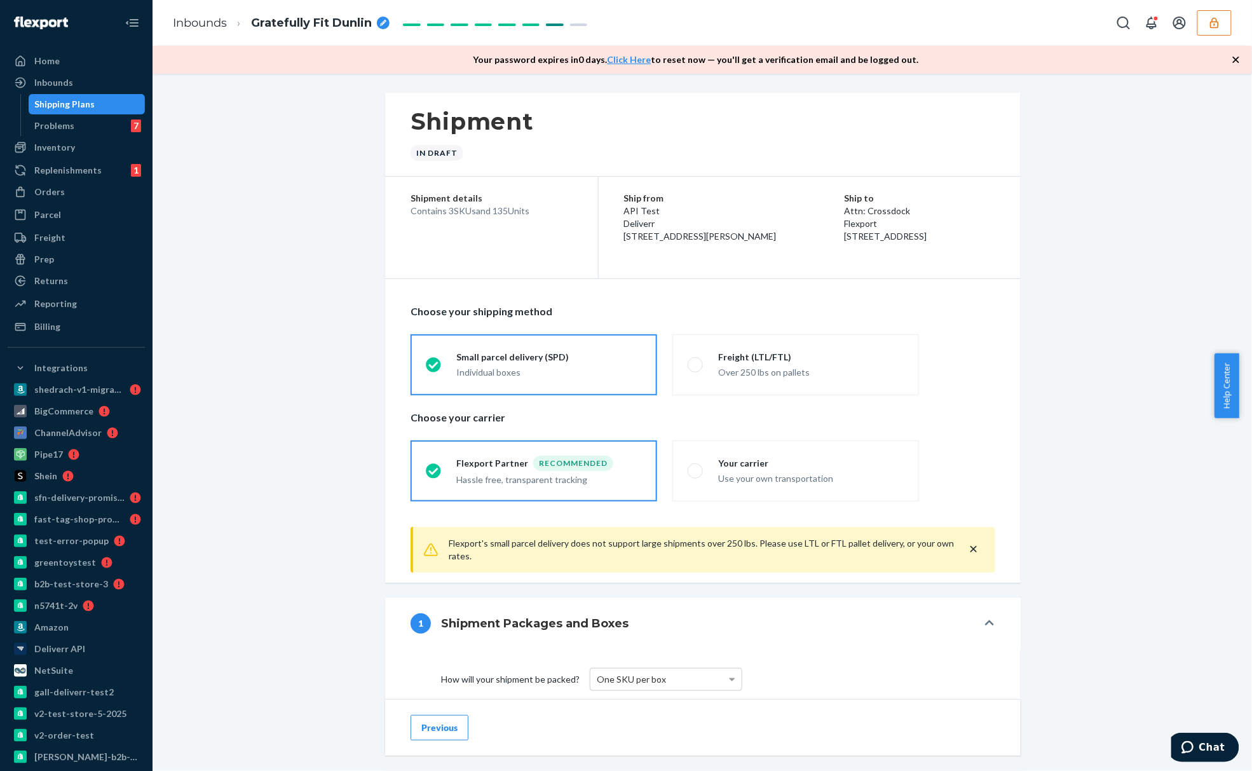
click at [461, 418] on p "Choose your carrier" at bounding box center [703, 418] width 585 height 15
click at [522, 433] on div "Choose your shipping method Small parcel delivery (SPD) Individual boxes Freigh…" at bounding box center [703, 403] width 585 height 212
click at [598, 425] on p "Choose your carrier" at bounding box center [703, 418] width 585 height 15
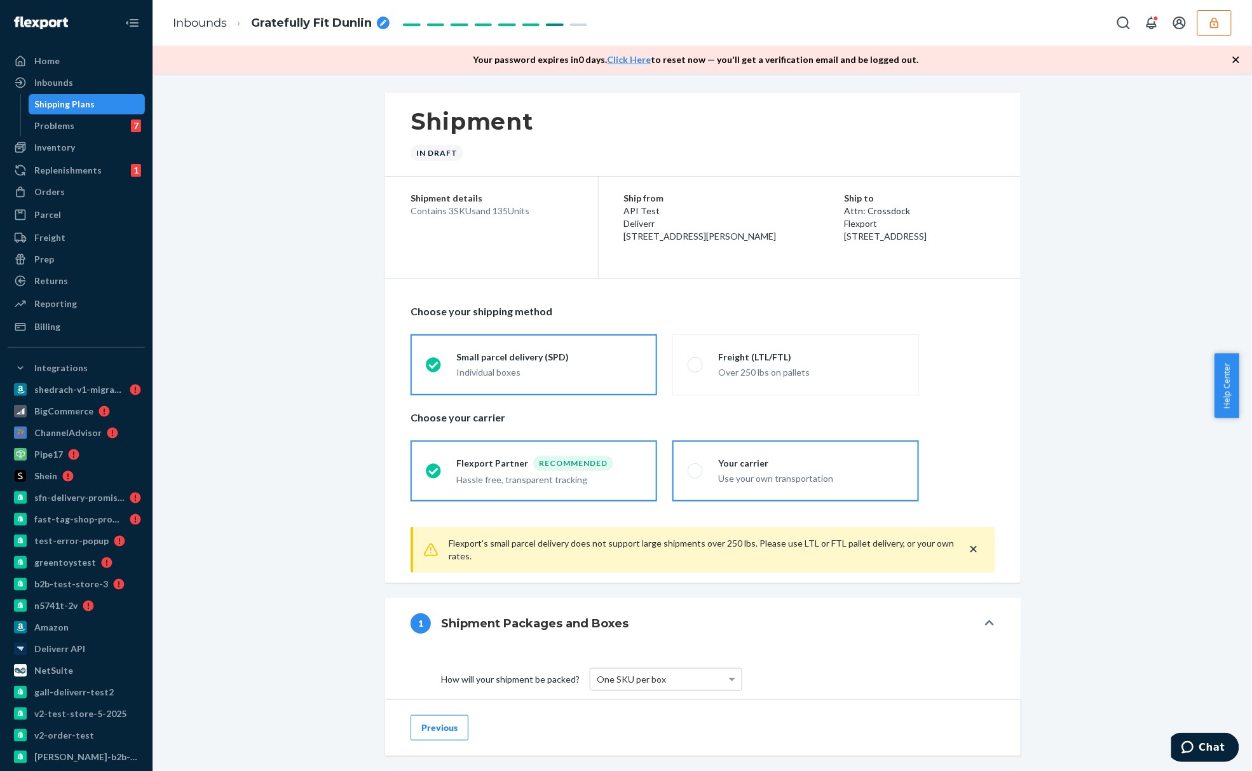
click at [728, 481] on div "Use your own transportation" at bounding box center [811, 478] width 186 height 13
click at [696, 475] on input "Your carrier Use your own transportation" at bounding box center [692, 471] width 8 height 8
radio input "true"
radio input "false"
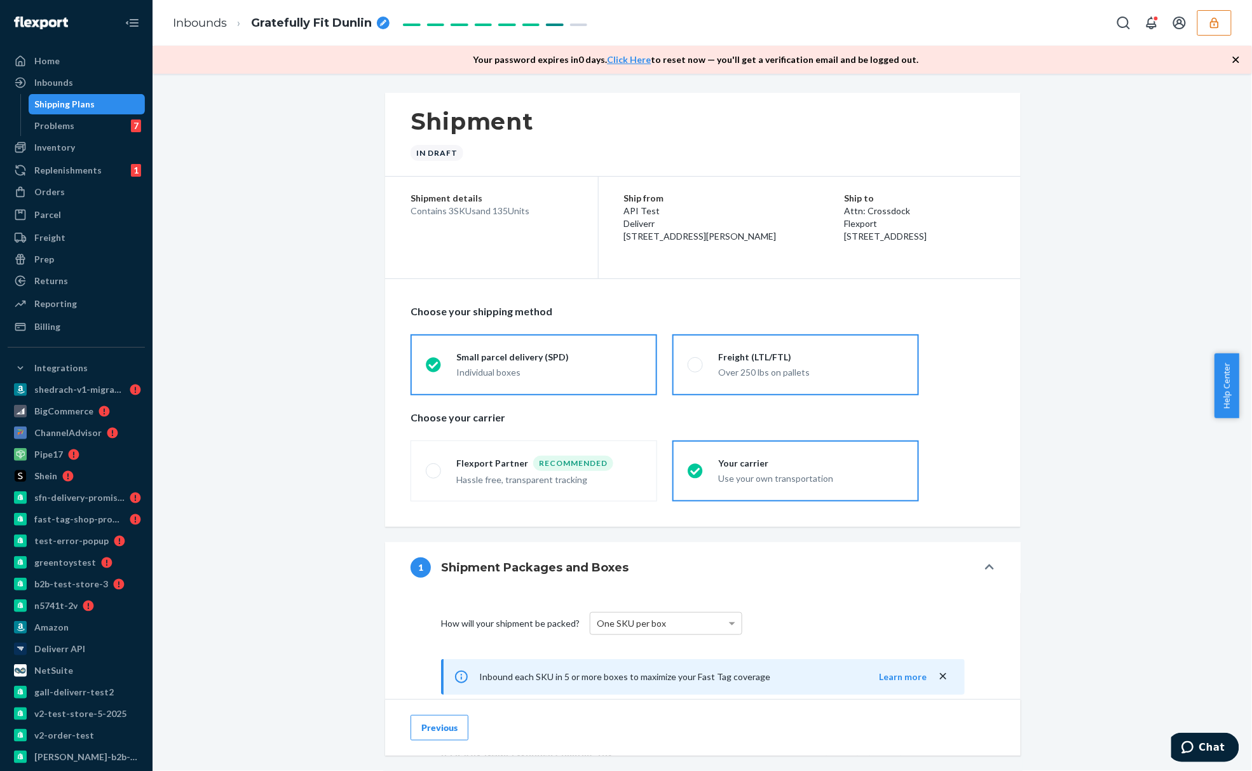
click at [766, 364] on div "Freight (LTL/FTL)" at bounding box center [811, 357] width 186 height 13
click at [696, 367] on input "Freight (LTL/FTL) Over 250 lbs on pallets" at bounding box center [692, 364] width 8 height 8
radio input "true"
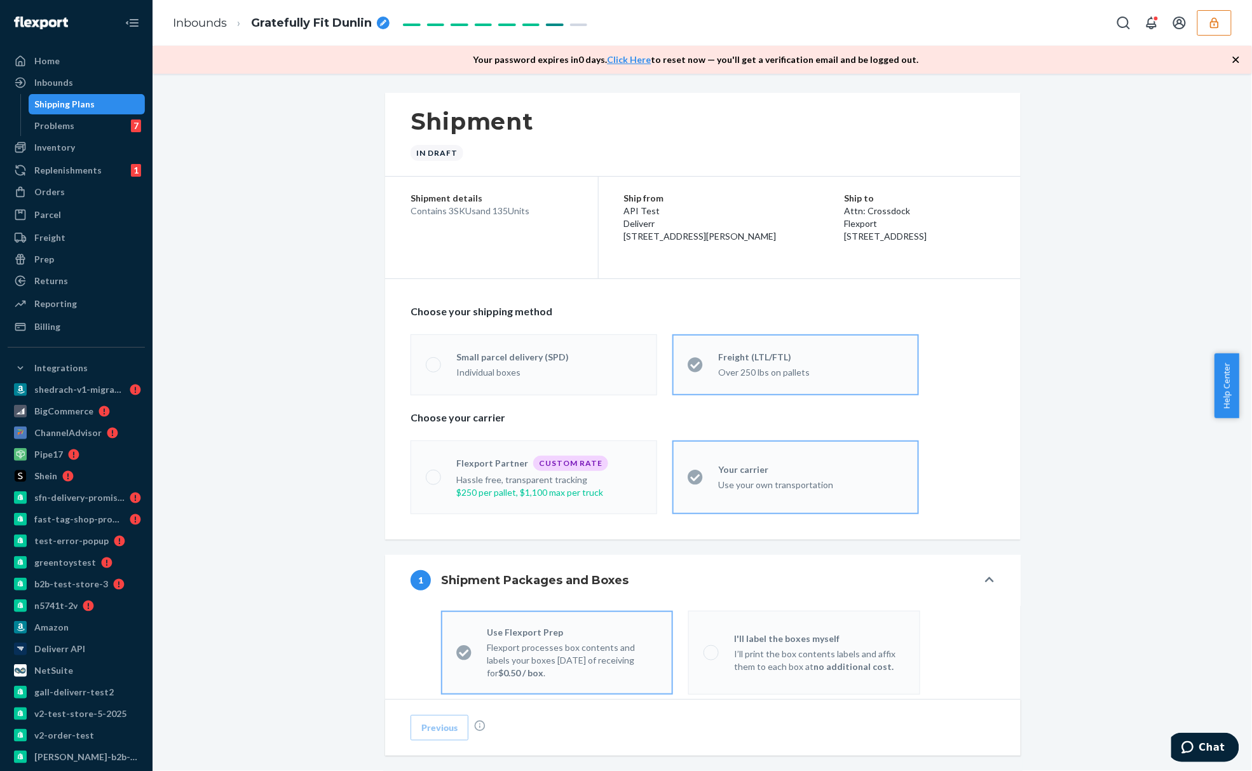
click at [631, 364] on div "Small parcel delivery (SPD)" at bounding box center [549, 357] width 186 height 13
click at [434, 367] on input "Small parcel delivery (SPD) Individual boxes" at bounding box center [430, 364] width 8 height 8
radio input "true"
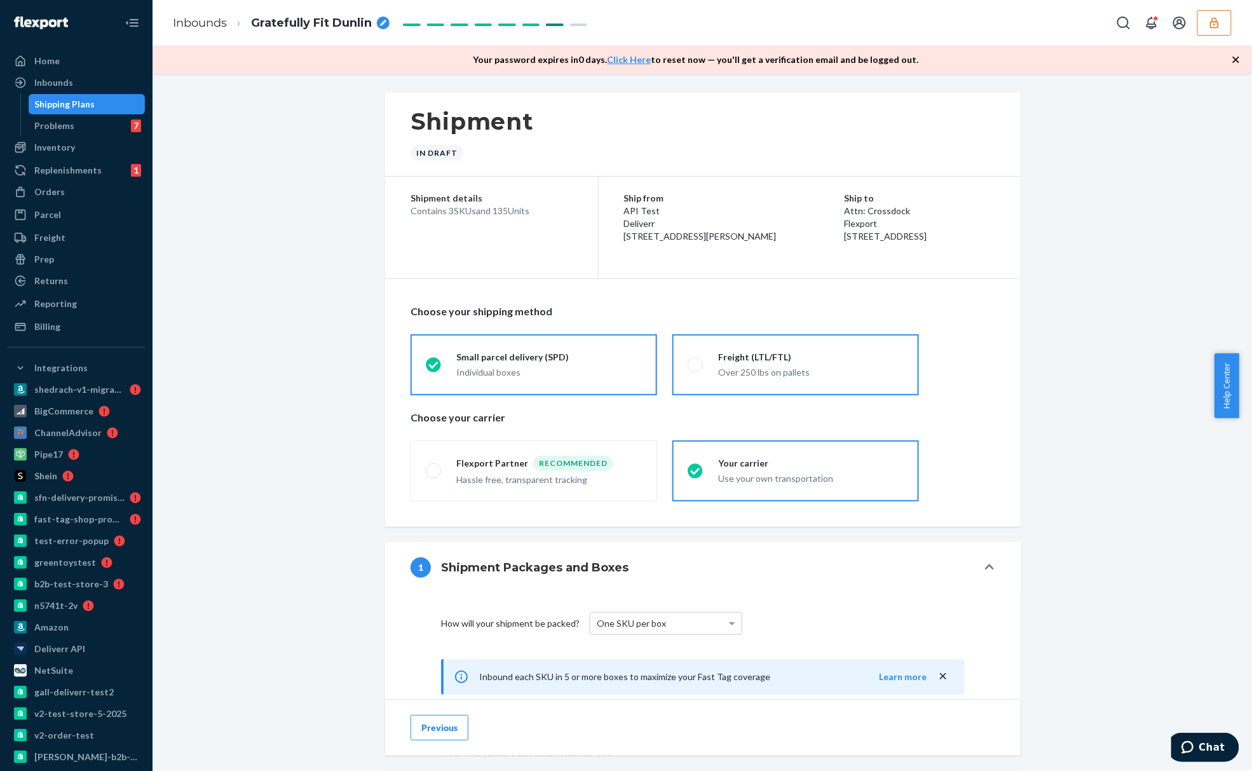
click at [730, 369] on div "Over 250 lbs on pallets" at bounding box center [811, 371] width 186 height 15
click at [696, 369] on input "Freight (LTL/FTL) Over 250 lbs on pallets" at bounding box center [692, 364] width 8 height 8
radio input "true"
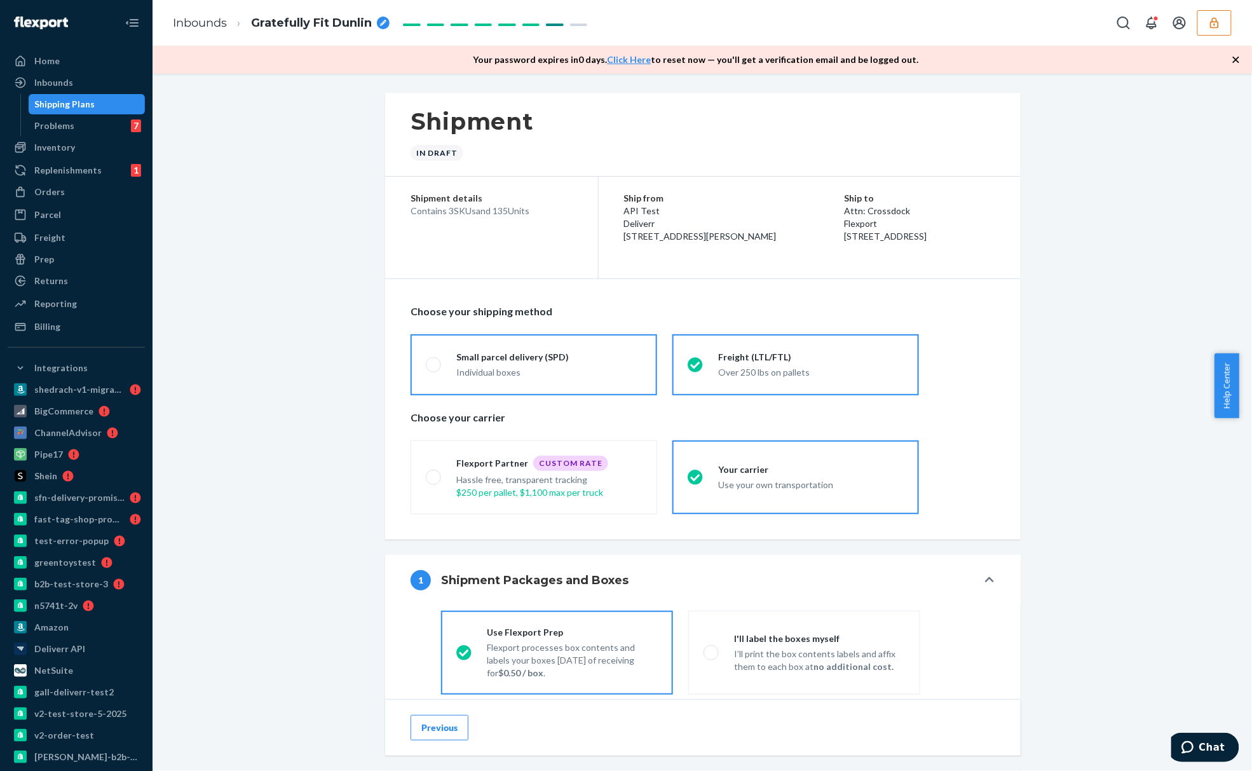
click at [614, 364] on div "Small parcel delivery (SPD)" at bounding box center [549, 357] width 186 height 13
click at [434, 364] on input "Small parcel delivery (SPD) Individual boxes" at bounding box center [430, 364] width 8 height 8
radio input "true"
radio input "false"
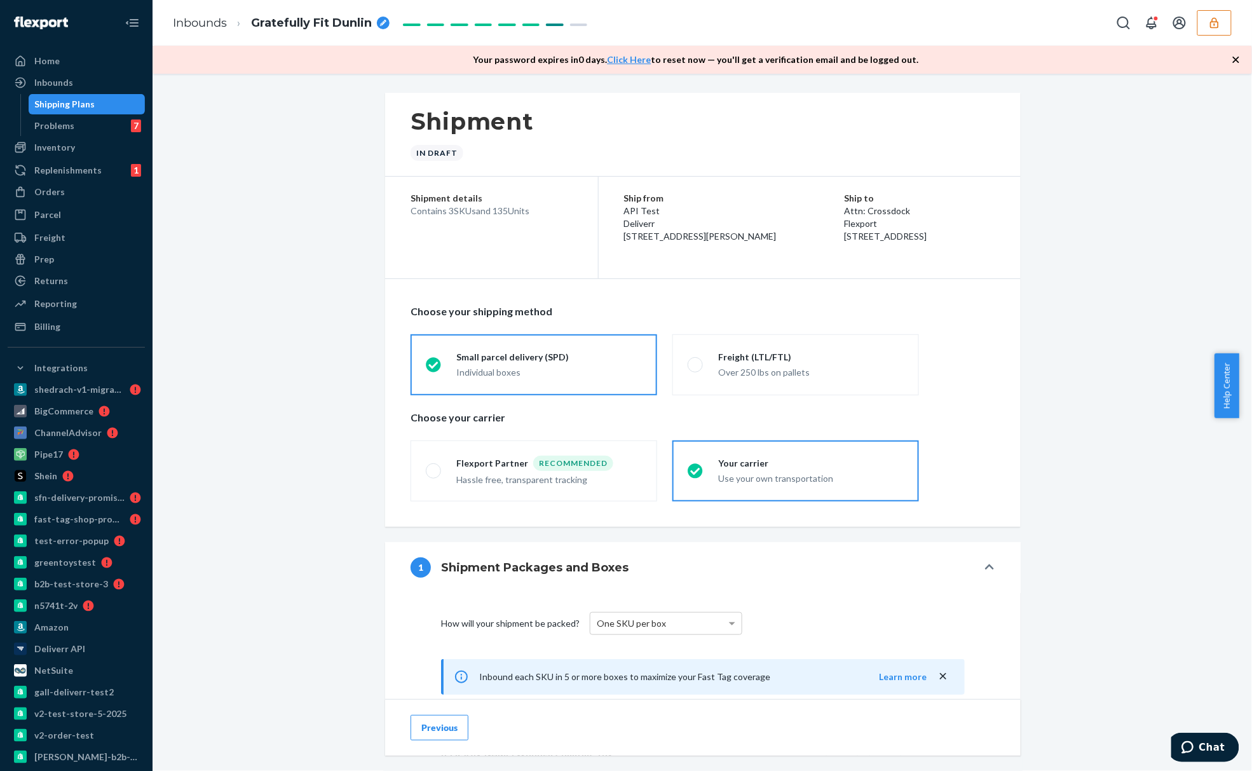
click at [598, 372] on div "Individual boxes" at bounding box center [549, 372] width 186 height 13
click at [434, 369] on input "Small parcel delivery (SPD) Individual boxes" at bounding box center [430, 364] width 8 height 8
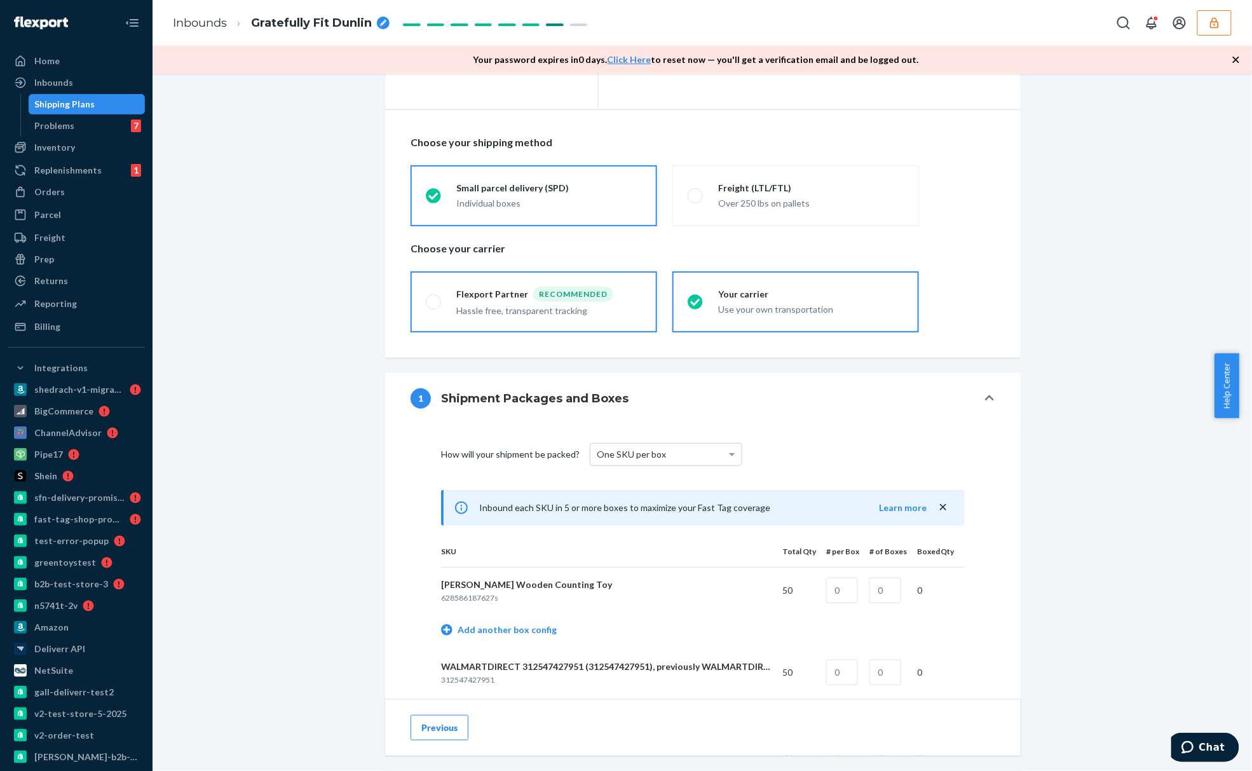
click at [622, 328] on label "Flexport Partner Recommended Hassle free, transparent tracking" at bounding box center [534, 301] width 247 height 61
click at [434, 306] on input "Flexport Partner Recommended Hassle free, transparent tracking" at bounding box center [430, 301] width 8 height 8
radio input "true"
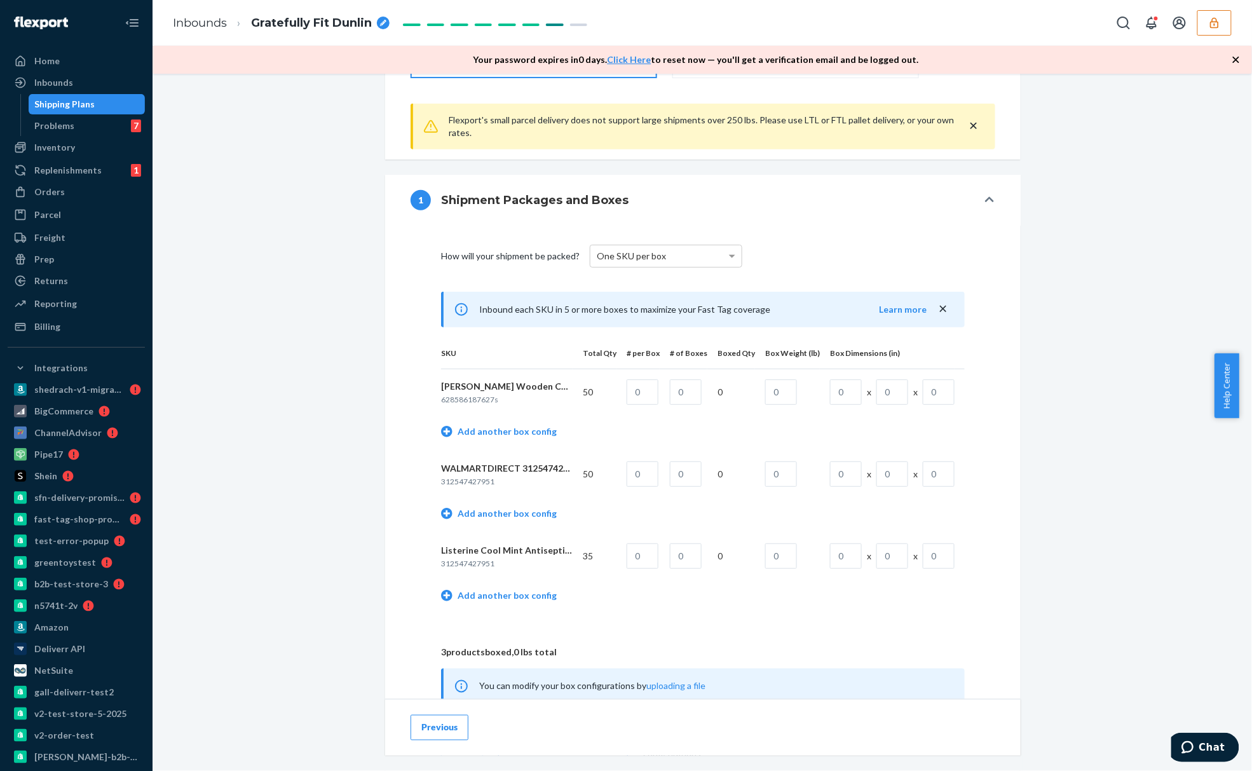
scroll to position [423, 0]
click at [774, 83] on fieldset "Flexport Partner Recommended Hassle free, transparent tracking Your carrier Use…" at bounding box center [703, 47] width 600 height 71
click at [778, 74] on label "Your carrier Use your own transportation" at bounding box center [795, 47] width 247 height 61
click at [696, 51] on input "Your carrier Use your own transportation" at bounding box center [692, 47] width 8 height 8
radio input "true"
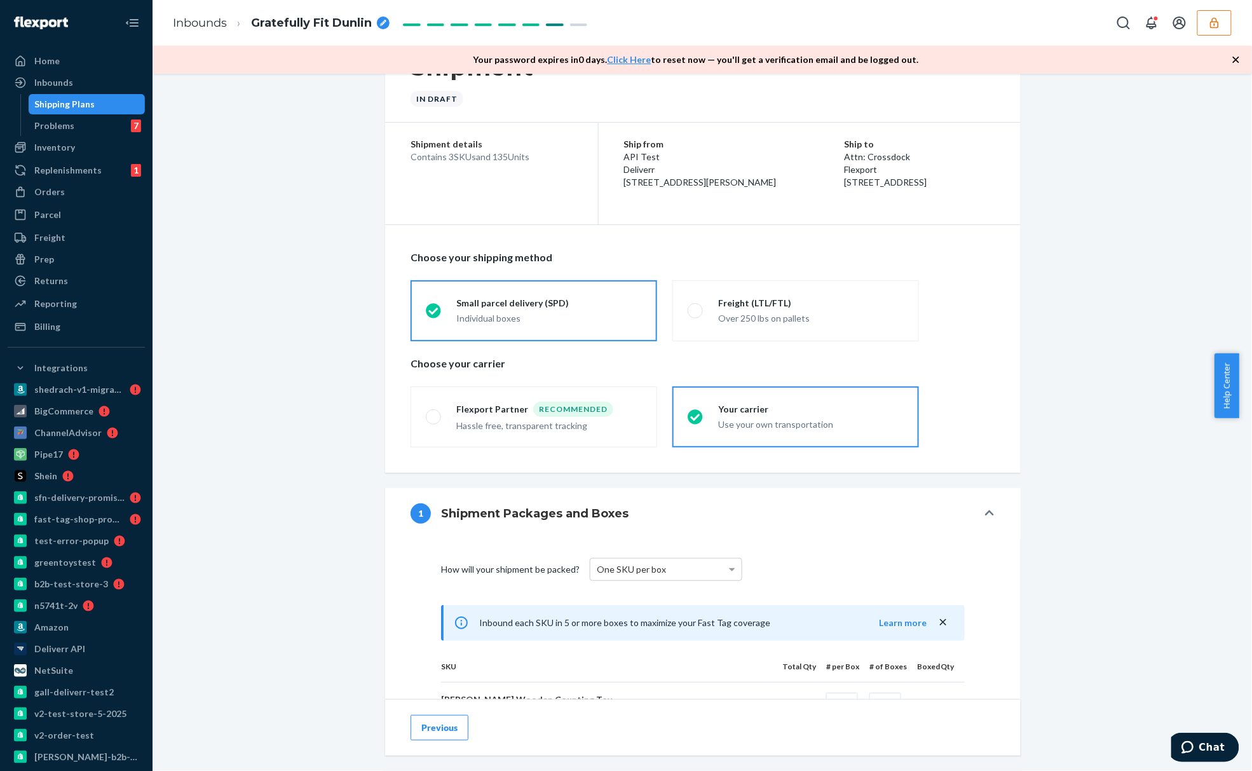
scroll to position [0, 0]
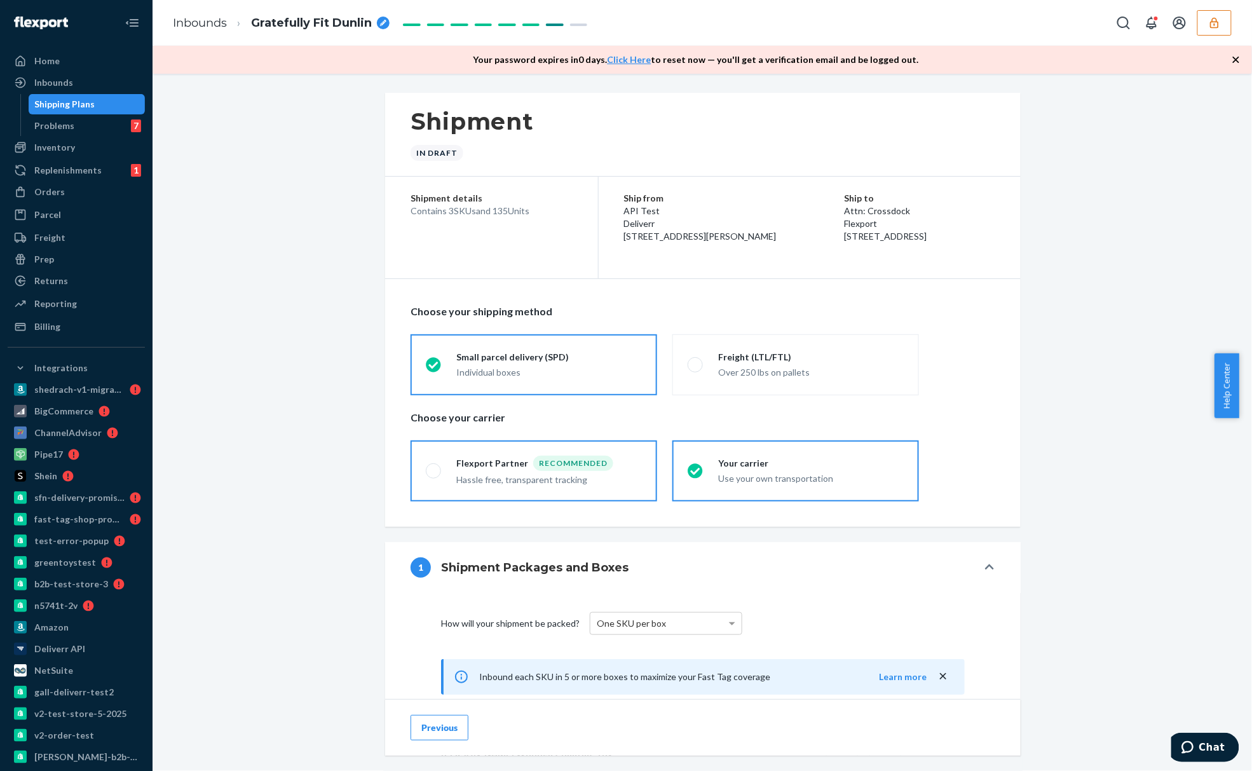
click at [519, 501] on label "Flexport Partner Recommended Hassle free, transparent tracking" at bounding box center [534, 470] width 247 height 61
click at [434, 475] on input "Flexport Partner Recommended Hassle free, transparent tracking" at bounding box center [430, 471] width 8 height 8
radio input "true"
radio input "false"
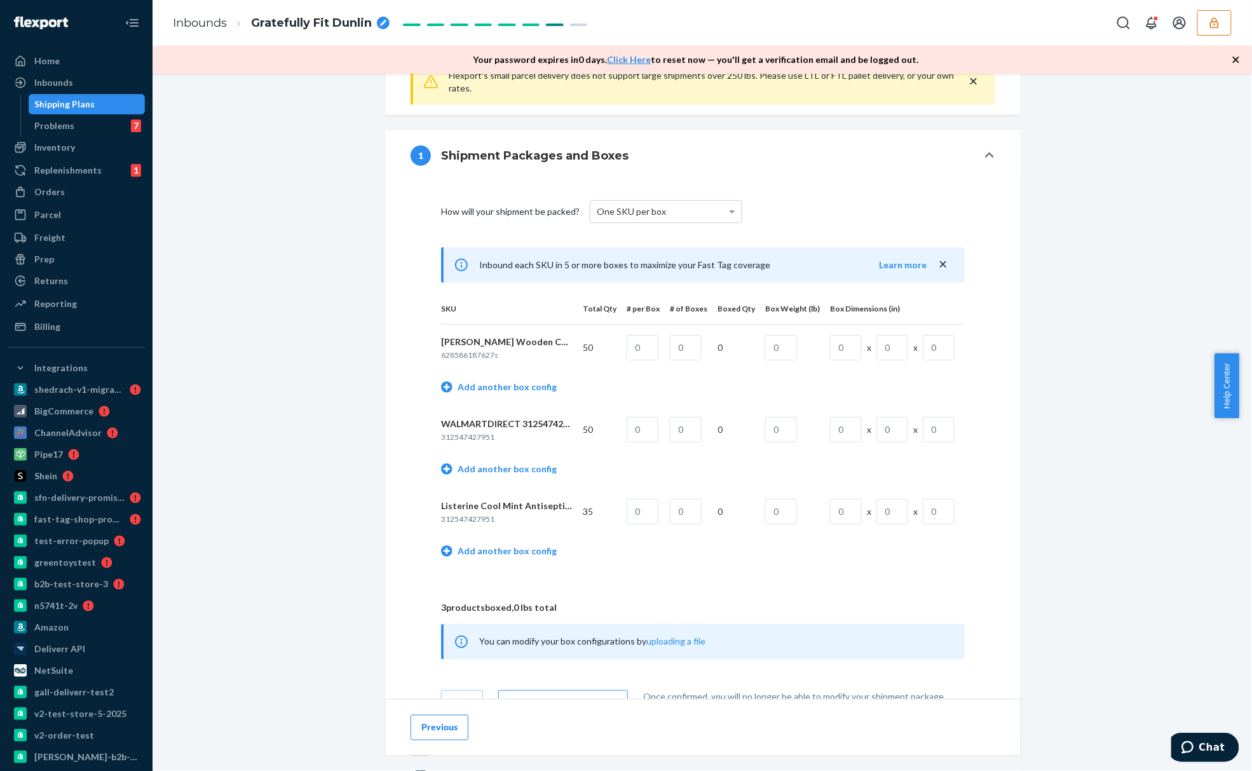
scroll to position [469, 0]
click at [535, 215] on div "How will your shipment be packed?" at bounding box center [510, 210] width 139 height 13
click at [549, 214] on div "How will your shipment be packed?" at bounding box center [510, 210] width 139 height 13
click at [695, 214] on div "One SKU per box" at bounding box center [665, 211] width 151 height 22
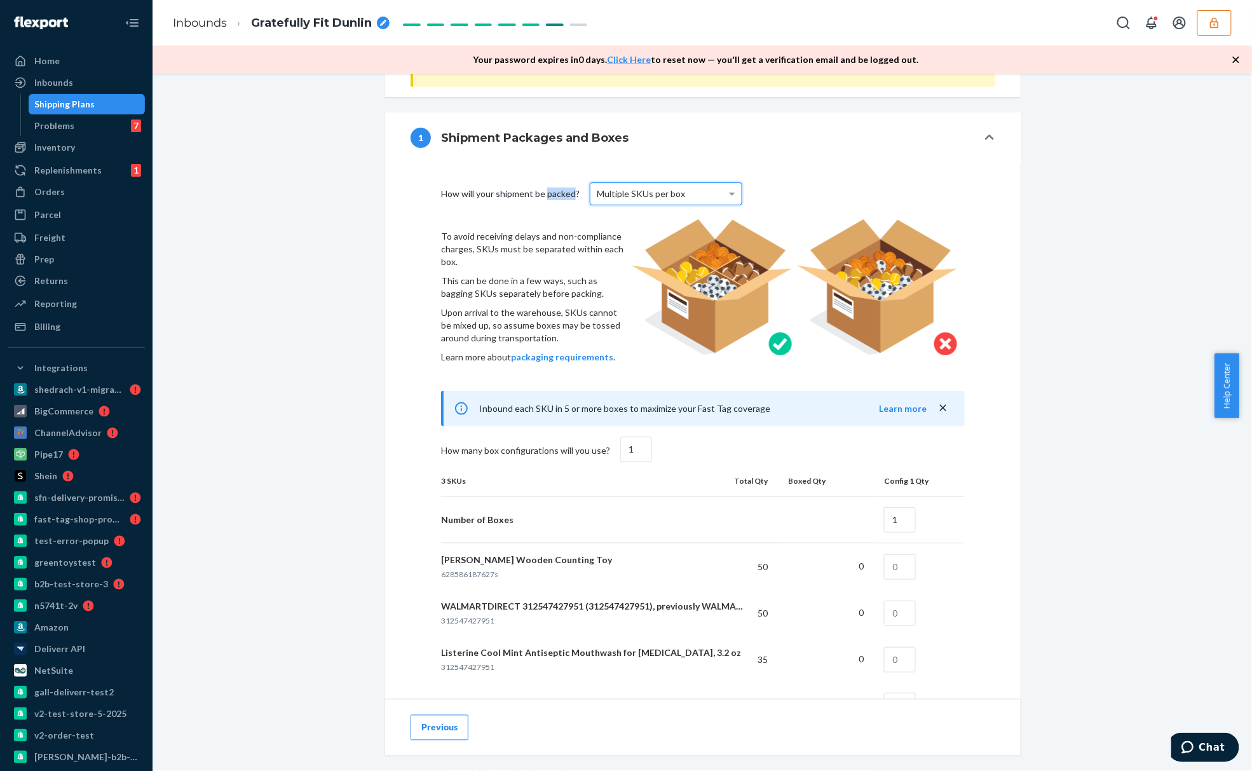
scroll to position [411, 0]
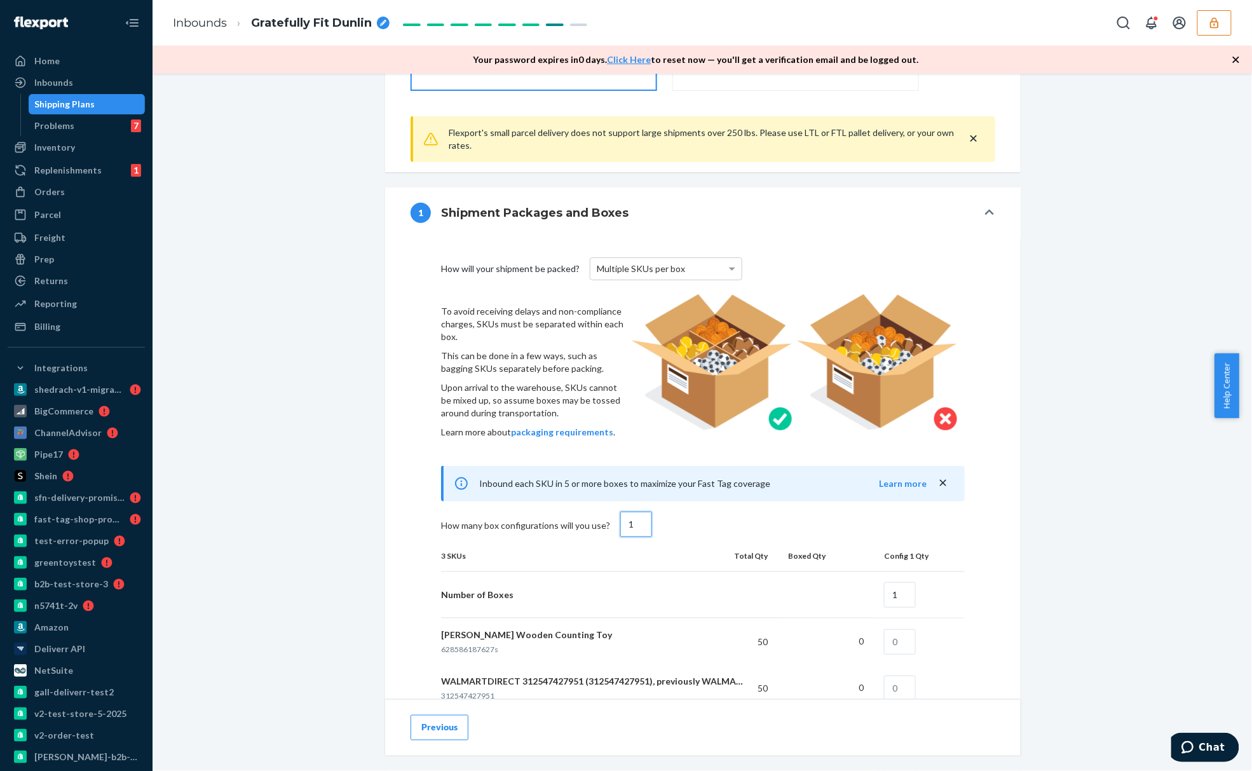
drag, startPoint x: 631, startPoint y: 529, endPoint x: 617, endPoint y: 528, distance: 14.0
click at [620, 528] on input "1" at bounding box center [636, 524] width 32 height 25
drag, startPoint x: 595, startPoint y: 529, endPoint x: 582, endPoint y: 529, distance: 12.7
click at [582, 529] on div "How many box configurations will you use? 2" at bounding box center [703, 526] width 534 height 29
click at [984, 568] on div "How will your shipment be packed? Multiple SKUs per box To avoid receiving dela…" at bounding box center [703, 626] width 585 height 767
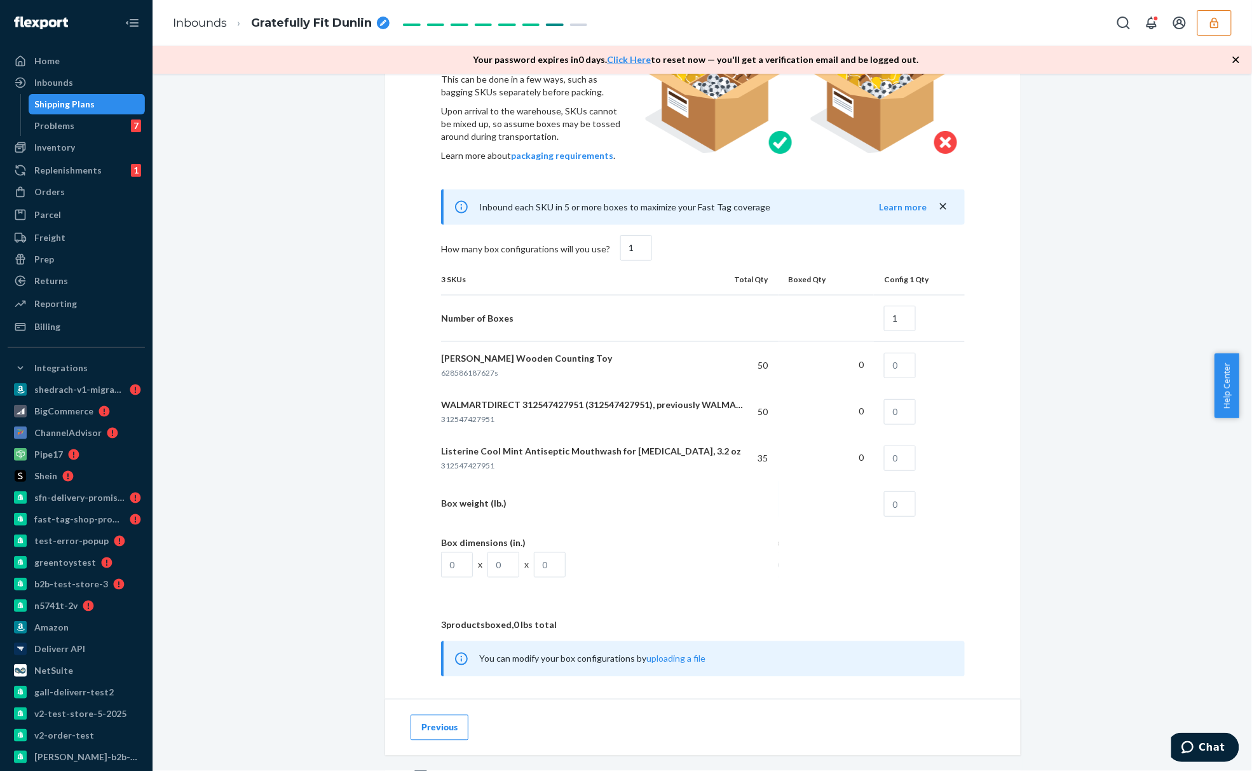
scroll to position [692, 0]
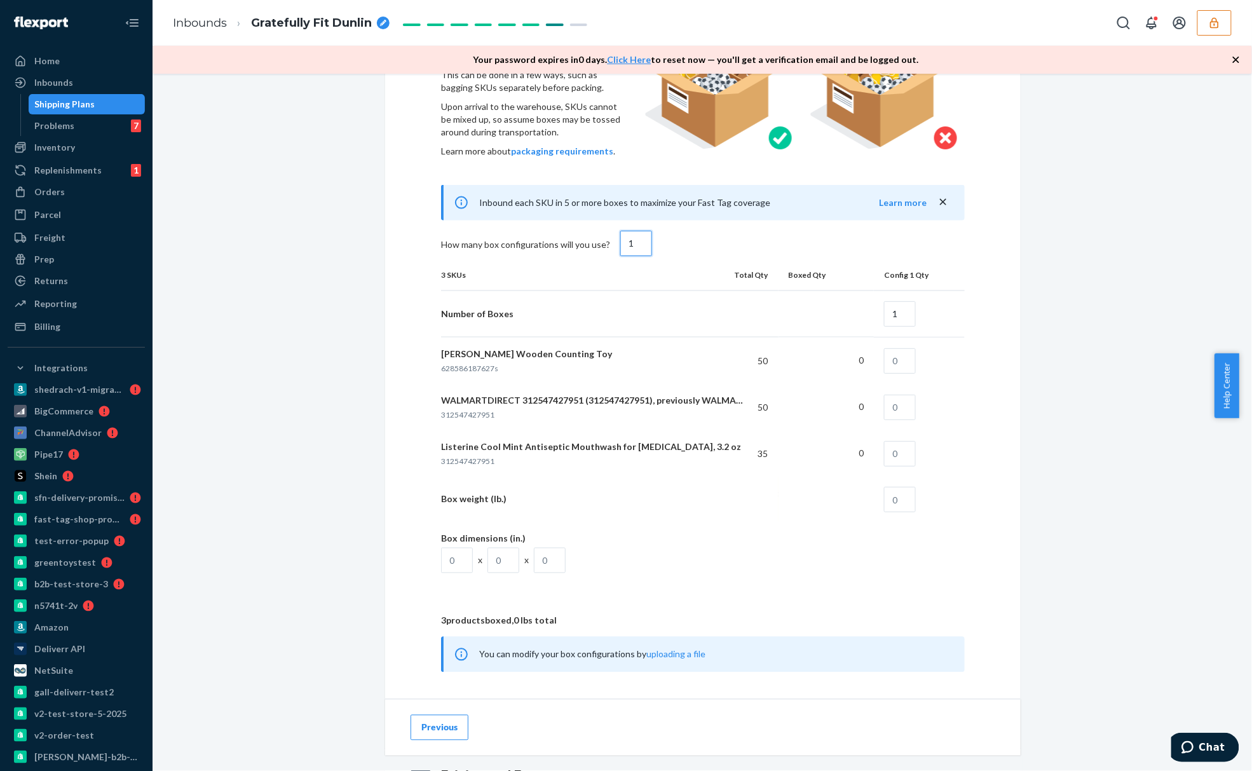
drag, startPoint x: 619, startPoint y: 248, endPoint x: 628, endPoint y: 248, distance: 8.9
click at [628, 248] on input "1" at bounding box center [636, 243] width 32 height 25
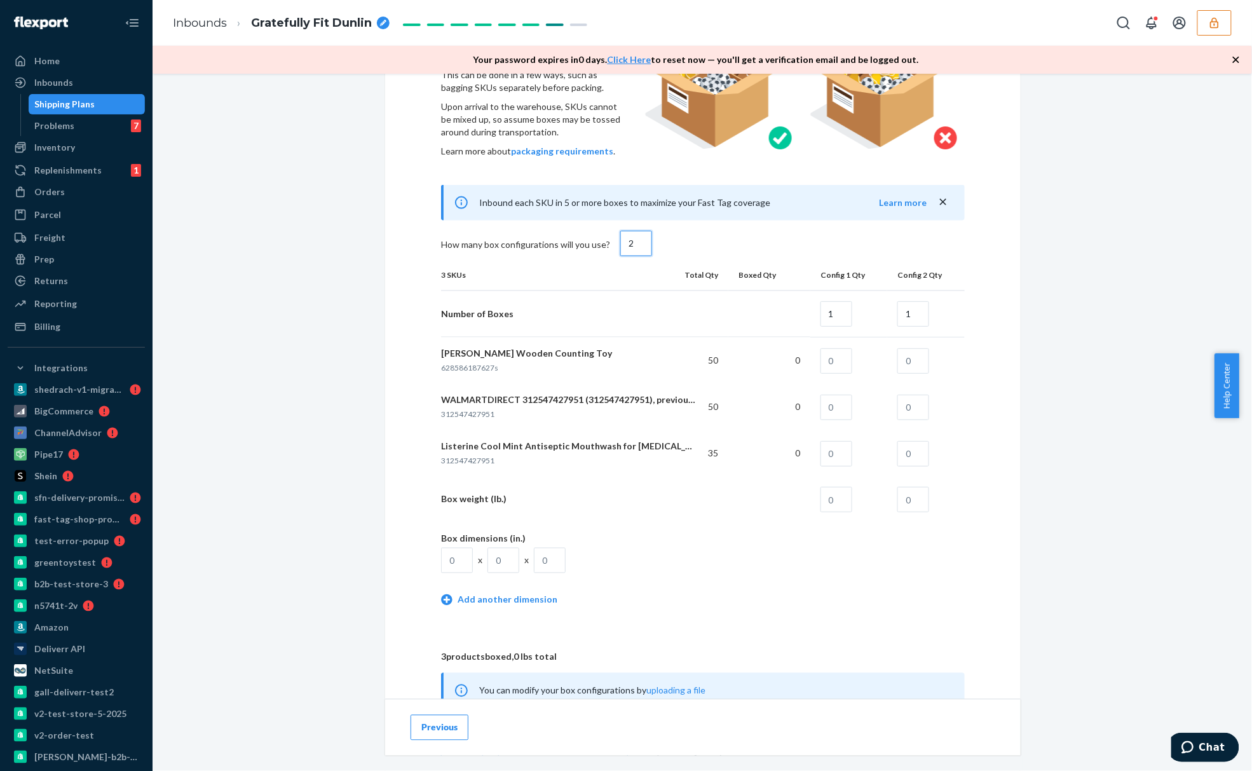
type input "2"
click at [837, 316] on input "1" at bounding box center [837, 313] width 32 height 25
click at [839, 369] on input "text" at bounding box center [837, 360] width 32 height 25
type input "25"
click at [840, 414] on input "text" at bounding box center [837, 407] width 32 height 25
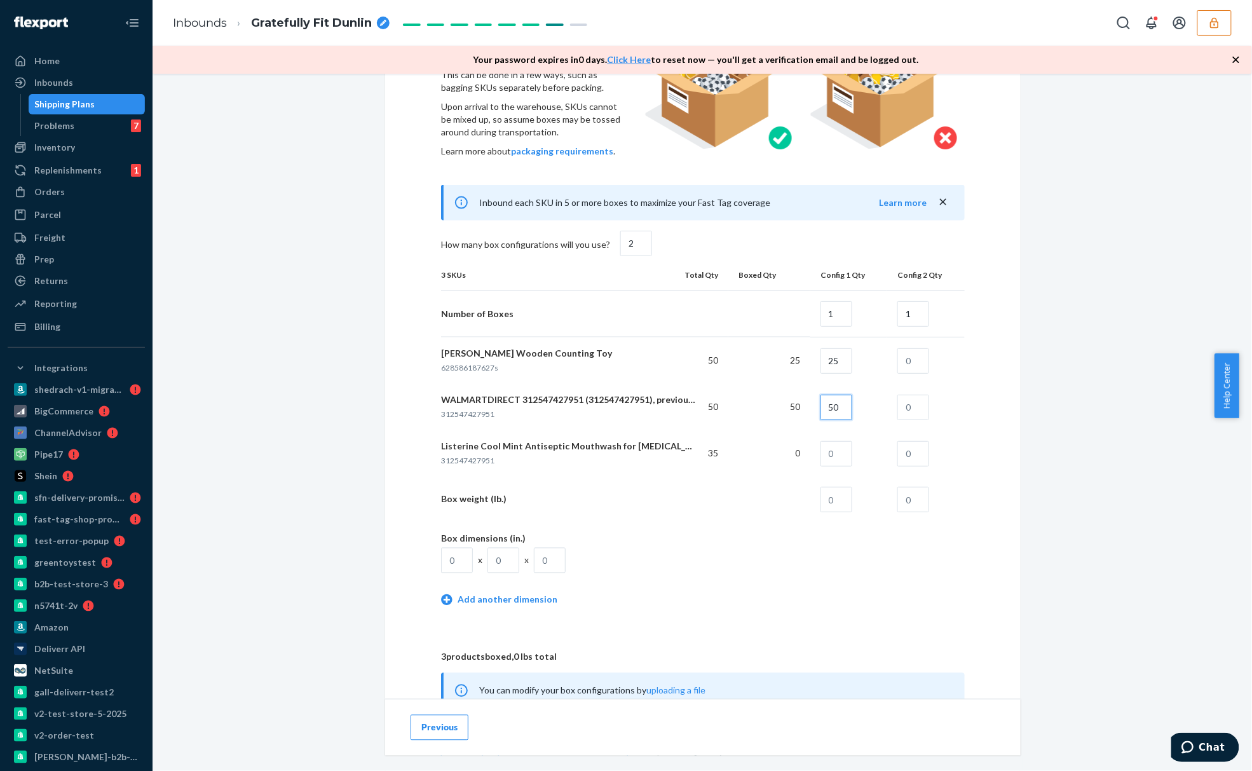
type input "50"
click at [842, 458] on input "text" at bounding box center [837, 453] width 32 height 25
type input "15"
click at [1116, 450] on div "Shipment In draft Shipment details Contains 3 SKUs and 135 Units Ship from API …" at bounding box center [702, 266] width 1081 height 1731
drag, startPoint x: 839, startPoint y: 361, endPoint x: 809, endPoint y: 362, distance: 29.9
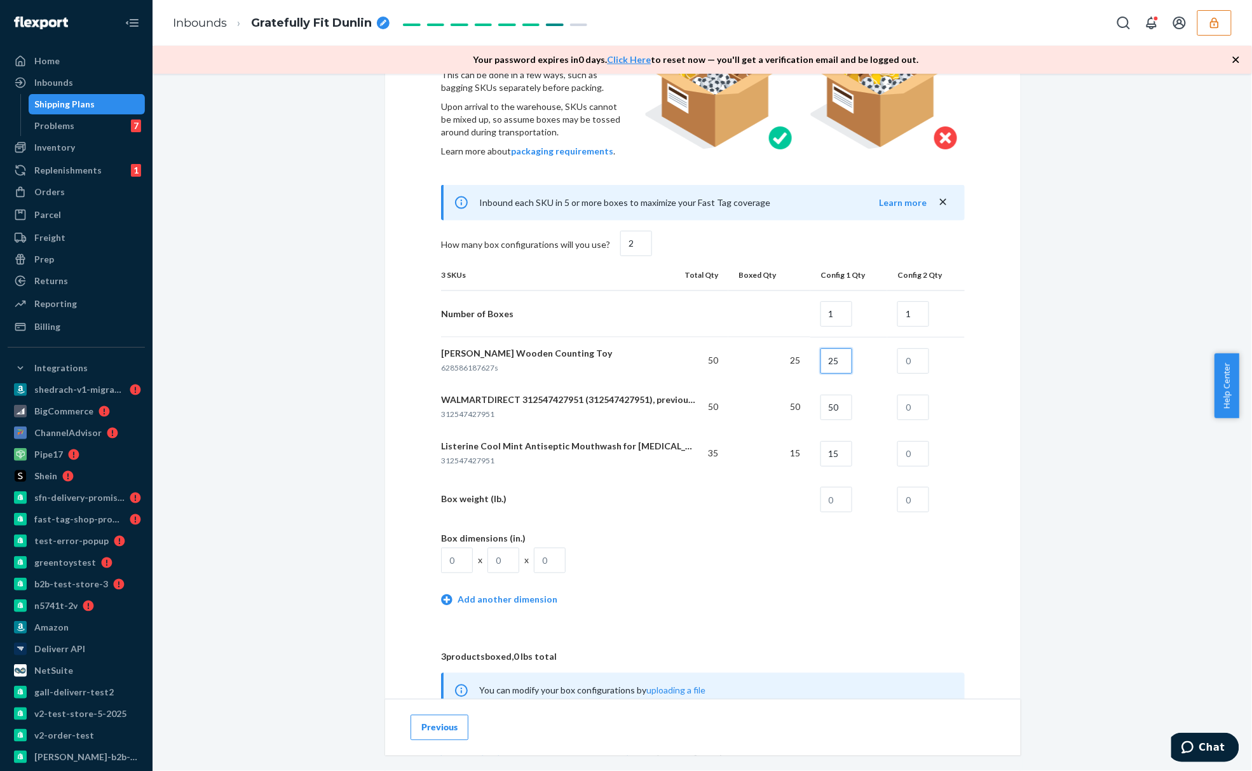
click at [810, 362] on td "25" at bounding box center [849, 361] width 78 height 46
type input "25"
drag, startPoint x: 799, startPoint y: 367, endPoint x: 723, endPoint y: 372, distance: 75.8
click at [742, 369] on td "25" at bounding box center [769, 361] width 82 height 46
drag, startPoint x: 716, startPoint y: 369, endPoint x: 692, endPoint y: 362, distance: 24.7
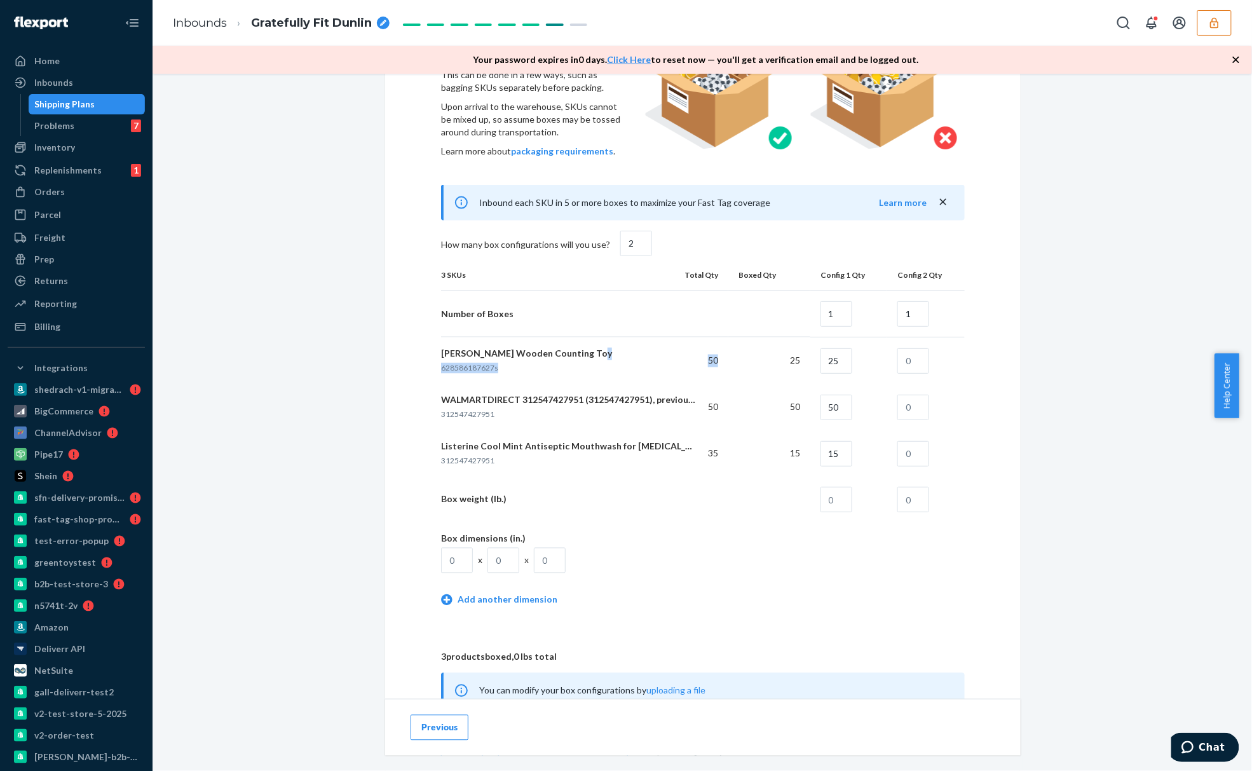
click at [692, 362] on td "Gween Zarafu Wooden Counting Toy 628586187627s 50" at bounding box center [584, 361] width 287 height 46
click at [908, 367] on input "text" at bounding box center [913, 360] width 32 height 25
type input "25"
click at [914, 408] on input "text" at bounding box center [913, 407] width 32 height 25
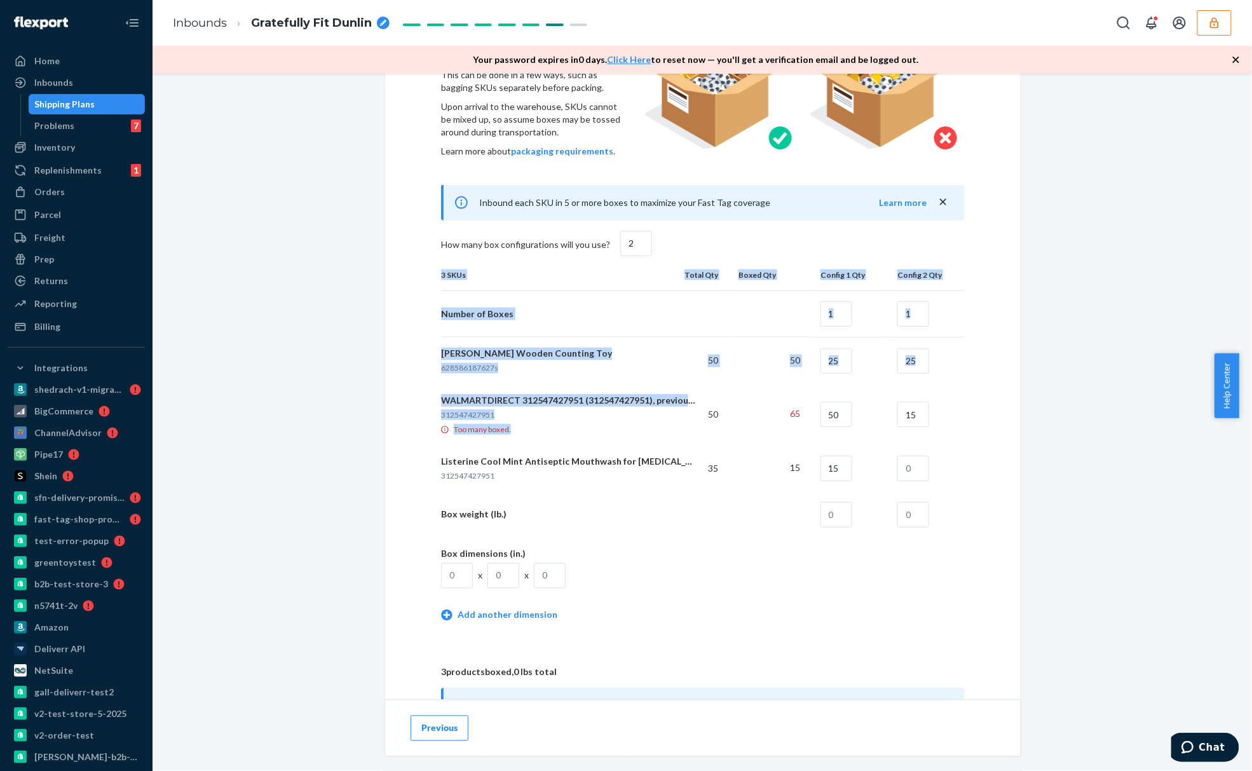
drag, startPoint x: 511, startPoint y: 440, endPoint x: 416, endPoint y: 439, distance: 95.4
click at [416, 439] on div "How will your shipment be packed? Multiple SKUs per box To avoid receiving dela…" at bounding box center [703, 370] width 585 height 817
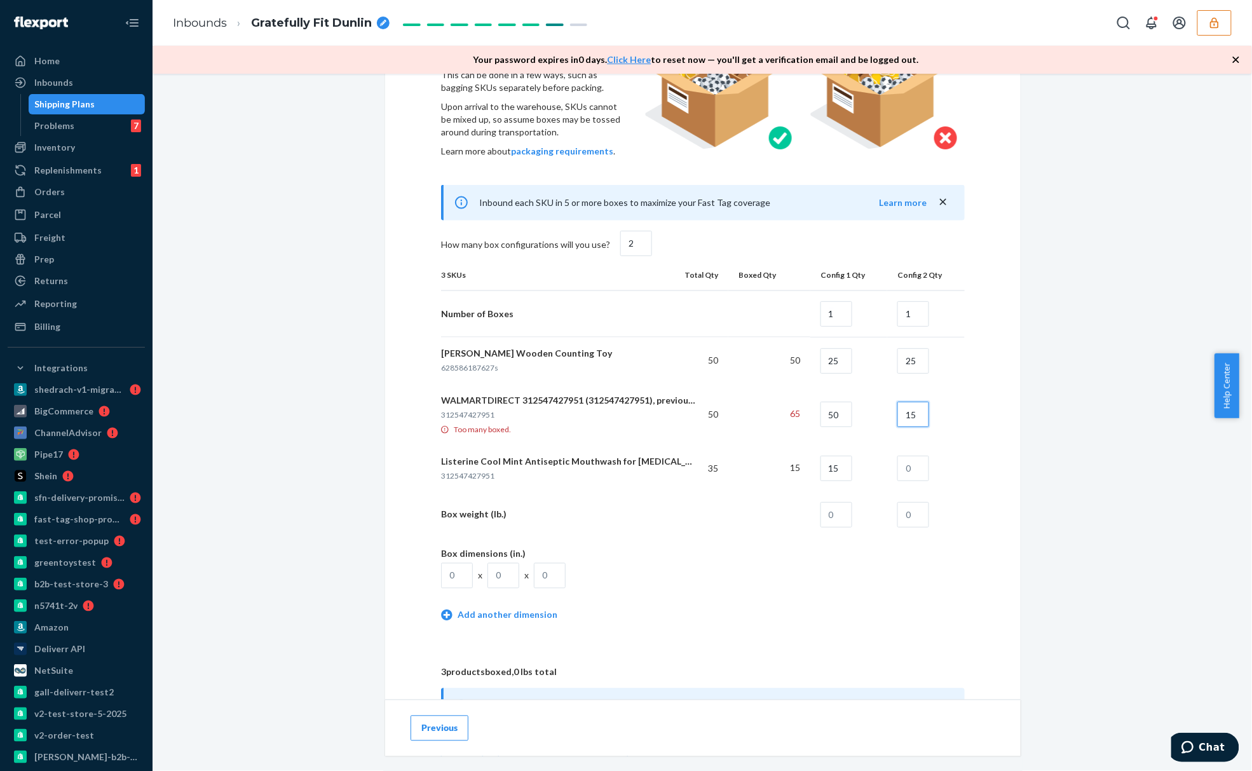
click at [904, 416] on input "15" at bounding box center [913, 414] width 32 height 25
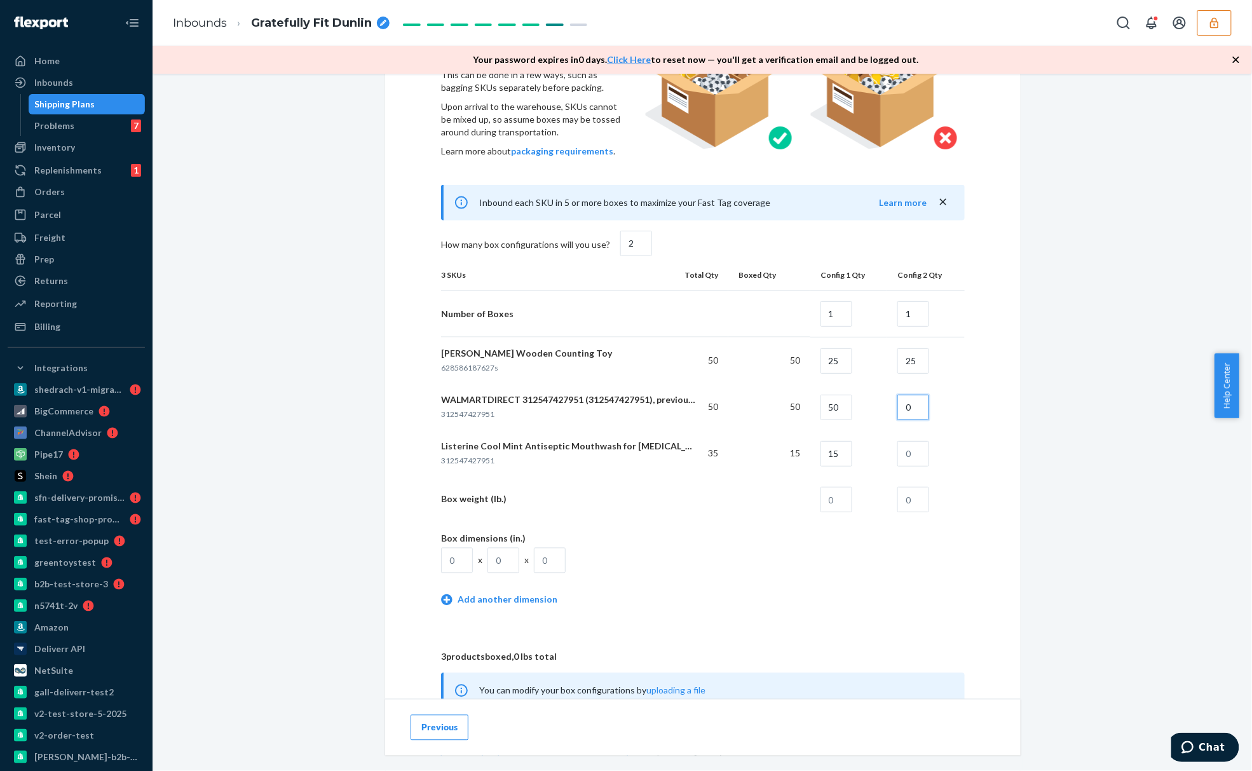
type input "0"
drag, startPoint x: 836, startPoint y: 411, endPoint x: 819, endPoint y: 411, distance: 17.2
click at [821, 411] on input "50" at bounding box center [837, 407] width 32 height 25
type input "40"
click at [981, 447] on div "How will your shipment be packed? Multiple SKUs per box To avoid receiving dela…" at bounding box center [703, 363] width 585 height 803
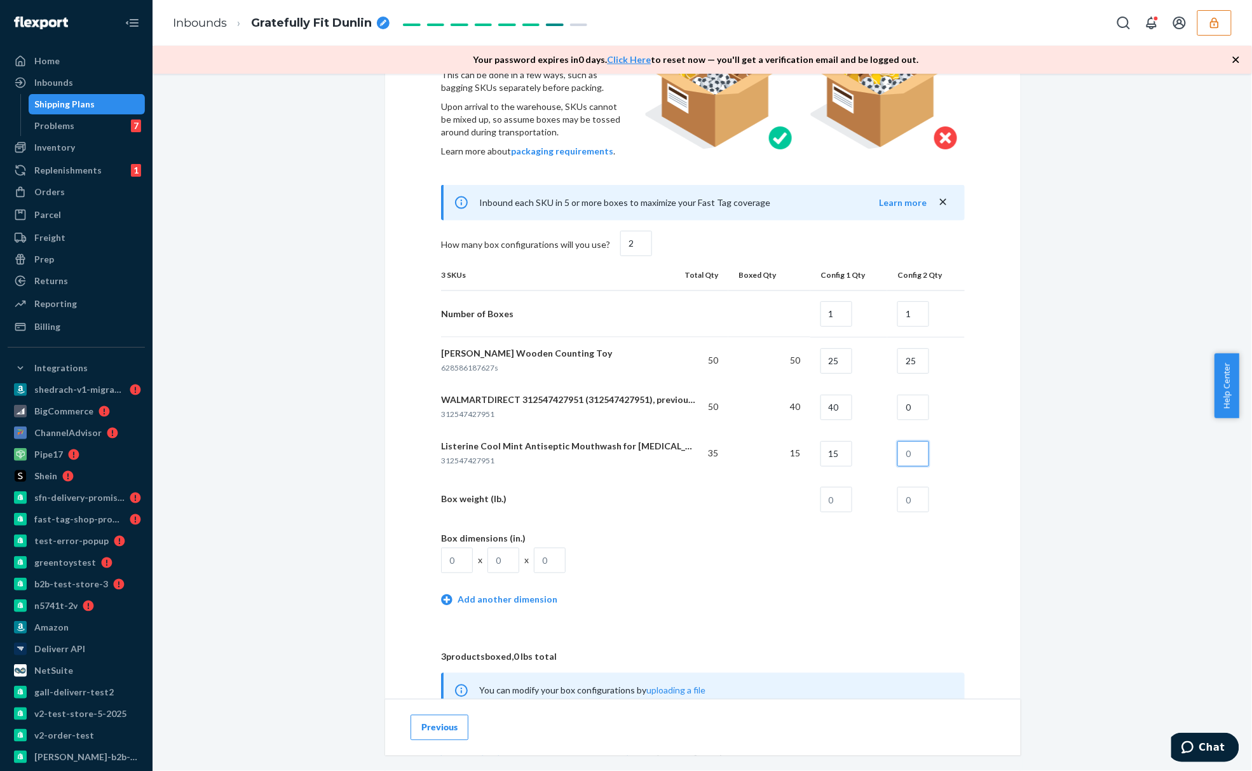
click at [897, 458] on input "text" at bounding box center [913, 453] width 32 height 25
click at [906, 415] on input "0" at bounding box center [913, 407] width 32 height 25
click at [909, 413] on input "05" at bounding box center [913, 407] width 32 height 25
click at [936, 426] on td "5" at bounding box center [926, 407] width 78 height 46
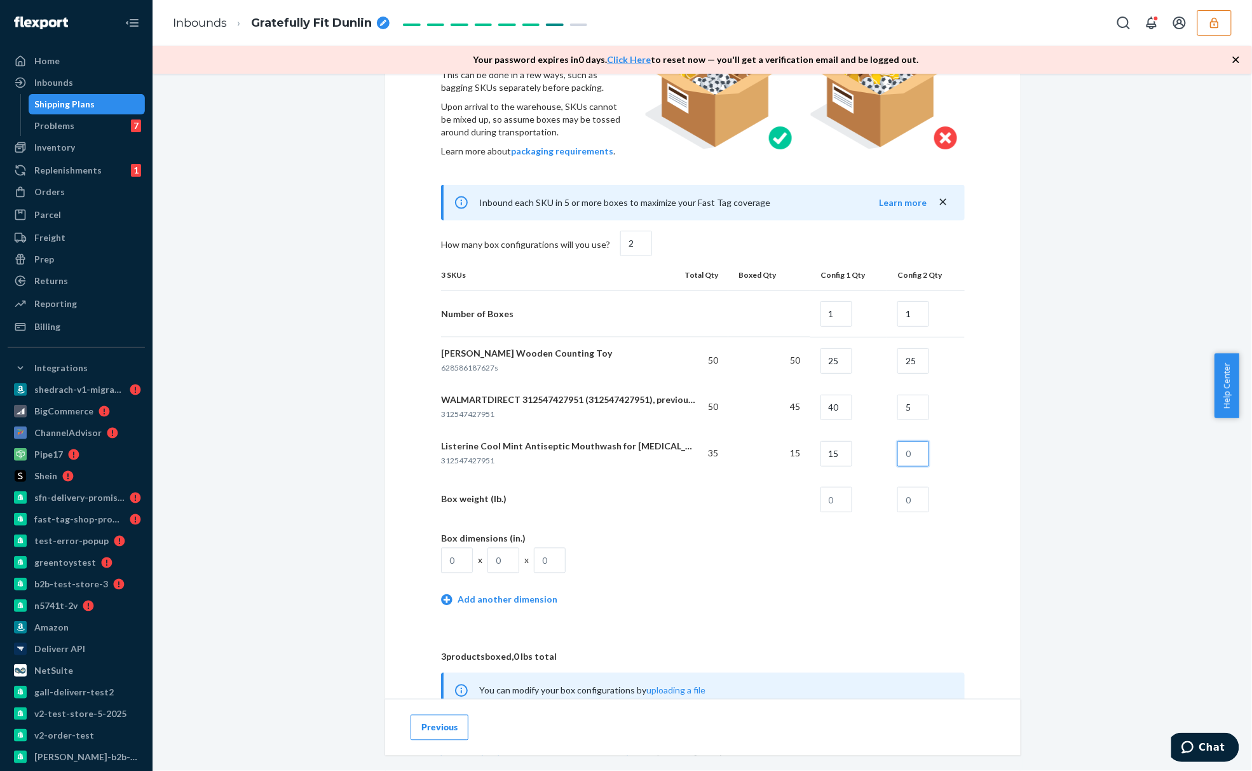
click at [913, 463] on input "text" at bounding box center [913, 453] width 32 height 25
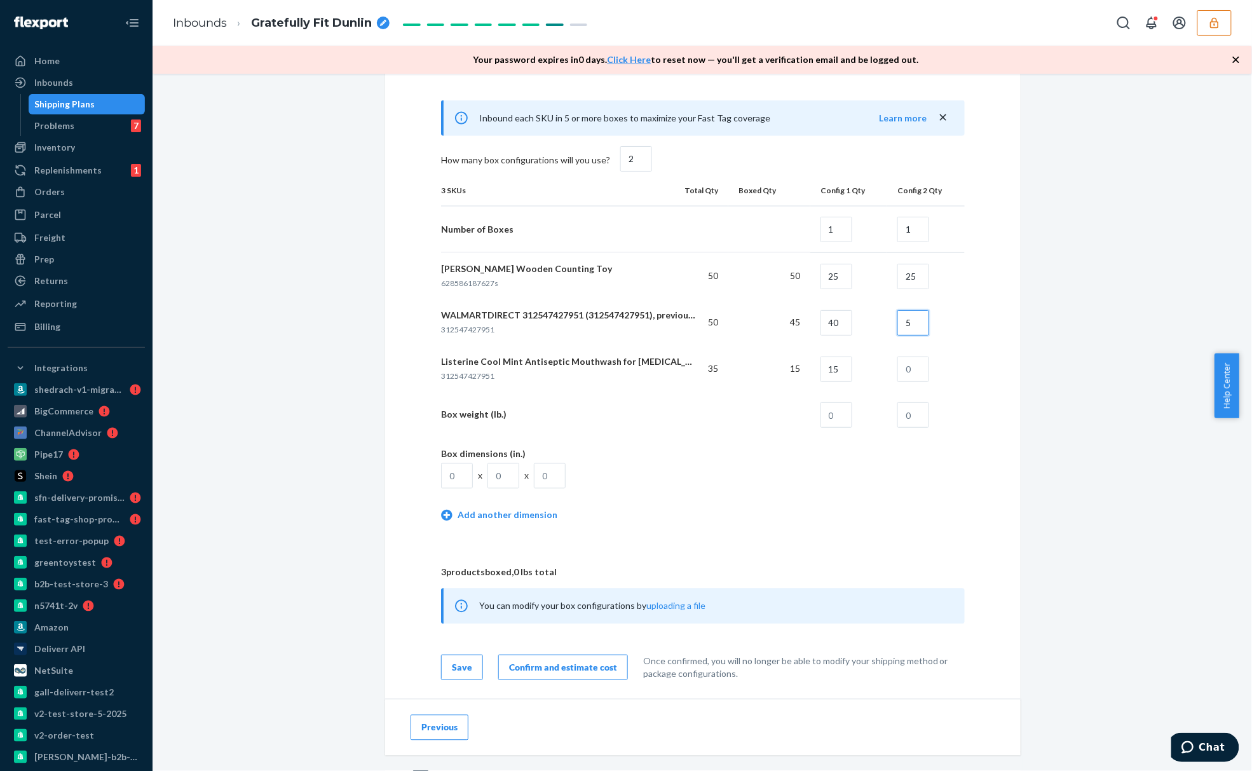
drag, startPoint x: 910, startPoint y: 325, endPoint x: 871, endPoint y: 325, distance: 39.4
click at [871, 325] on tr "WALMARTDIRECT 312547427951 (312547427951), previously WALMARTDIRECT 31254742795…" at bounding box center [703, 322] width 524 height 46
type input "10"
click at [984, 342] on div "How will your shipment be packed? Multiple SKUs per box To avoid receiving dela…" at bounding box center [703, 279] width 585 height 803
click at [903, 367] on input "text" at bounding box center [913, 369] width 32 height 25
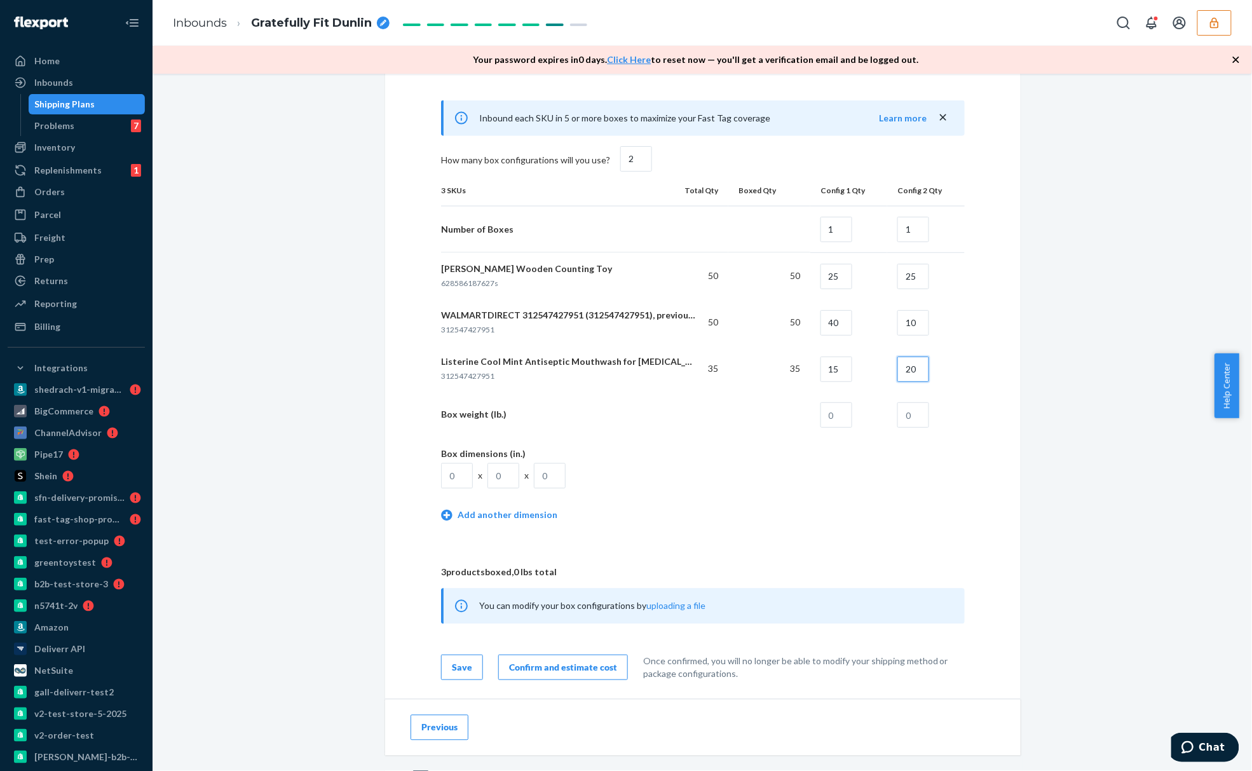
type input "20"
click at [1000, 400] on div "How will your shipment be packed? Multiple SKUs per box To avoid receiving dela…" at bounding box center [703, 287] width 636 height 828
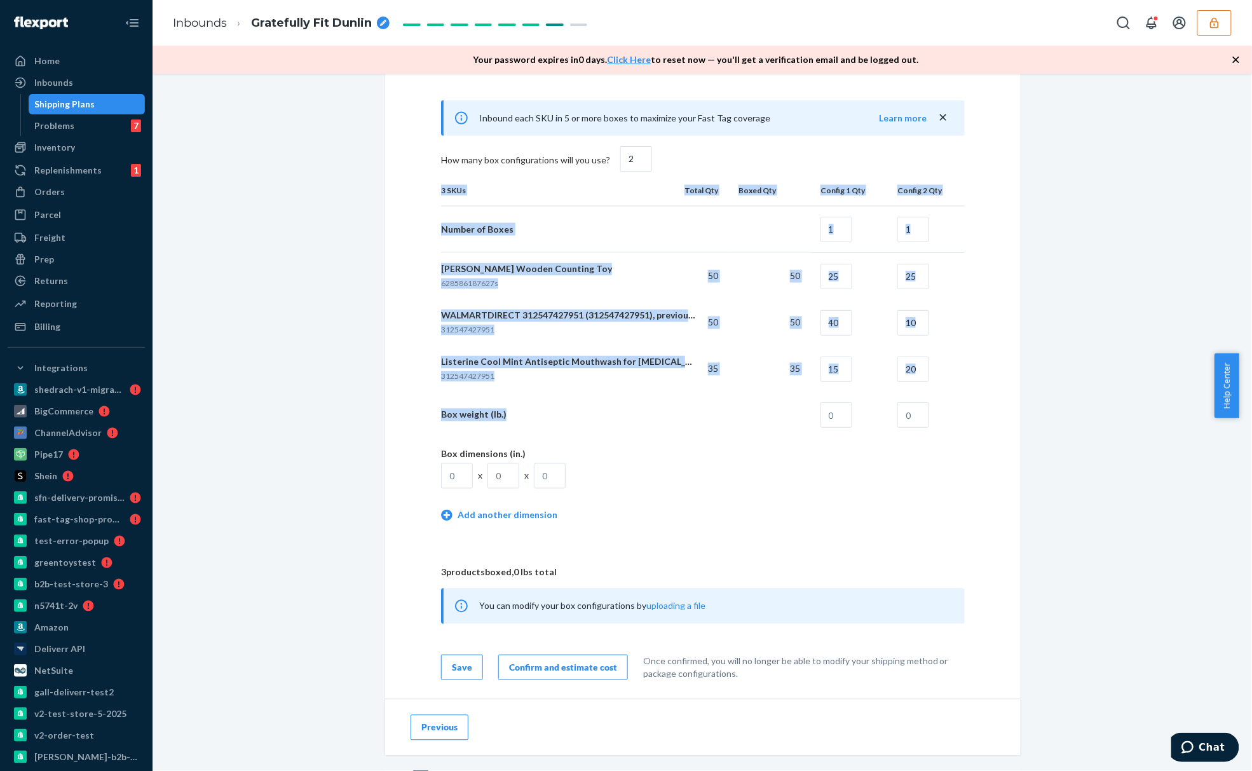
drag, startPoint x: 499, startPoint y: 420, endPoint x: 430, endPoint y: 423, distance: 68.7
click at [428, 420] on div "How will your shipment be packed? Multiple SKUs per box To avoid receiving dela…" at bounding box center [703, 279] width 585 height 803
click at [537, 431] on td "Box weight (lb.)" at bounding box center [584, 415] width 287 height 46
click at [676, 421] on p "Box weight (lb.)" at bounding box center [579, 415] width 277 height 13
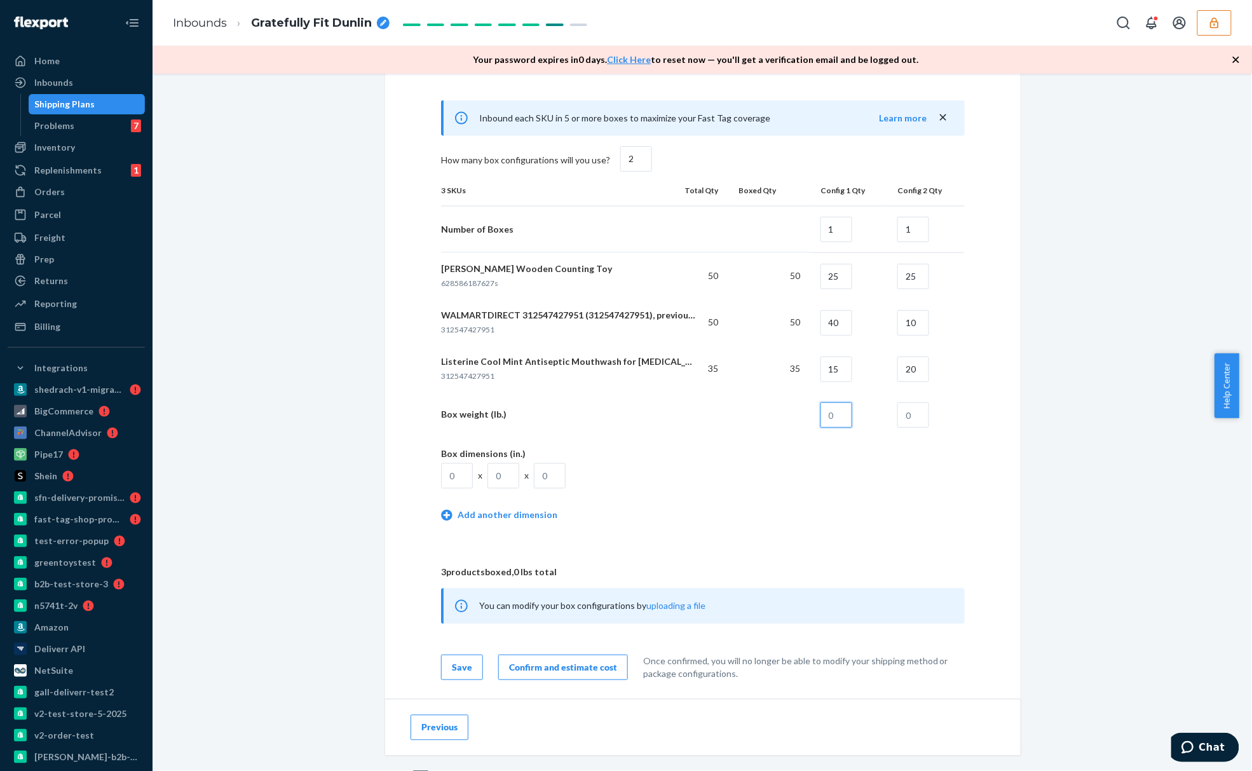
click at [834, 425] on input "text" at bounding box center [837, 414] width 32 height 25
type input "10"
click at [908, 420] on input "text" at bounding box center [913, 414] width 32 height 25
type input "15"
click at [952, 435] on td "15" at bounding box center [926, 415] width 78 height 46
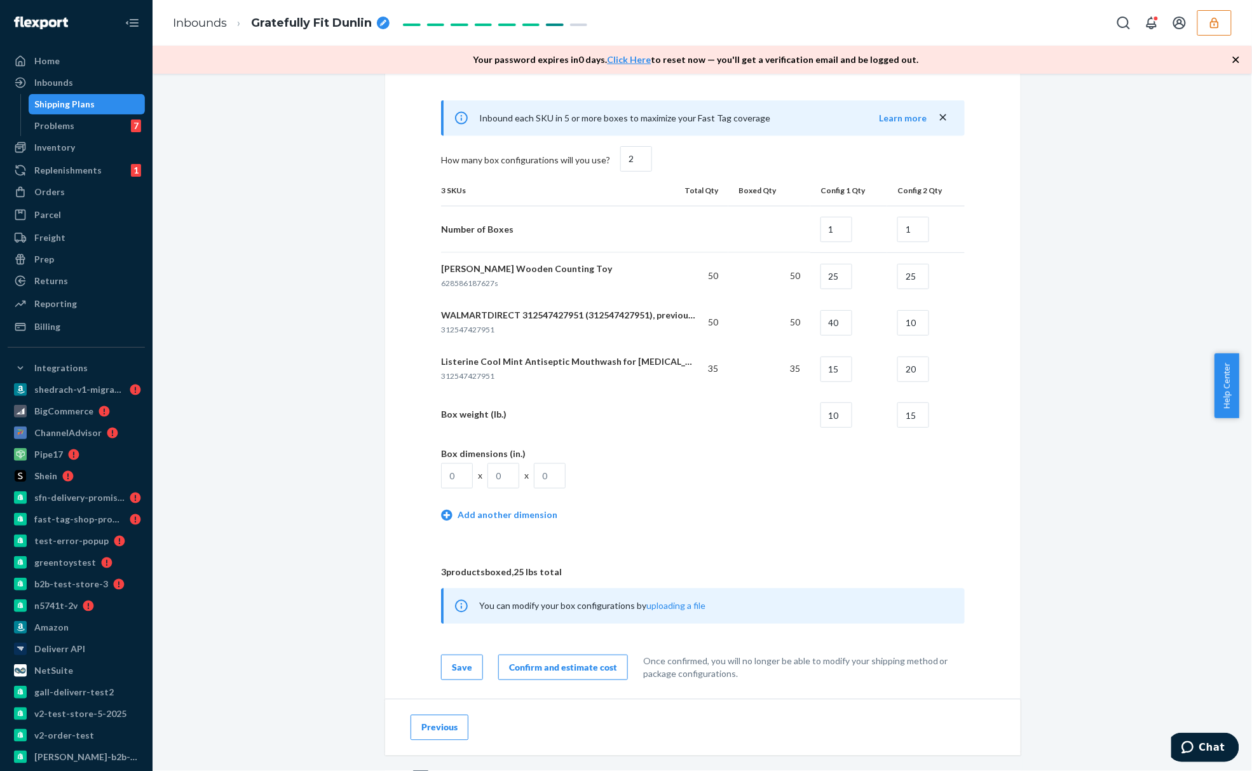
click at [937, 512] on table "3 SKUs Total Qty Boxed Qty Config 1 Qty Config 2 Qty Number of Boxes 1 1 Gween …" at bounding box center [703, 355] width 524 height 361
drag, startPoint x: 837, startPoint y: 416, endPoint x: 821, endPoint y: 416, distance: 15.9
click at [821, 416] on input "10" at bounding box center [837, 414] width 32 height 25
drag, startPoint x: 929, startPoint y: 458, endPoint x: 875, endPoint y: 474, distance: 55.7
click at [920, 463] on table "3 SKUs Total Qty Boxed Qty Config 1 Qty Config 2 Qty Number of Boxes 1 1 Gween …" at bounding box center [703, 355] width 524 height 361
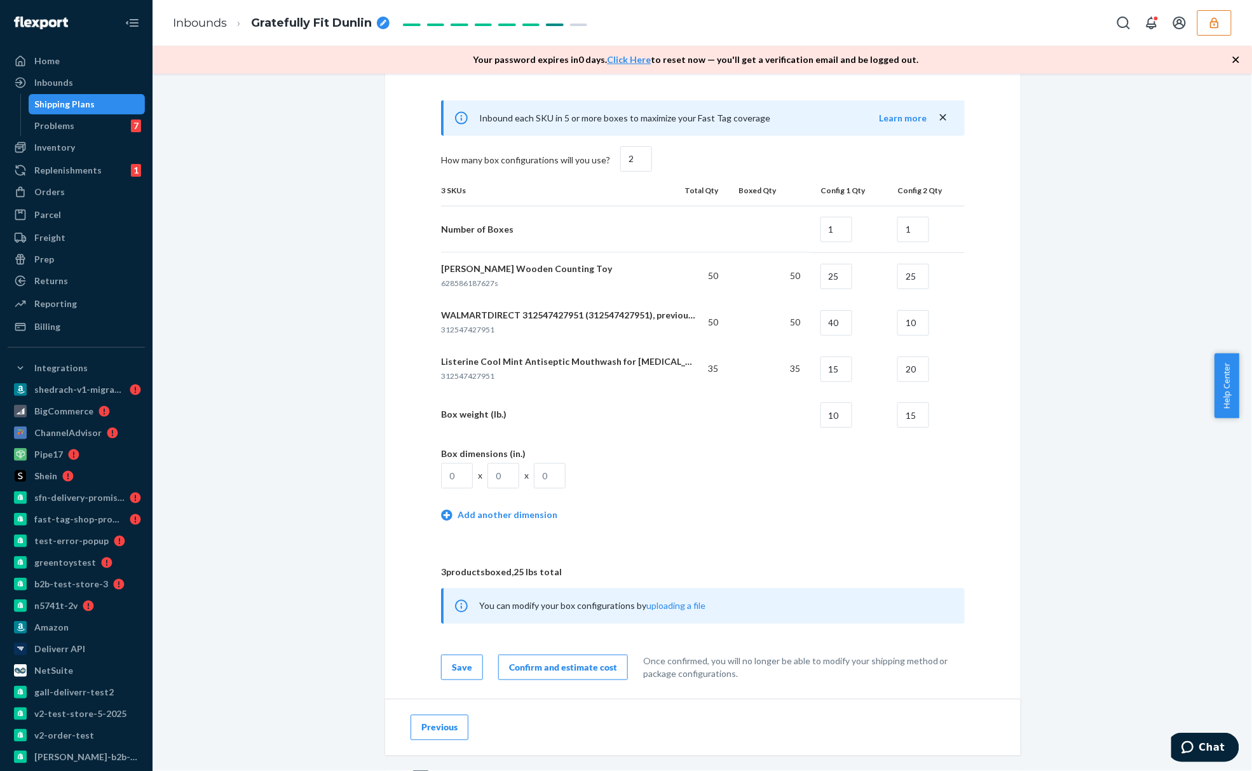
click at [829, 481] on table "3 SKUs Total Qty Boxed Qty Config 1 Qty Config 2 Qty Number of Boxes 1 1 Gween …" at bounding box center [703, 355] width 524 height 361
click at [451, 486] on input "text" at bounding box center [457, 475] width 32 height 25
click at [489, 522] on link "Add another dimension" at bounding box center [499, 515] width 116 height 13
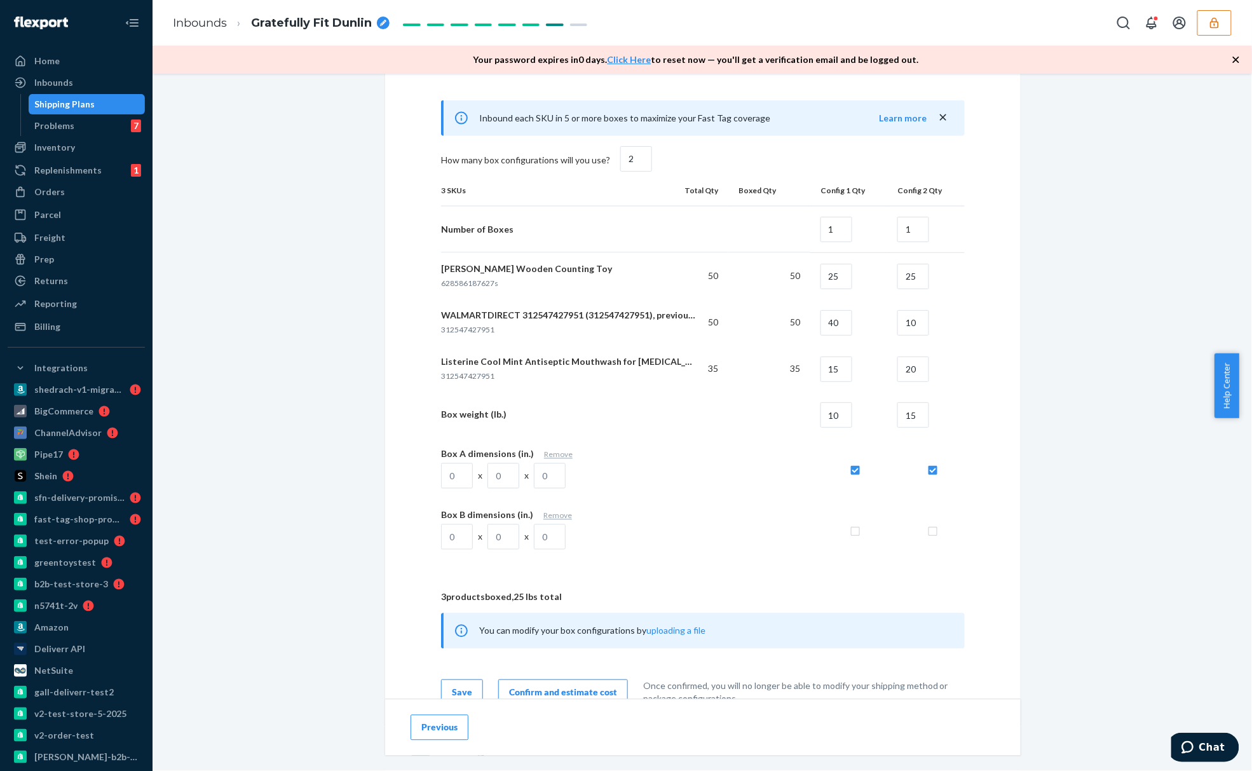
click at [927, 475] on input "checkbox" at bounding box center [931, 468] width 13 height 13
click at [929, 474] on input "checkbox" at bounding box center [931, 468] width 13 height 13
checkbox input "true"
click at [849, 475] on input "checkbox" at bounding box center [853, 468] width 13 height 13
checkbox input "true"
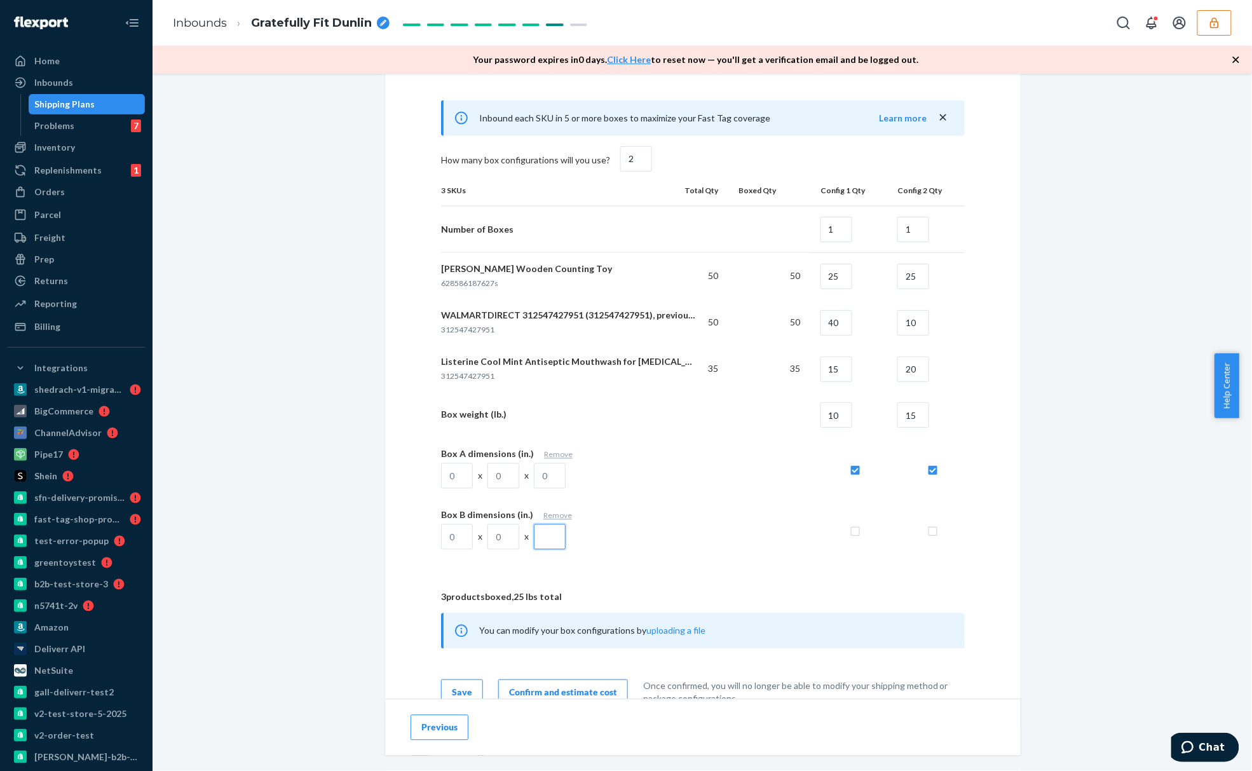
click at [547, 542] on input "text" at bounding box center [550, 536] width 32 height 25
click at [488, 544] on input "text" at bounding box center [504, 536] width 32 height 25
click at [464, 544] on input "text" at bounding box center [457, 536] width 32 height 25
click at [453, 479] on input "text" at bounding box center [457, 475] width 32 height 25
type input "10"
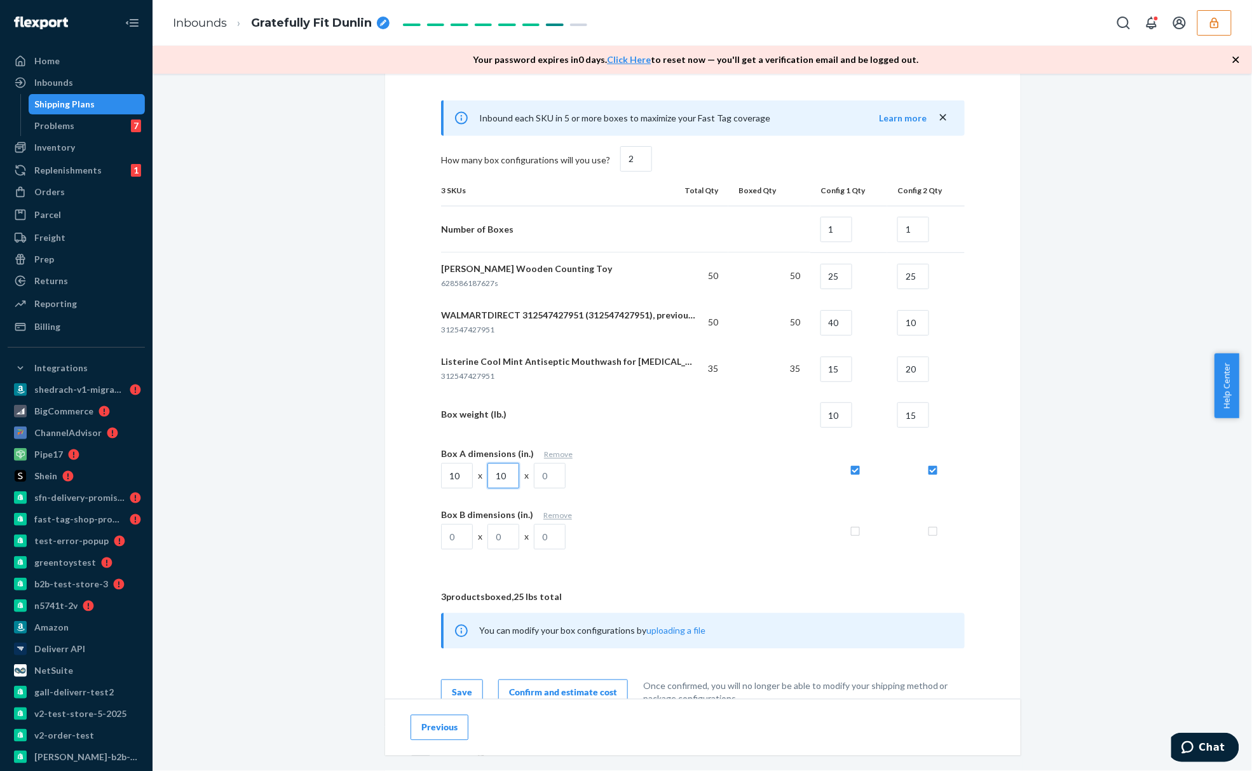
type input "10"
click at [460, 547] on input "text" at bounding box center [457, 536] width 32 height 25
type input "1"
click at [460, 548] on input "text" at bounding box center [457, 536] width 32 height 25
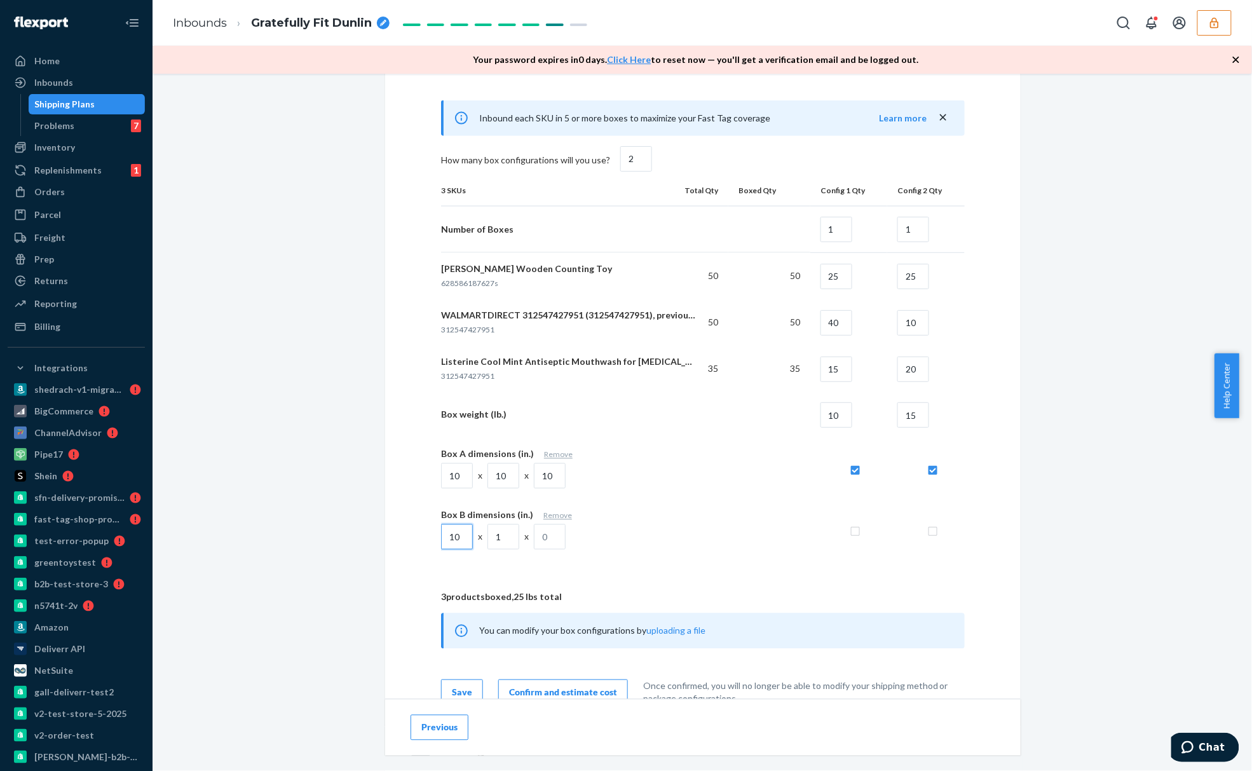
type input "10"
click at [931, 475] on input "checkbox" at bounding box center [931, 468] width 13 height 13
click at [928, 475] on input "checkbox" at bounding box center [931, 468] width 13 height 13
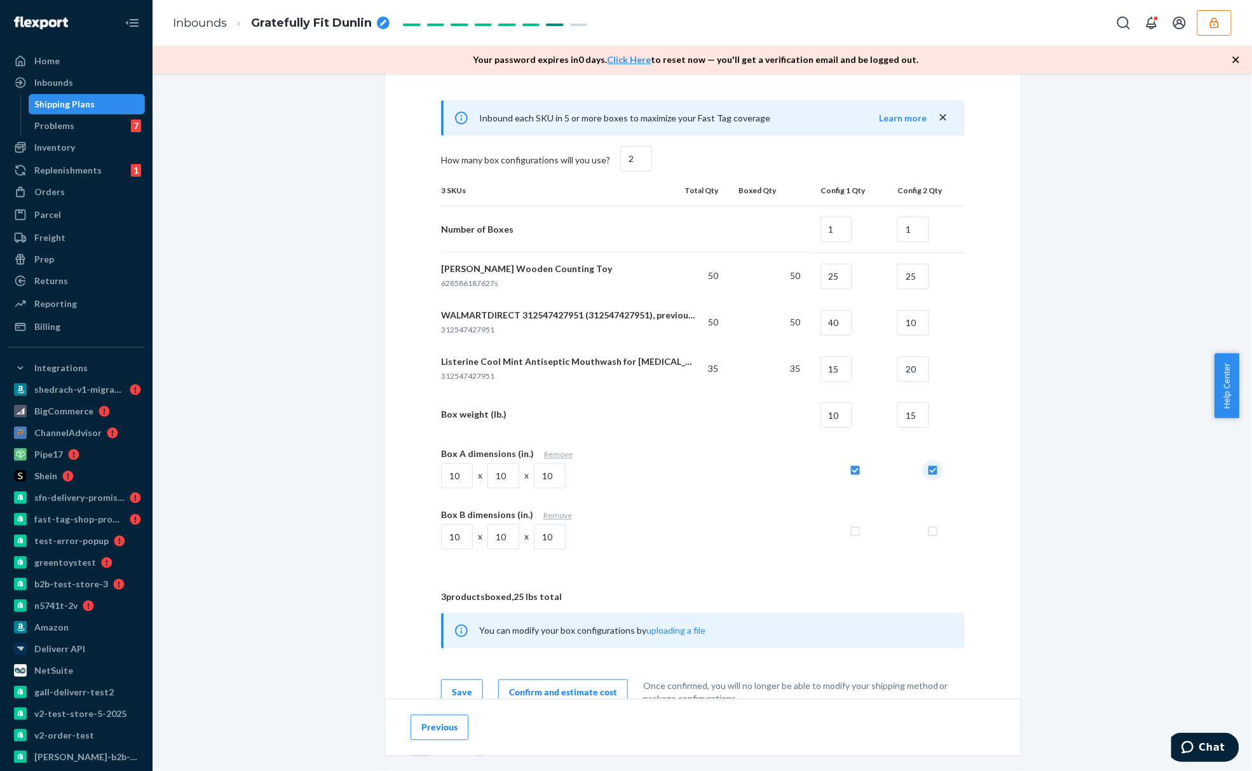
checkbox input "true"
click at [856, 474] on input "checkbox" at bounding box center [853, 468] width 13 height 13
click at [854, 474] on input "checkbox" at bounding box center [853, 468] width 13 height 13
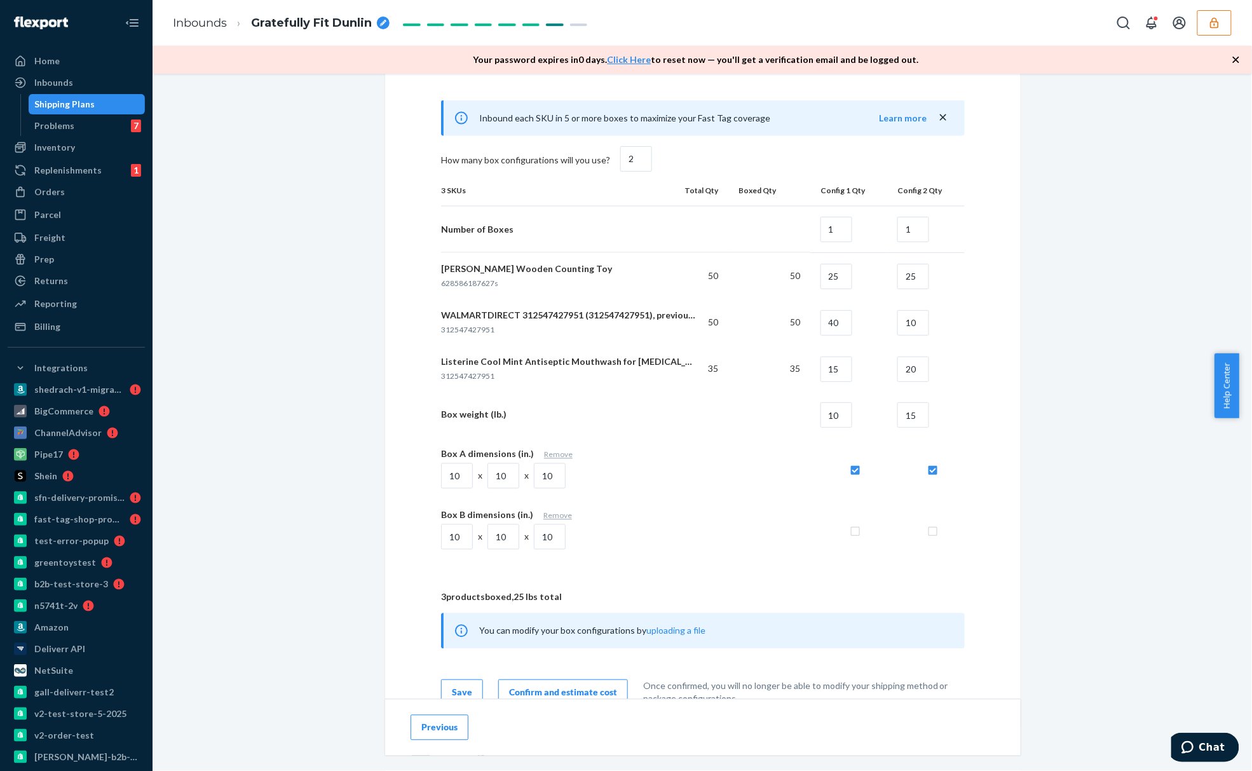
click at [854, 474] on input "checkbox" at bounding box center [853, 468] width 13 height 13
click at [853, 474] on input "checkbox" at bounding box center [853, 468] width 13 height 13
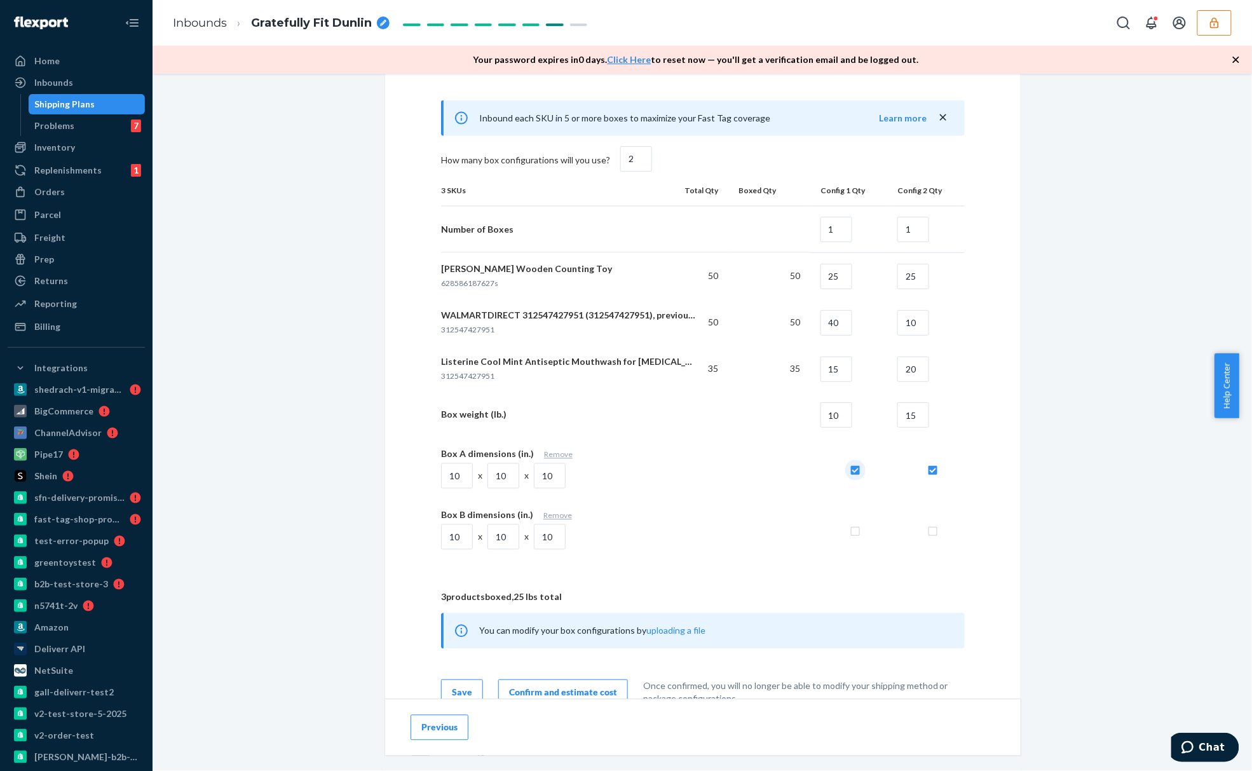
click at [852, 474] on input "checkbox" at bounding box center [853, 468] width 13 height 13
checkbox input "true"
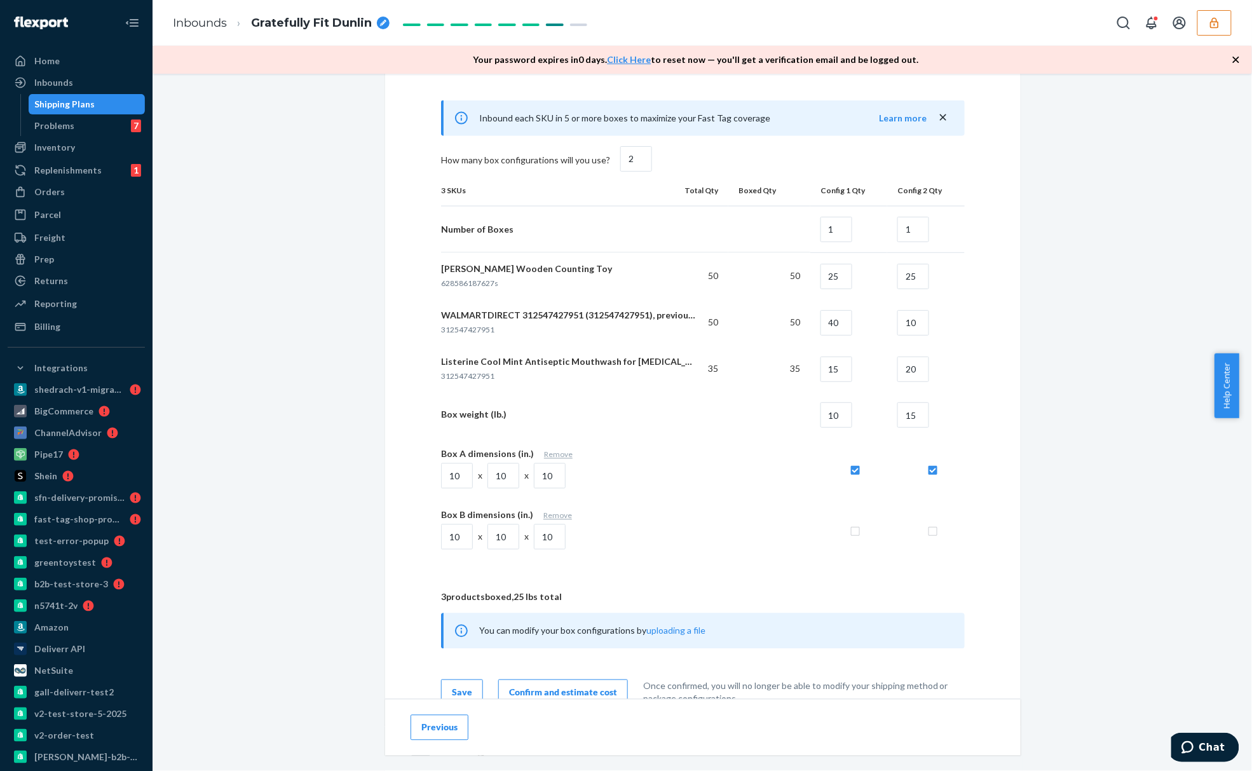
click at [969, 491] on div "How will your shipment be packed? Multiple SKUs per box To avoid receiving dela…" at bounding box center [703, 292] width 585 height 828
click at [950, 482] on td at bounding box center [926, 468] width 78 height 61
click at [934, 529] on div at bounding box center [930, 529] width 67 height 14
click at [941, 512] on td at bounding box center [926, 529] width 78 height 61
click at [925, 536] on input "checkbox" at bounding box center [931, 529] width 13 height 13
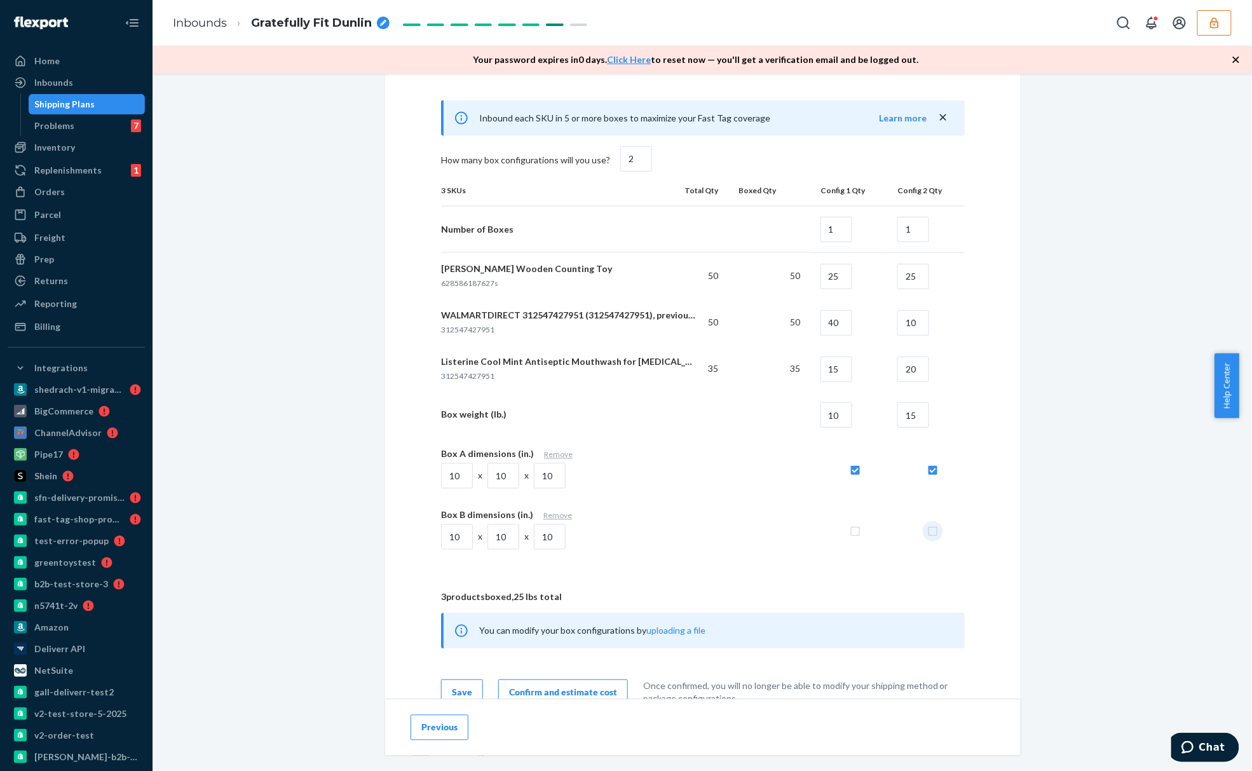
checkbox input "true"
checkbox input "false"
click at [861, 535] on div at bounding box center [854, 529] width 67 height 14
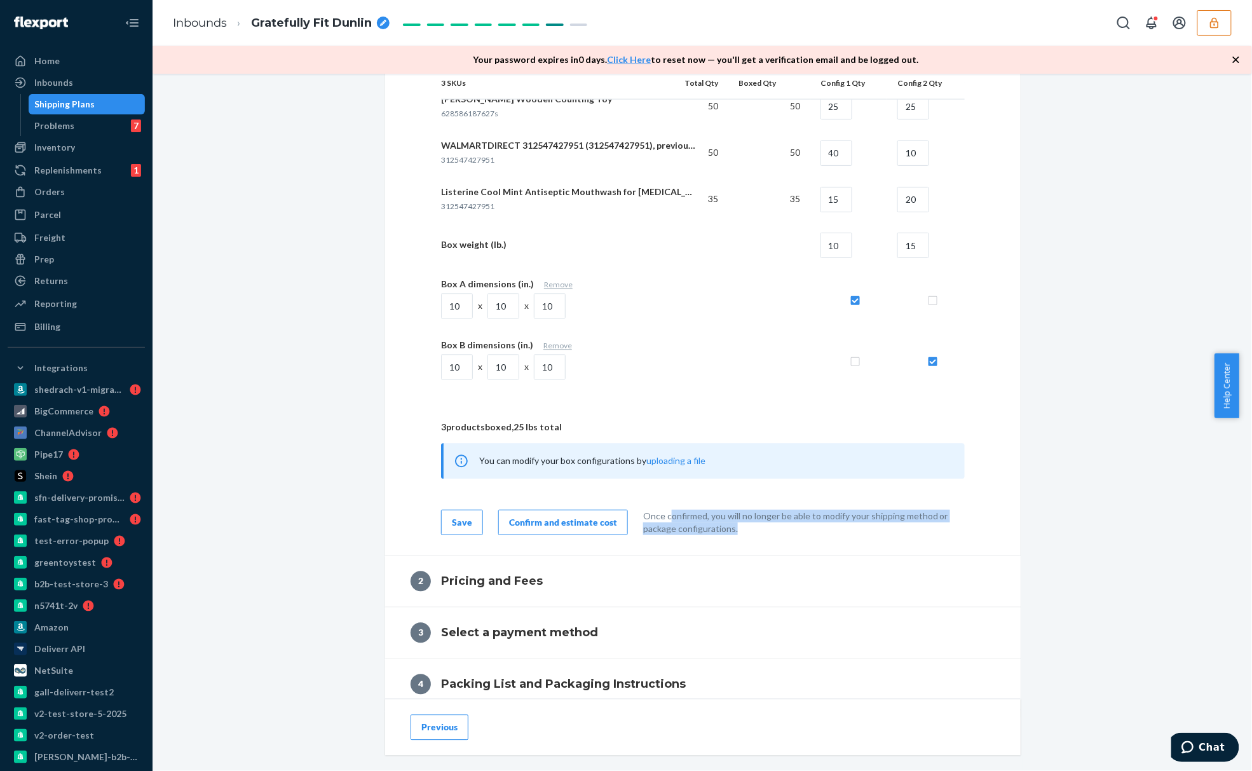
drag, startPoint x: 659, startPoint y: 521, endPoint x: 763, endPoint y: 540, distance: 105.2
click at [763, 535] on div "Once confirmed, you will no longer be able to modify your shipping method or pa…" at bounding box center [804, 522] width 322 height 25
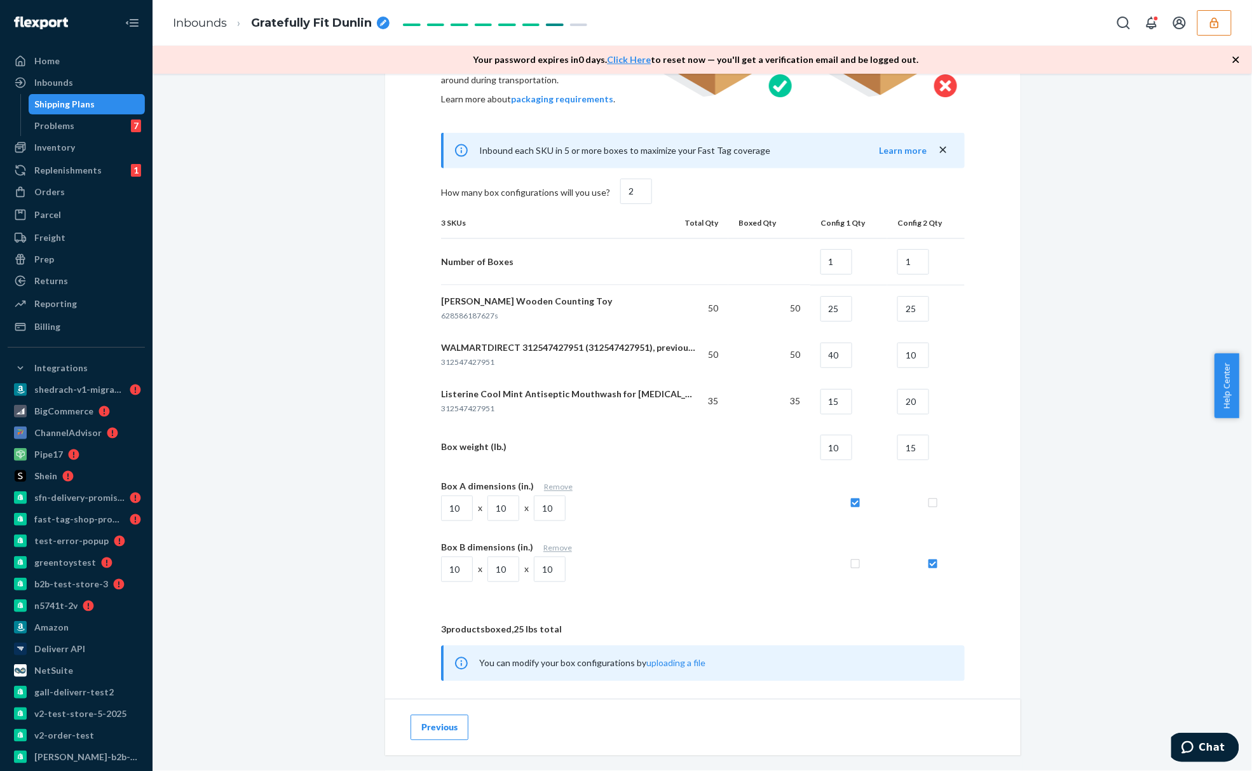
scroll to position [829, 0]
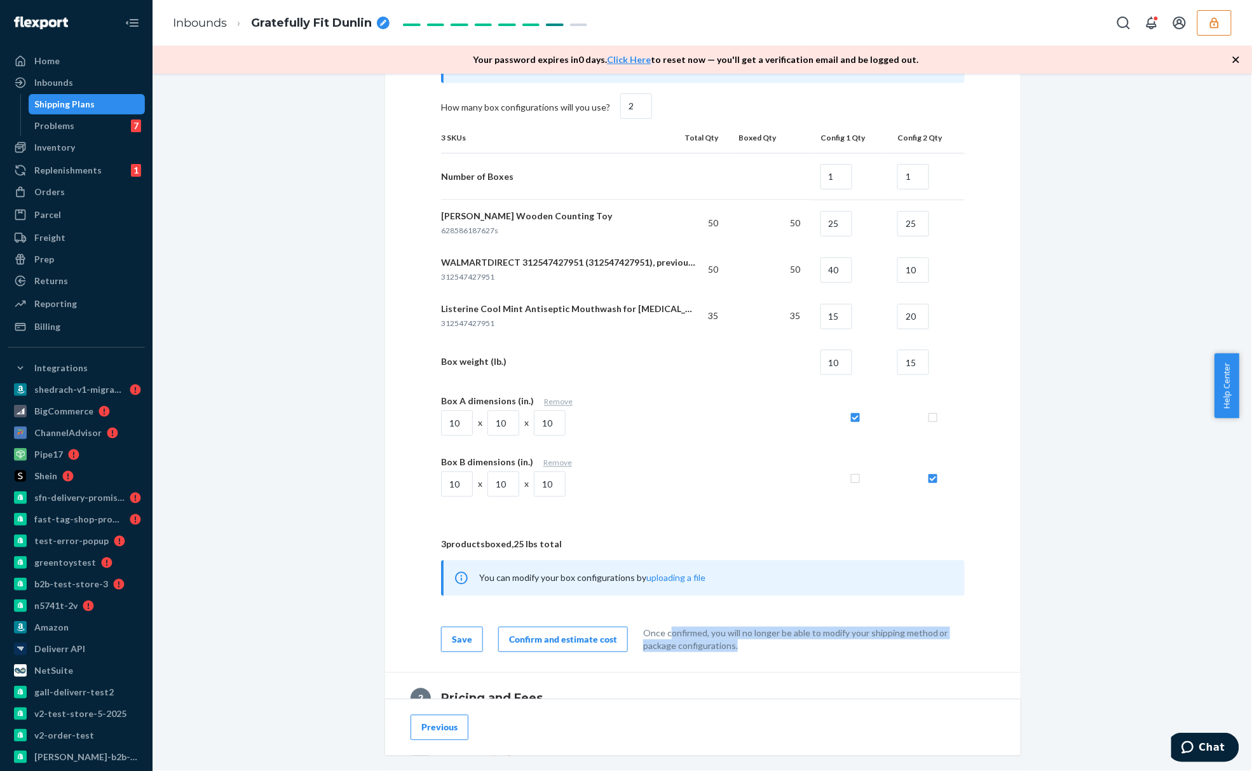
click at [702, 642] on div "Once confirmed, you will no longer be able to modify your shipping method or pa…" at bounding box center [804, 639] width 322 height 25
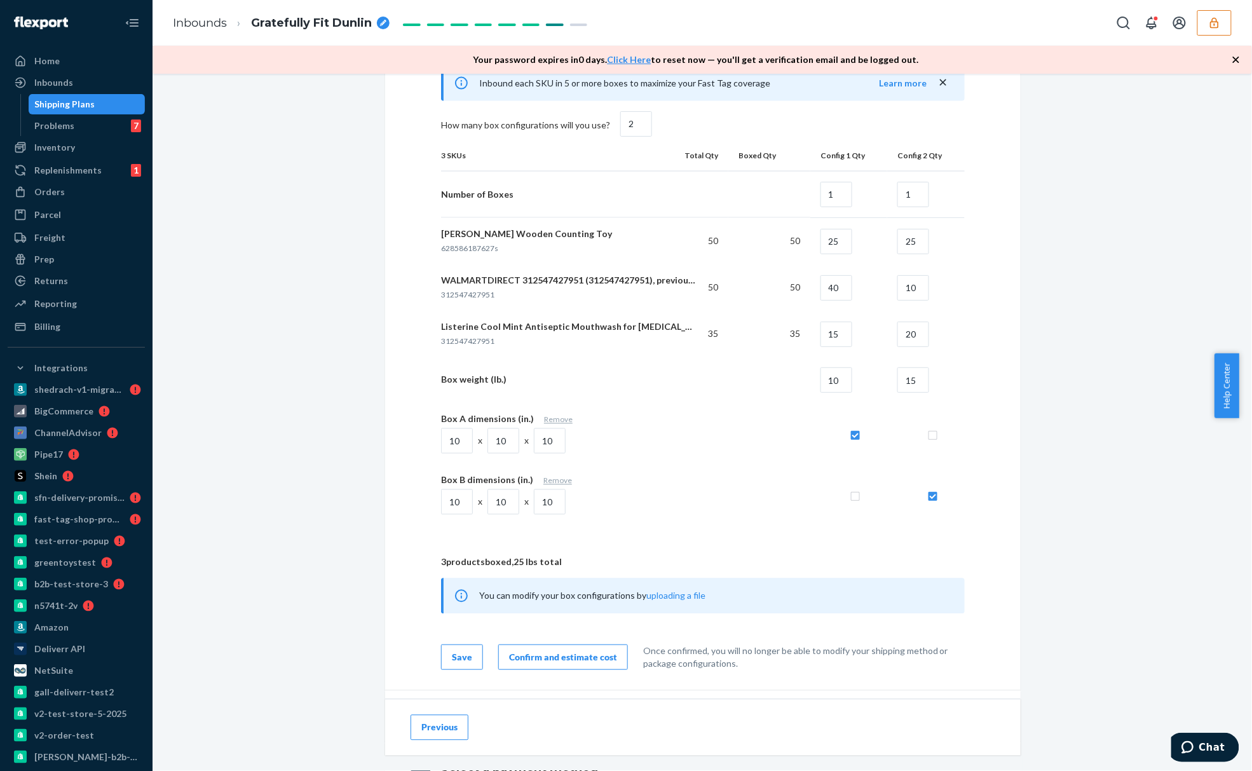
scroll to position [866, 0]
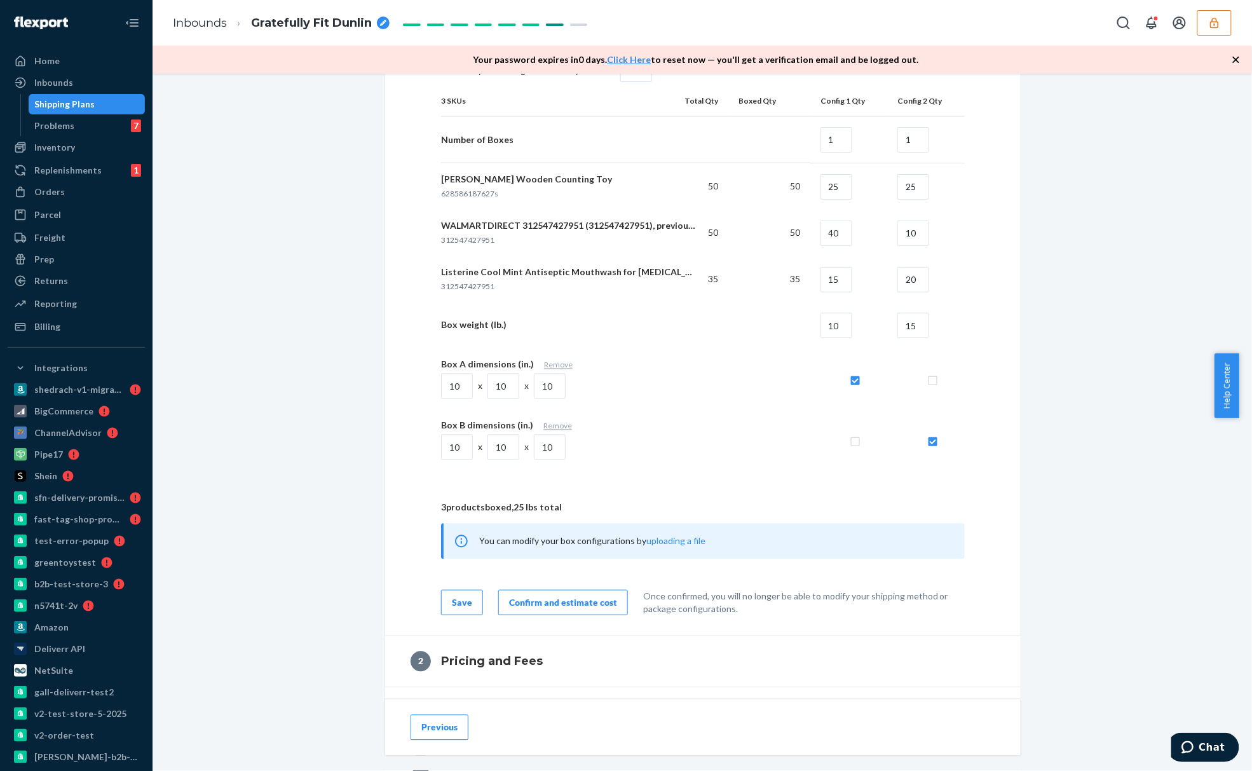
click at [258, 143] on div "Shipment In draft Shipment details Contains 3 SKUs and 135 Units Ship from API …" at bounding box center [702, 105] width 1081 height 1756
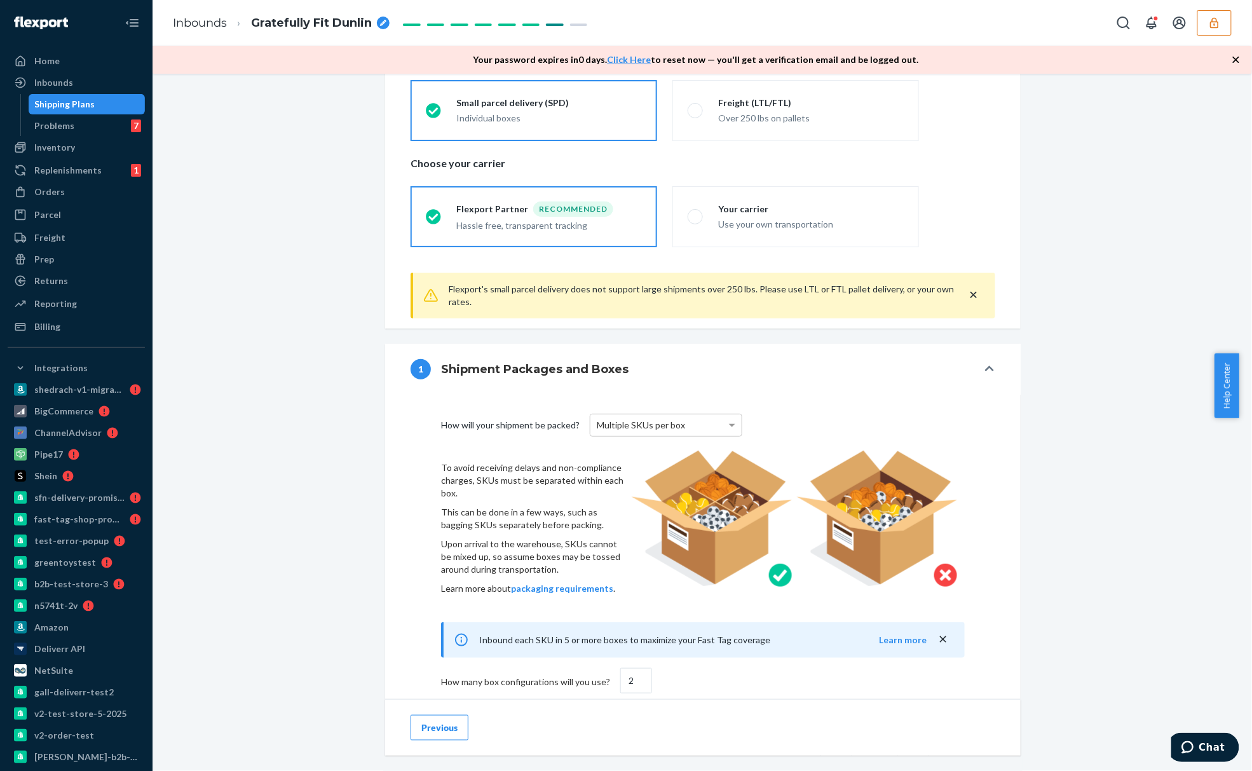
scroll to position [85, 0]
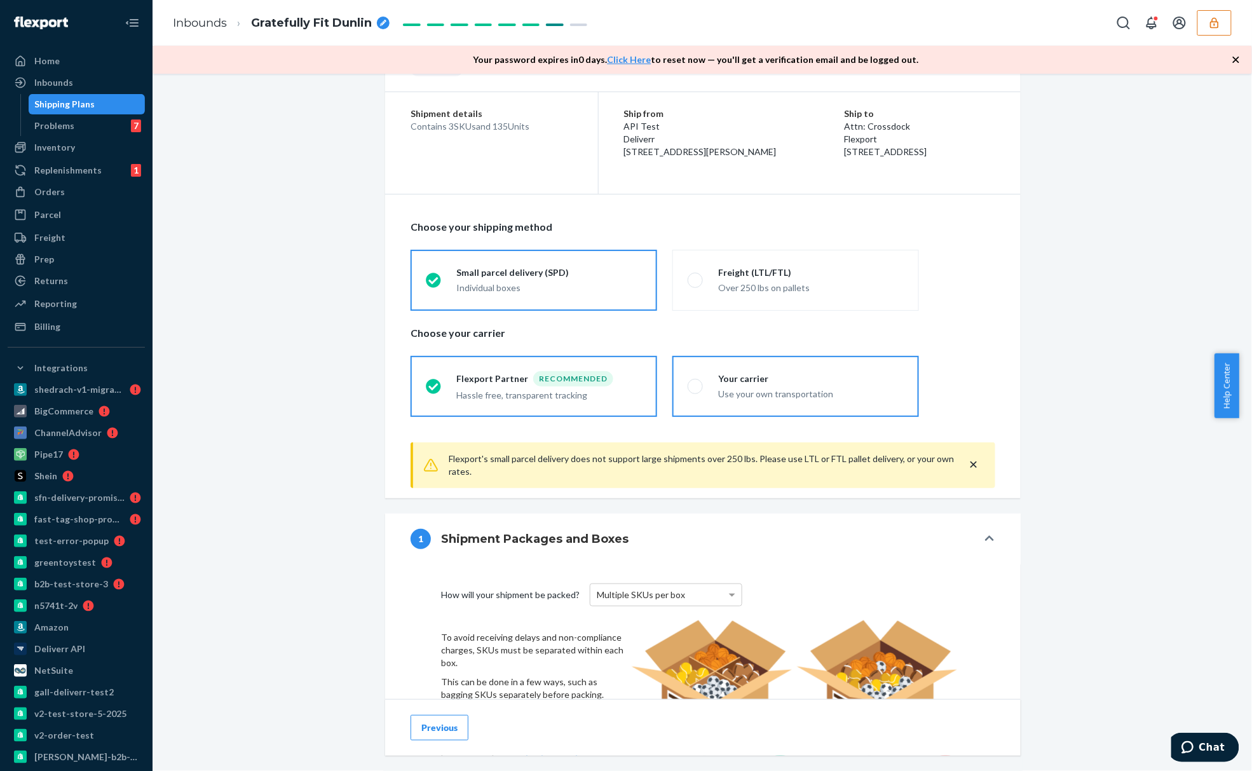
click at [747, 400] on div "Use your own transportation" at bounding box center [811, 394] width 186 height 13
click at [696, 390] on input "Your carrier Use your own transportation" at bounding box center [692, 386] width 8 height 8
radio input "true"
radio input "false"
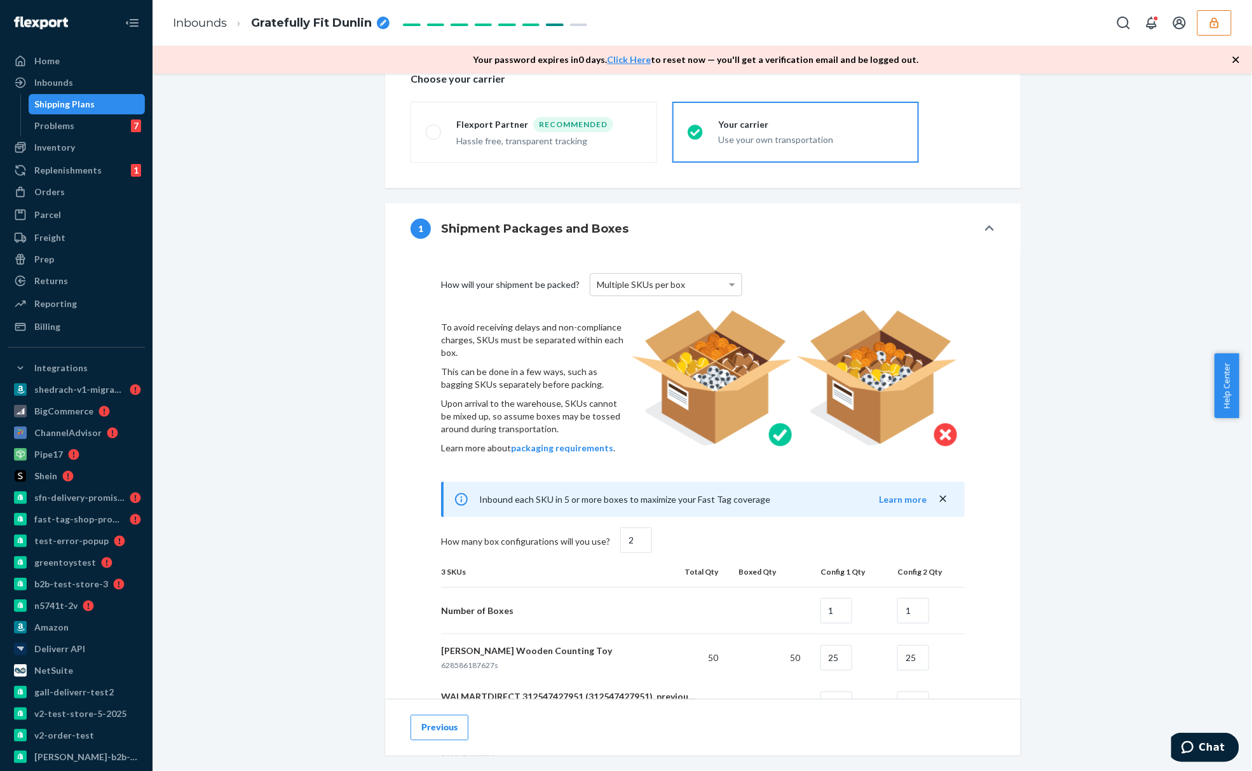
scroll to position [593, 0]
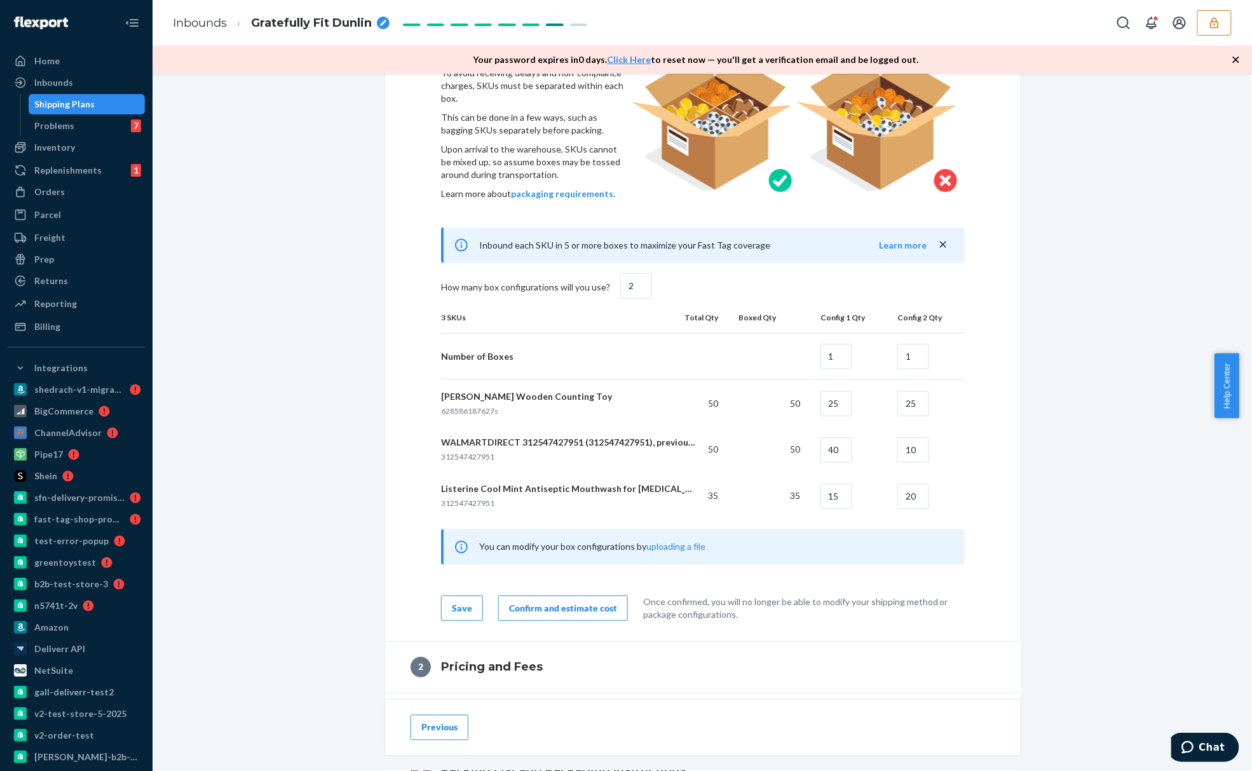
click at [545, 609] on div "Confirm and estimate cost" at bounding box center [563, 608] width 108 height 13
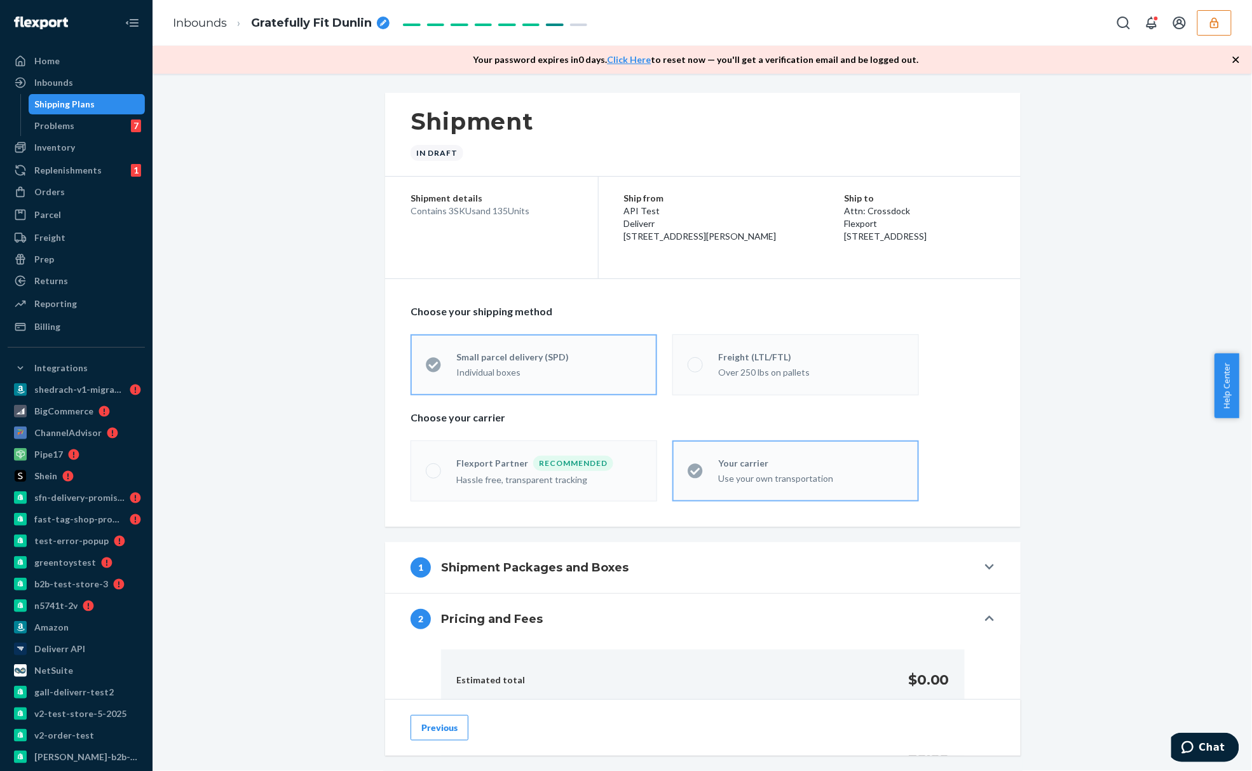
scroll to position [85, 0]
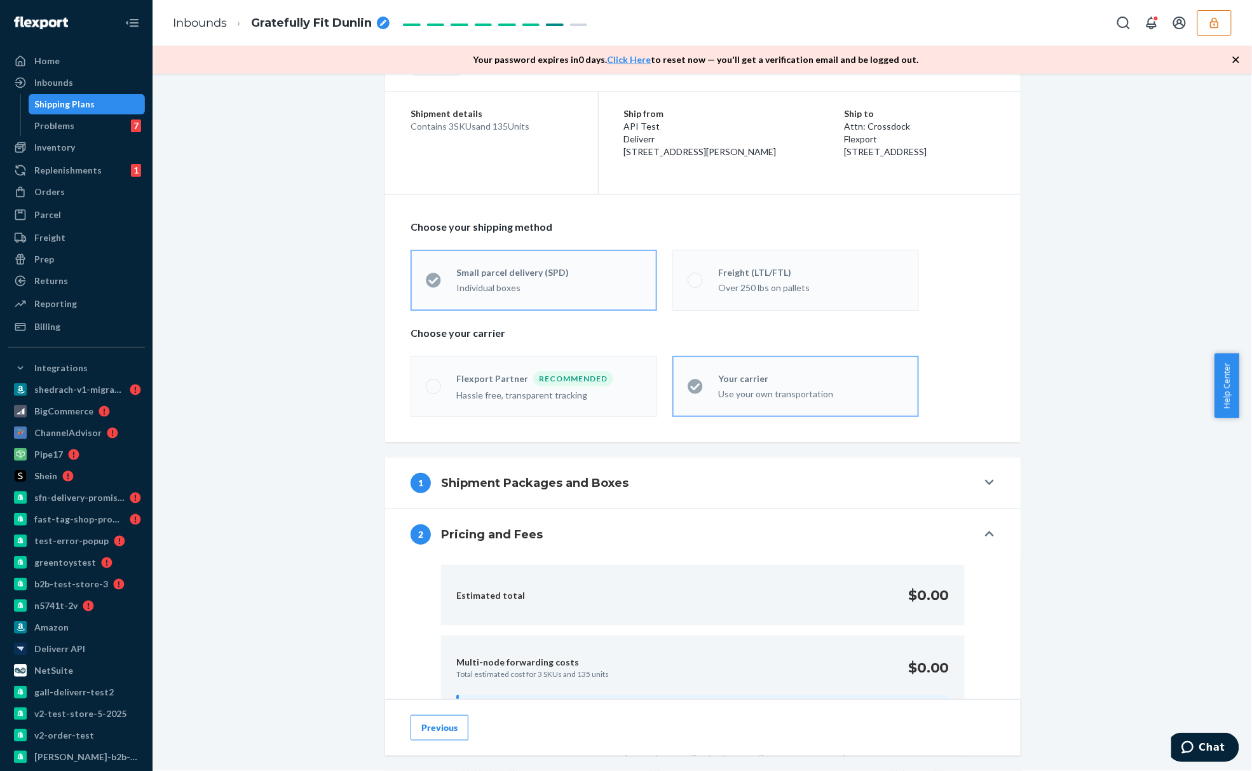
click at [692, 590] on div "Estimated total $0.00" at bounding box center [703, 595] width 524 height 60
click at [709, 508] on button "1 Shipment Packages and Boxes" at bounding box center [703, 483] width 636 height 51
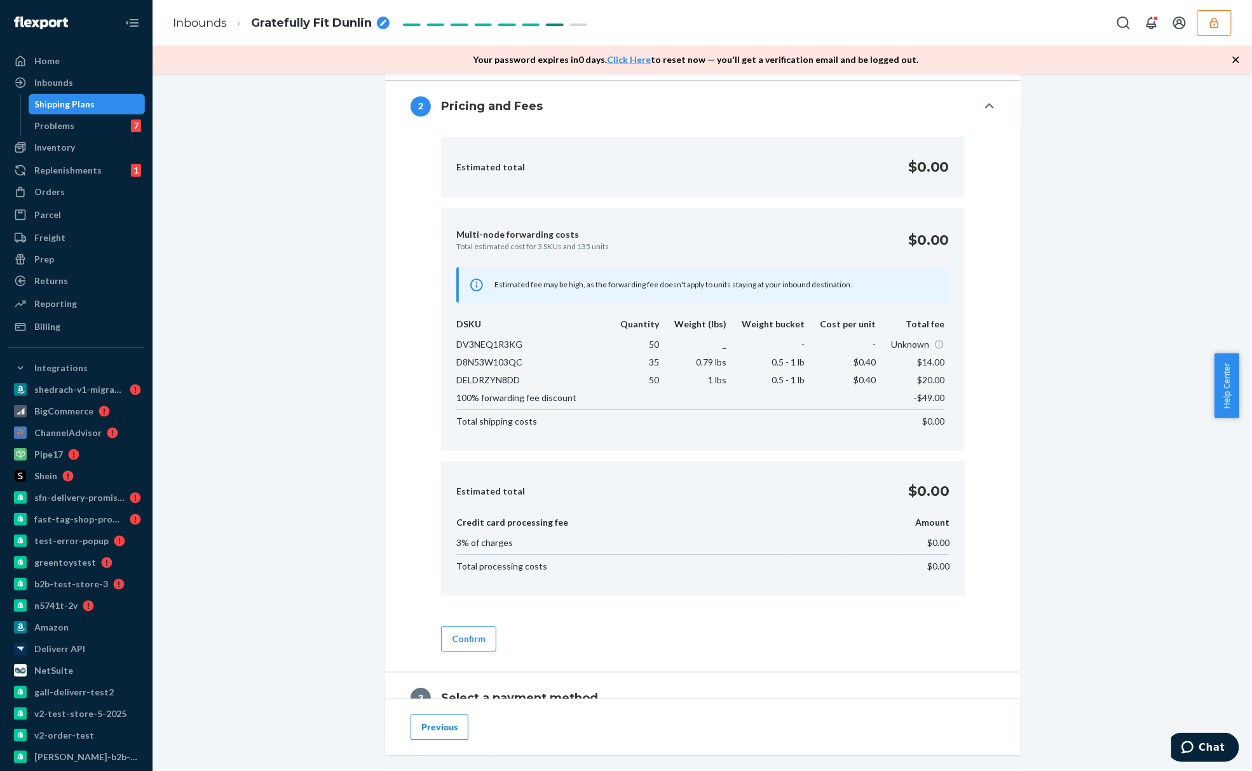
scroll to position [1051, 0]
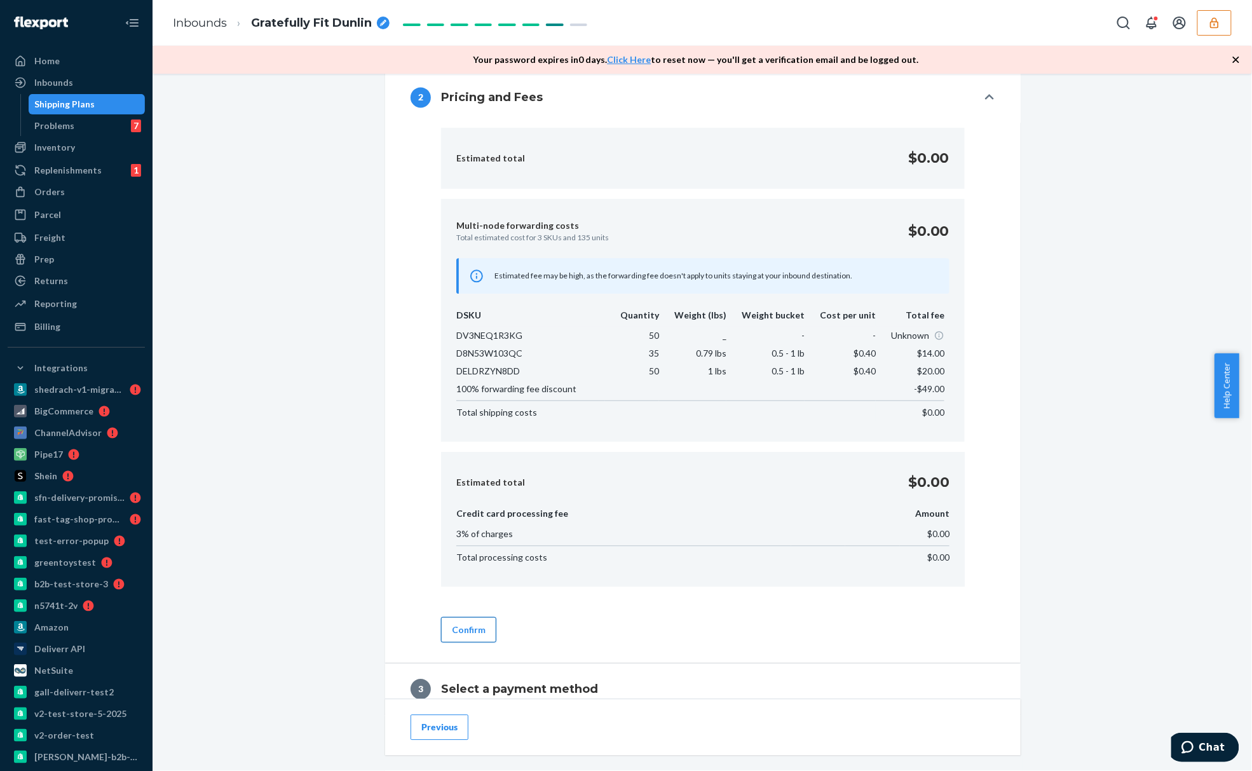
click at [468, 636] on button "Confirm" at bounding box center [468, 629] width 55 height 25
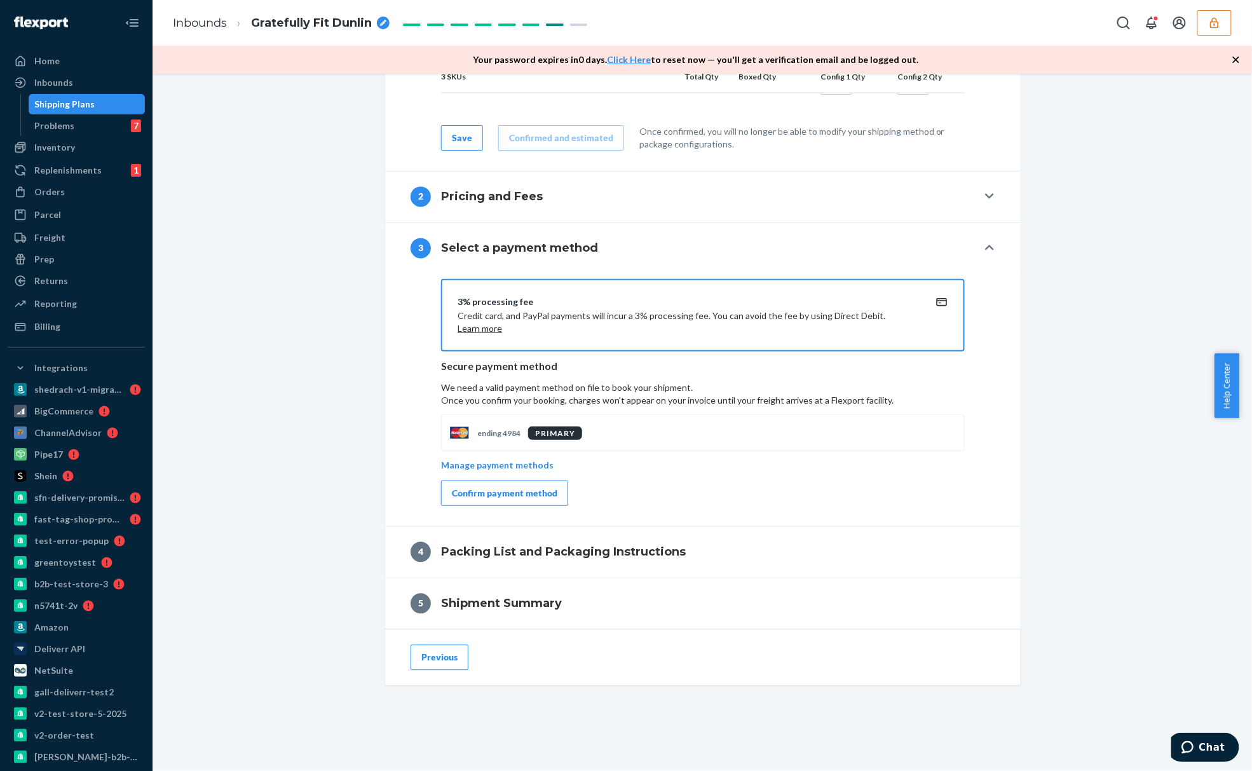
scroll to position [946, 0]
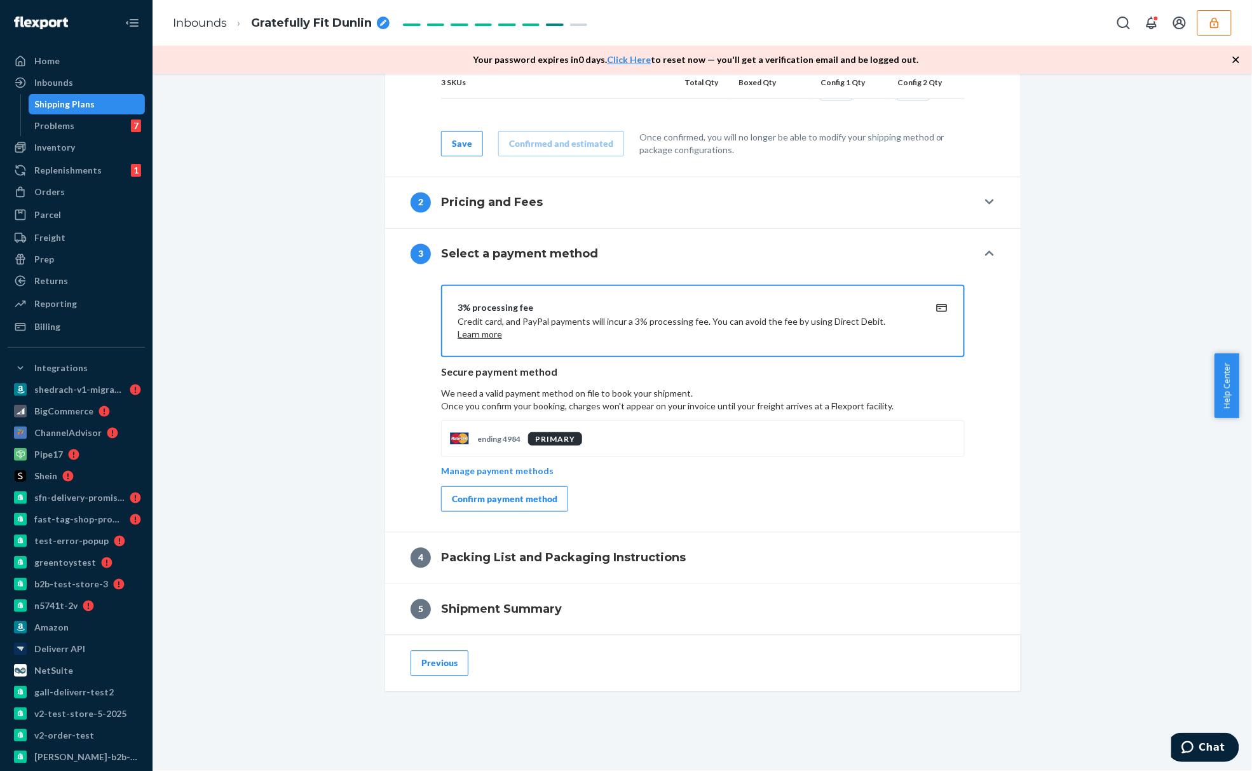
click at [497, 493] on div "Confirm payment method" at bounding box center [505, 499] width 106 height 13
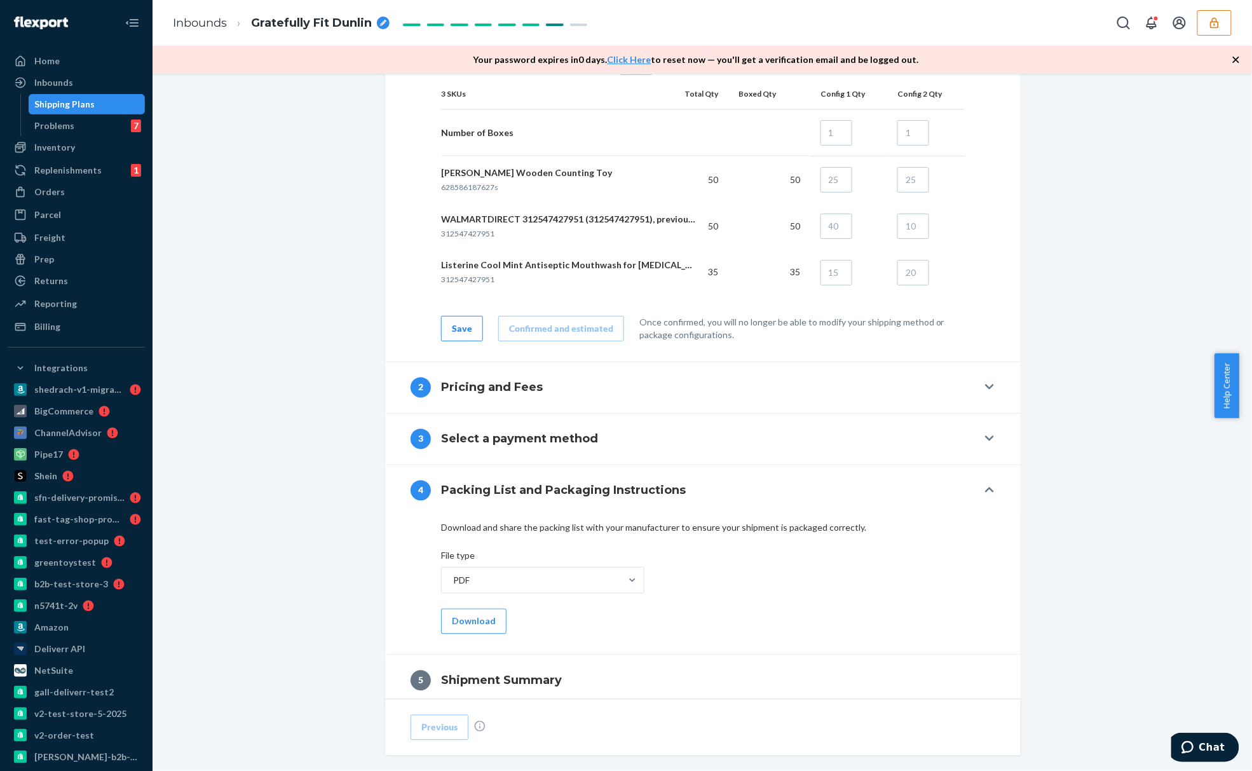
scroll to position [845, 0]
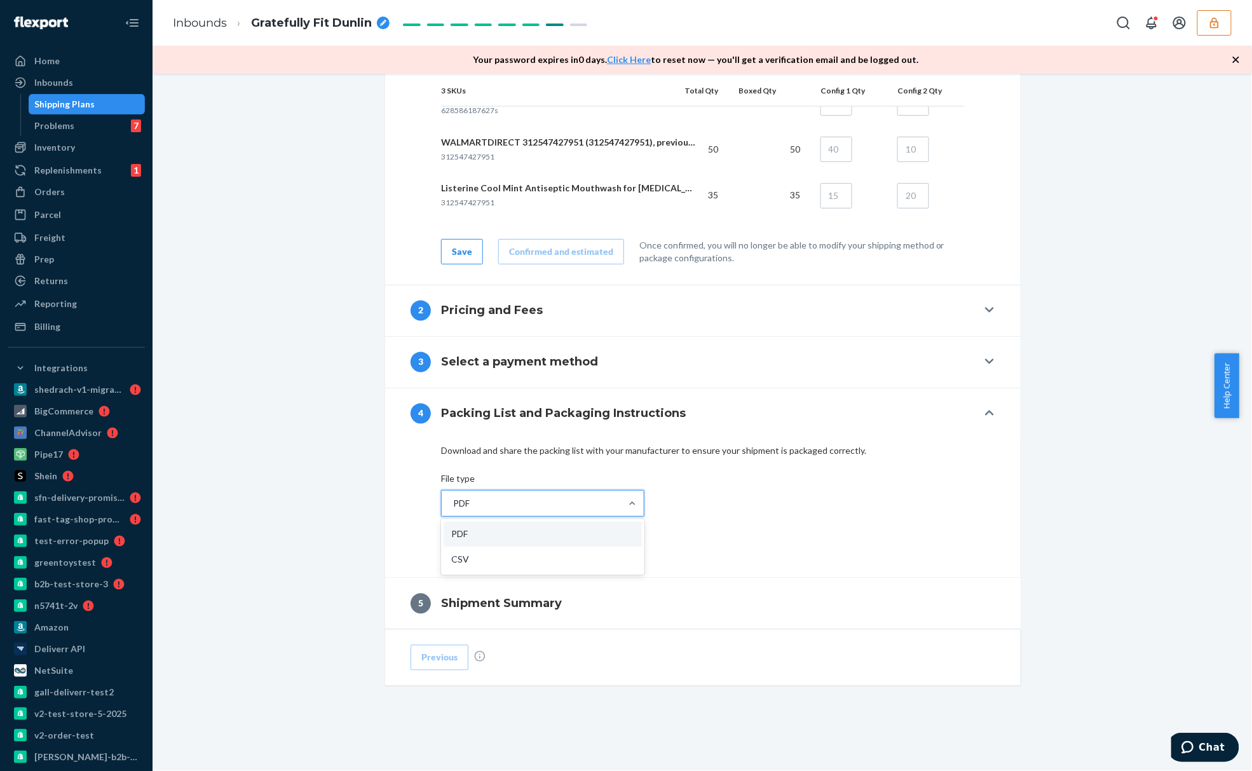
click at [511, 499] on div "PDF" at bounding box center [531, 503] width 179 height 25
click at [453, 499] on input "option PDF focused, 1 of 2. 2 results available. Use Up and Down to choose opti…" at bounding box center [452, 503] width 1 height 13
click at [704, 550] on div "option CSV focused, 2 of 2. 2 results available. Use Up and Down to choose opti…" at bounding box center [703, 523] width 524 height 67
click at [474, 544] on button "Download" at bounding box center [473, 544] width 65 height 25
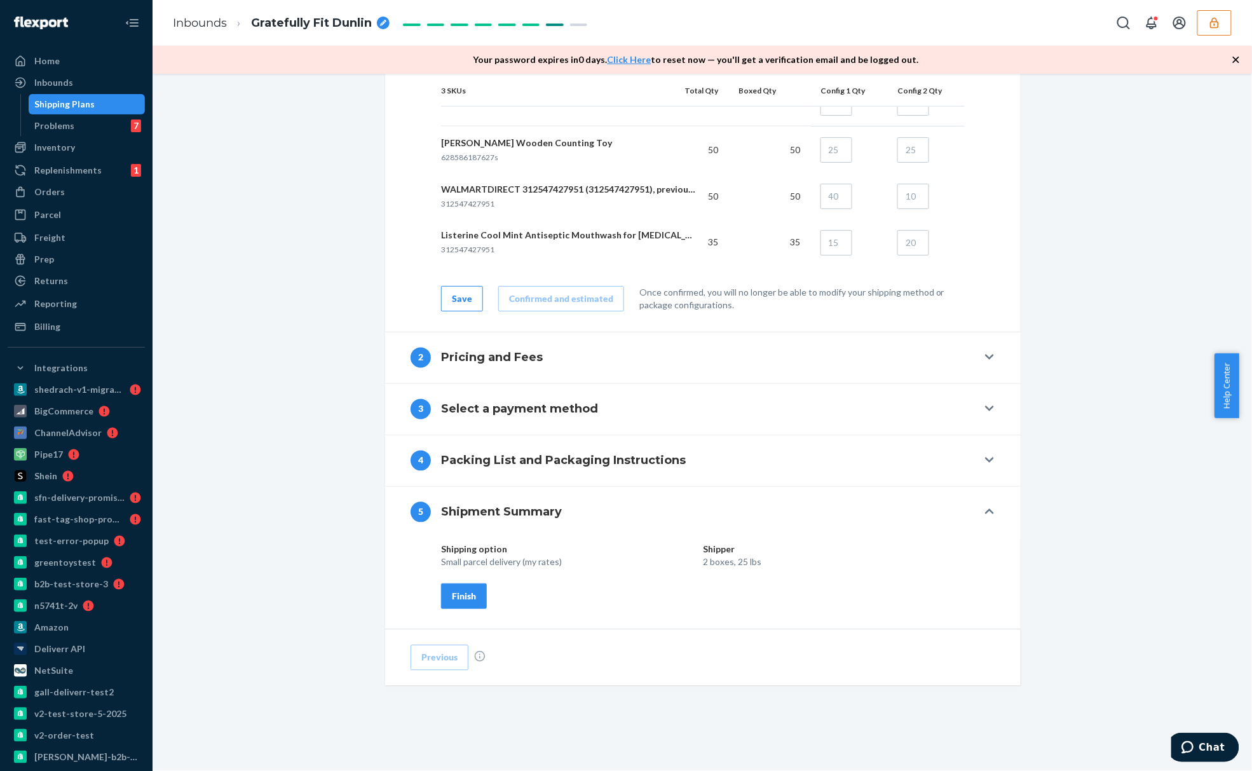
click at [468, 595] on div "Finish" at bounding box center [464, 596] width 24 height 13
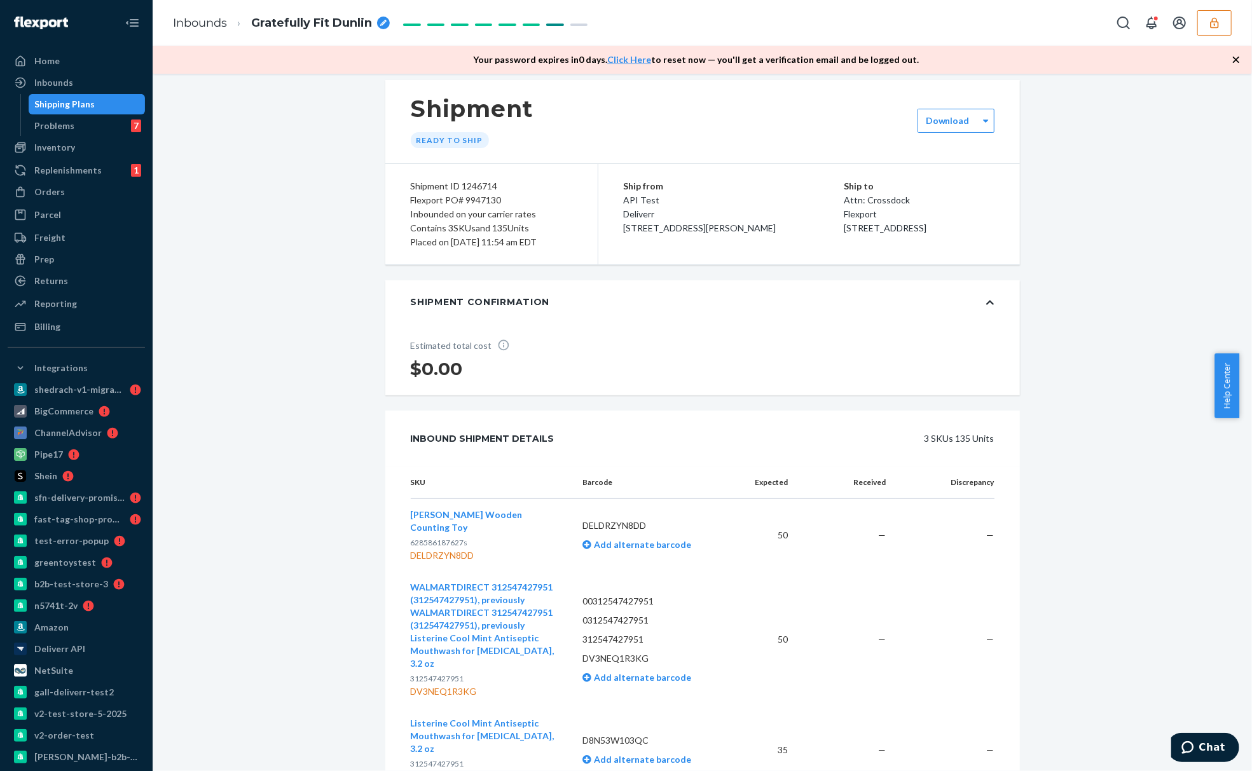
scroll to position [97, 0]
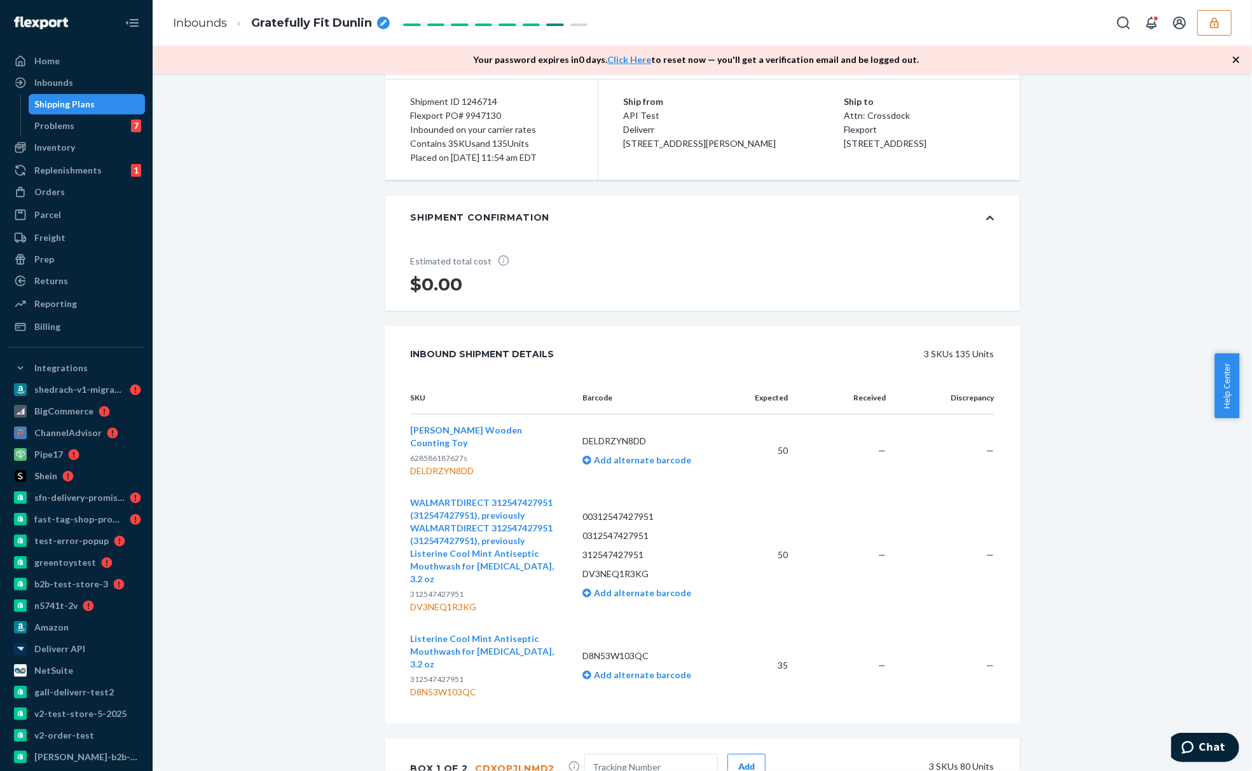
click at [986, 222] on icon at bounding box center [990, 218] width 8 height 9
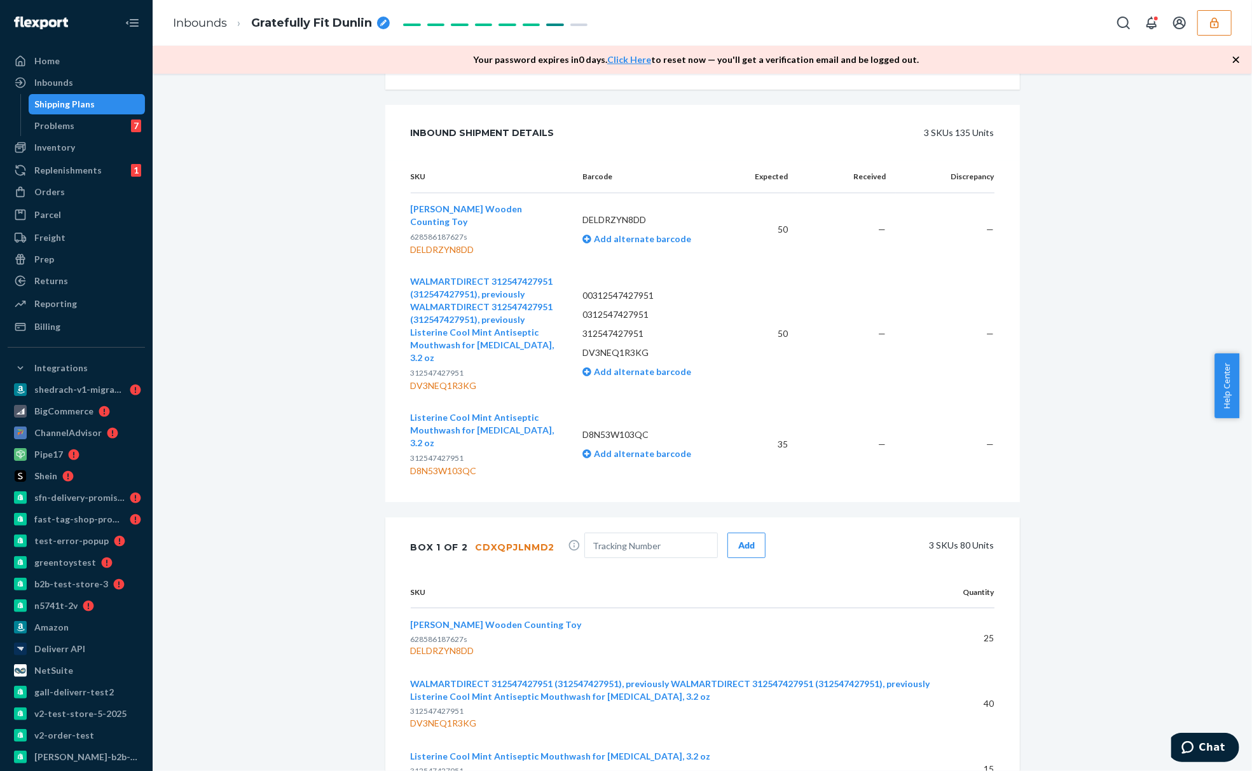
scroll to position [0, 0]
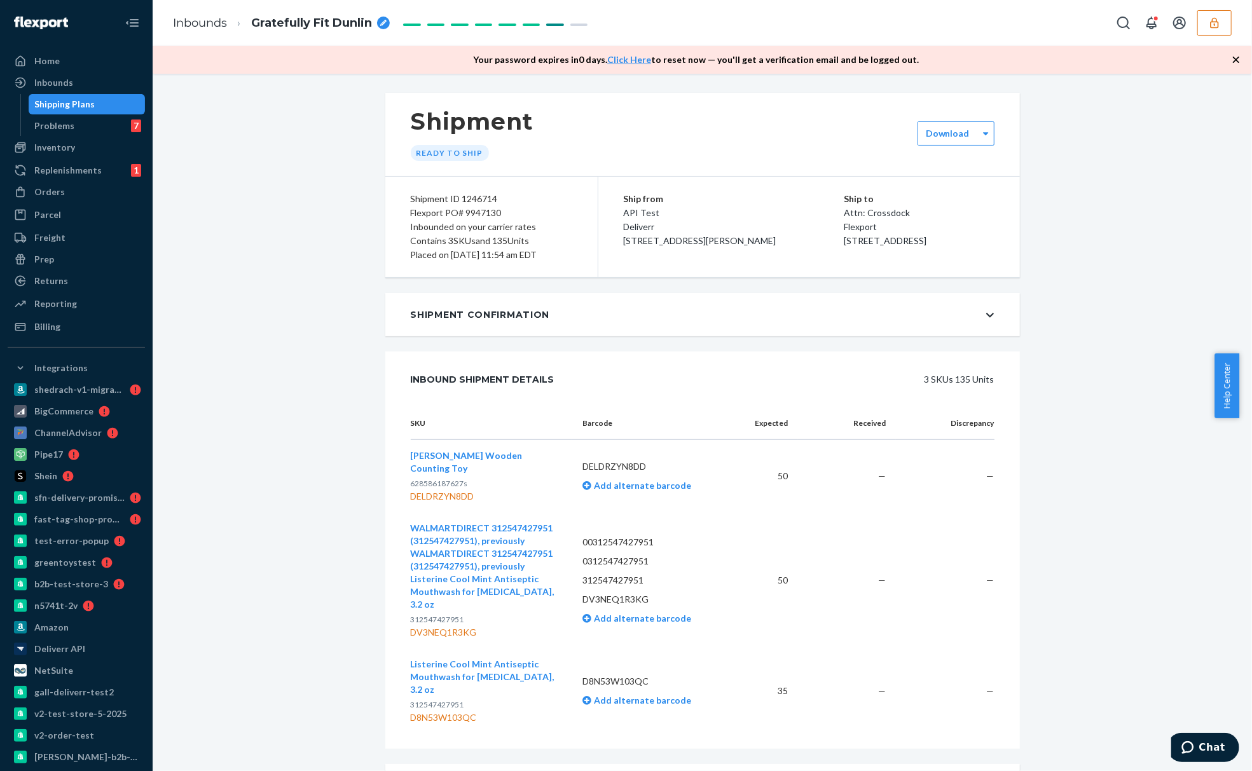
click at [862, 324] on div "Shipment Confirmation" at bounding box center [702, 314] width 634 height 43
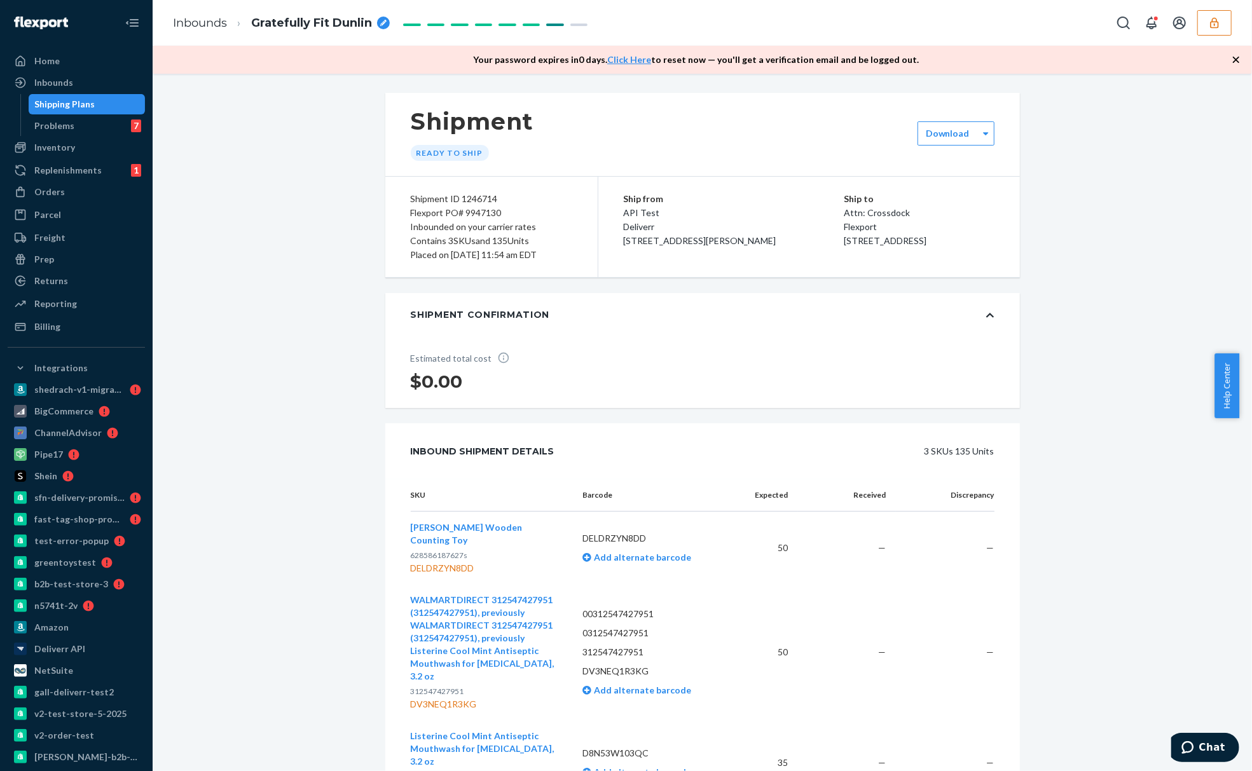
click at [972, 336] on div "Shipment Confirmation" at bounding box center [702, 314] width 634 height 43
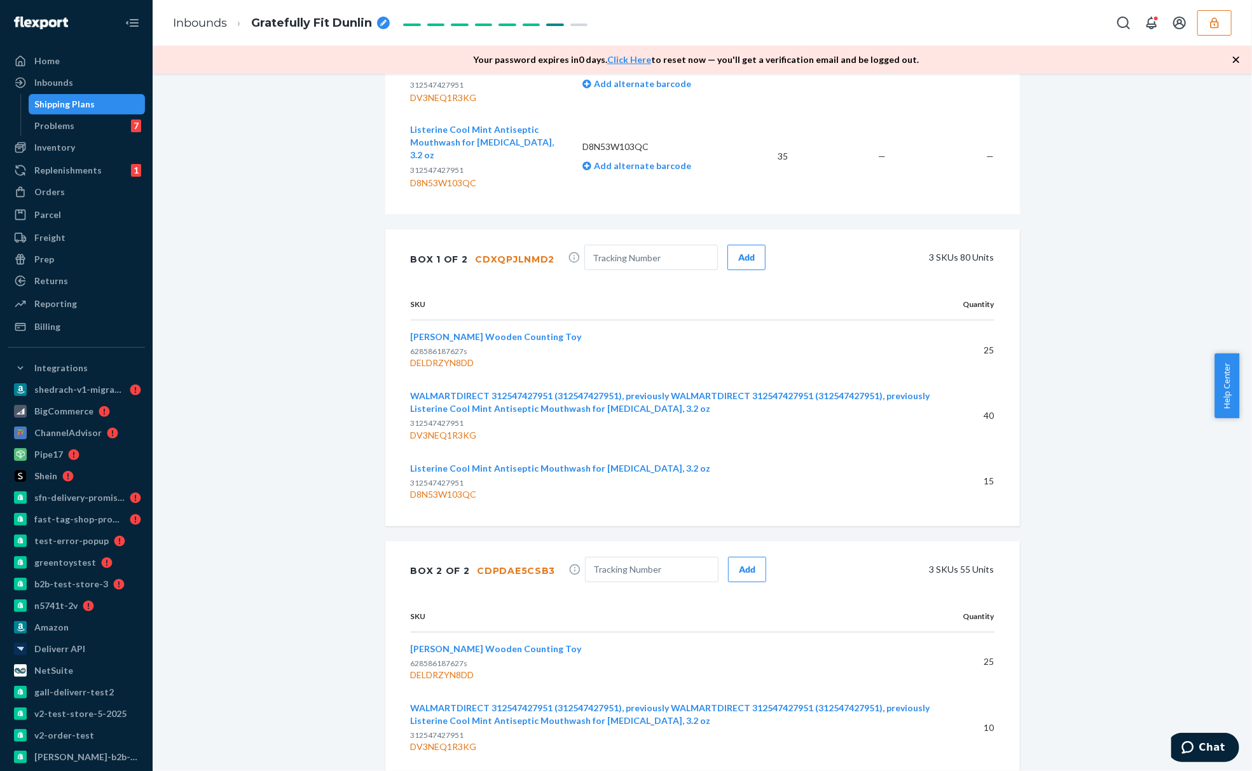
scroll to position [619, 0]
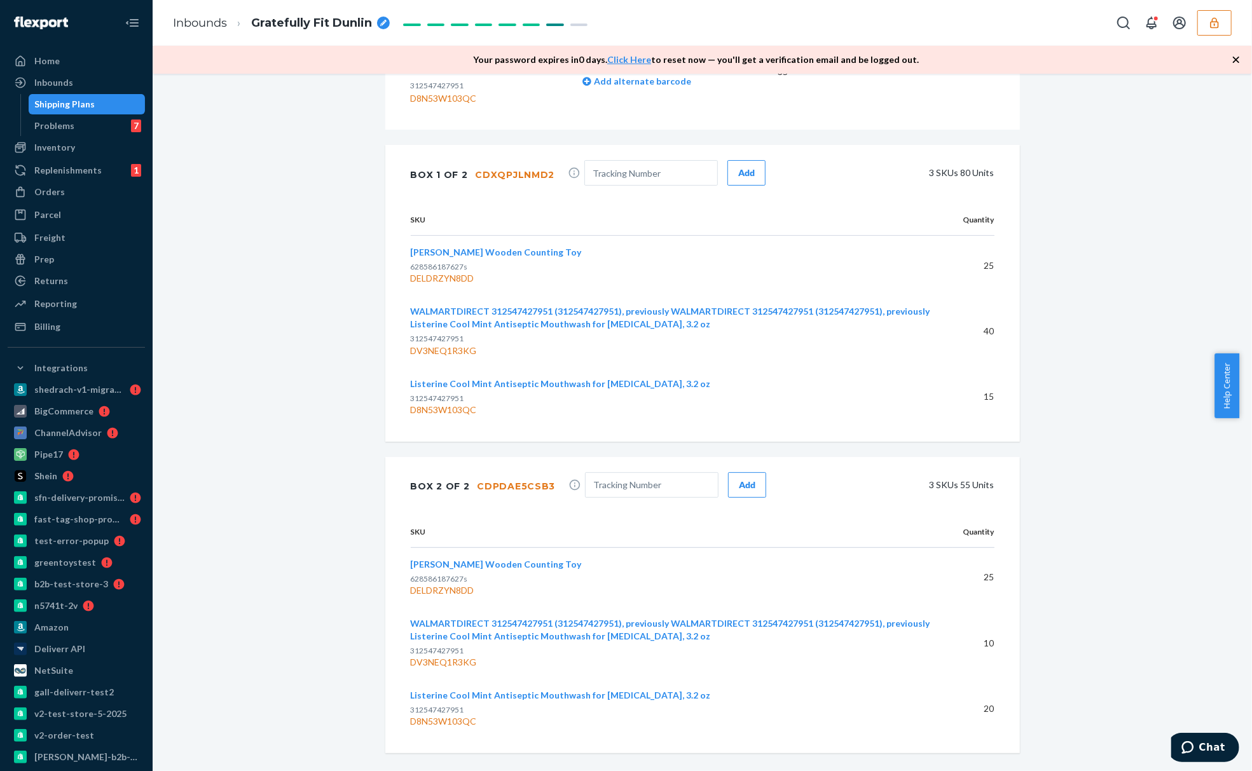
click at [499, 168] on div "CDXQPJLNMD2" at bounding box center [514, 174] width 79 height 13
click at [453, 272] on div "DELDRZYN8DD" at bounding box center [677, 278] width 532 height 13
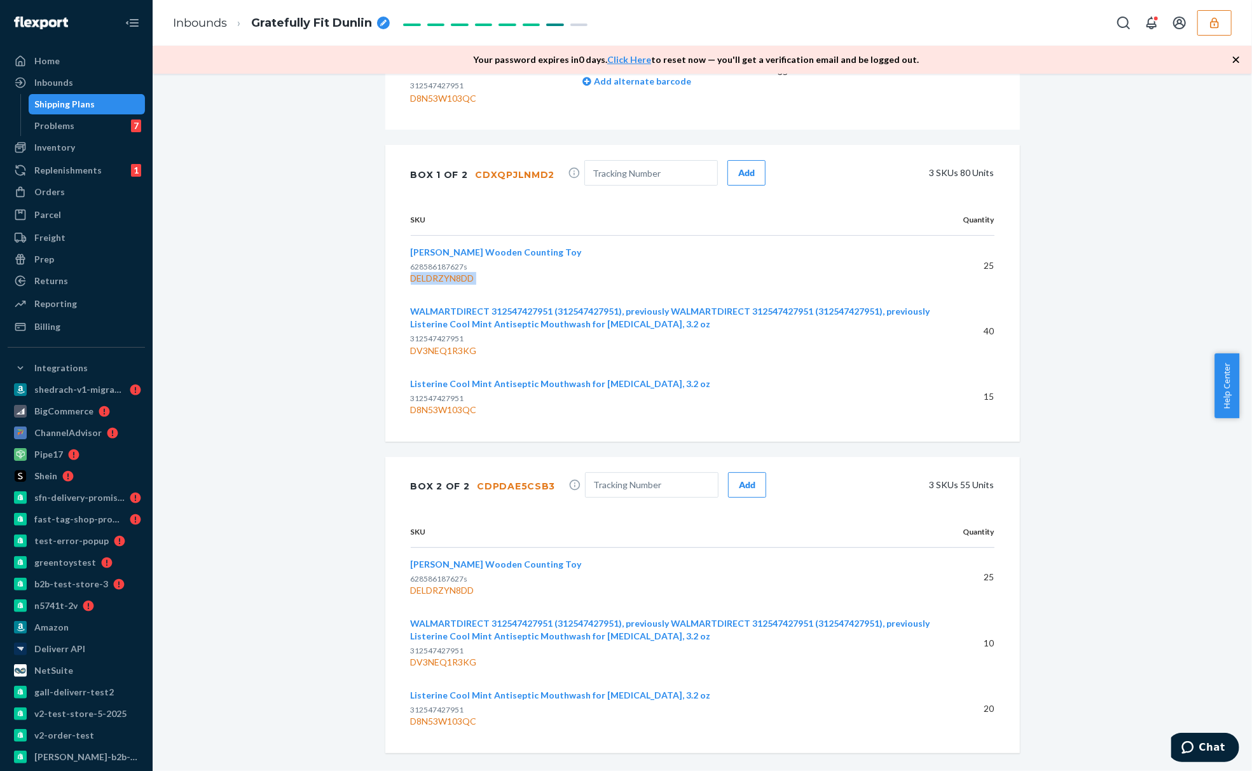
click at [441, 345] on div "DV3NEQ1R3KG" at bounding box center [677, 351] width 532 height 13
click at [913, 339] on td "WALMARTDIRECT 312547427951 (312547427951), previously WALMARTDIRECT 31254742795…" at bounding box center [682, 331] width 542 height 72
click at [1209, 33] on button "button" at bounding box center [1214, 22] width 34 height 25
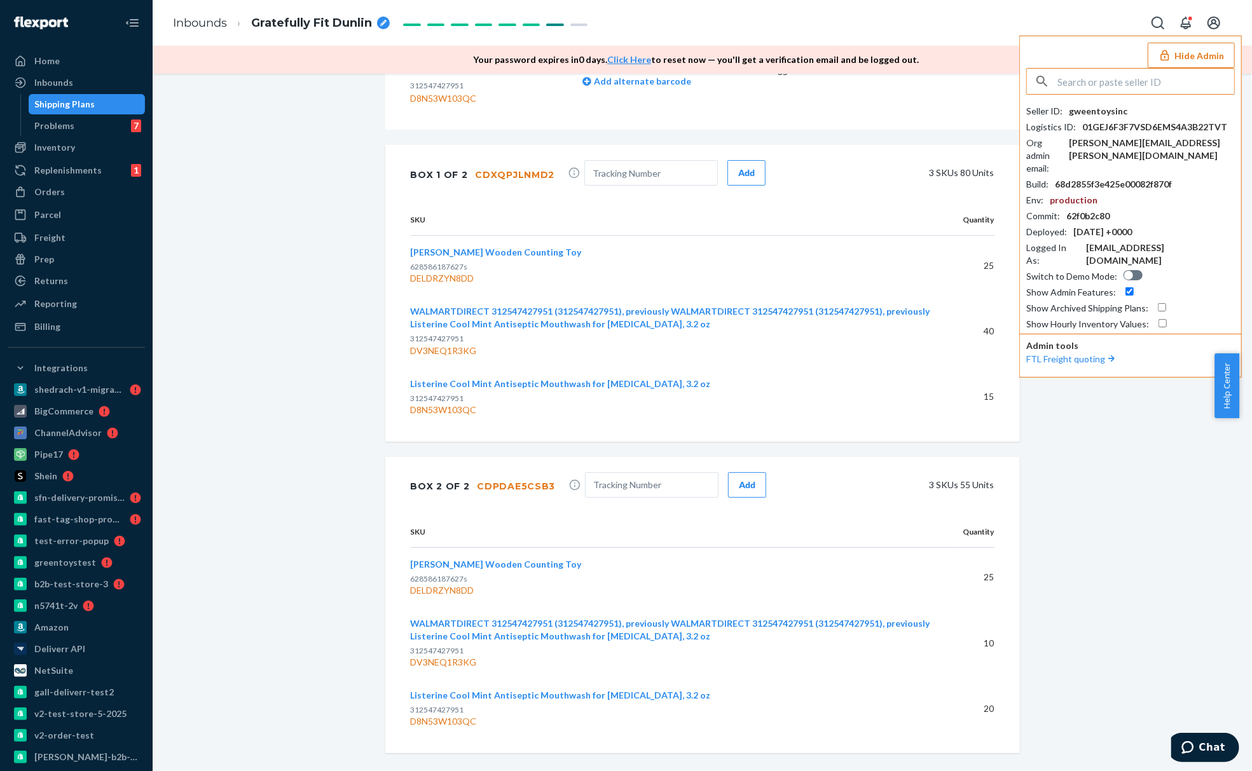
click at [1125, 287] on input "checkbox" at bounding box center [1129, 291] width 8 height 8
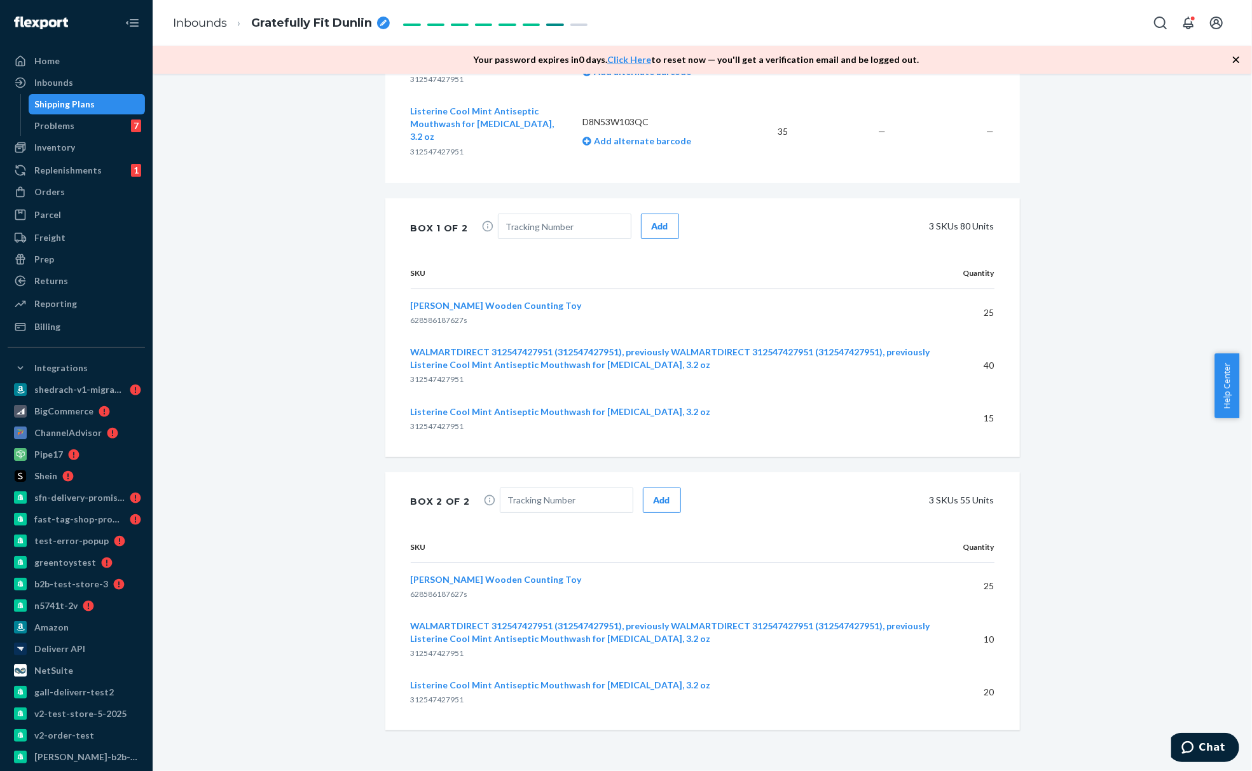
scroll to position [508, 0]
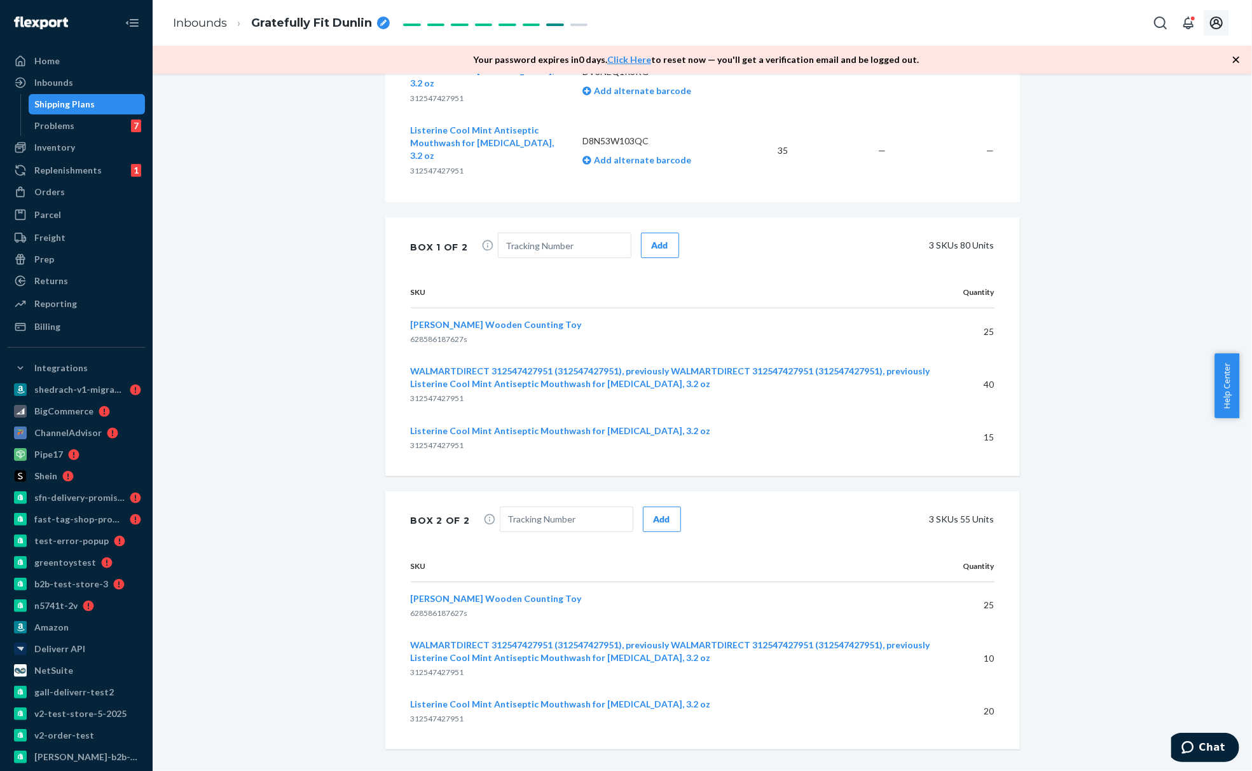
click at [1215, 29] on icon "Open account menu" at bounding box center [1215, 22] width 15 height 15
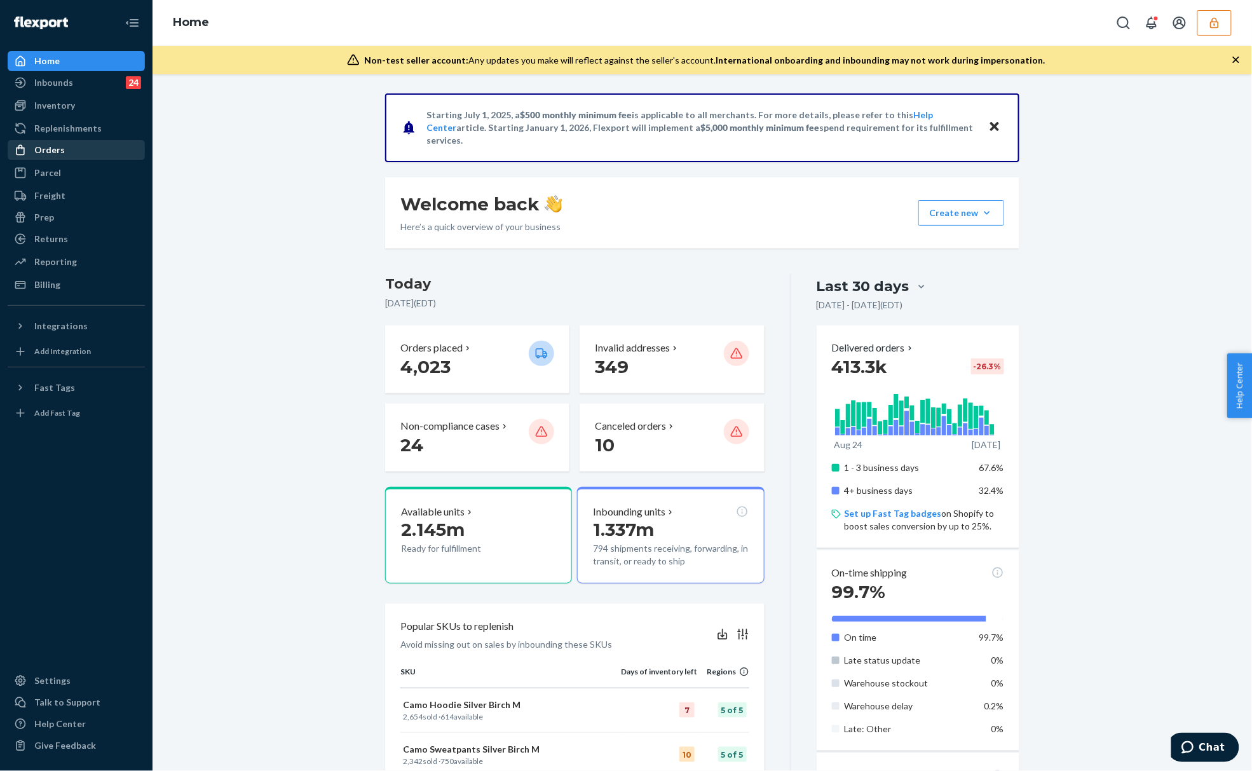
drag, startPoint x: 86, startPoint y: 146, endPoint x: 79, endPoint y: 147, distance: 7.2
click at [86, 146] on div "Orders" at bounding box center [76, 150] width 135 height 18
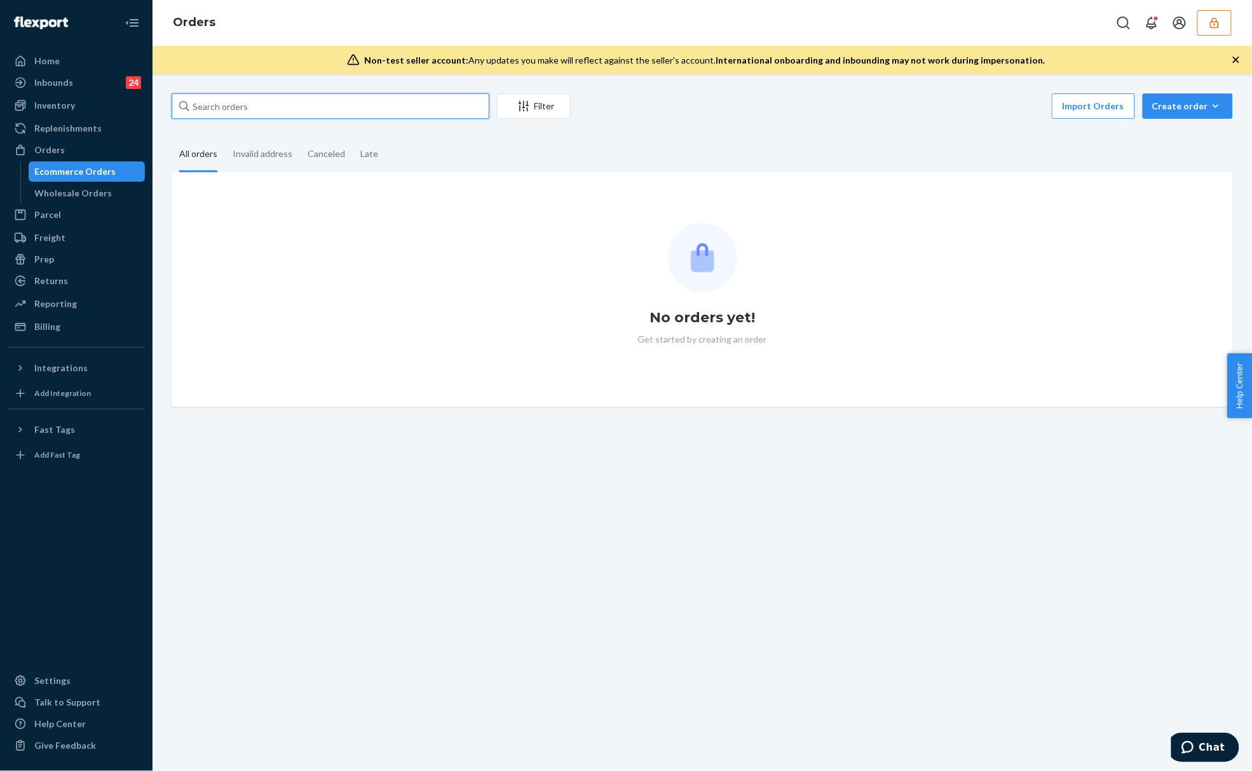
click at [275, 108] on input "text" at bounding box center [331, 105] width 318 height 25
paste input "255220125"
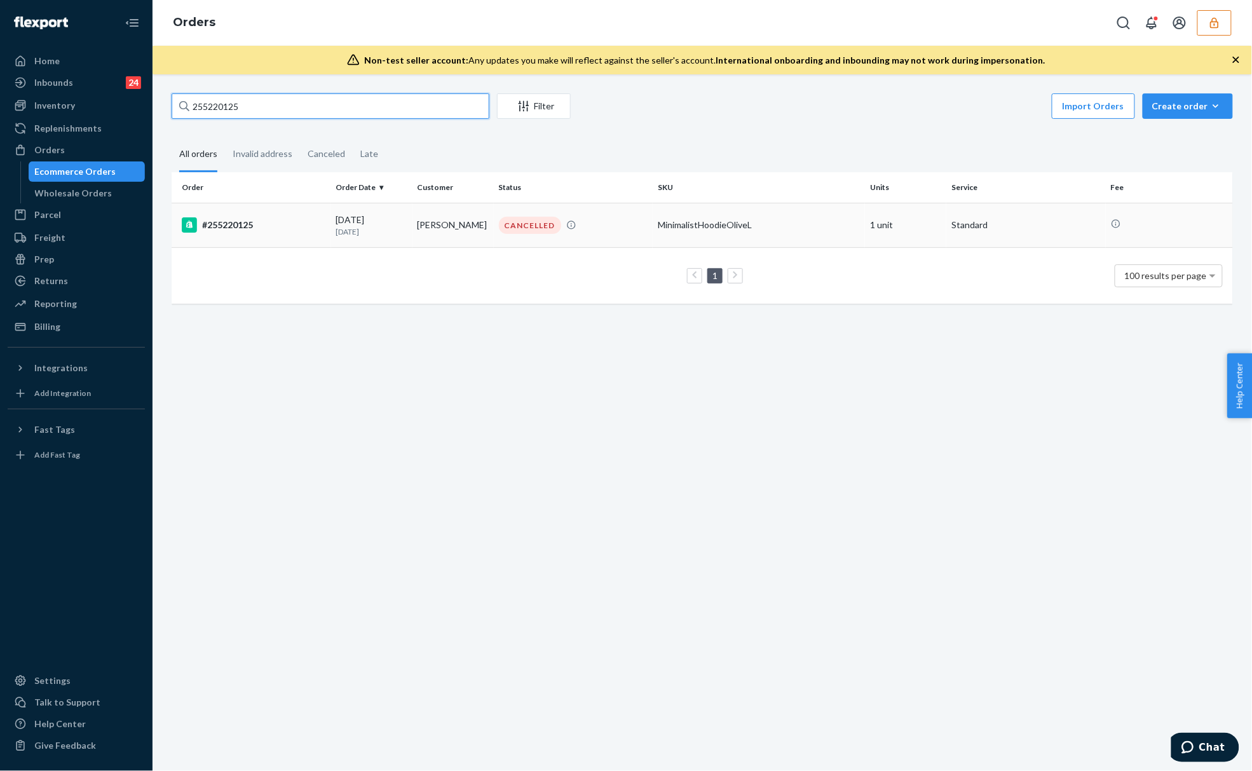
type input "255220125"
click at [438, 233] on td "[PERSON_NAME]" at bounding box center [453, 225] width 81 height 44
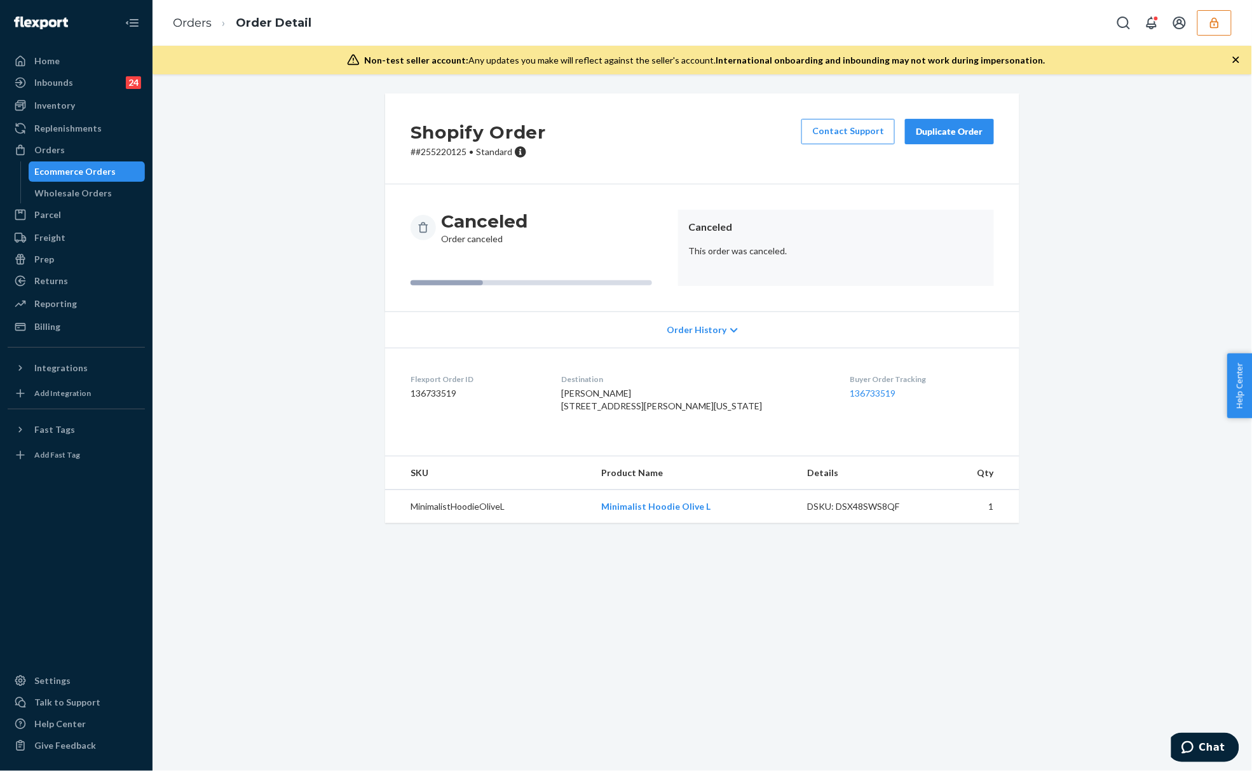
click at [660, 327] on div "Order History" at bounding box center [702, 329] width 634 height 36
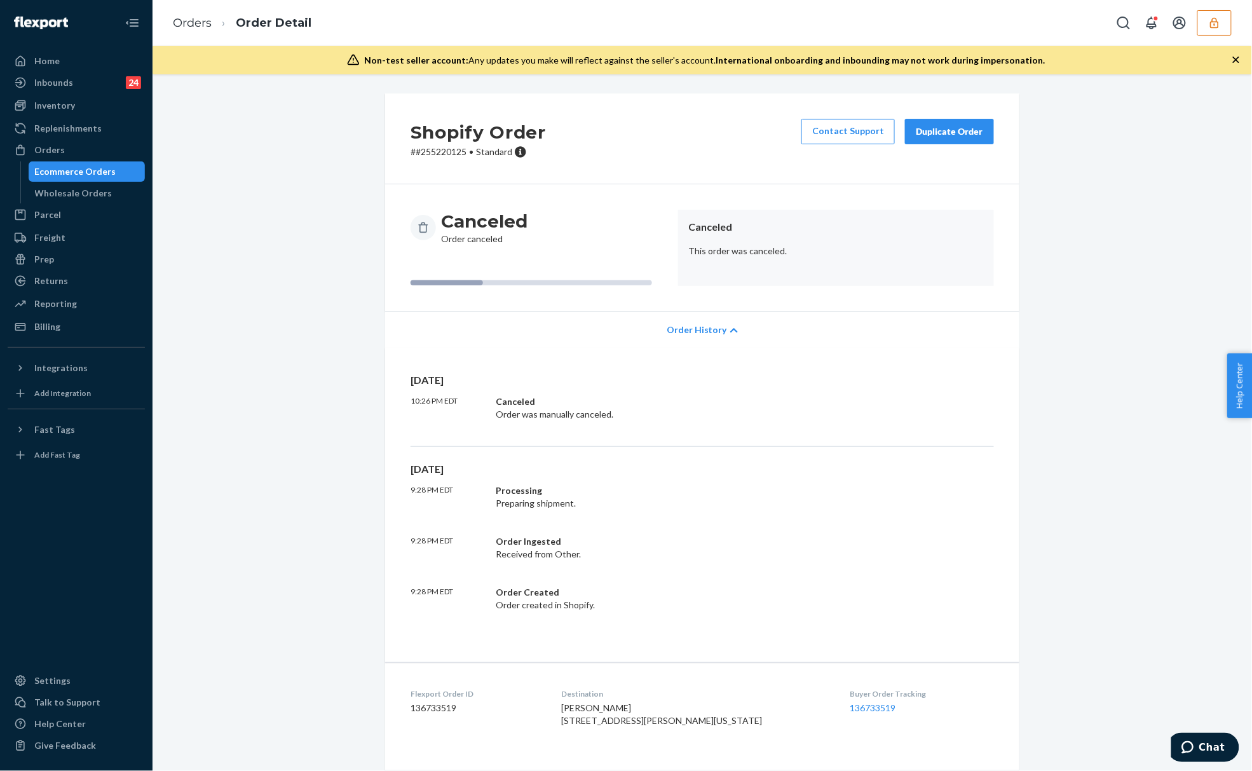
click at [660, 327] on div "Order History" at bounding box center [702, 329] width 634 height 36
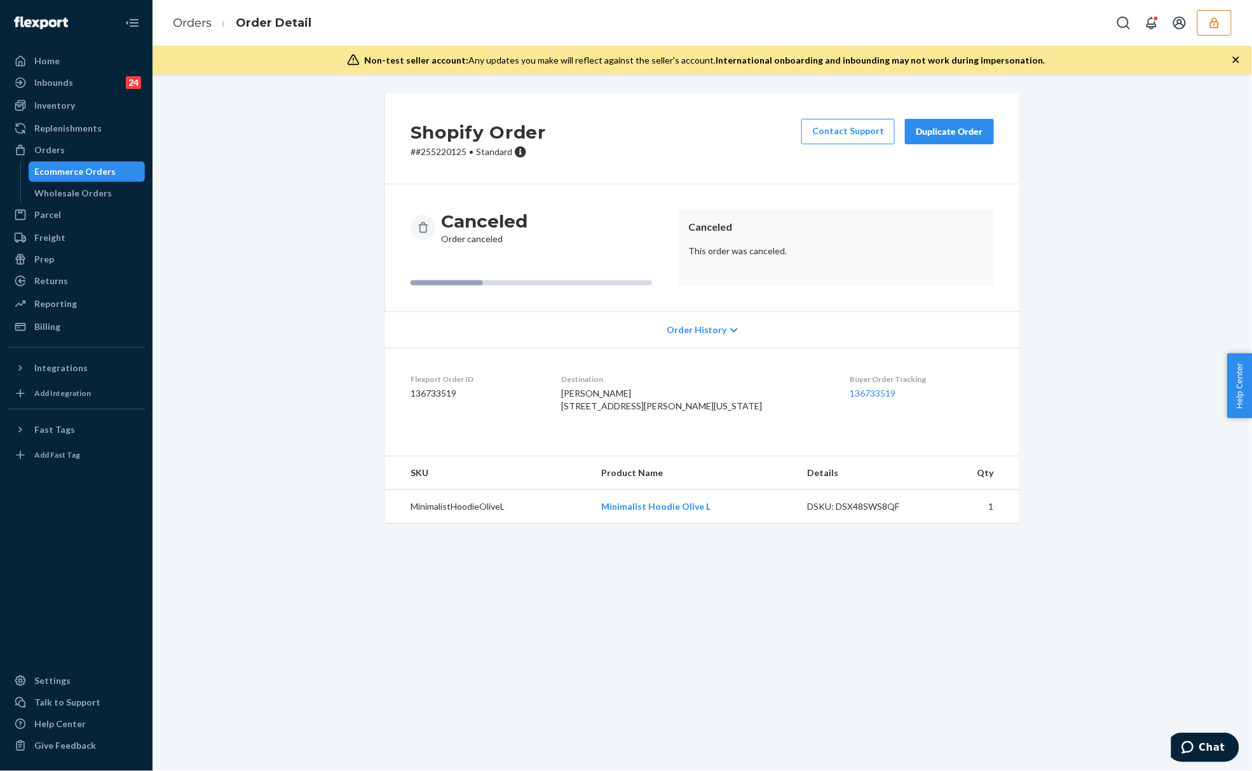
click at [660, 327] on div "Order History" at bounding box center [702, 329] width 634 height 36
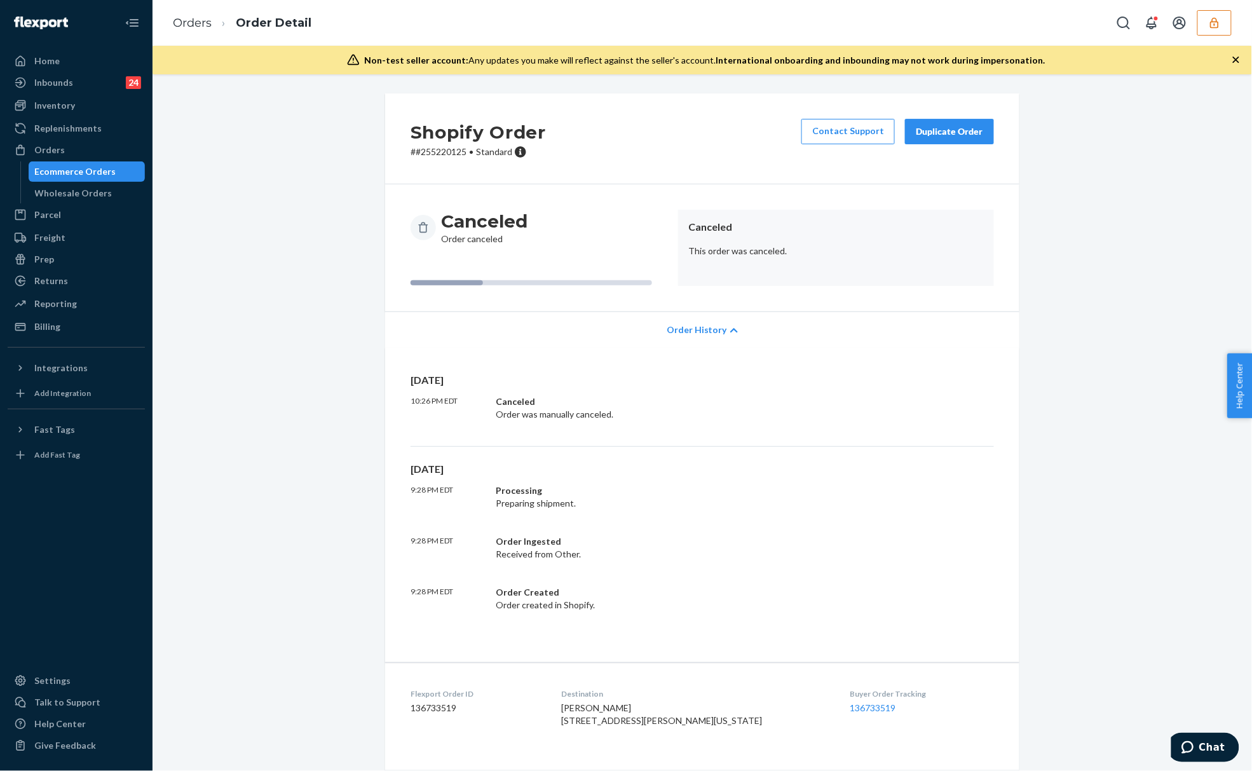
click at [669, 329] on span "Order History" at bounding box center [697, 330] width 60 height 13
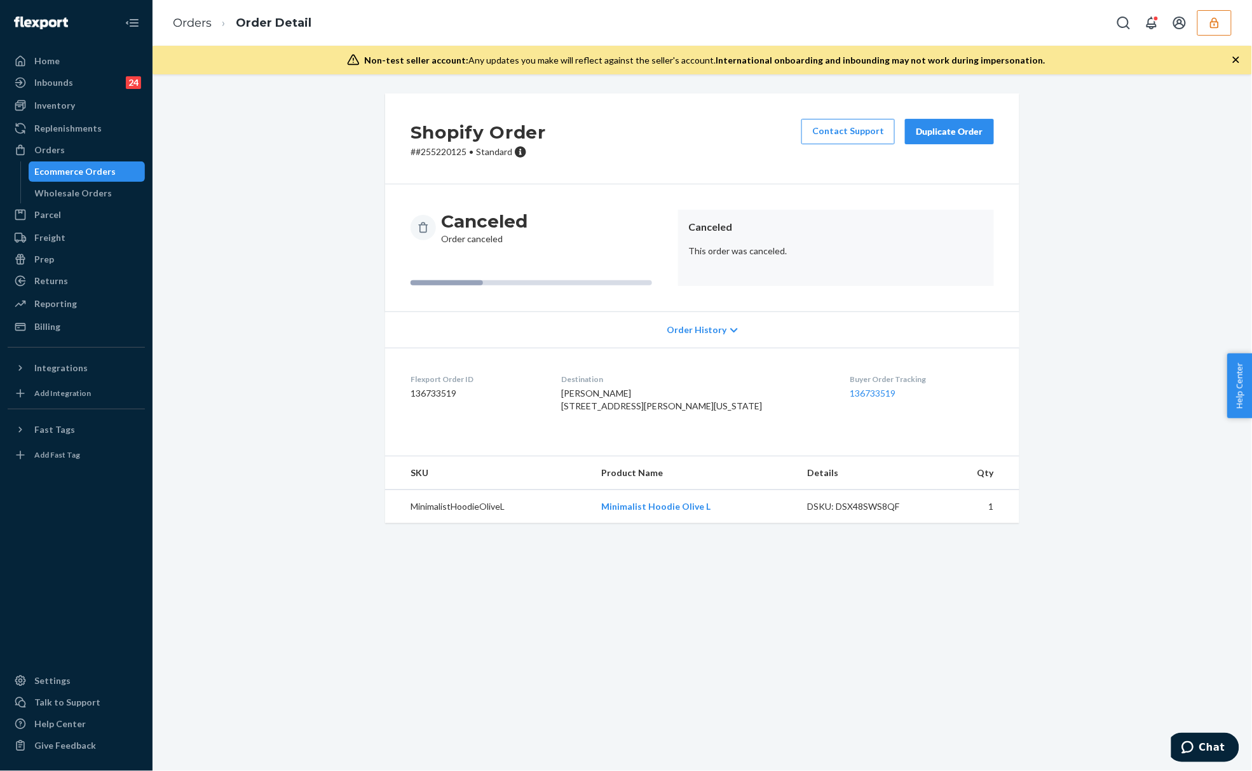
click at [420, 395] on dd "136733519" at bounding box center [476, 393] width 130 height 13
copy dd "136733519"
click at [399, 440] on dl "Flexport Order ID 136733519 Destination Tiana GoodHouse 641 Warrior Street Fort…" at bounding box center [702, 395] width 634 height 95
drag, startPoint x: 644, startPoint y: 406, endPoint x: 710, endPoint y: 421, distance: 67.8
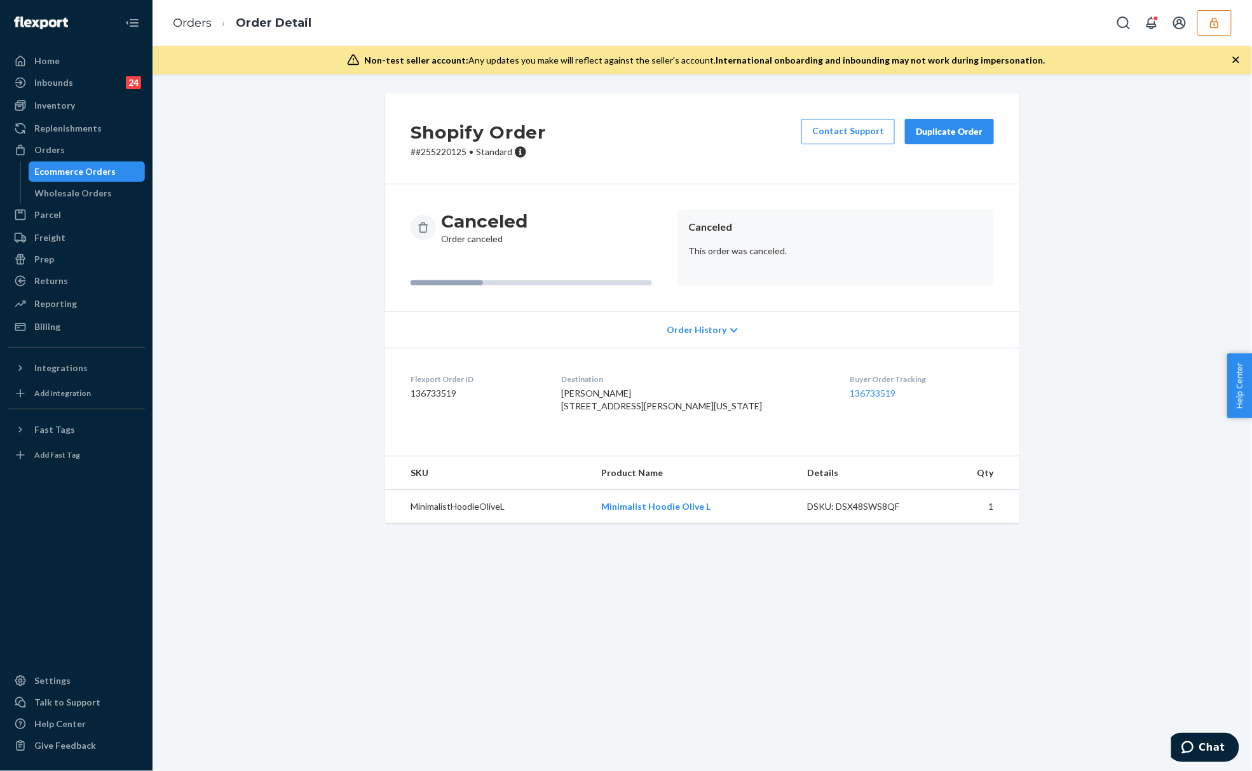
click at [711, 421] on dl "Flexport Order ID 136733519 Destination Tiana GoodHouse 641 Warrior Street Fort…" at bounding box center [702, 395] width 634 height 95
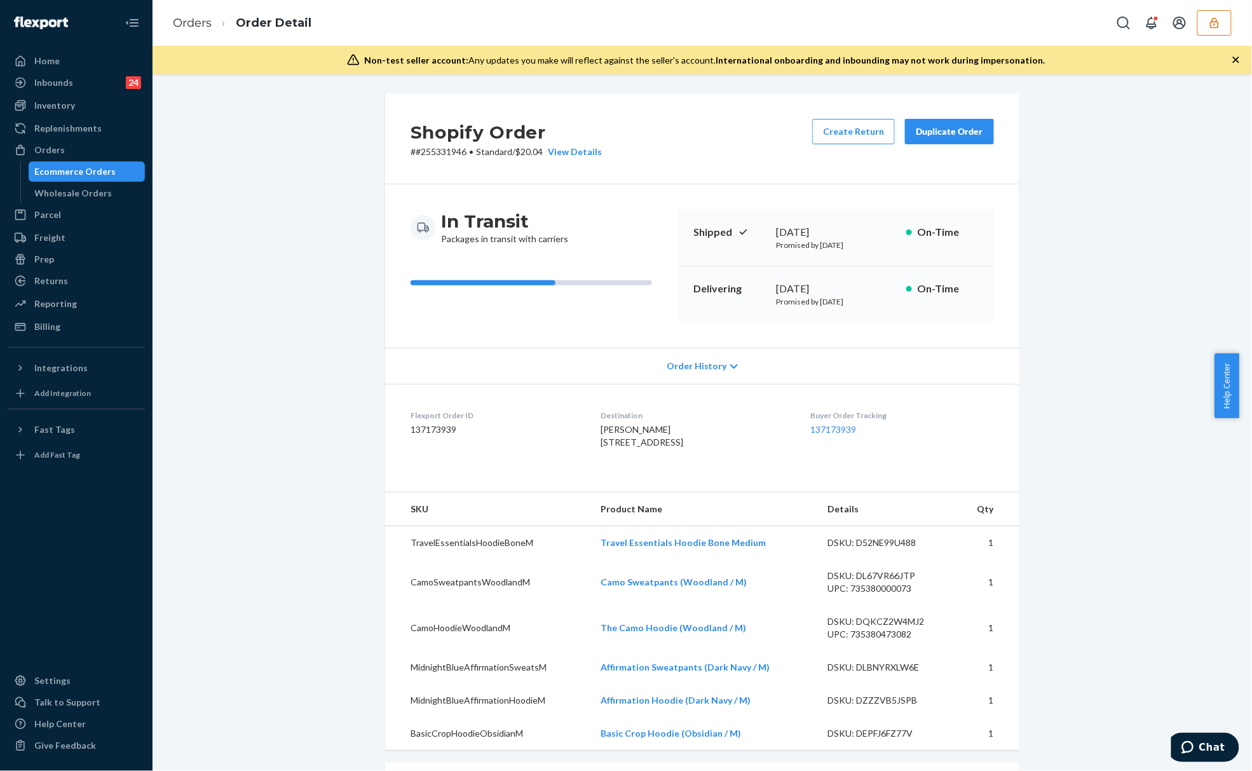
click at [276, 95] on div "Shopify Order # #255331946 • Standard / $20.04 View Details Create Return Dupli…" at bounding box center [702, 677] width 1081 height 1169
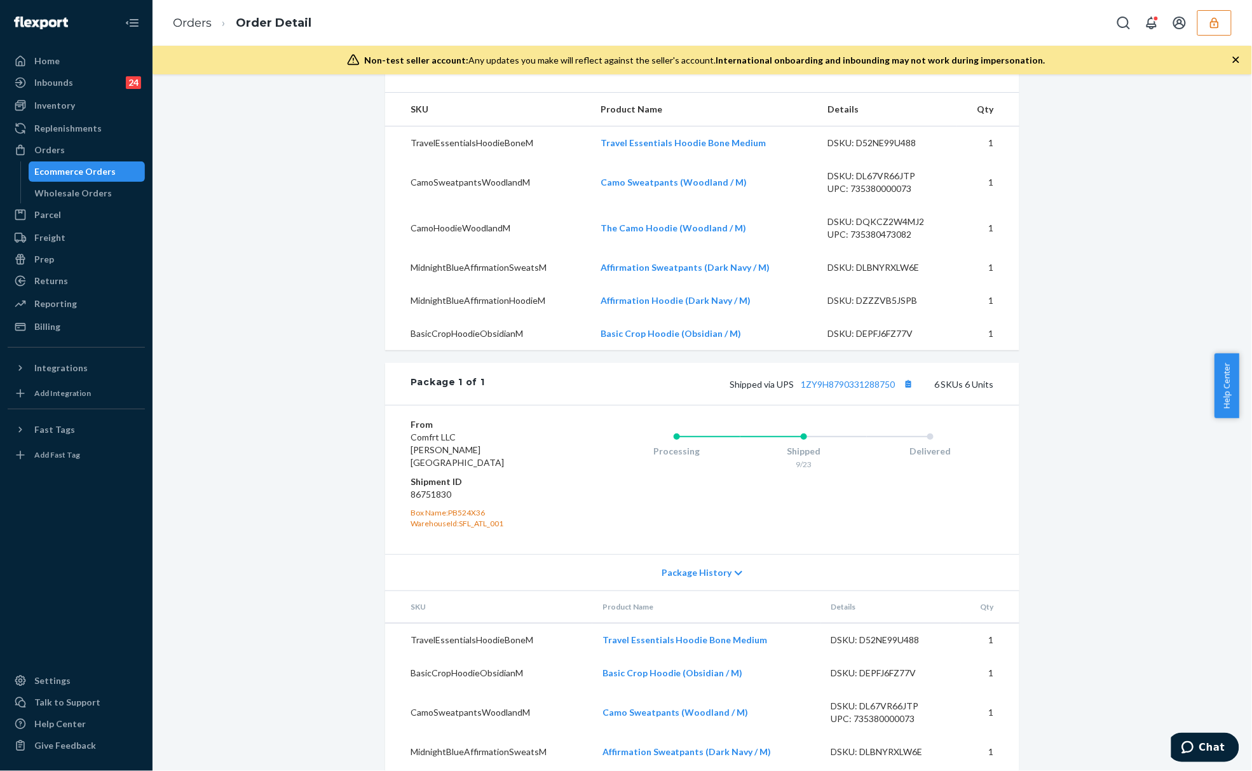
scroll to position [506, 0]
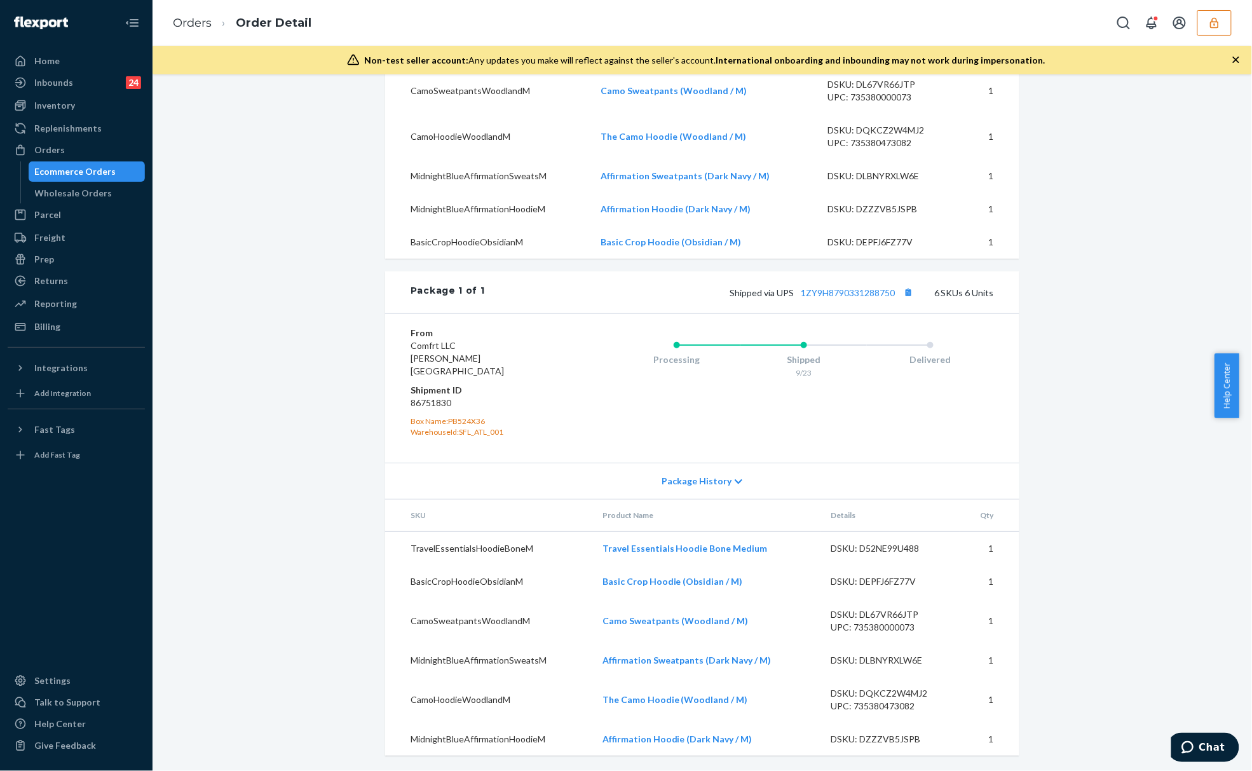
click at [838, 313] on div "Package 1 of 1 Shipped via UPS 1ZY9H8790331288750 6 SKUs 6 Units" at bounding box center [702, 292] width 634 height 42
click at [843, 298] on link "1ZY9H8790331288750" at bounding box center [848, 292] width 94 height 11
drag, startPoint x: 810, startPoint y: 387, endPoint x: 775, endPoint y: 387, distance: 34.3
click at [775, 378] on div "9/23" at bounding box center [803, 372] width 127 height 11
click at [443, 402] on dd "86751830" at bounding box center [487, 403] width 152 height 13
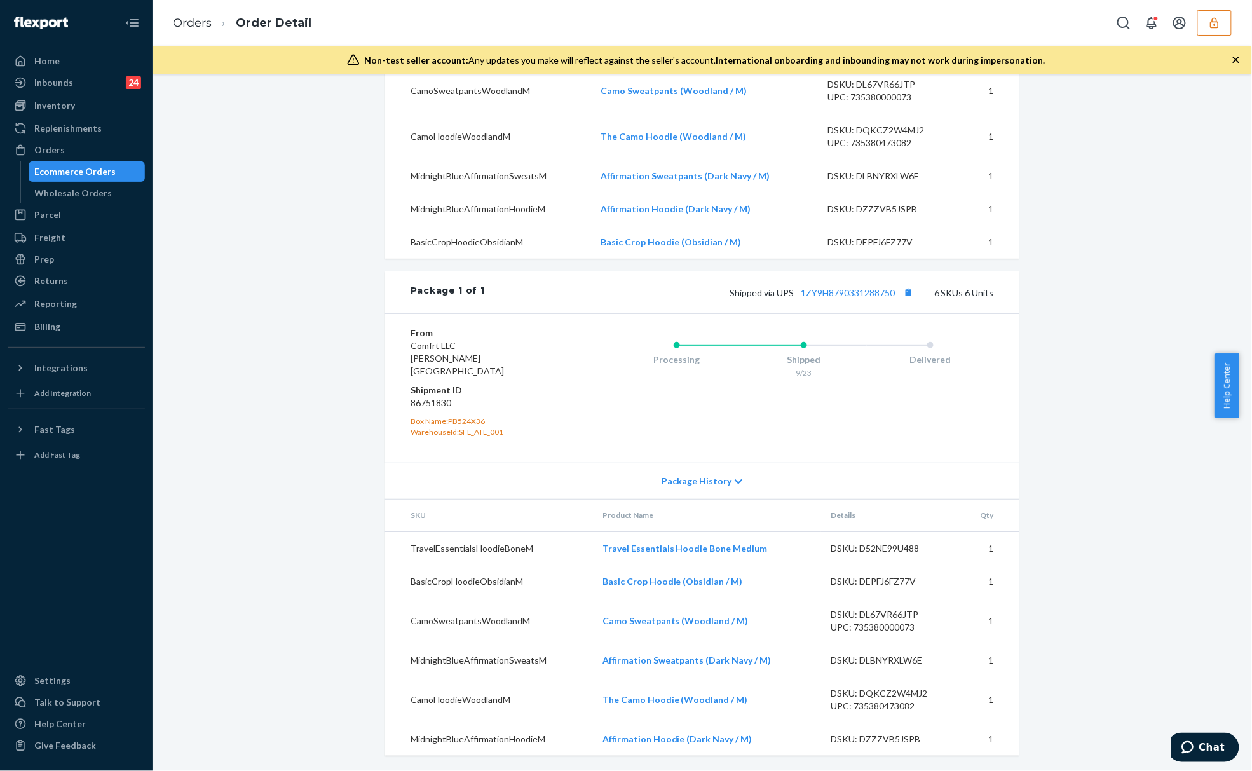
click at [443, 402] on dd "86751830" at bounding box center [487, 403] width 152 height 13
click at [430, 397] on dd "86751830" at bounding box center [487, 403] width 152 height 13
copy dd "86751830"
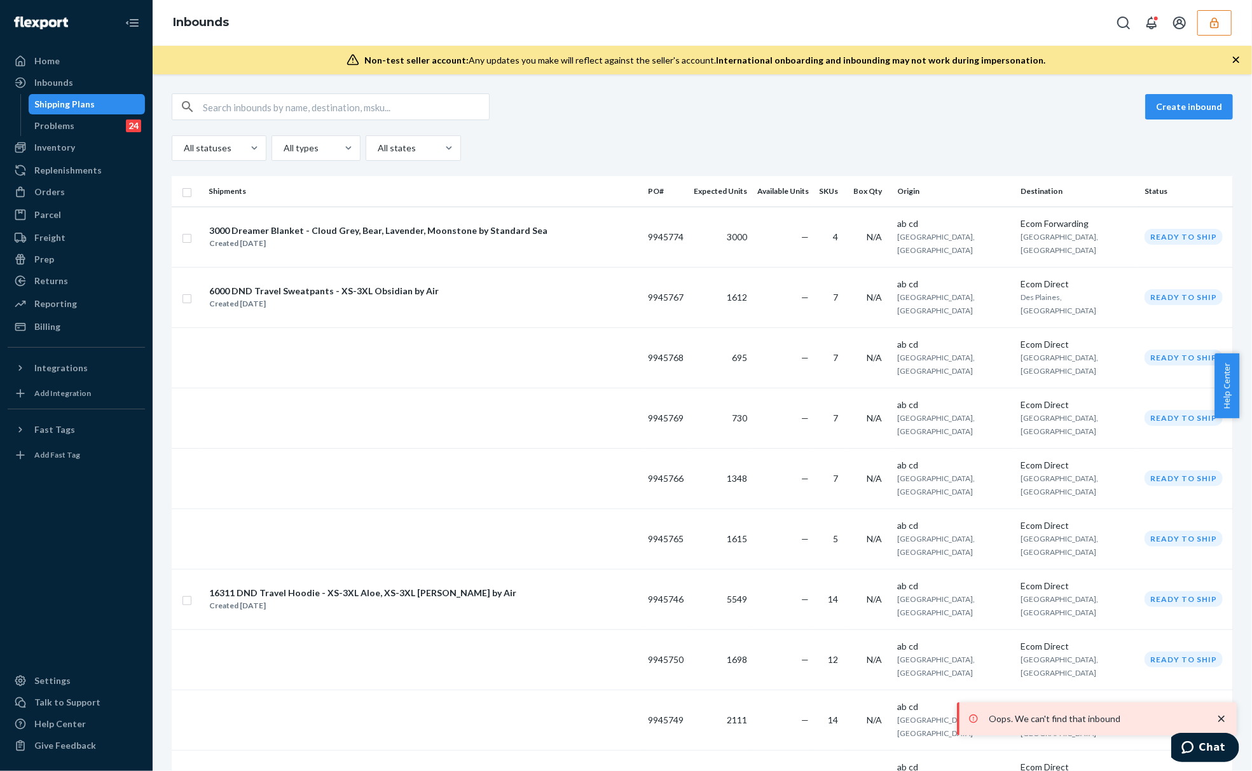
drag, startPoint x: 1223, startPoint y: 24, endPoint x: 1178, endPoint y: 54, distance: 54.1
click at [1222, 24] on button "button" at bounding box center [1214, 22] width 34 height 25
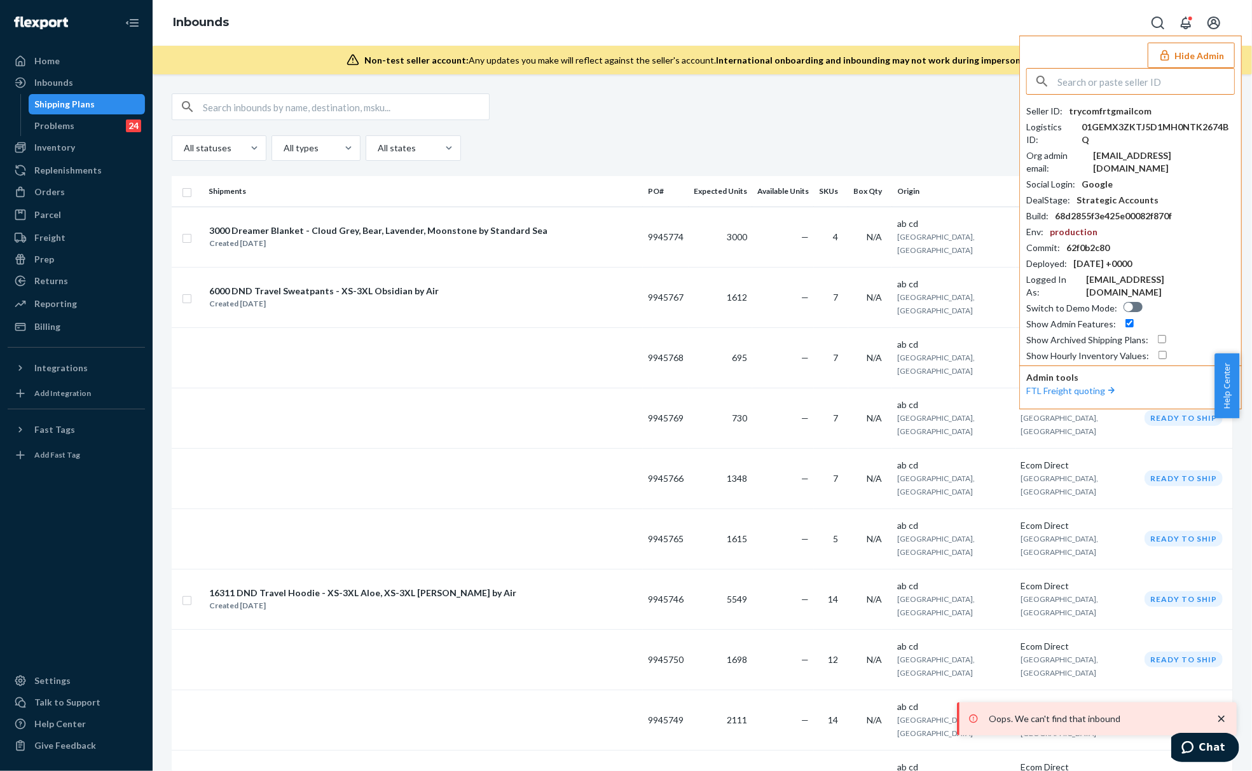
click at [1092, 77] on input "text" at bounding box center [1145, 81] width 177 height 25
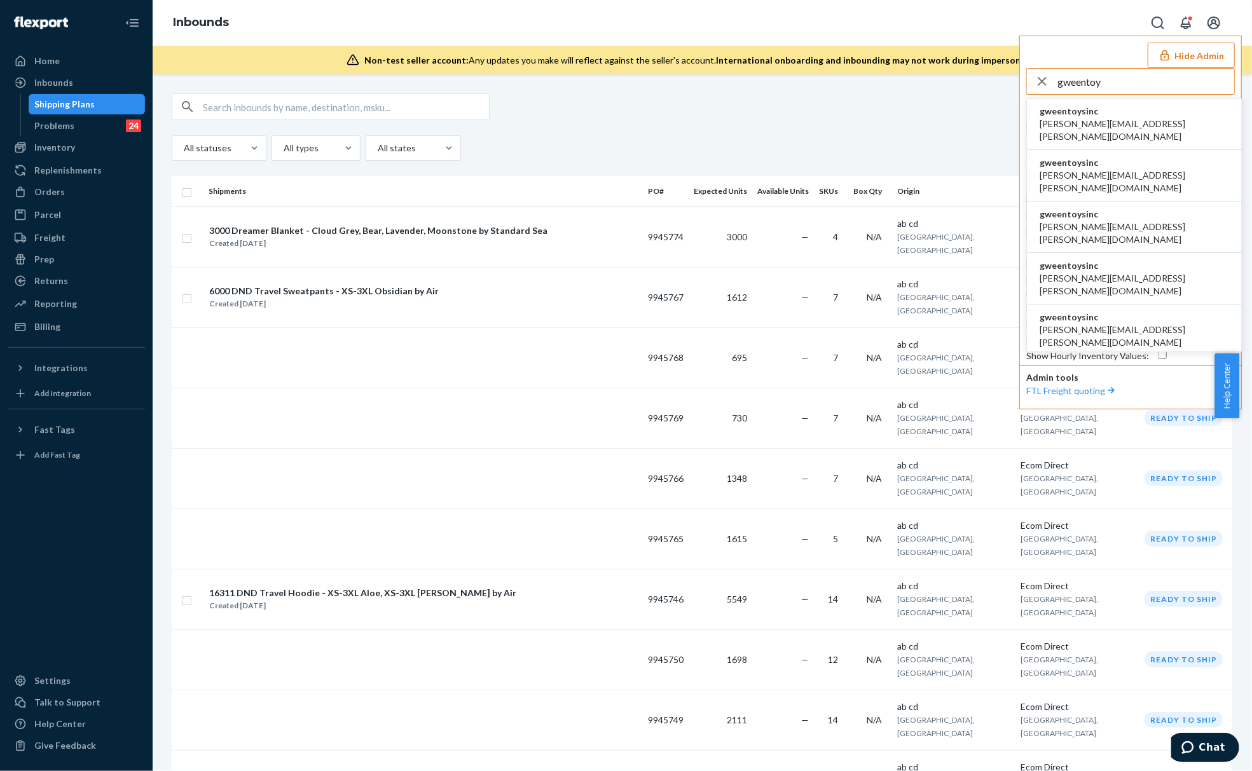
type input "gweentoy"
click at [1079, 111] on span "gweentoysinc" at bounding box center [1133, 111] width 189 height 13
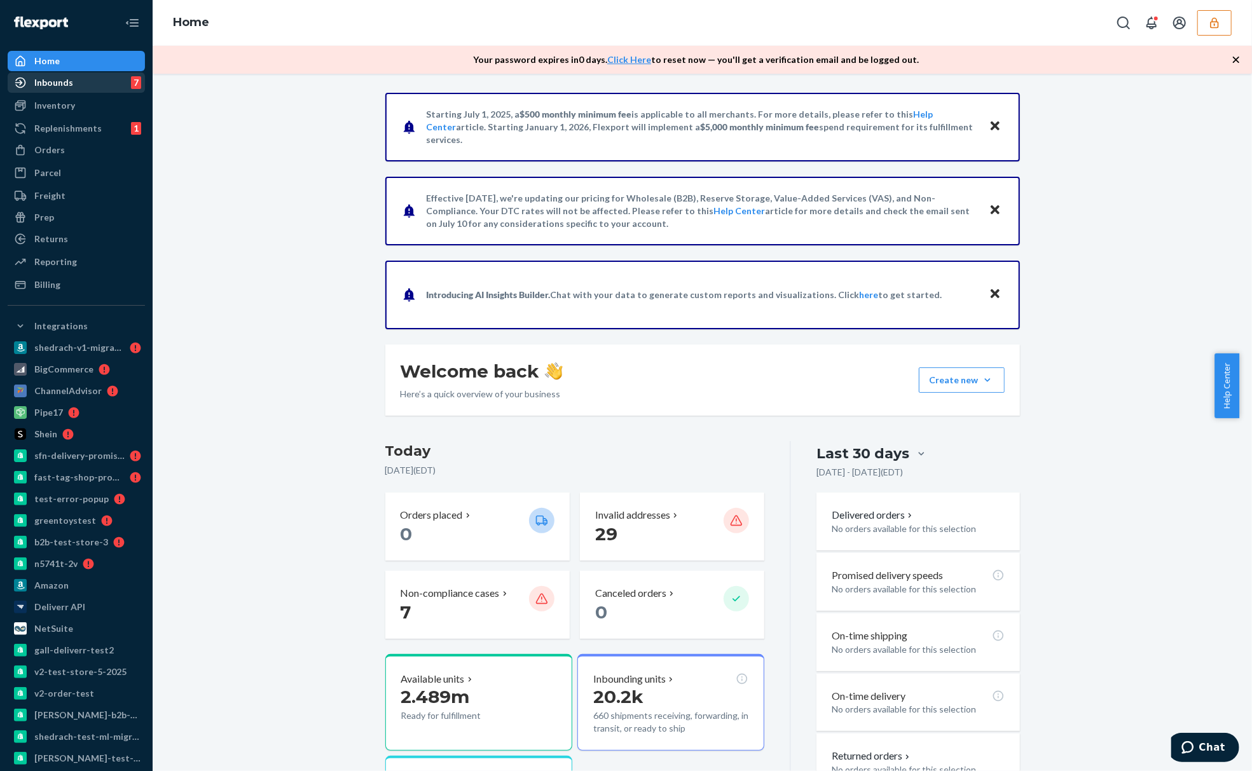
click at [74, 85] on div "Inbounds 7" at bounding box center [76, 83] width 135 height 18
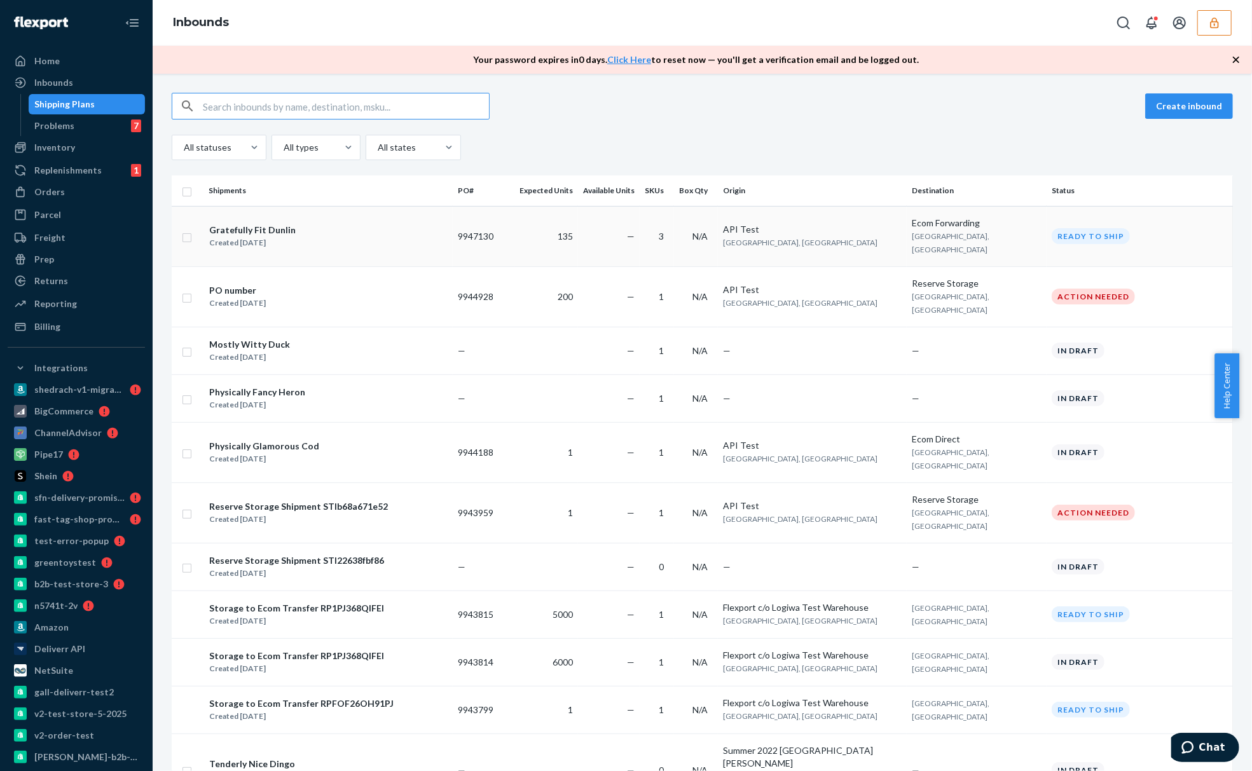
click at [365, 239] on div "Gratefully Fit Dunlin Created [DATE]" at bounding box center [327, 236] width 239 height 27
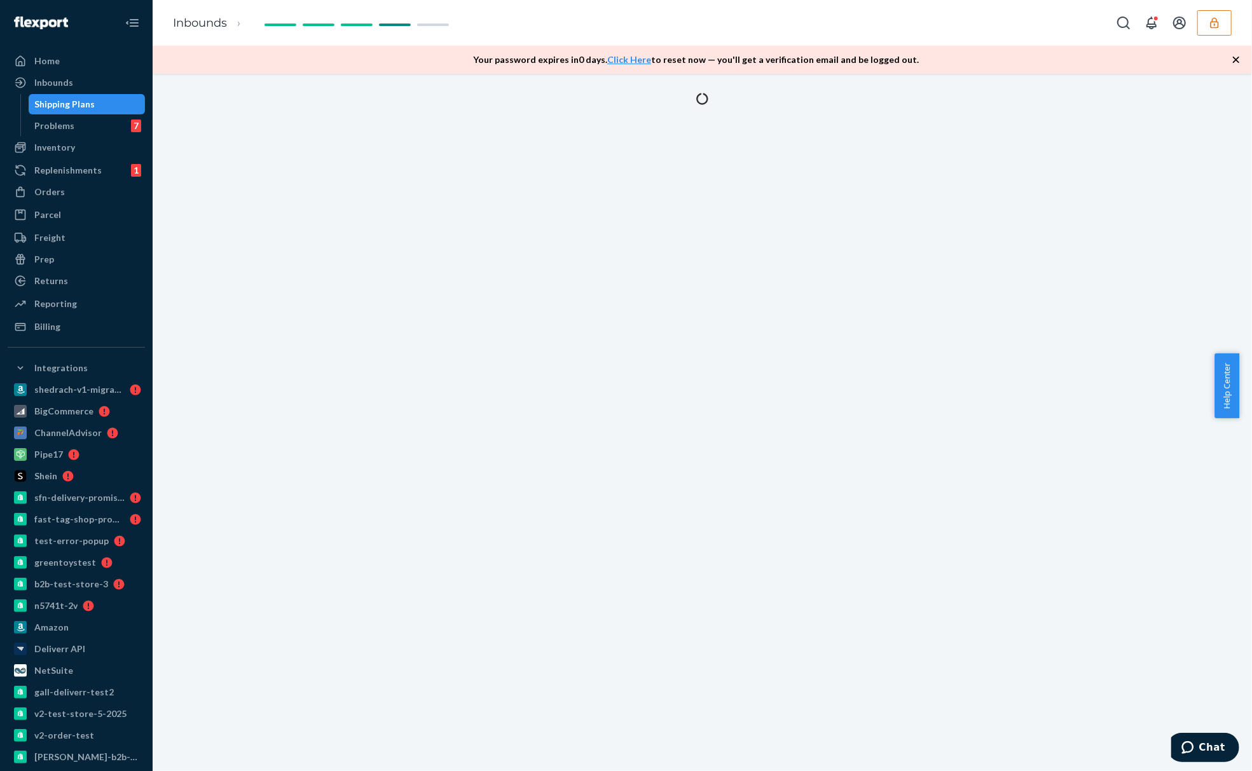
click at [1233, 64] on icon "button" at bounding box center [1235, 59] width 13 height 13
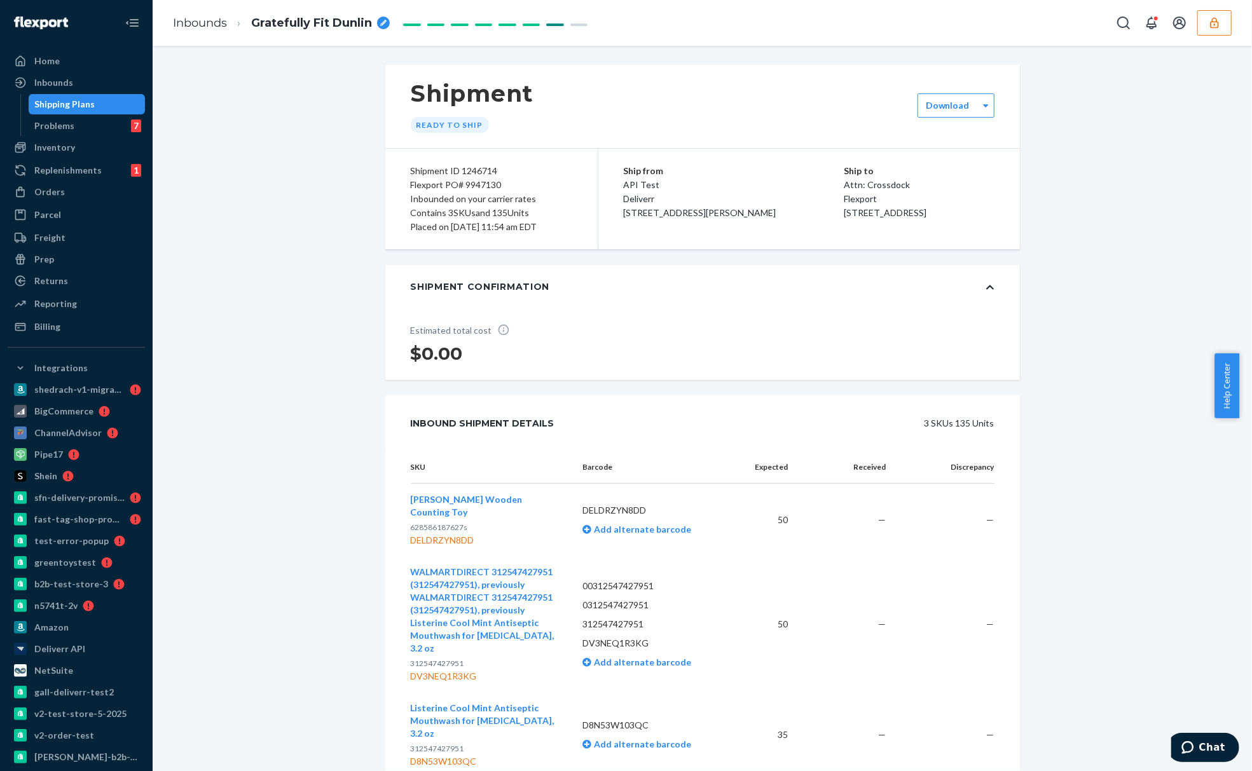
click at [379, 26] on div "breadcrumbs" at bounding box center [383, 23] width 13 height 13
type input "G"
click at [379, 26] on div "breadcrumbs" at bounding box center [383, 23] width 13 height 13
click at [310, 22] on input "Gratefully Fit Dunlin" at bounding box center [314, 23] width 127 height 20
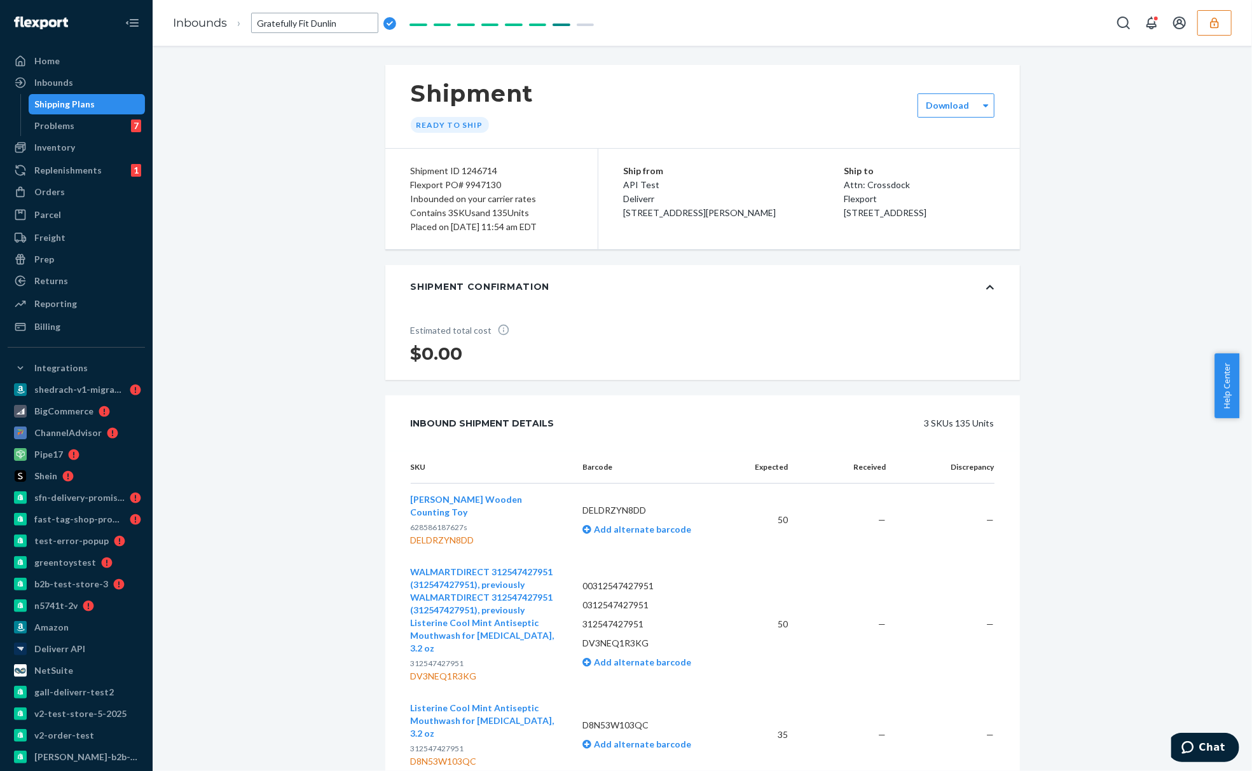
click at [310, 22] on input "Gratefully Fit Dunlin" at bounding box center [314, 23] width 127 height 20
type input "Tes"
click at [458, 236] on div "Shipment ID 1246714 Flexport PO# 9947130 Inbounded on your carrier rates Contai…" at bounding box center [491, 199] width 213 height 100
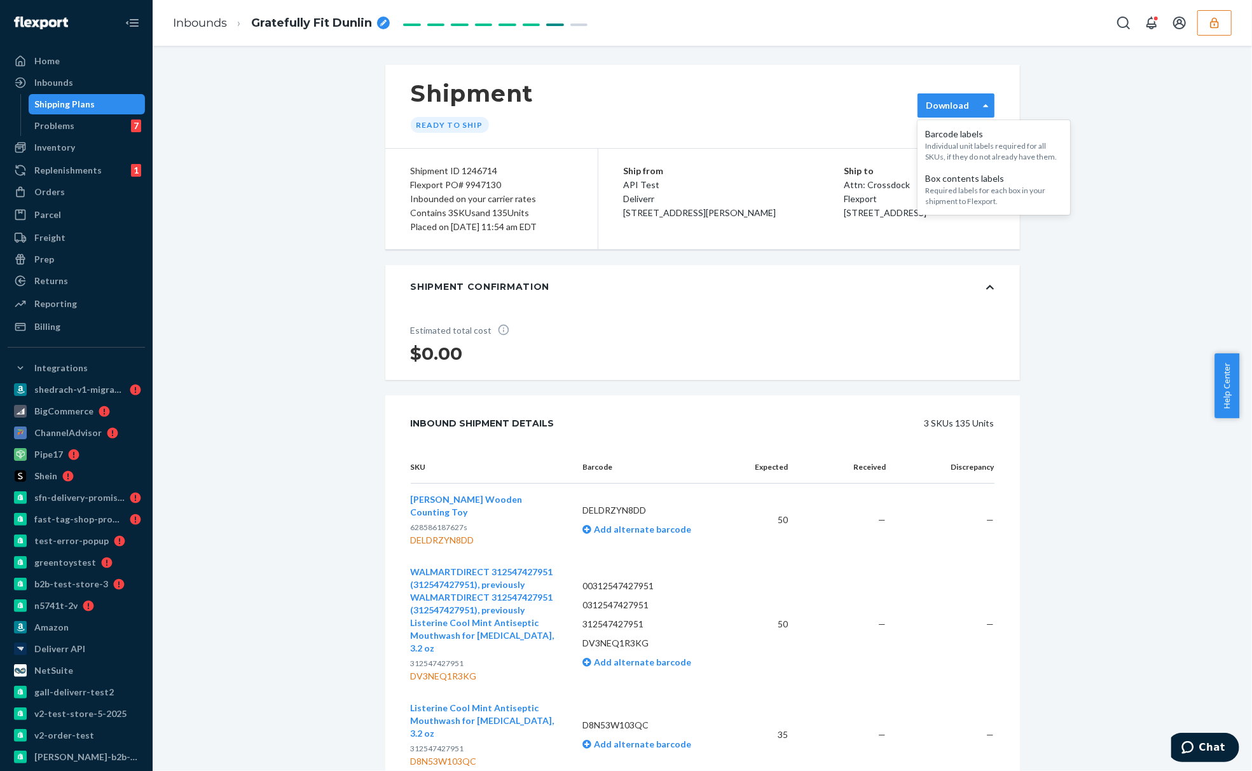
click at [966, 99] on div "Download" at bounding box center [948, 105] width 60 height 13
drag, startPoint x: 959, startPoint y: 209, endPoint x: 1049, endPoint y: 341, distance: 159.6
click at [1049, 341] on div "Shipment Ready to ship option [object Object] focused, 2 of 2. 2 results availa…" at bounding box center [702, 761] width 1080 height 1392
click at [950, 113] on div "Download" at bounding box center [955, 105] width 77 height 24
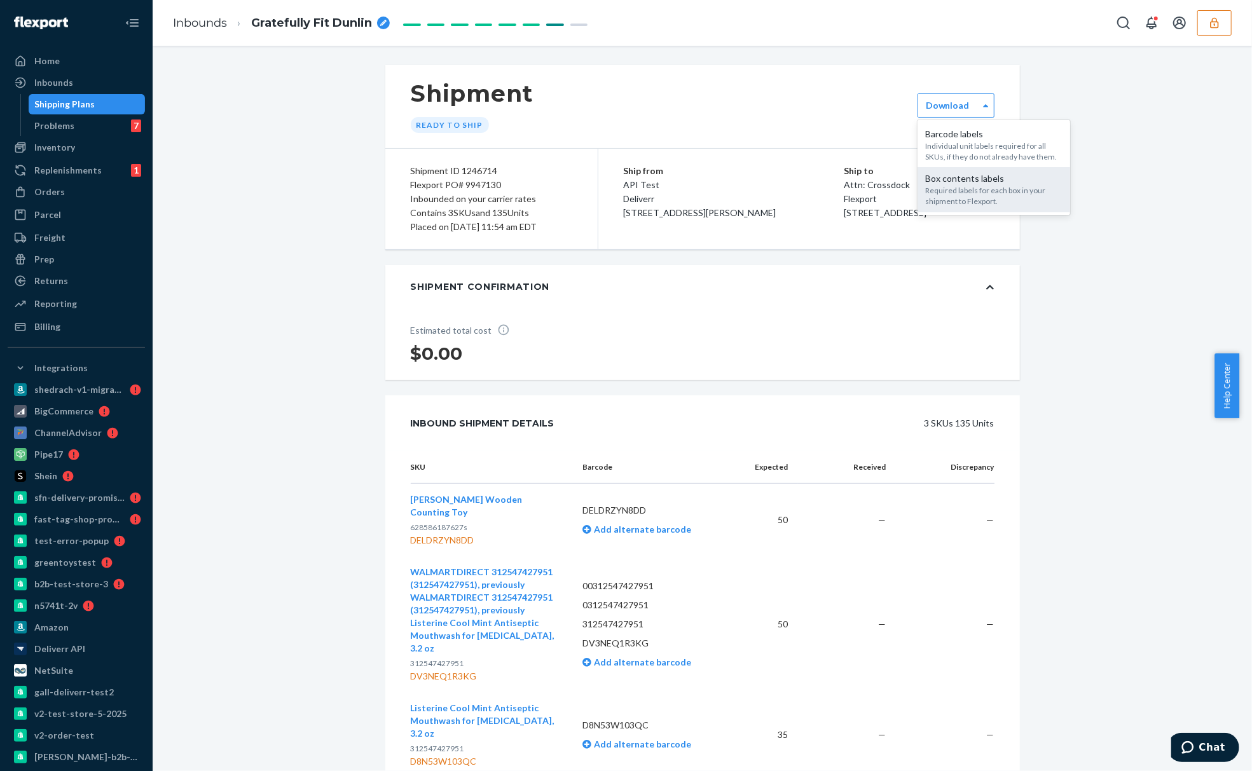
click at [957, 201] on div "Required labels for each box in your shipment to Flexport." at bounding box center [993, 196] width 137 height 22
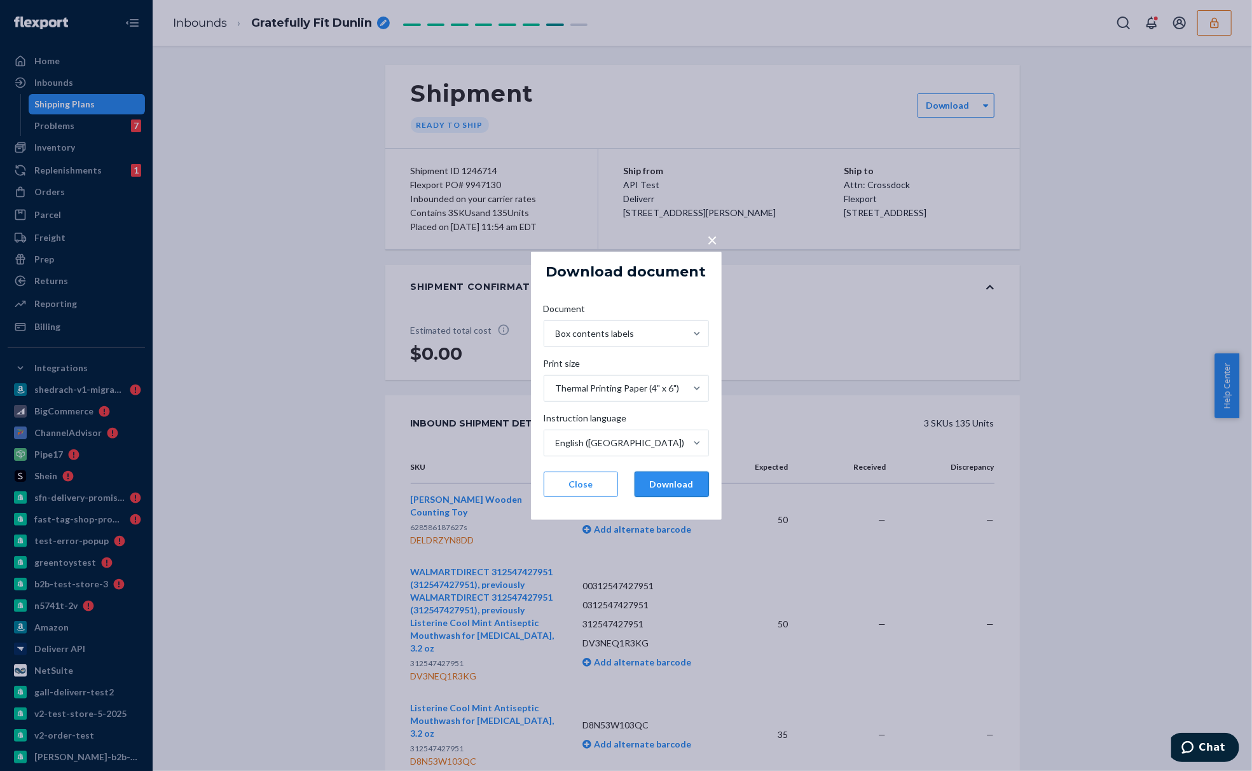
click at [678, 482] on button "Download" at bounding box center [671, 484] width 74 height 25
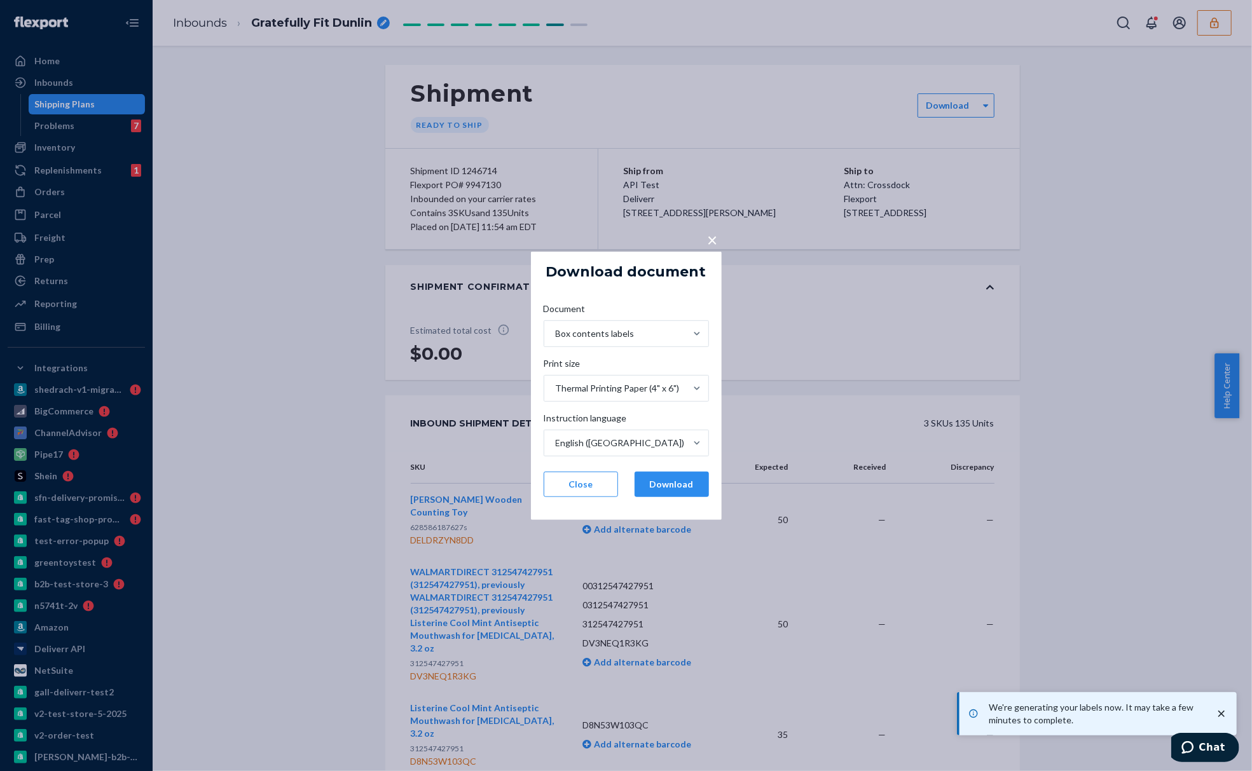
drag, startPoint x: 1250, startPoint y: 168, endPoint x: 1250, endPoint y: 211, distance: 43.2
click at [1238, 211] on div "× Download document Document Box contents labels Print size Thermal Printing Pa…" at bounding box center [626, 385] width 1252 height 771
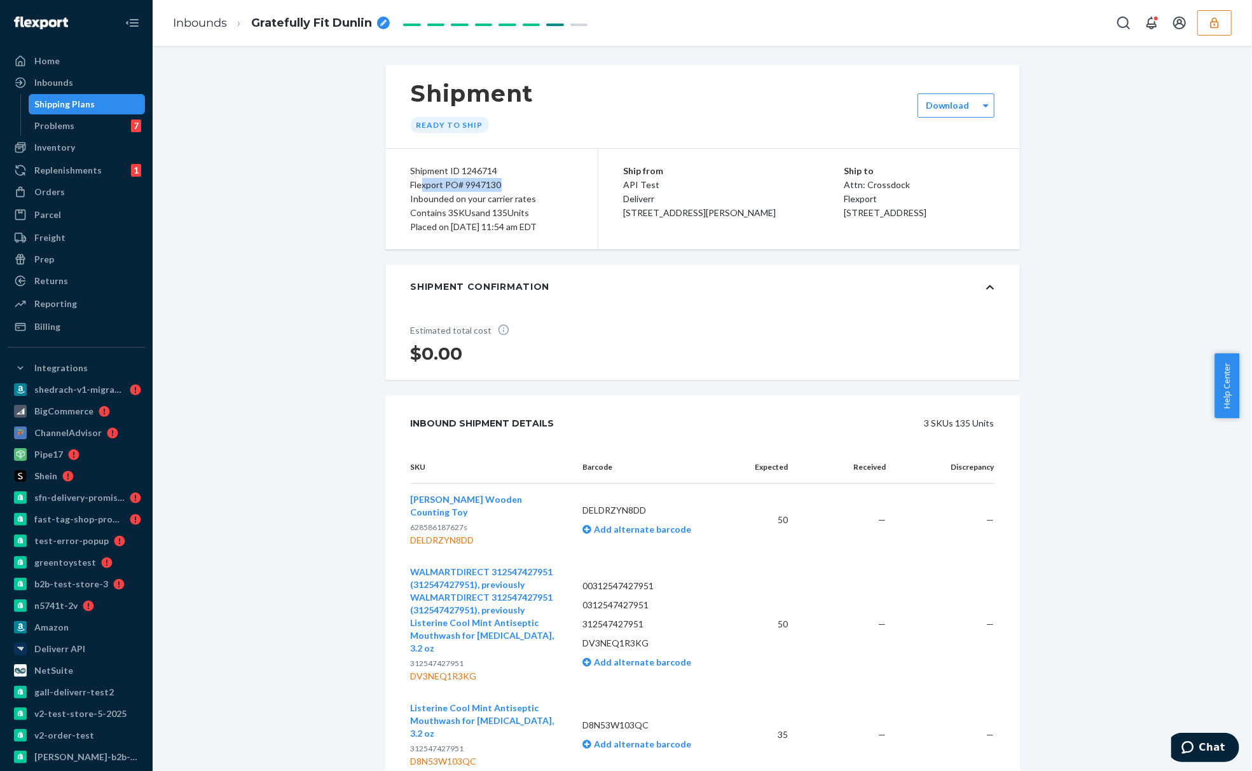
drag, startPoint x: 413, startPoint y: 181, endPoint x: 521, endPoint y: 186, distance: 108.1
click at [521, 186] on div "Flexport PO# 9947130" at bounding box center [491, 185] width 161 height 14
click at [456, 189] on div "Flexport PO# 9947130" at bounding box center [491, 185] width 161 height 14
click at [458, 189] on div "Flexport PO# 9947130" at bounding box center [491, 185] width 161 height 14
click at [468, 173] on div "Shipment ID 1246714" at bounding box center [491, 171] width 161 height 14
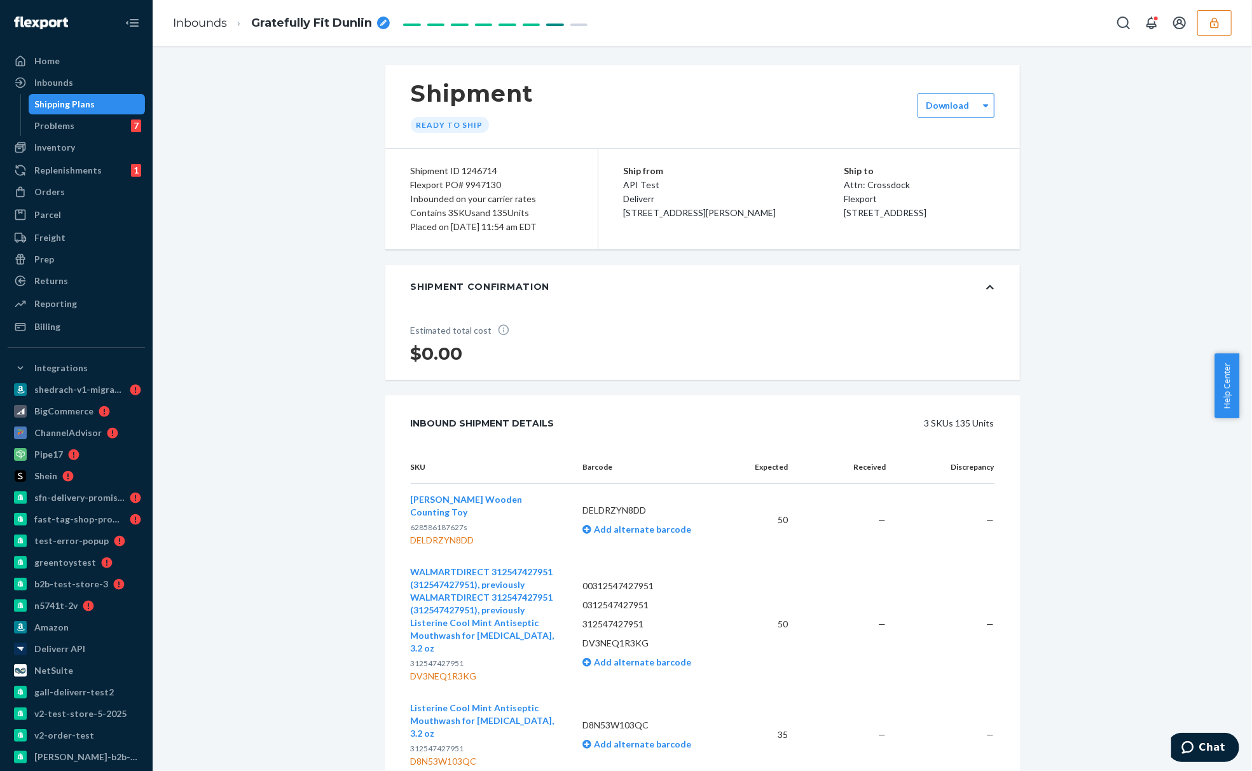
click at [468, 173] on div "Shipment ID 1246714" at bounding box center [491, 171] width 161 height 14
click at [469, 171] on div "Shipment ID 1246714" at bounding box center [491, 171] width 161 height 14
click at [501, 168] on div "Shipment ID 1246714" at bounding box center [491, 171] width 161 height 14
drag, startPoint x: 525, startPoint y: 197, endPoint x: 367, endPoint y: 196, distance: 158.3
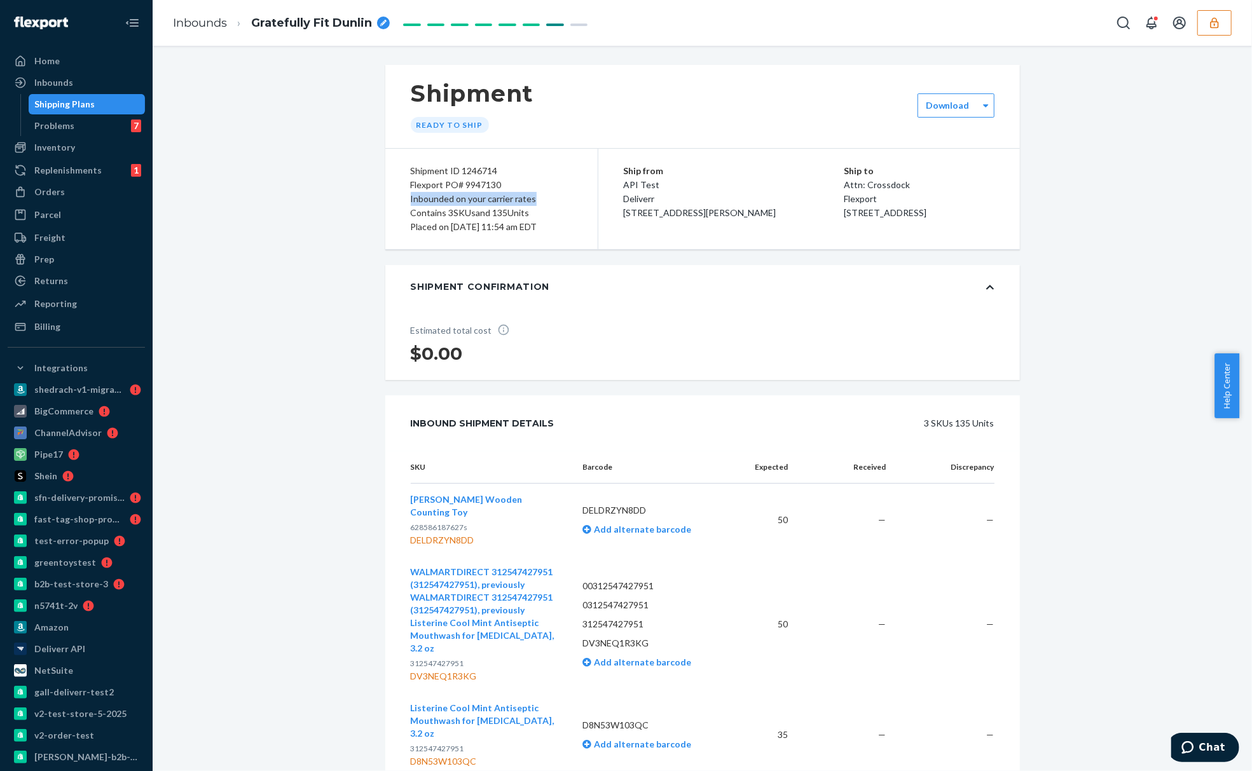
click at [367, 196] on div "Shipment Ready to ship option [object Object], selected. 0 results available. S…" at bounding box center [702, 761] width 1080 height 1392
drag, startPoint x: 430, startPoint y: 199, endPoint x: 540, endPoint y: 196, distance: 110.6
click at [540, 196] on div "Inbounded on your carrier rates" at bounding box center [491, 199] width 161 height 14
click at [503, 200] on div "Inbounded on your carrier rates" at bounding box center [491, 199] width 161 height 14
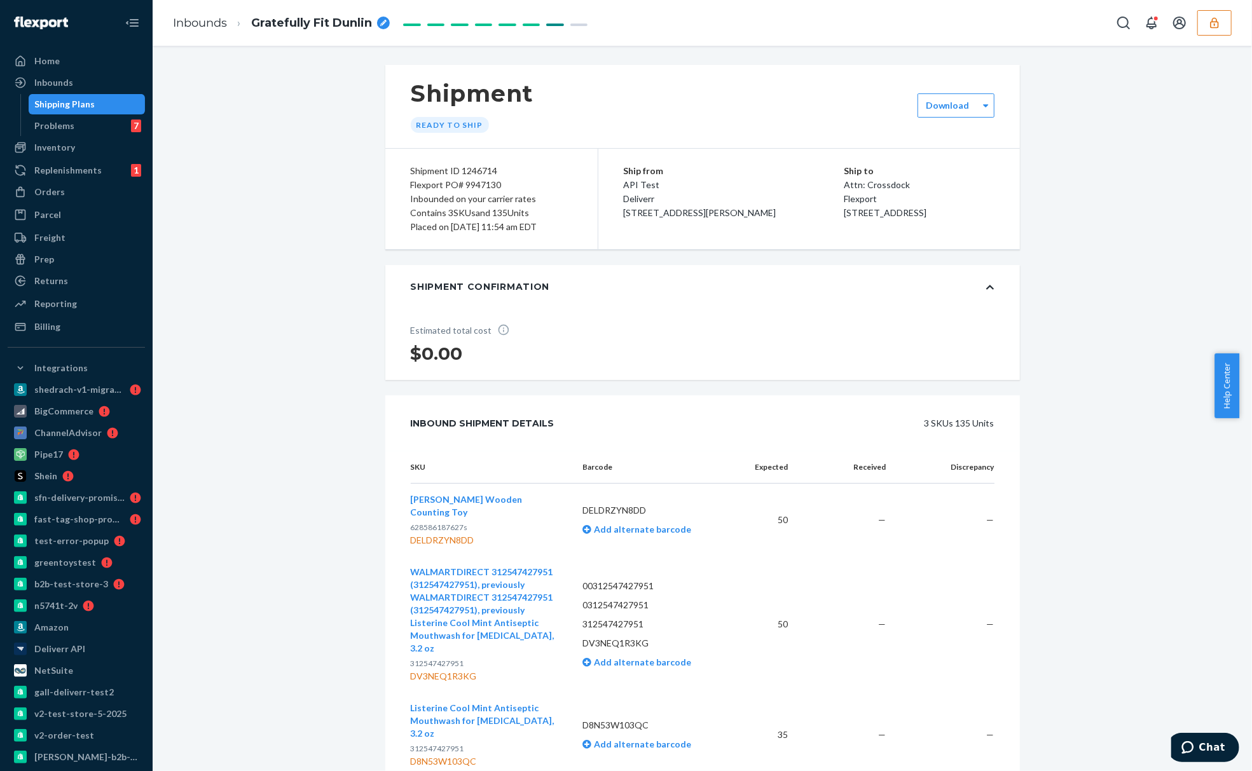
click at [440, 229] on div "Placed on [DATE] 11:54 am EDT" at bounding box center [491, 227] width 161 height 14
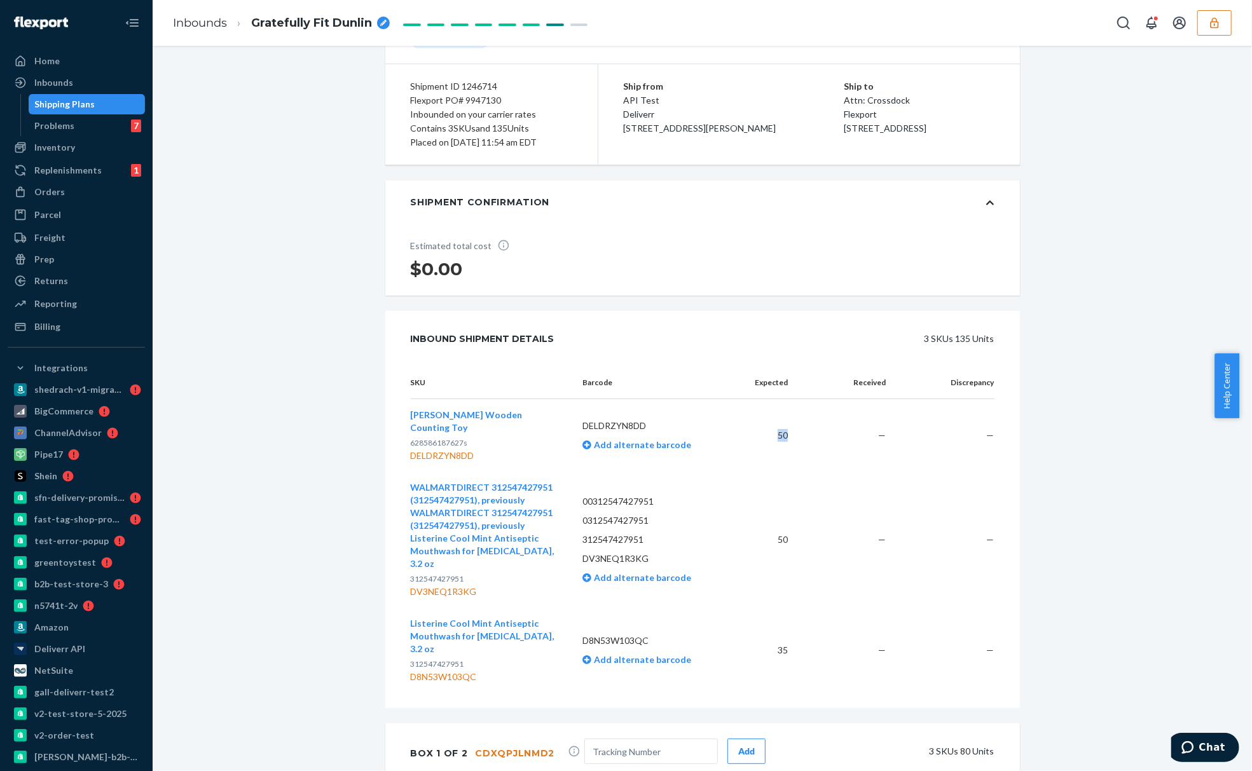
drag, startPoint x: 782, startPoint y: 440, endPoint x: 732, endPoint y: 473, distance: 59.6
click at [734, 465] on td "50" at bounding box center [766, 435] width 64 height 73
drag, startPoint x: 781, startPoint y: 537, endPoint x: 765, endPoint y: 536, distance: 15.3
click at [765, 536] on td "50" at bounding box center [766, 540] width 64 height 136
drag, startPoint x: 781, startPoint y: 634, endPoint x: 743, endPoint y: 624, distance: 38.9
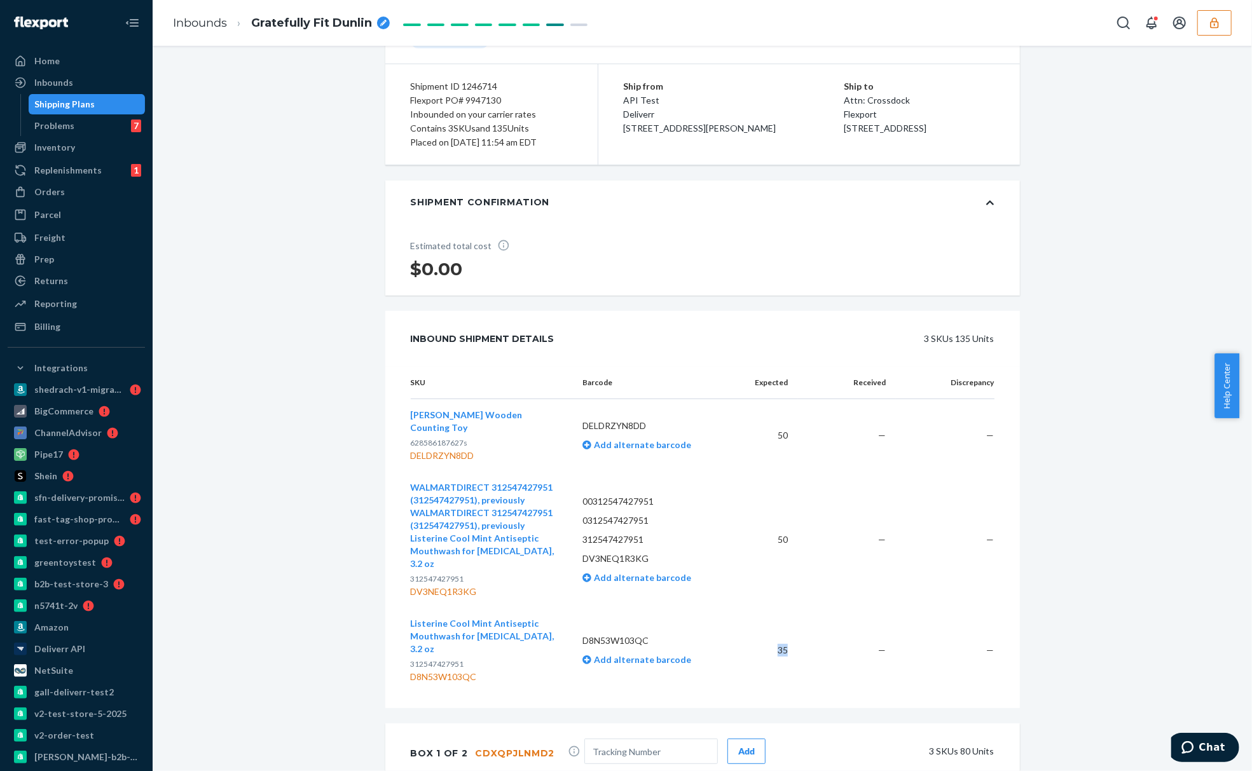
click at [755, 626] on td "35" at bounding box center [766, 650] width 64 height 85
click at [868, 390] on th "Received" at bounding box center [847, 383] width 98 height 32
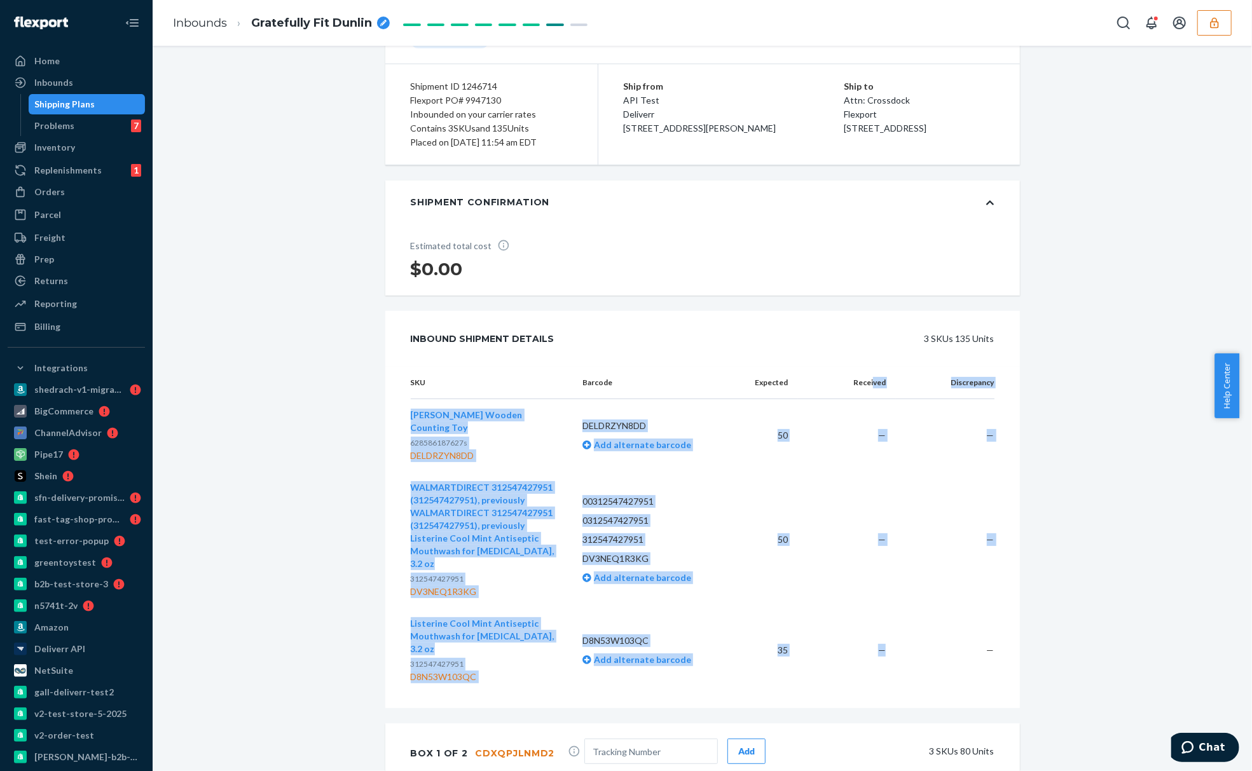
drag, startPoint x: 868, startPoint y: 390, endPoint x: 884, endPoint y: 651, distance: 261.0
click at [884, 651] on table "SKU Barcode Expected Received Discrepancy [PERSON_NAME] Wooden Counting Toy 628…" at bounding box center [702, 530] width 583 height 326
click at [883, 645] on td "—" at bounding box center [847, 650] width 98 height 85
drag, startPoint x: 877, startPoint y: 479, endPoint x: 881, endPoint y: 639, distance: 159.6
click at [881, 639] on tbody "[PERSON_NAME] Wooden Counting Toy 628586187627s DELDRZYN8DD DELDRZYN8DD Add alt…" at bounding box center [702, 546] width 583 height 294
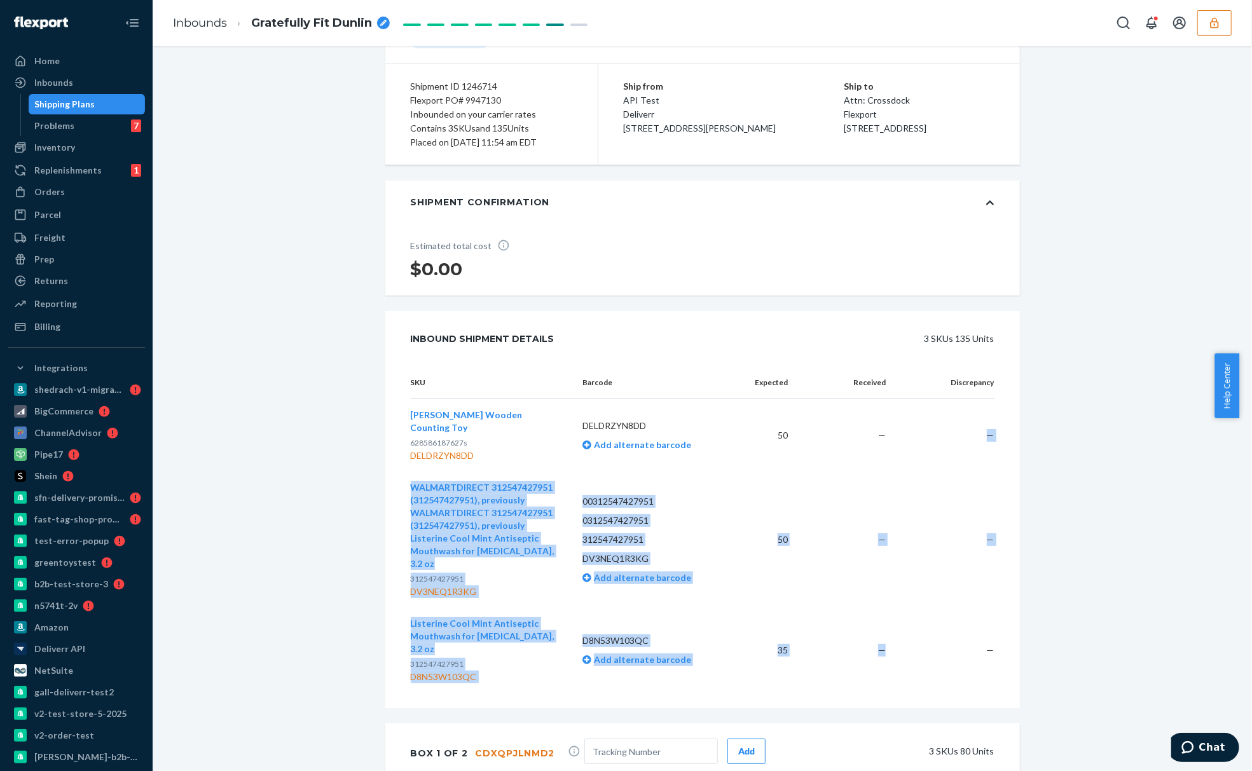
click at [881, 624] on td "—" at bounding box center [847, 650] width 98 height 85
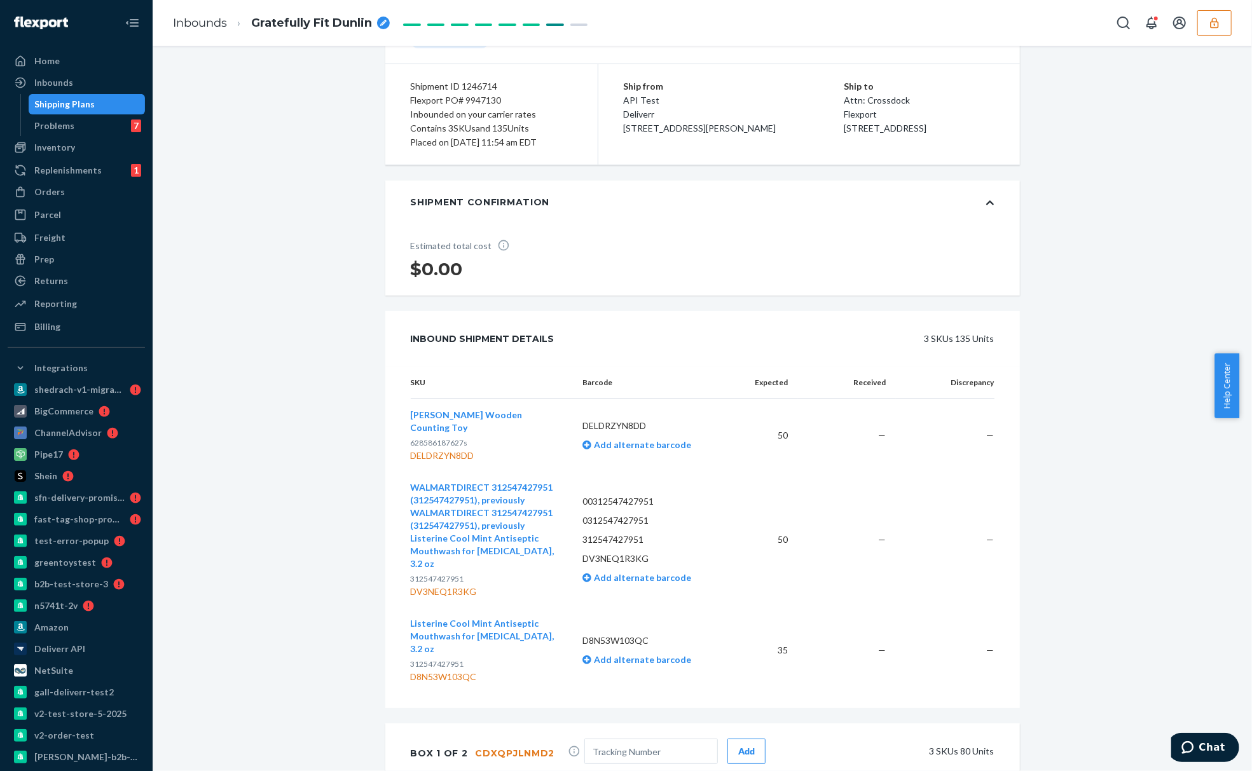
scroll to position [0, 0]
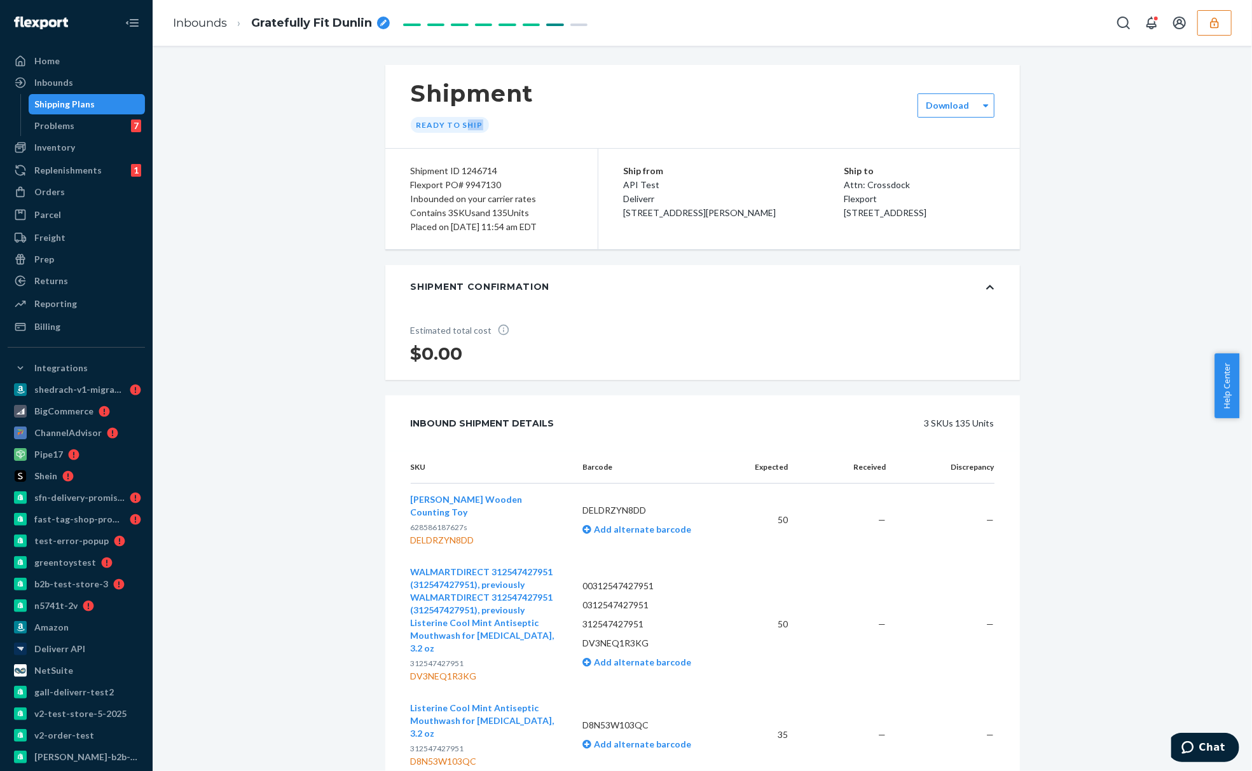
click at [458, 133] on div "Shipment Ready to ship" at bounding box center [702, 106] width 634 height 83
click at [458, 133] on div "Ready to ship" at bounding box center [450, 125] width 78 height 16
drag, startPoint x: 783, startPoint y: 529, endPoint x: 740, endPoint y: 525, distance: 42.8
click at [740, 525] on td "50" at bounding box center [766, 520] width 64 height 73
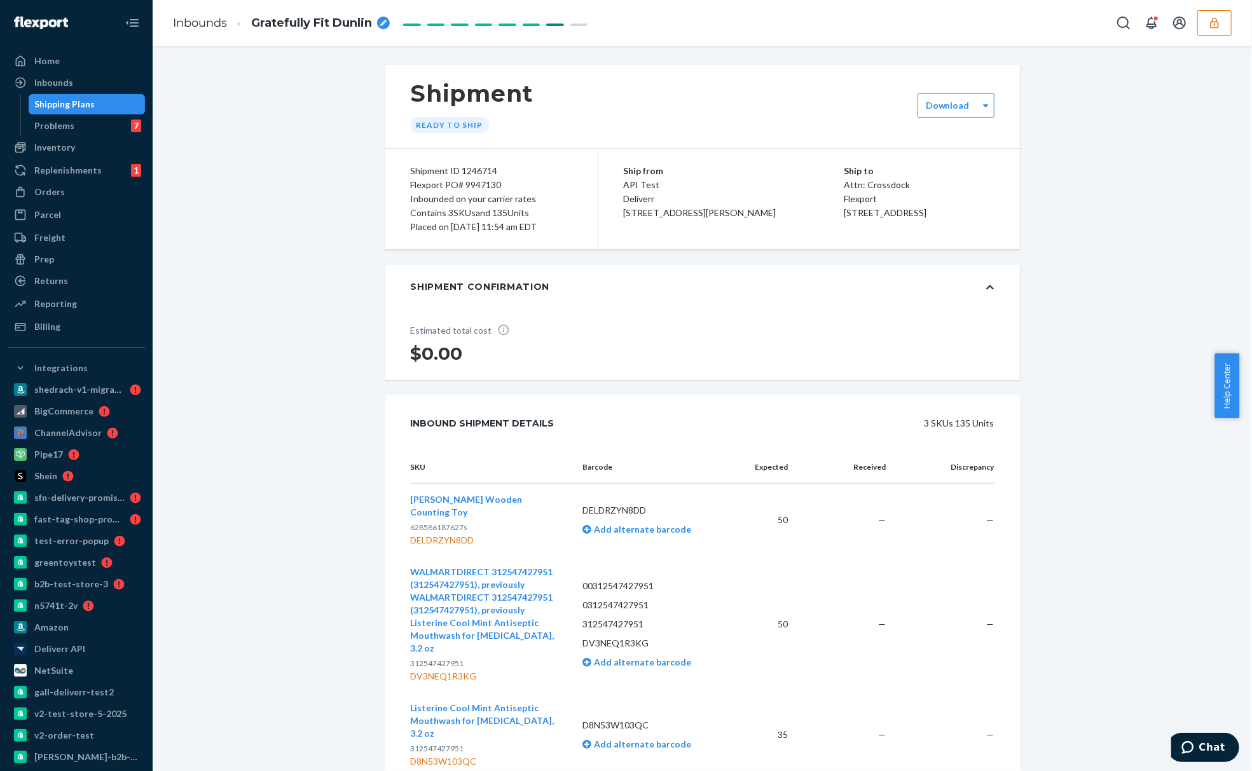
drag, startPoint x: 877, startPoint y: 530, endPoint x: 871, endPoint y: 529, distance: 6.5
click at [878, 525] on span "—" at bounding box center [882, 519] width 8 height 11
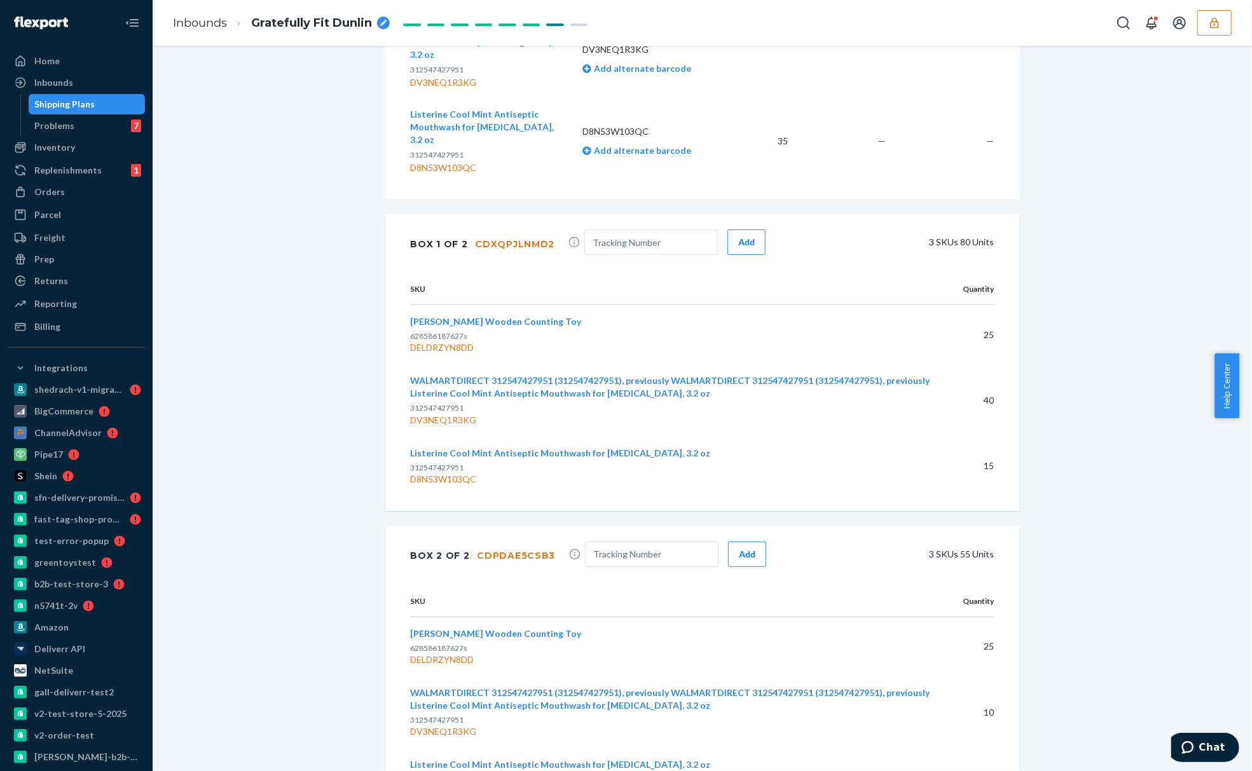
scroll to position [664, 0]
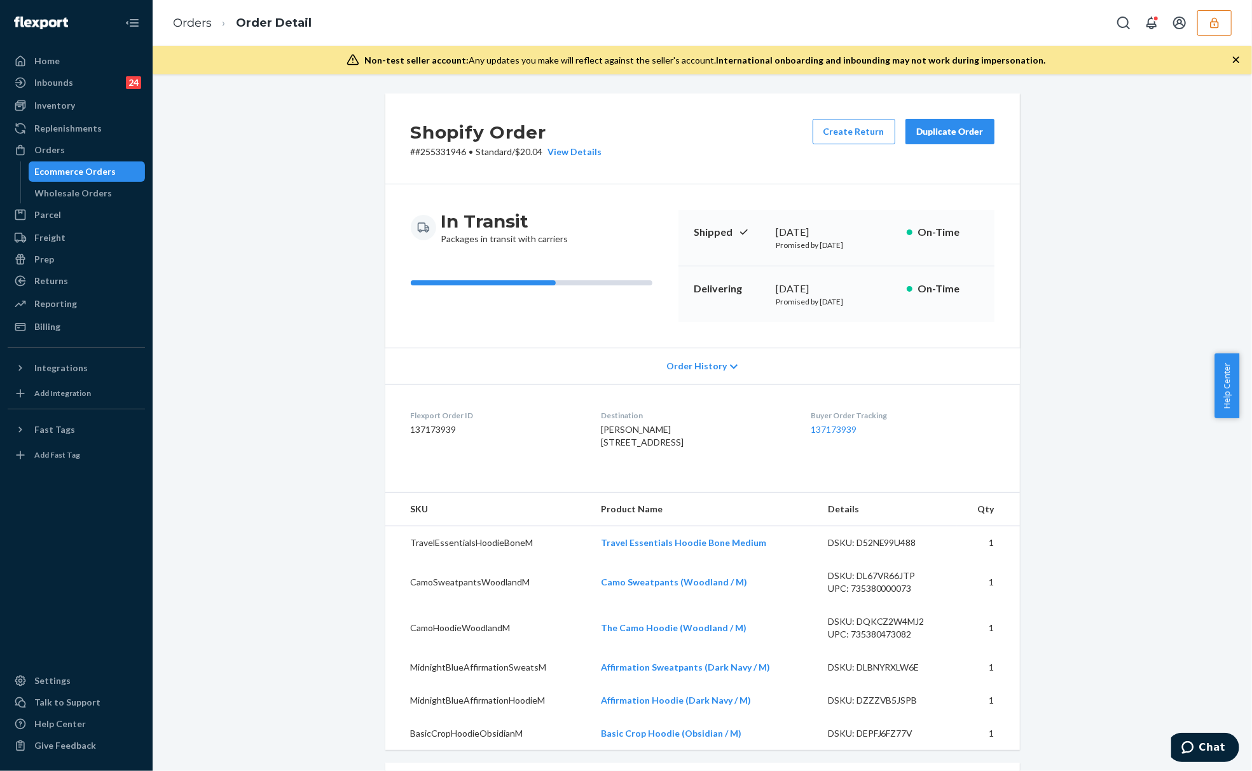
scroll to position [506, 0]
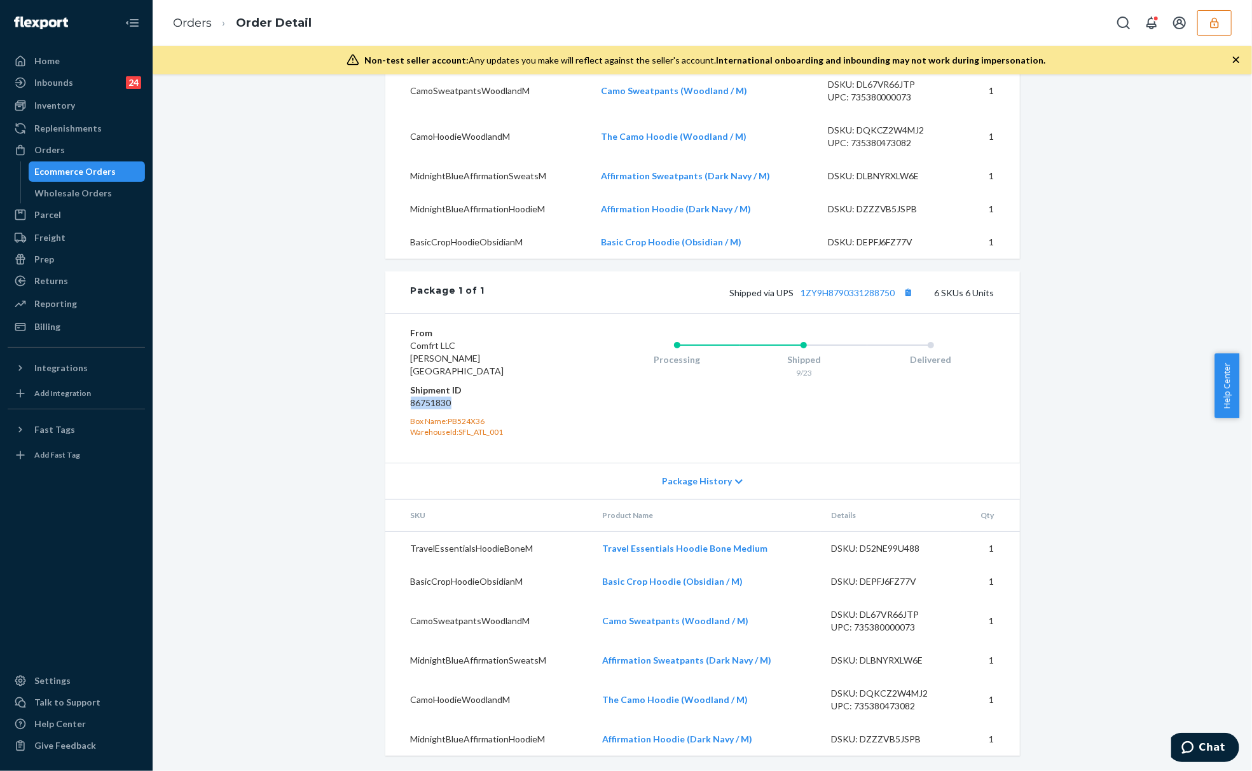
click at [1208, 28] on icon "button" at bounding box center [1214, 23] width 13 height 13
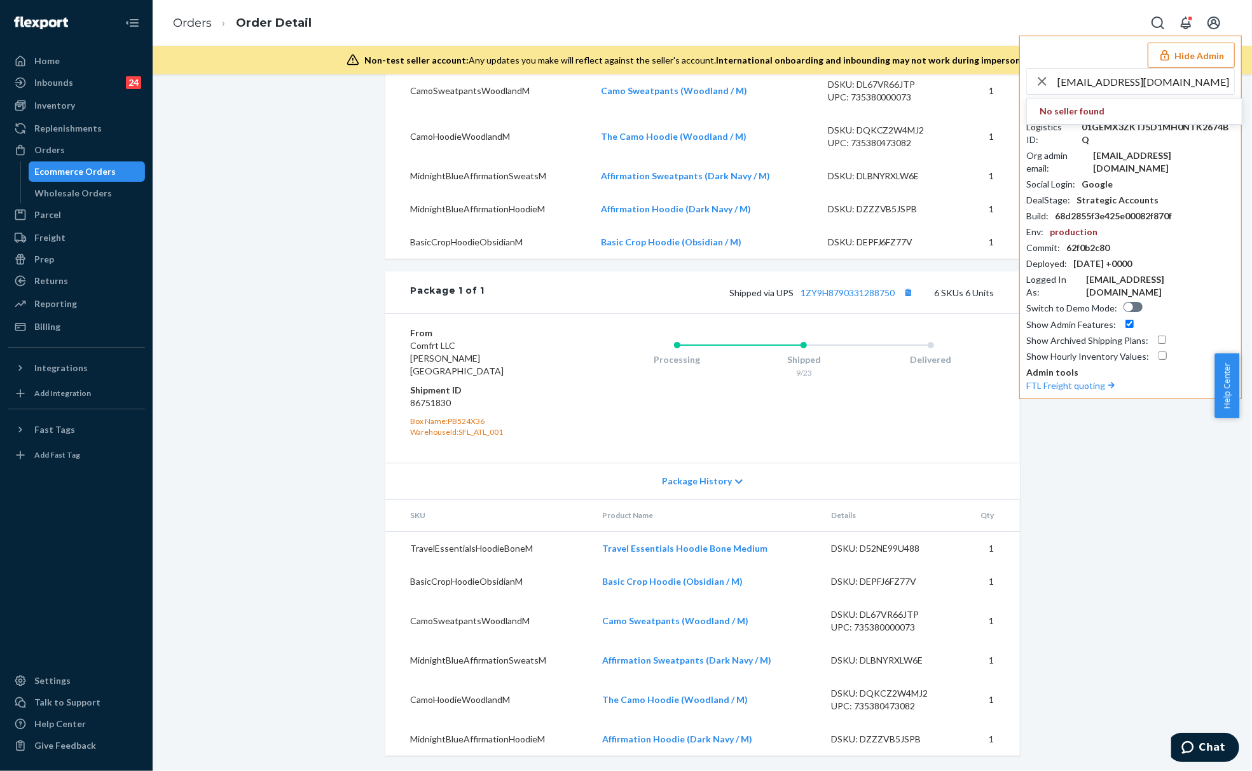
click at [1181, 111] on span "No seller found" at bounding box center [1134, 112] width 215 height 26
click at [1184, 83] on input "[EMAIL_ADDRESS][DOMAIN_NAME]" at bounding box center [1145, 81] width 177 height 25
click at [1069, 84] on input "[EMAIL_ADDRESS][DOMAIN_NAME]" at bounding box center [1145, 81] width 177 height 25
click at [1069, 84] on input "nikki@euroflexproducts.com" at bounding box center [1145, 81] width 177 height 25
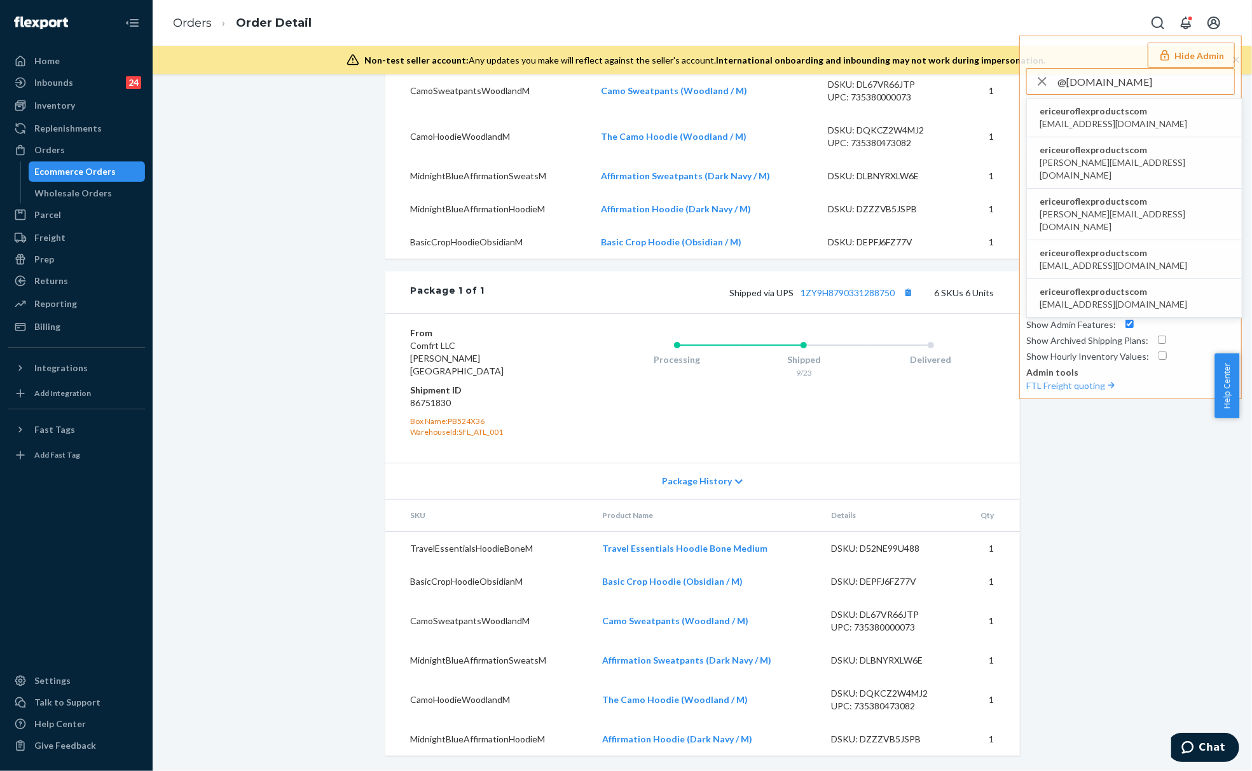
type input "@euroflexproducts.com"
click at [1087, 112] on span "ericeuroflexproductscom" at bounding box center [1112, 111] width 147 height 13
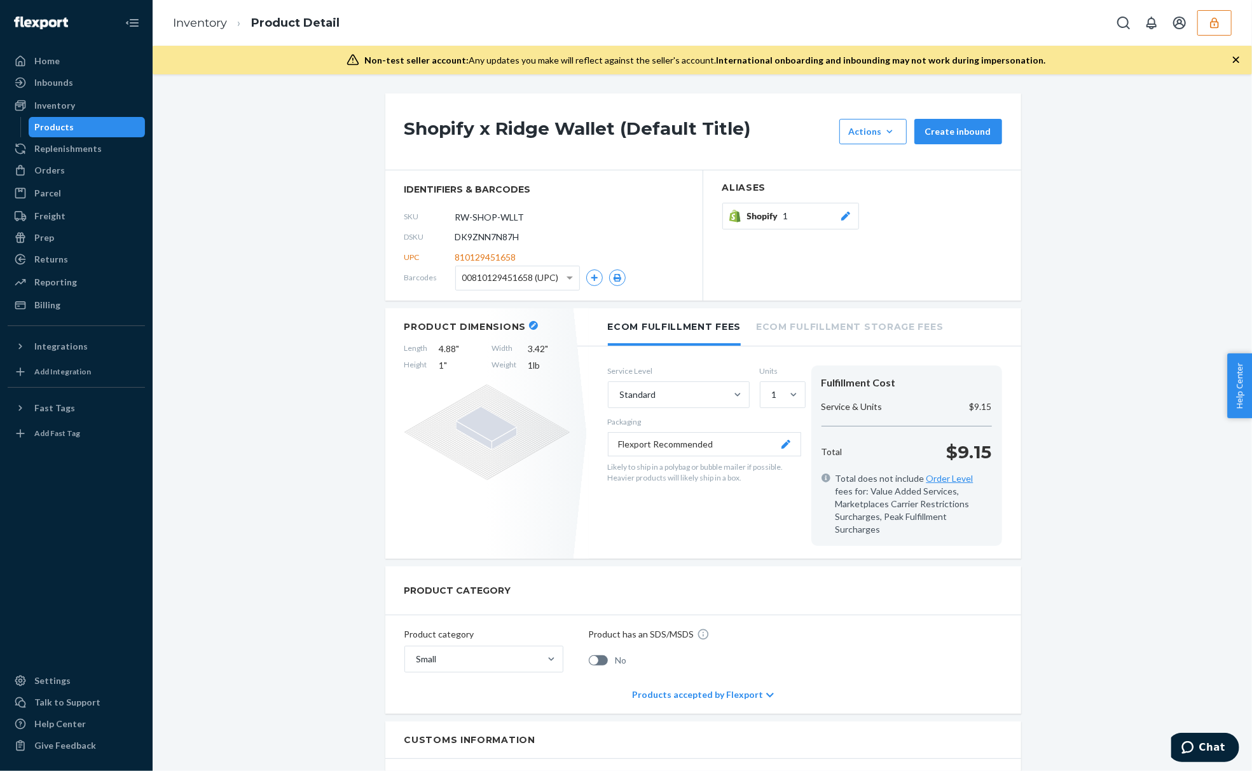
click at [564, 126] on h1 "Shopify x Ridge Wallet (Default Title)" at bounding box center [618, 131] width 428 height 25
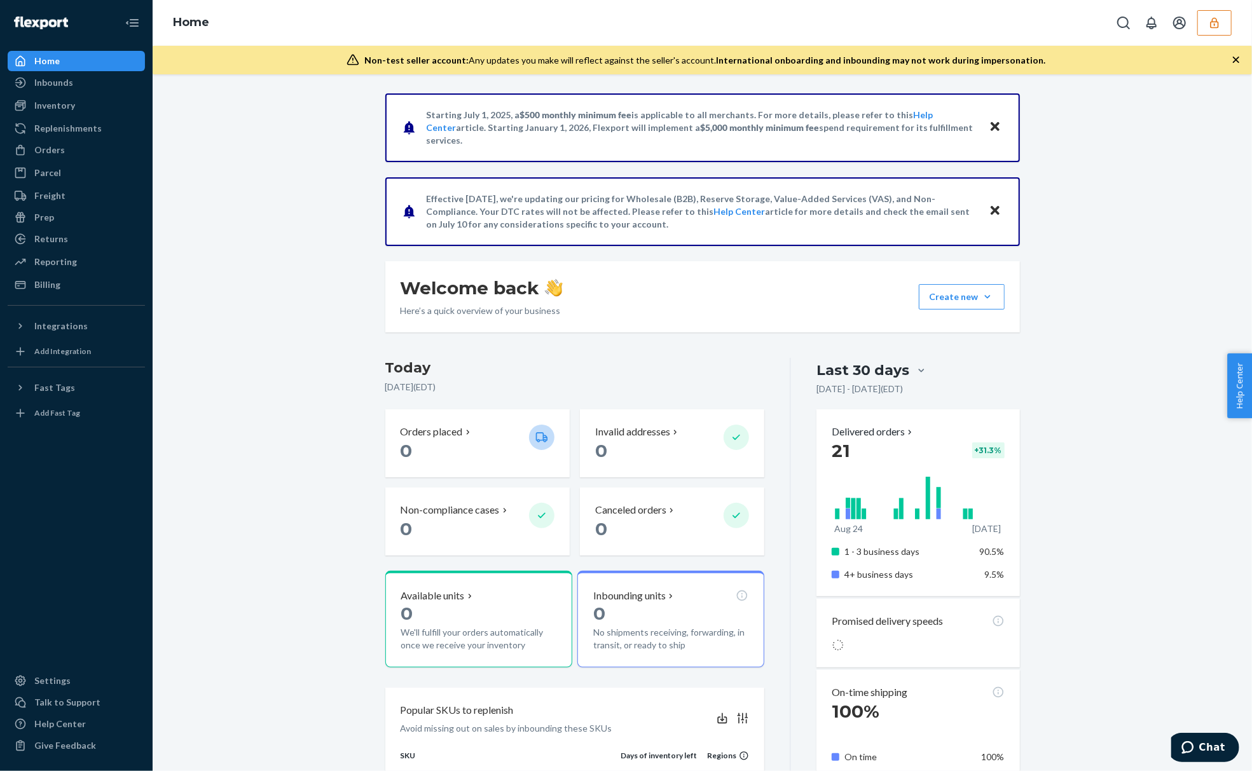
click at [1142, 557] on div "Starting [DATE], a $500 monthly minimum fee is applicable to all merchants. For…" at bounding box center [702, 712] width 1080 height 1239
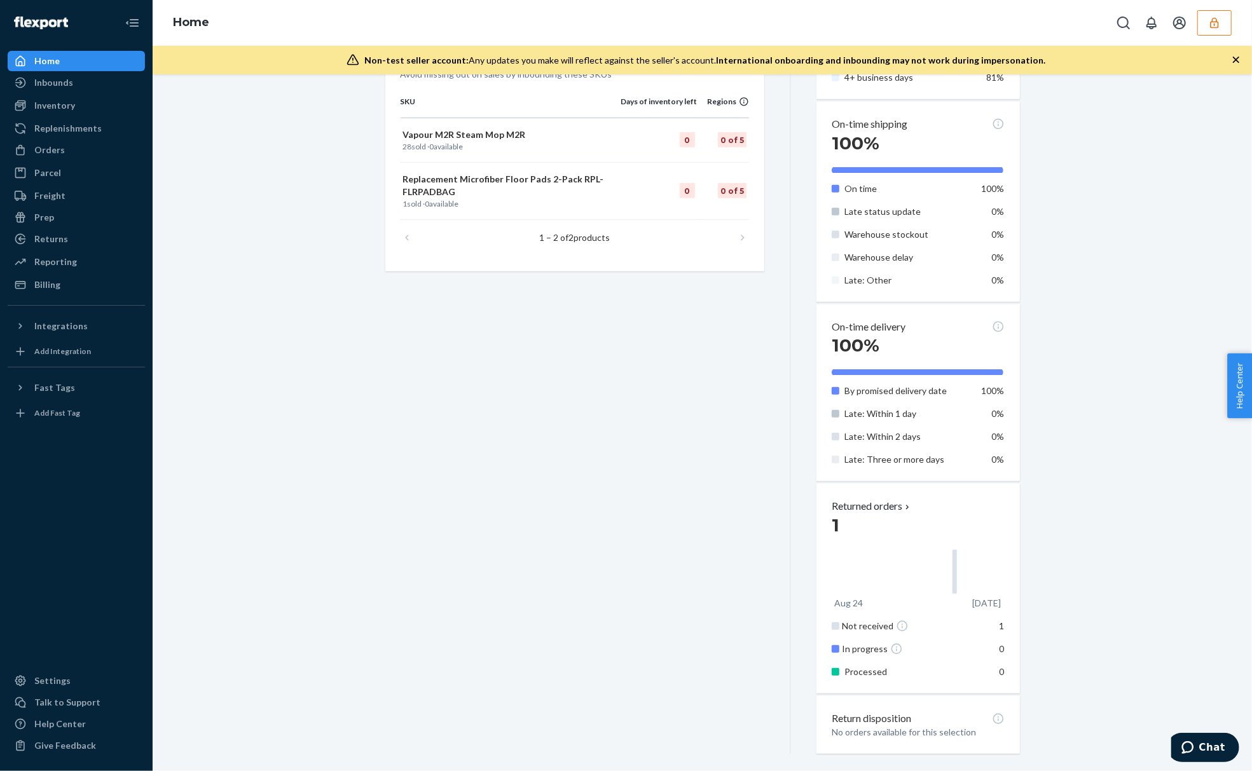
click at [1114, 565] on div "Starting [DATE], a $500 monthly minimum fee is applicable to all merchants. For…" at bounding box center [702, 96] width 1080 height 1314
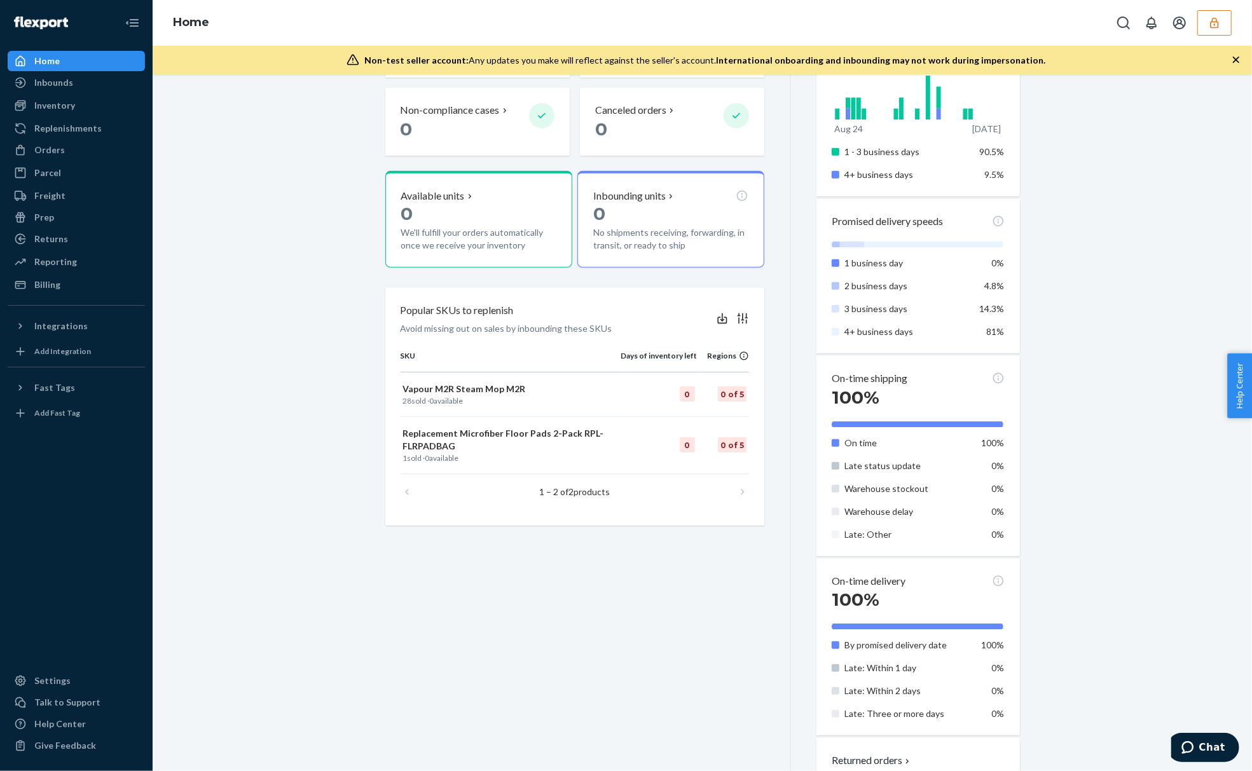
scroll to position [230, 0]
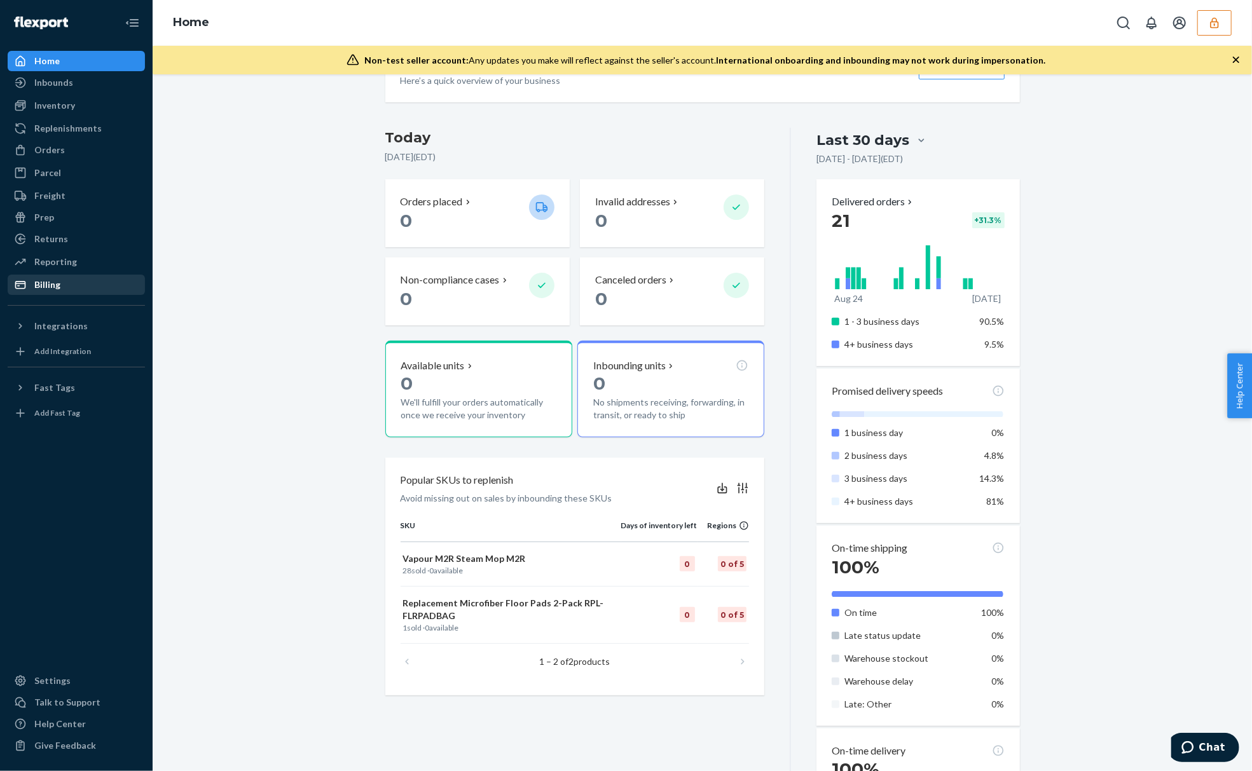
click at [59, 287] on div "Billing" at bounding box center [76, 285] width 135 height 18
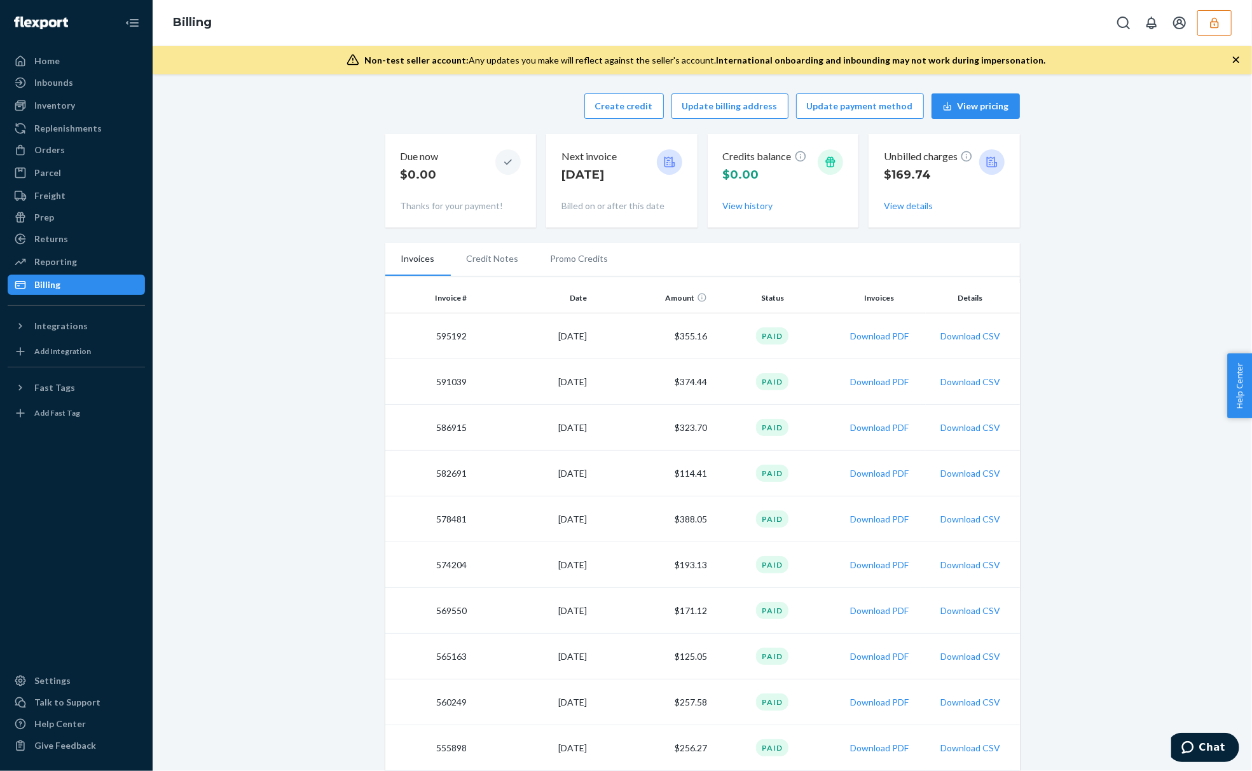
click at [917, 174] on p "$169.74" at bounding box center [928, 175] width 89 height 17
click at [595, 179] on p "[DATE]" at bounding box center [588, 175] width 55 height 17
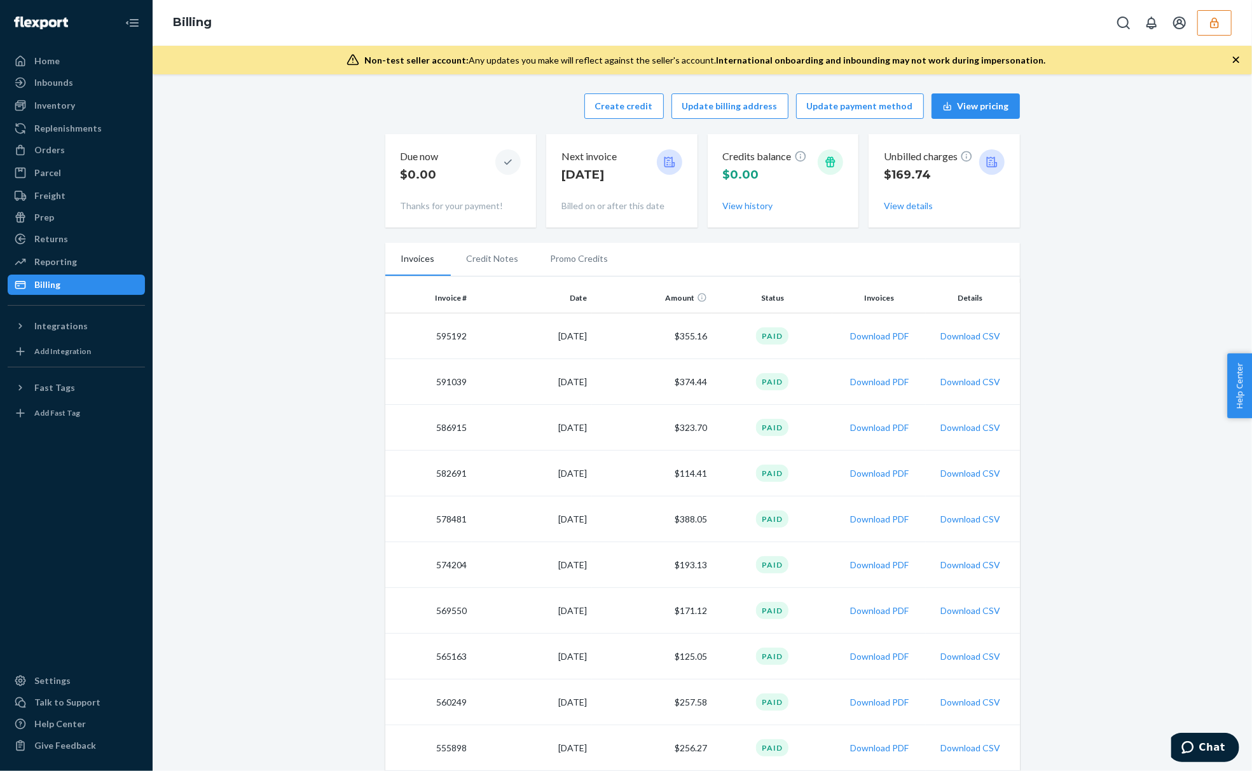
click at [595, 179] on p "[DATE]" at bounding box center [588, 175] width 55 height 17
click at [618, 181] on div "Next invoice [DATE]" at bounding box center [621, 169] width 121 height 40
click at [921, 205] on button "View details" at bounding box center [908, 206] width 49 height 13
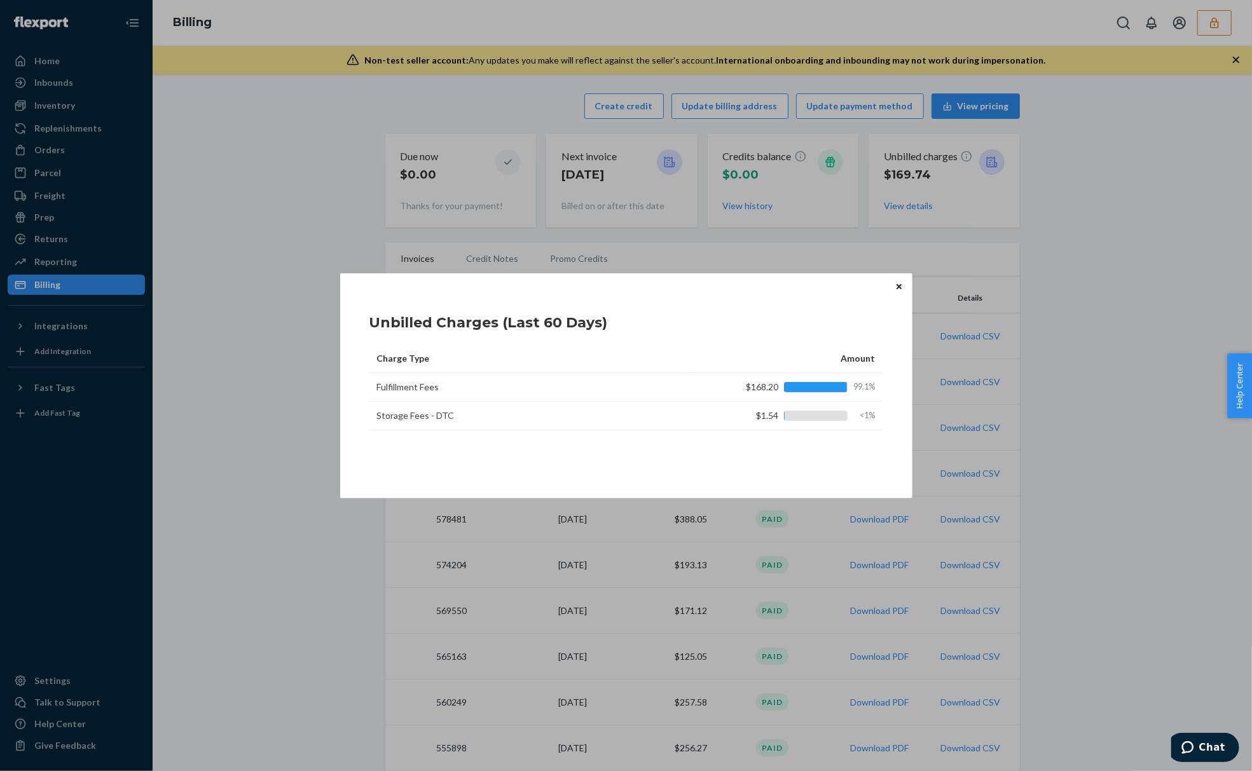
click at [893, 282] on button "Close" at bounding box center [898, 287] width 13 height 14
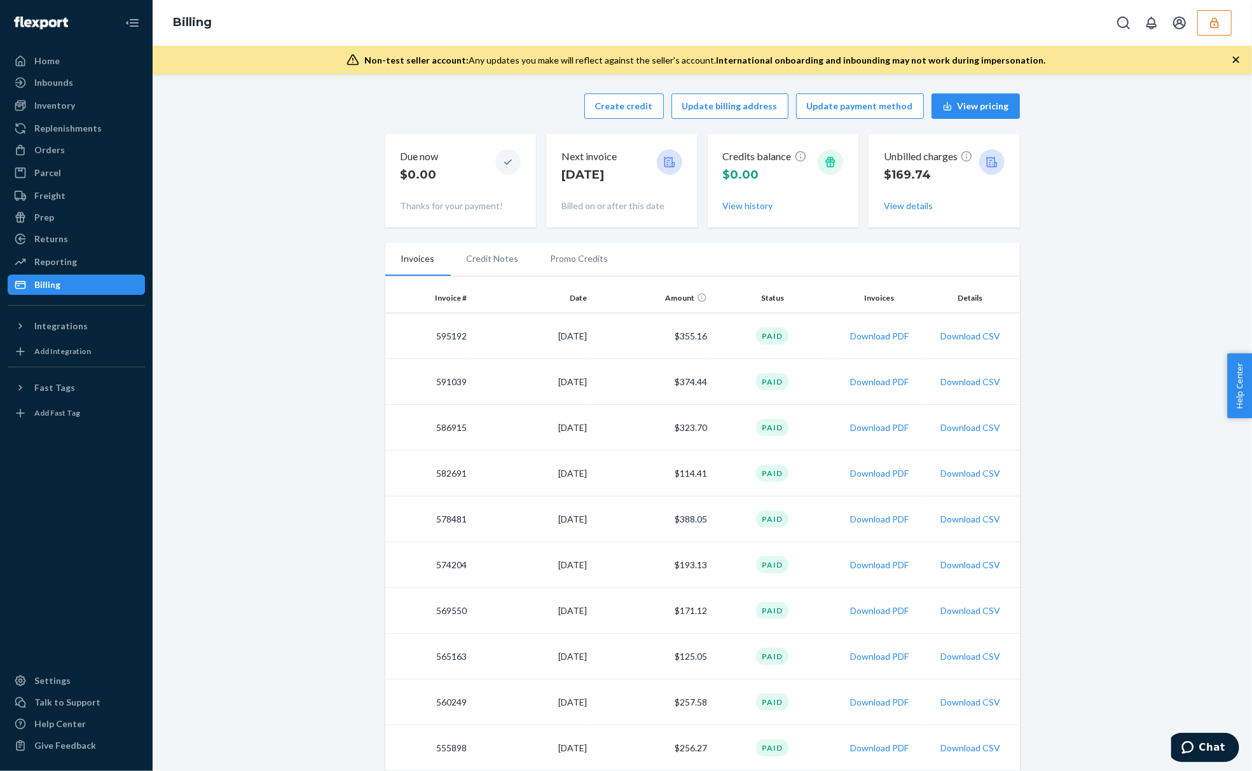
click at [1213, 24] on icon "button" at bounding box center [1214, 23] width 13 height 13
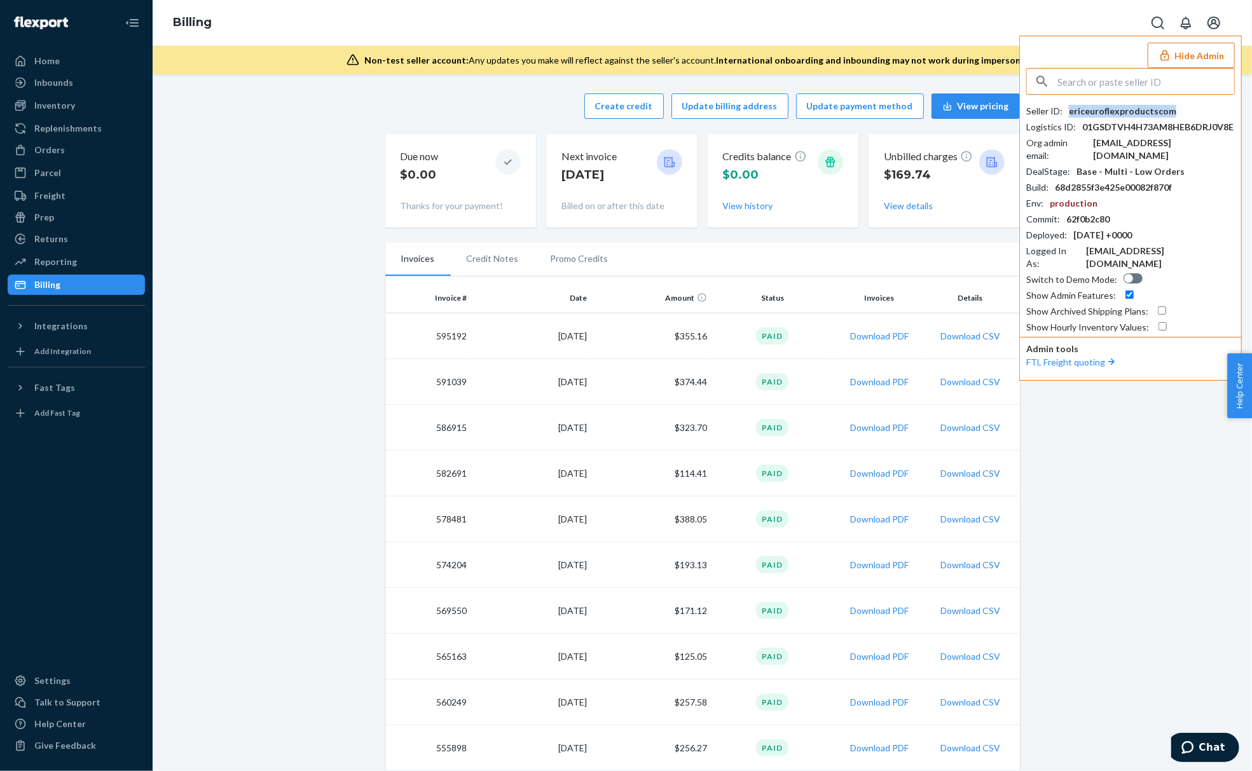
click at [1144, 107] on div "ericeuroflexproductscom" at bounding box center [1121, 111] width 107 height 13
copy div "ericeuroflexproductscom"
